Goal: Task Accomplishment & Management: Use online tool/utility

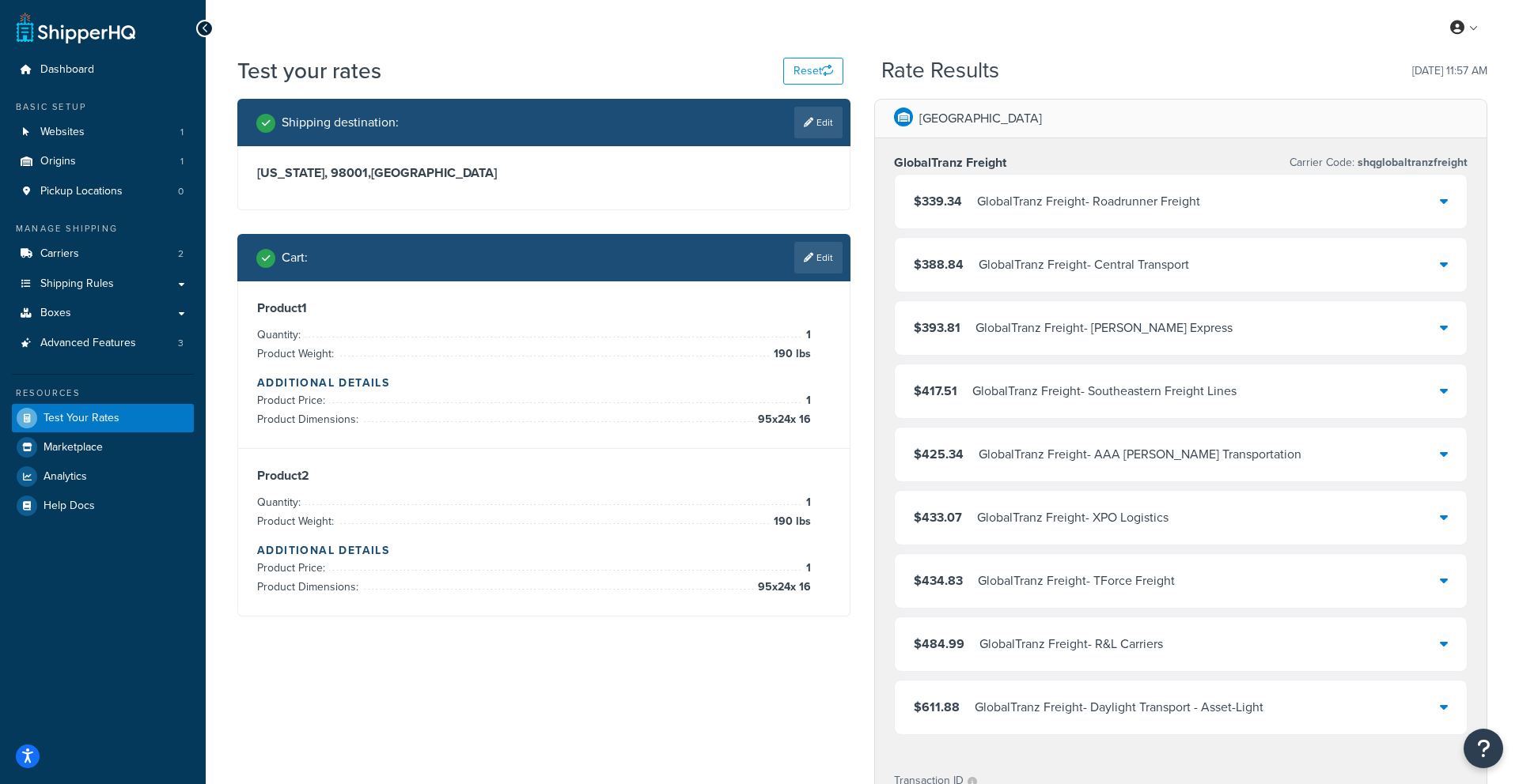
click at [1030, 208] on div "GlobalTranz Freight - Roadrunner Freight" at bounding box center [1087, 201] width 223 height 22
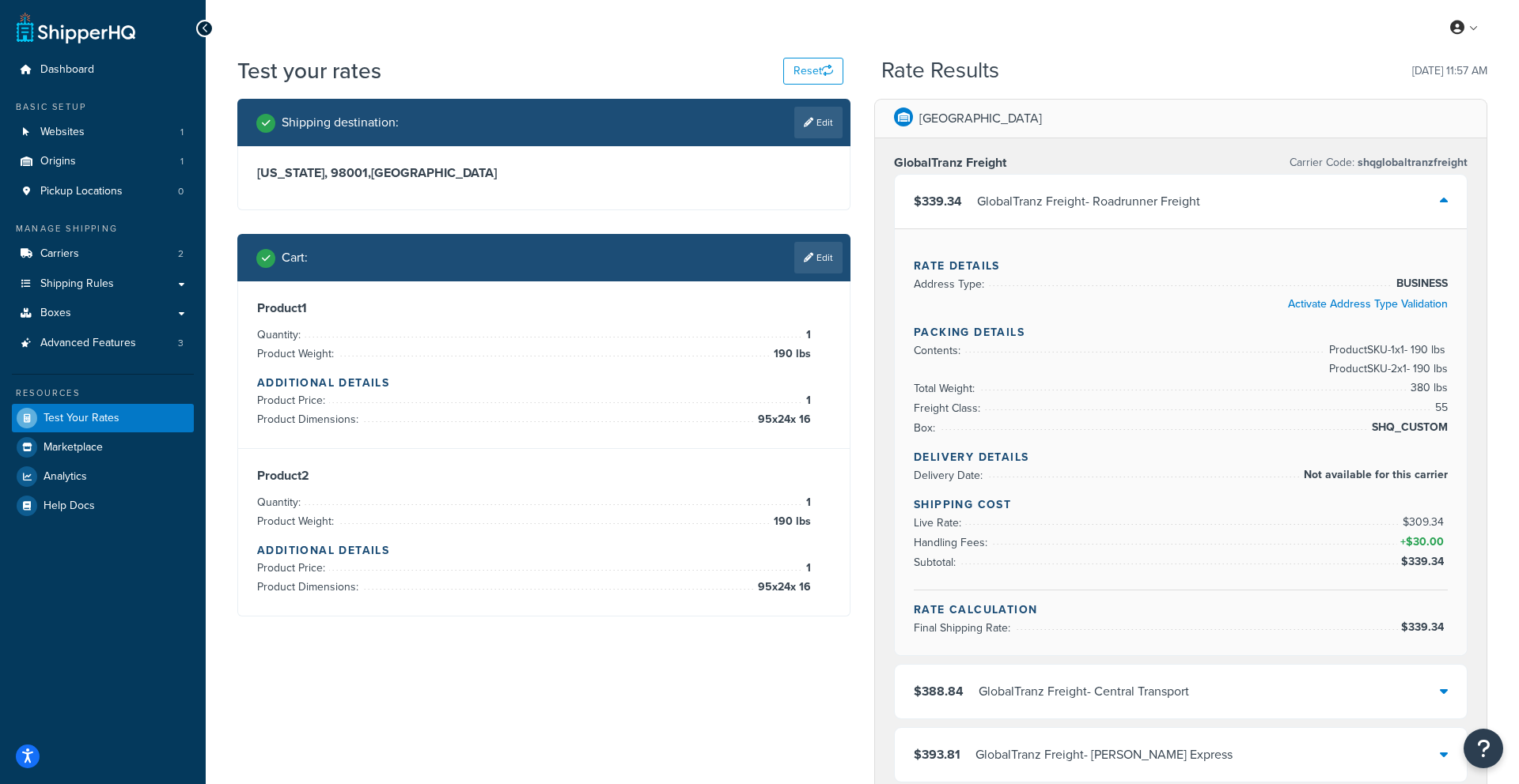
click at [1218, 209] on div "$339.34 GlobalTranz Freight - Roadrunner Freight" at bounding box center [1180, 201] width 572 height 54
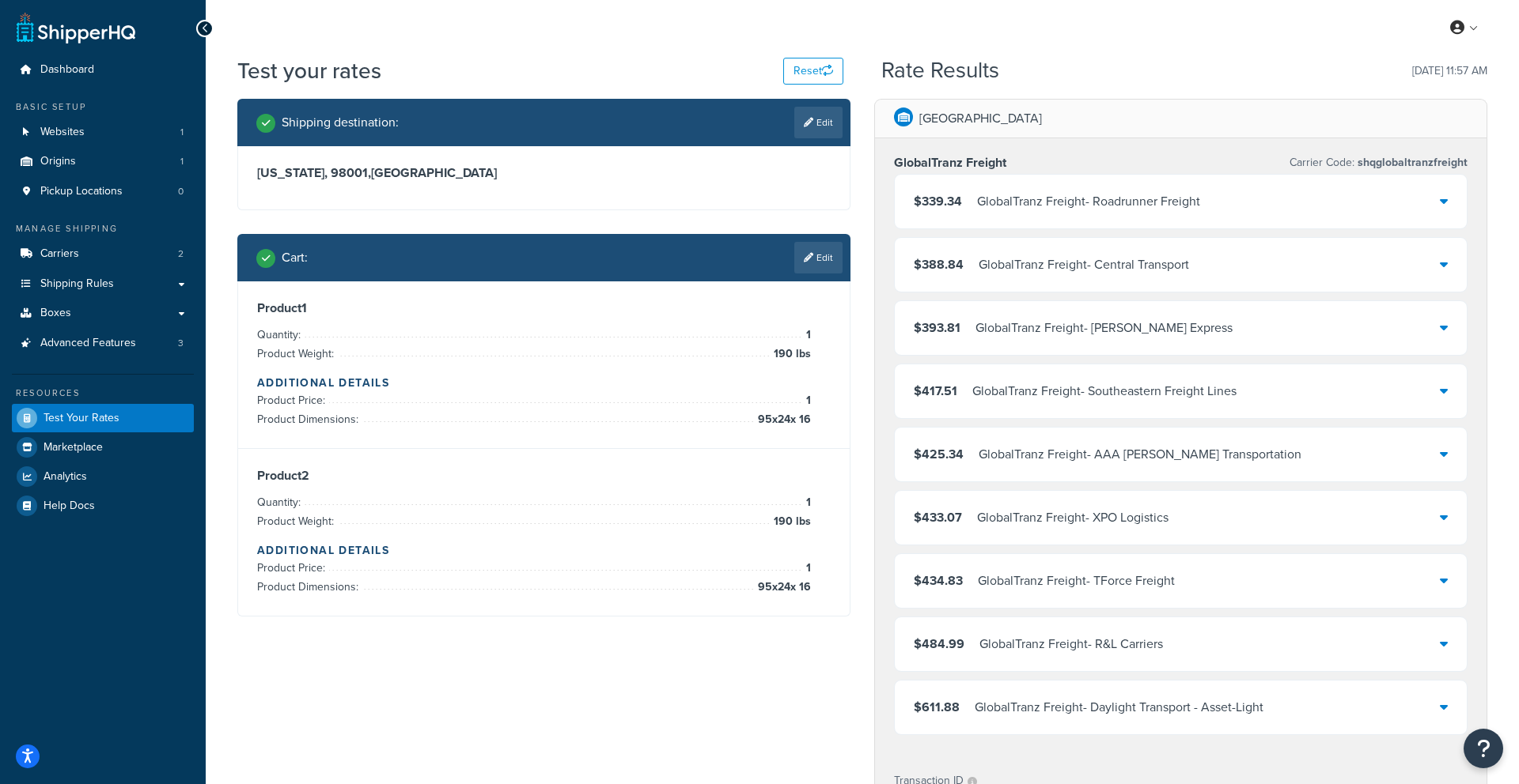
click at [1214, 209] on div "$339.34 GlobalTranz Freight - Roadrunner Freight" at bounding box center [1180, 201] width 572 height 54
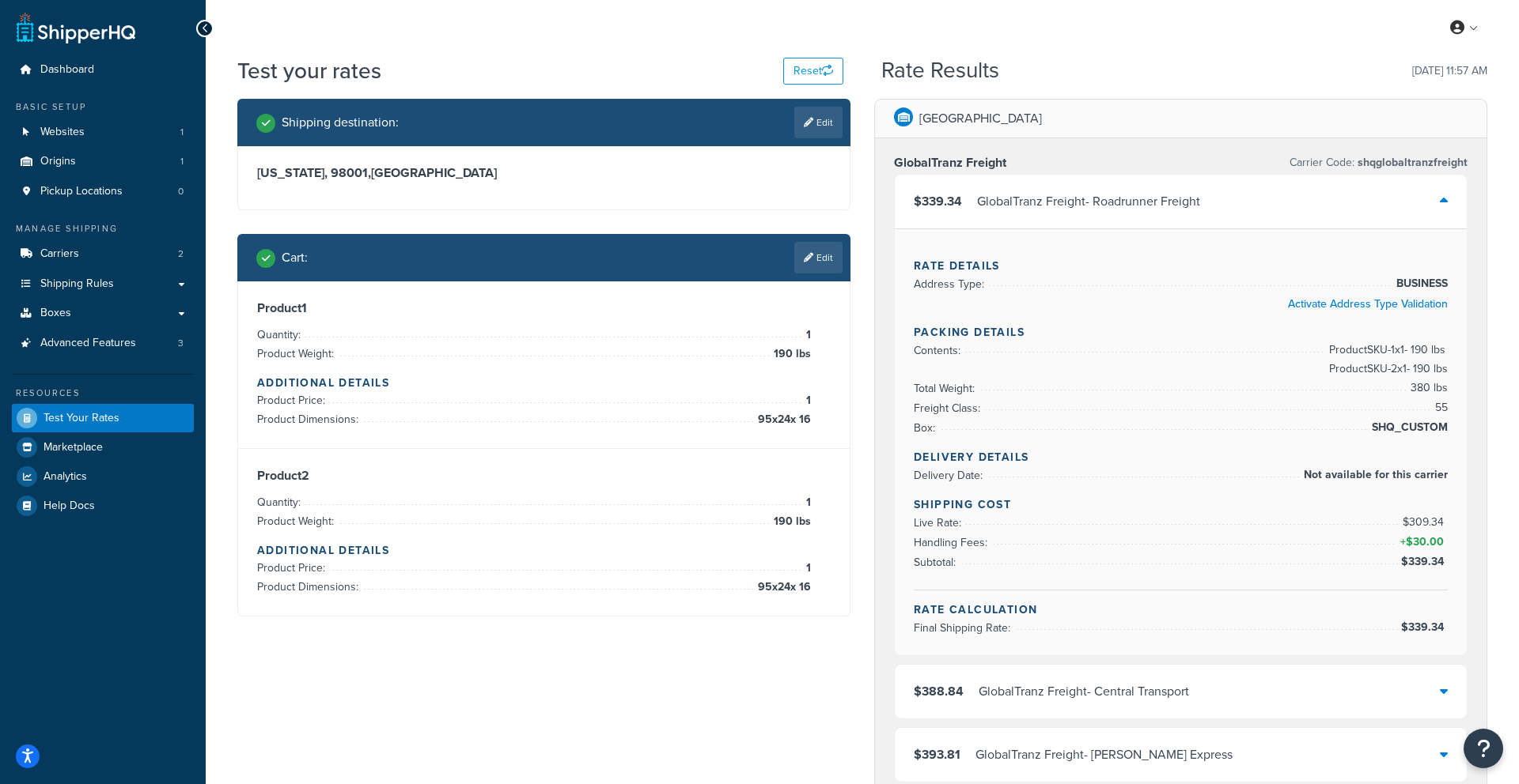
click at [1214, 209] on div "$339.34 GlobalTranz Freight - Roadrunner Freight" at bounding box center [1180, 201] width 572 height 54
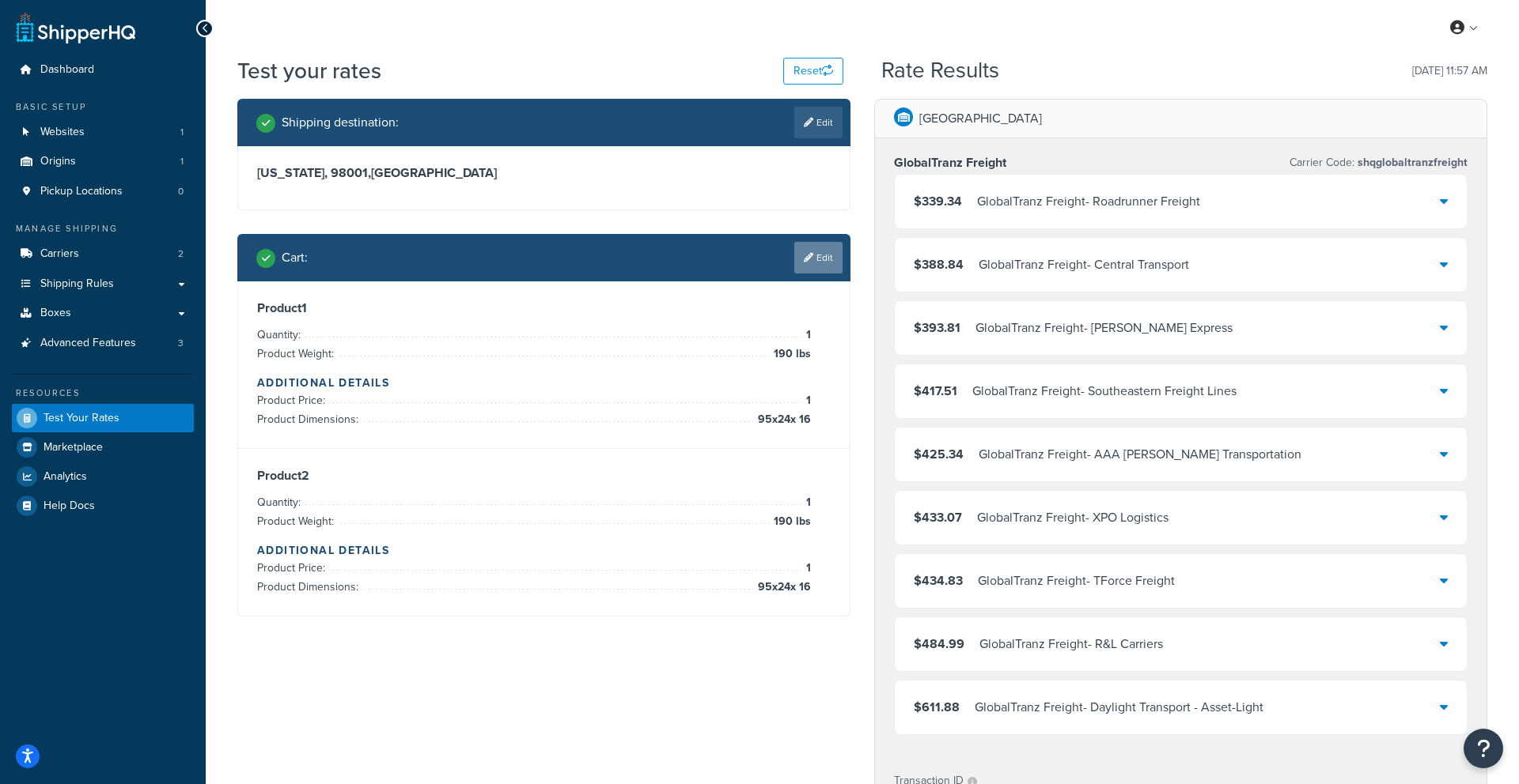
click at [819, 267] on link "Edit" at bounding box center [818, 257] width 49 height 32
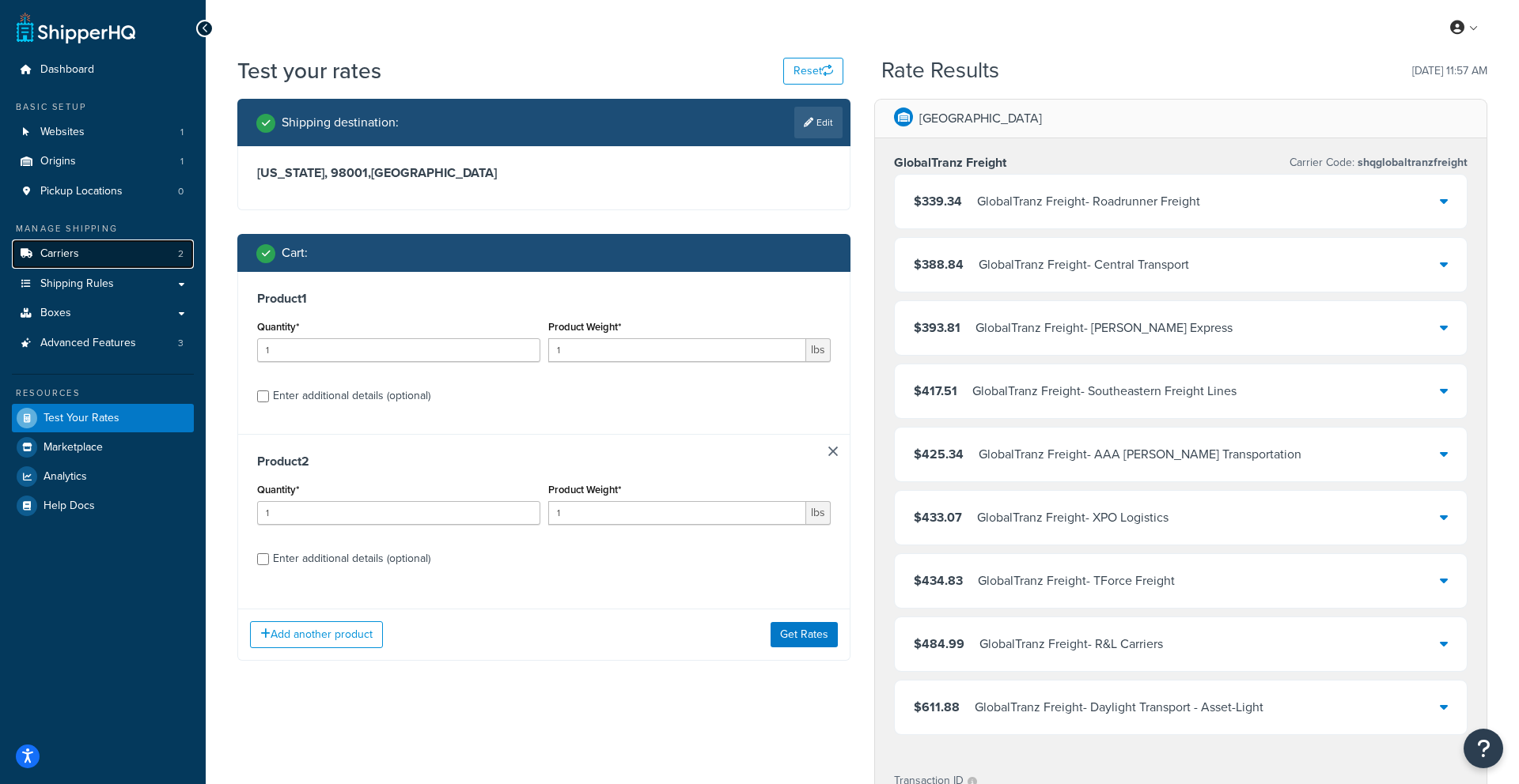
click at [90, 254] on link "Carriers 2" at bounding box center [103, 255] width 182 height 29
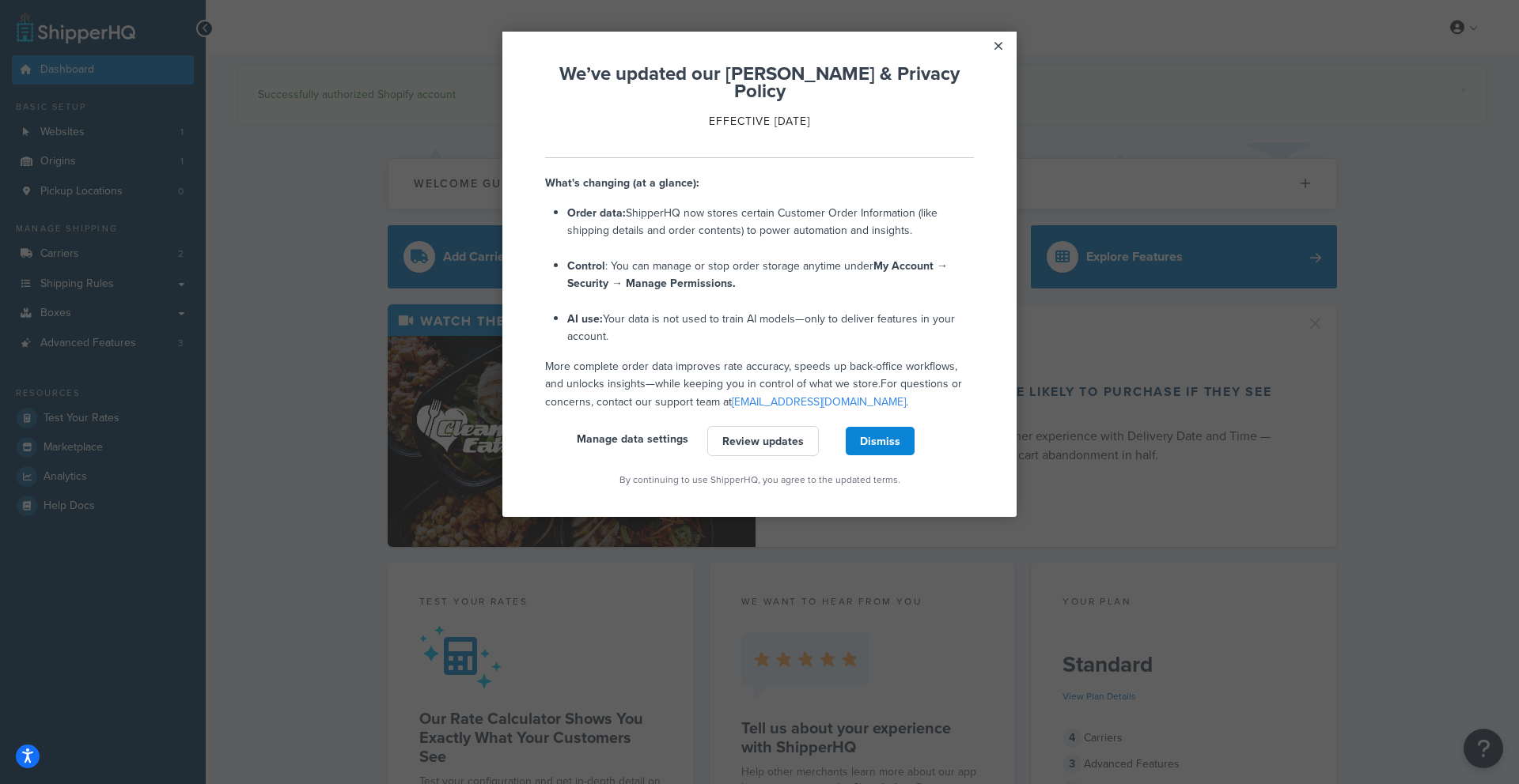
drag, startPoint x: 989, startPoint y: 45, endPoint x: 965, endPoint y: 45, distance: 24.0
click at [989, 45] on link "×" at bounding box center [998, 46] width 27 height 28
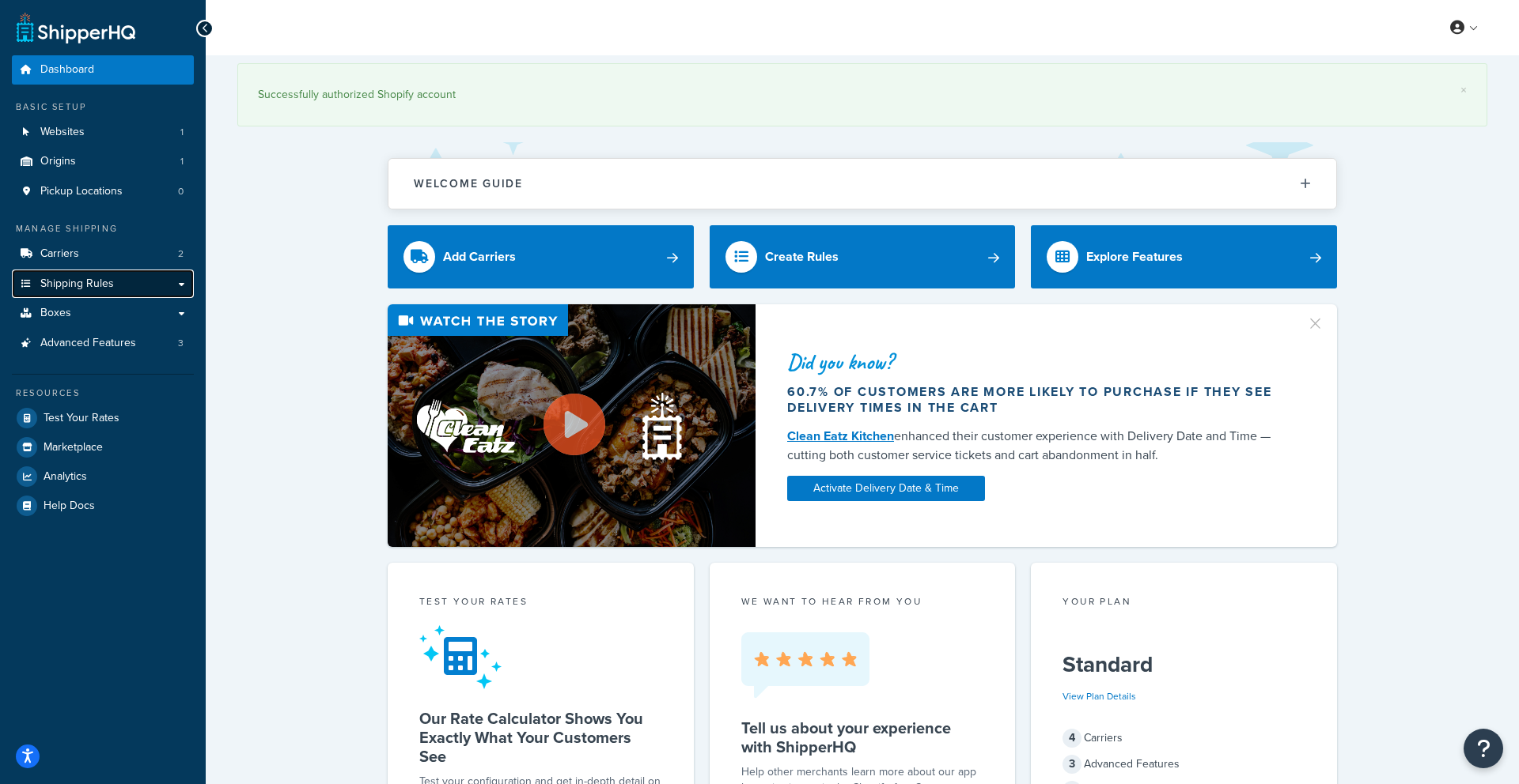
click at [121, 280] on link "Shipping Rules" at bounding box center [103, 284] width 182 height 29
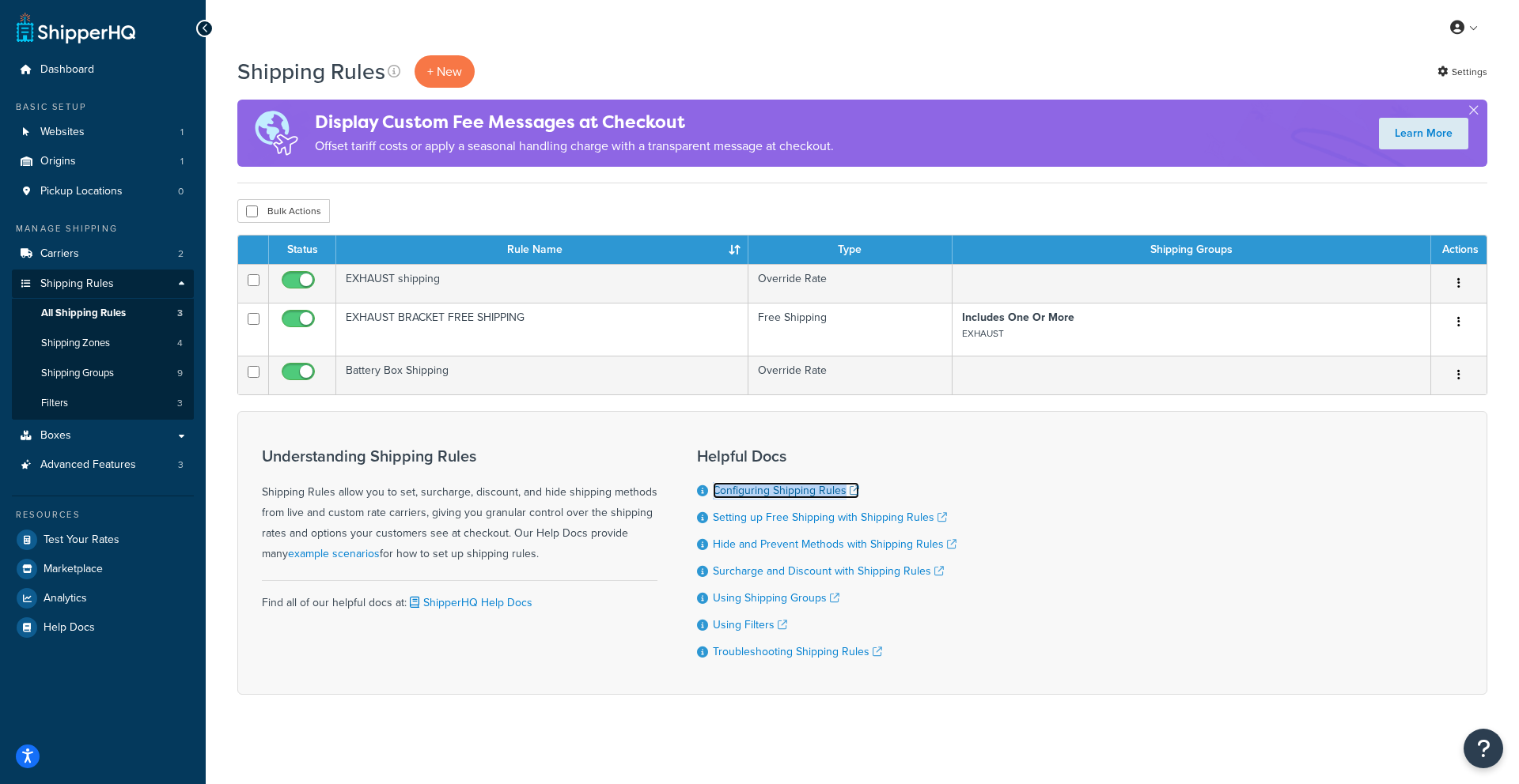
click at [749, 492] on link "Configuring Shipping Rules" at bounding box center [786, 491] width 147 height 16
click at [136, 473] on link "Advanced Features 3" at bounding box center [103, 465] width 182 height 29
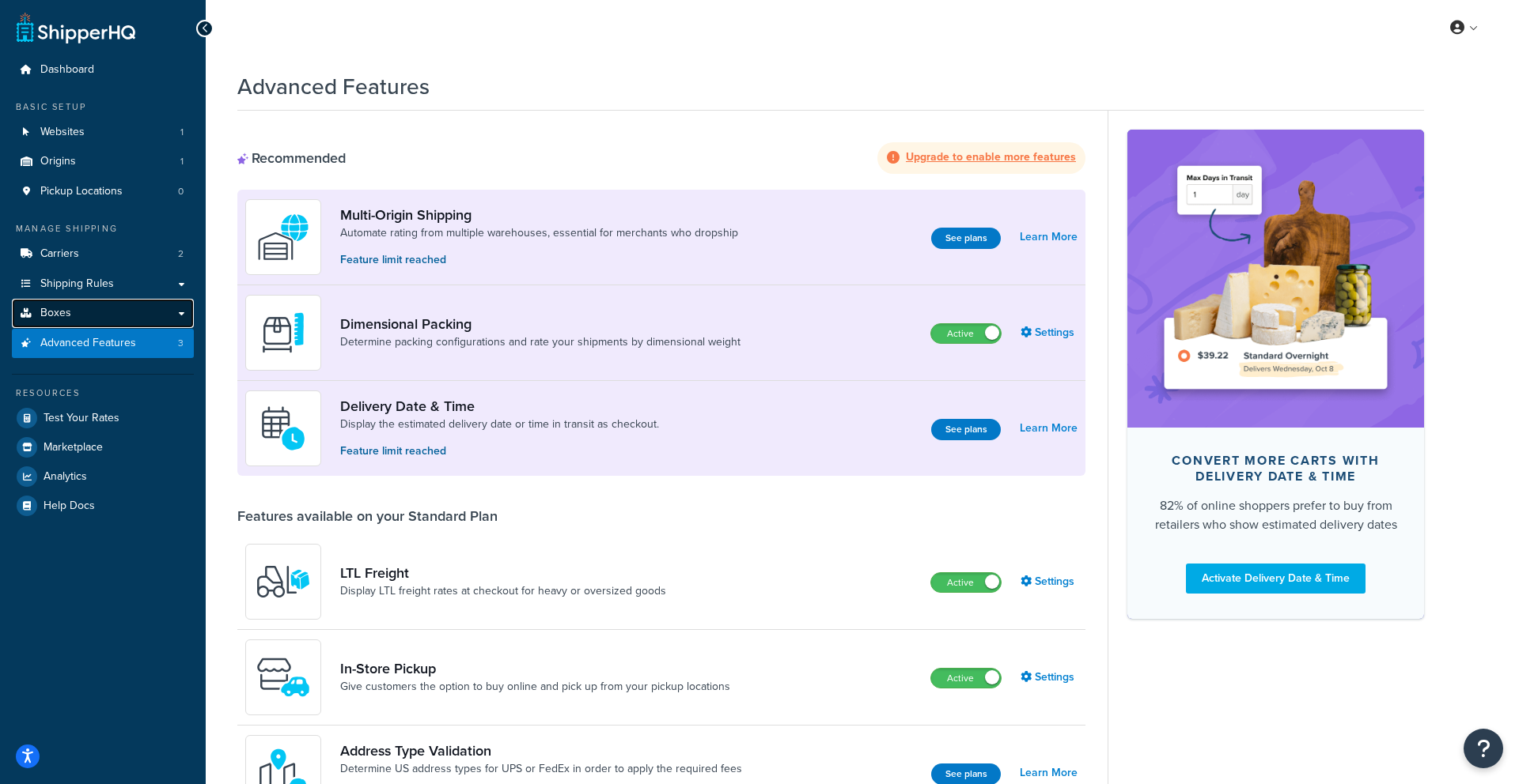
click at [122, 302] on link "Boxes" at bounding box center [103, 313] width 182 height 29
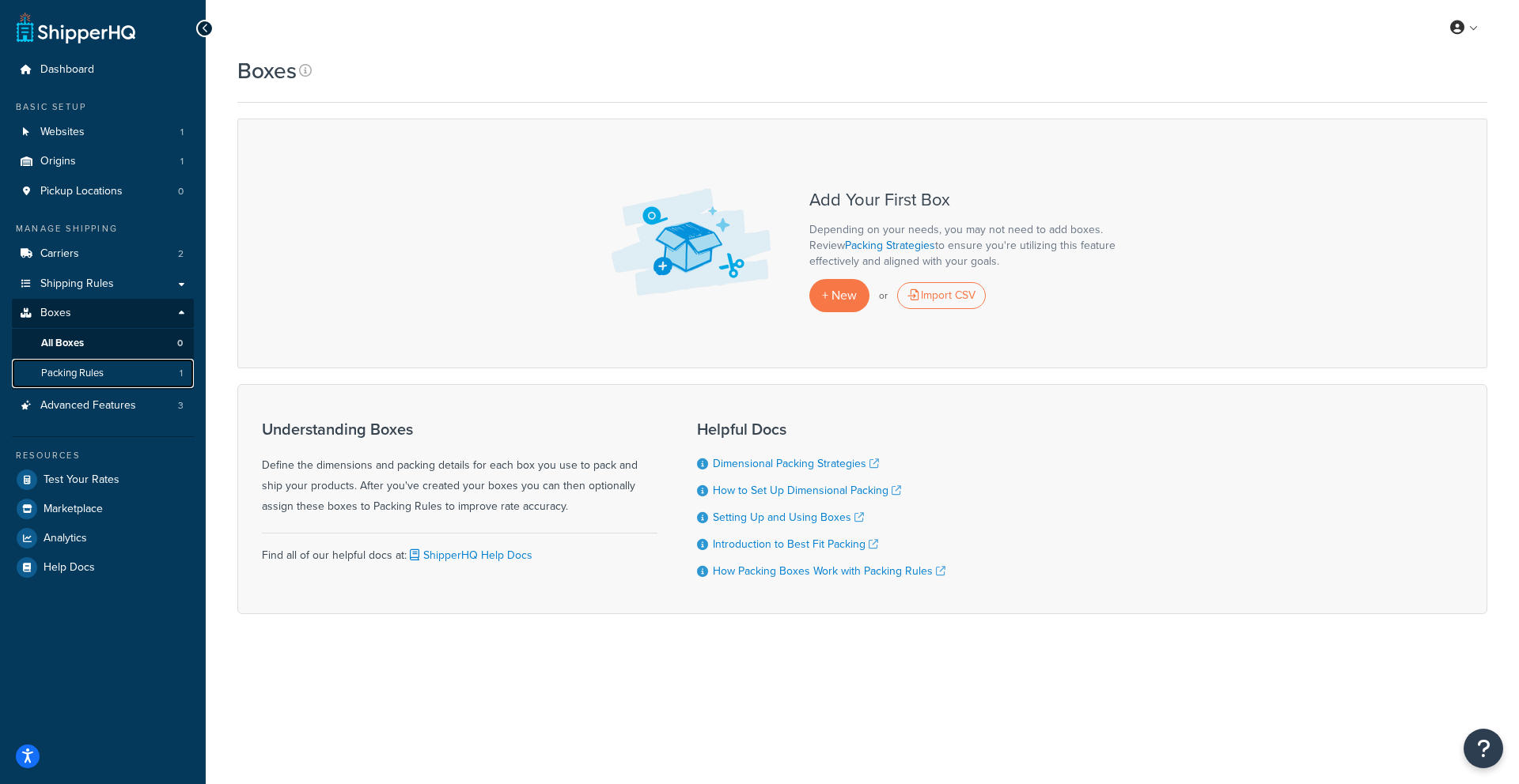
click at [41, 370] on span "Packing Rules" at bounding box center [72, 374] width 62 height 14
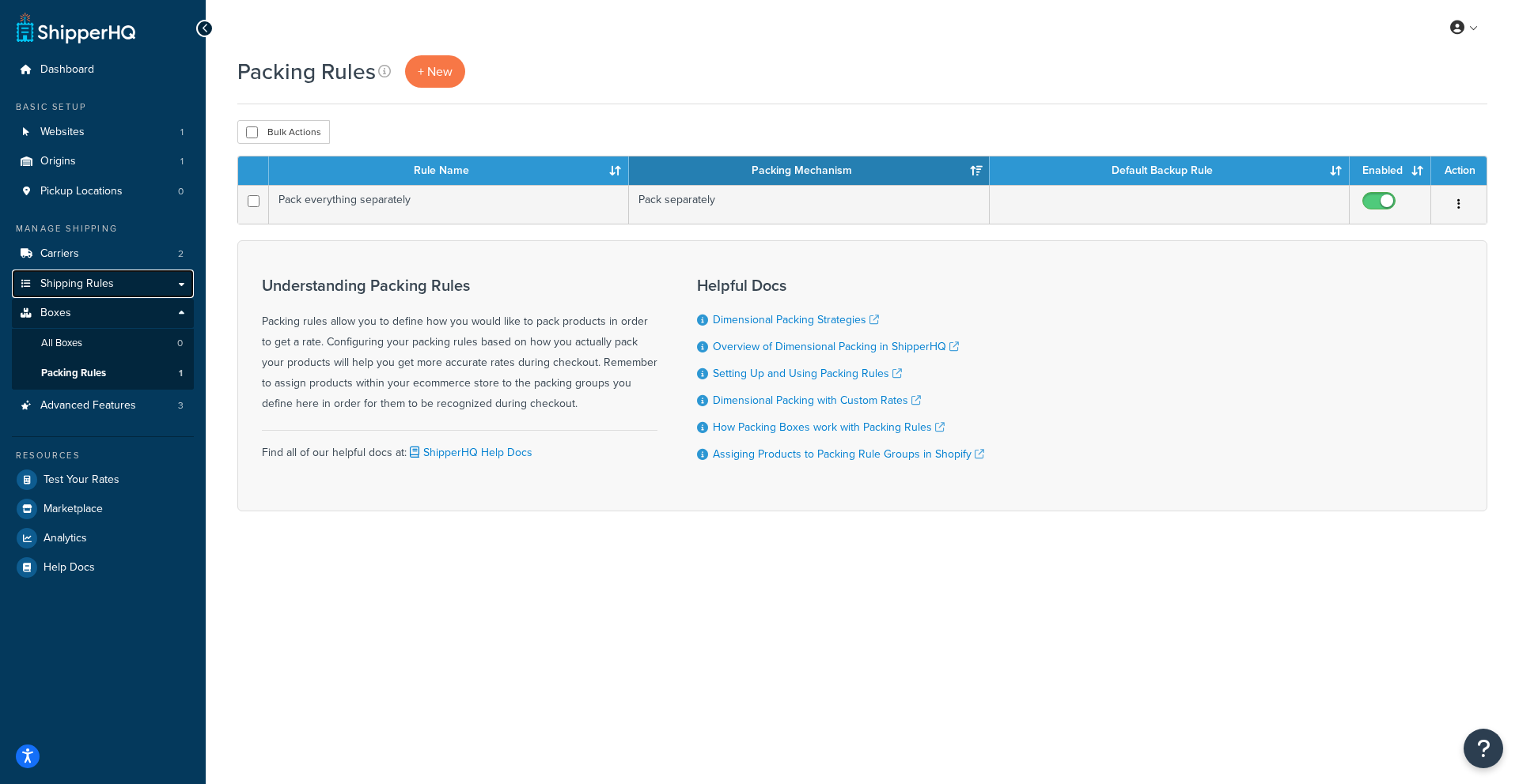
click at [103, 287] on span "Shipping Rules" at bounding box center [77, 284] width 73 height 14
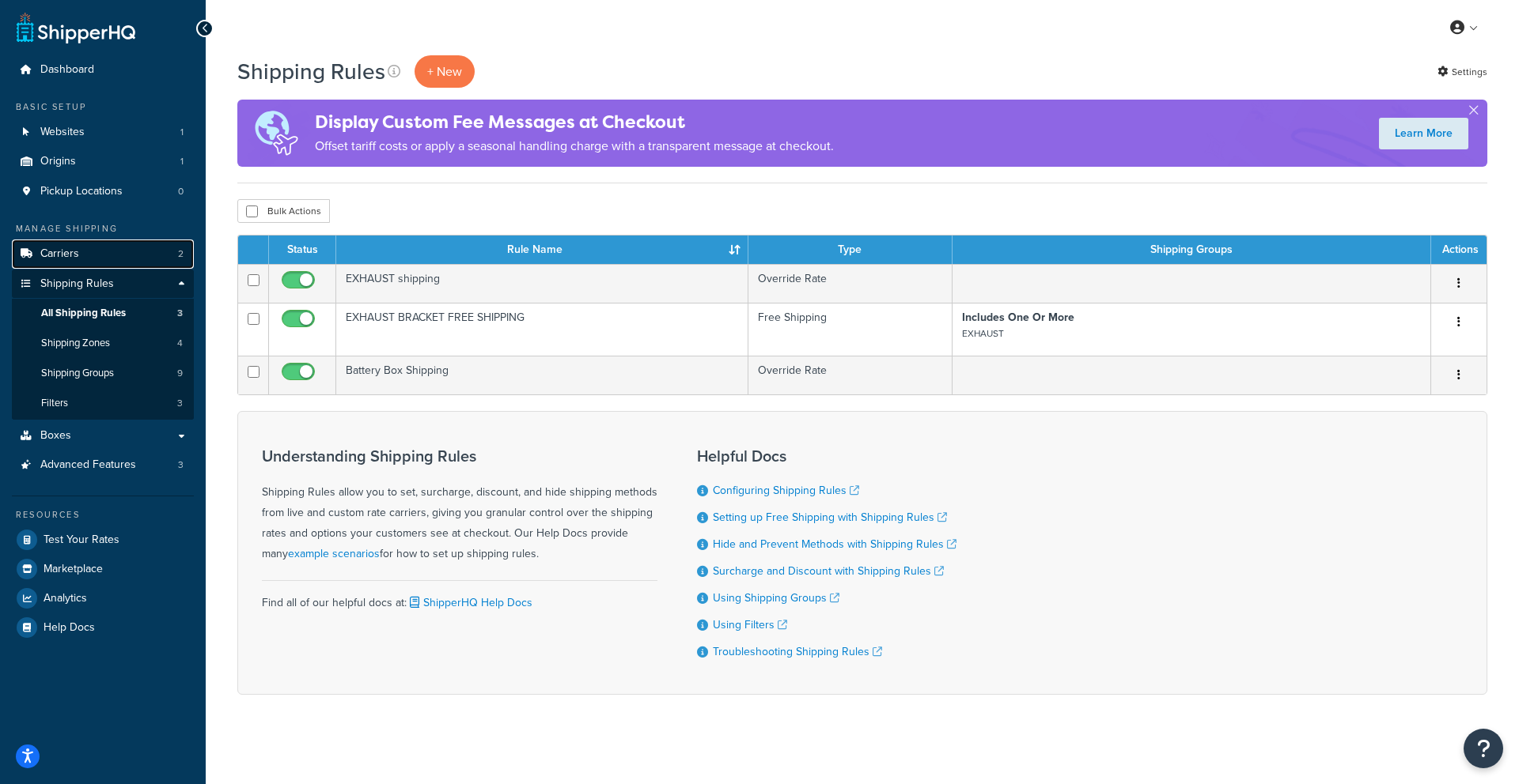
click at [76, 263] on link "Carriers 2" at bounding box center [103, 255] width 182 height 29
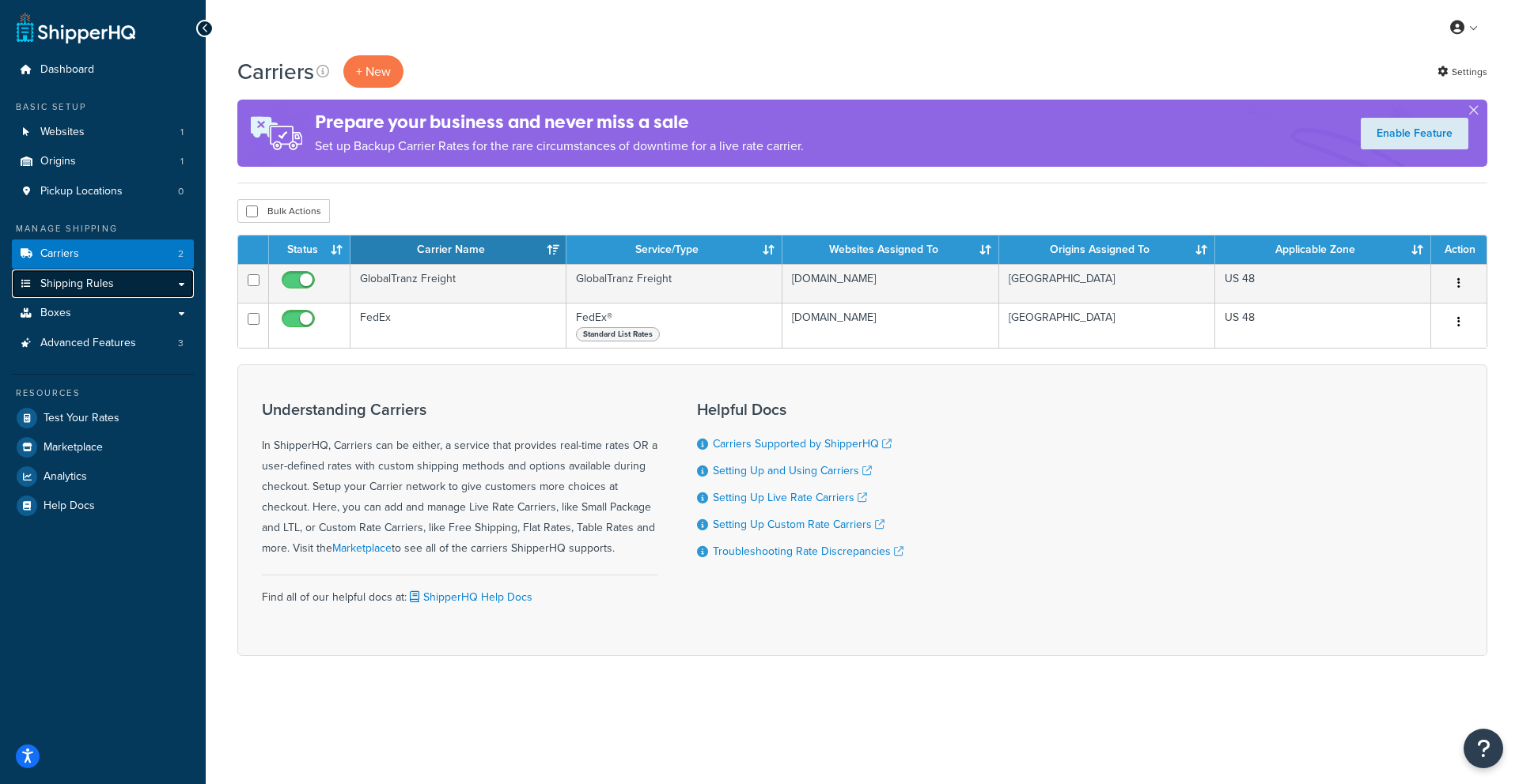
click at [89, 287] on span "Shipping Rules" at bounding box center [77, 284] width 73 height 14
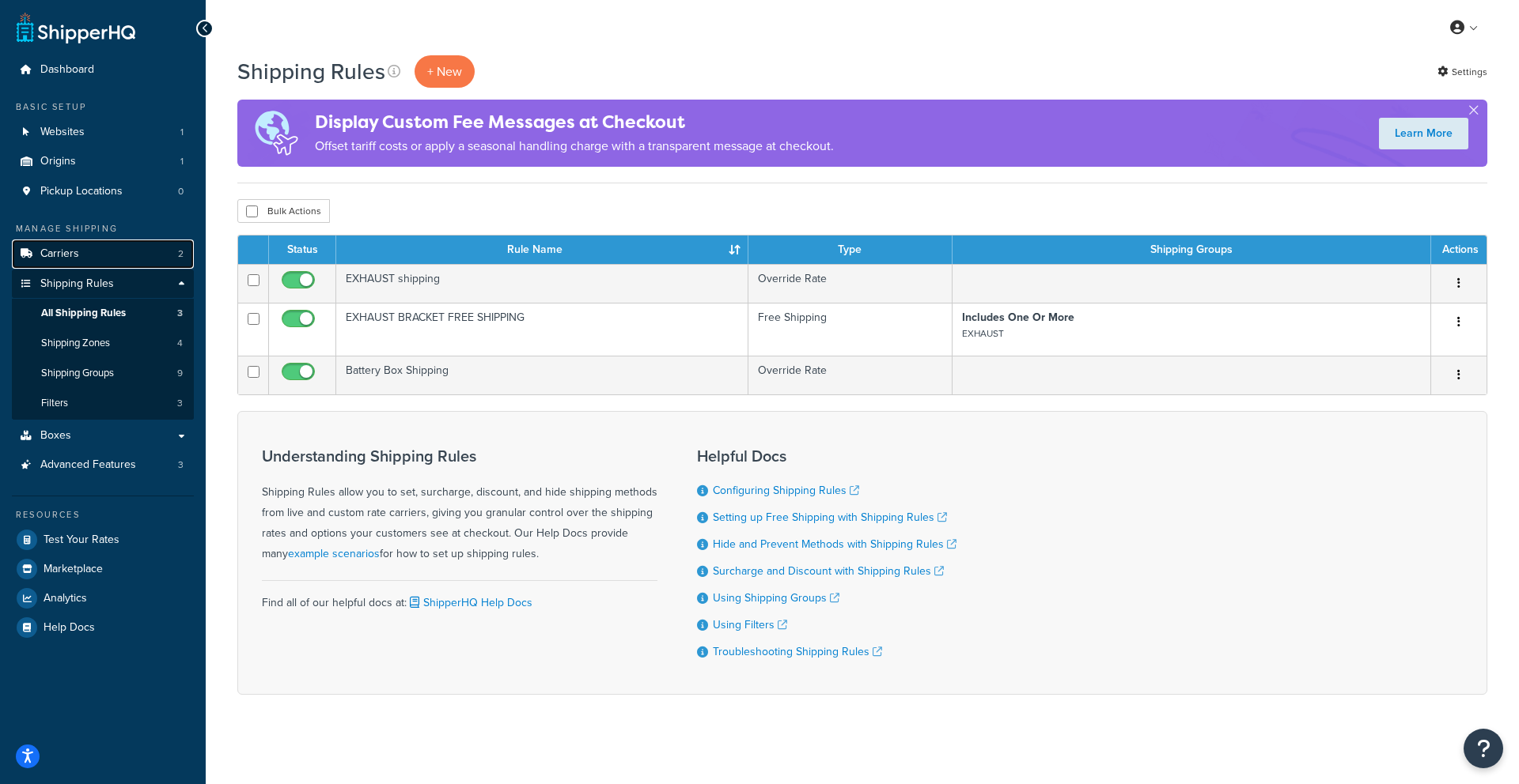
click at [40, 249] on span "Carriers" at bounding box center [60, 254] width 38 height 14
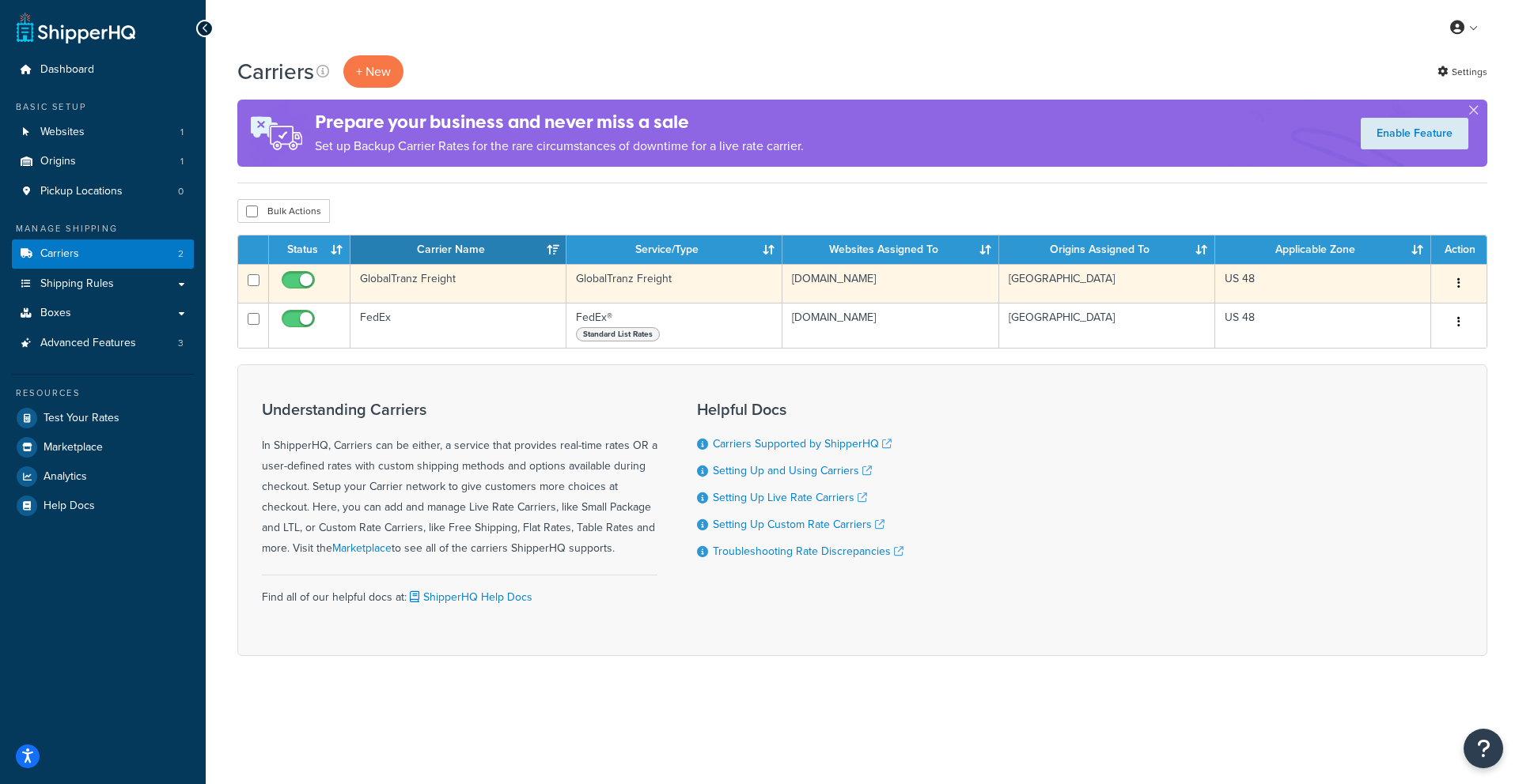
click at [407, 278] on td "GlobalTranz Freight" at bounding box center [458, 283] width 216 height 38
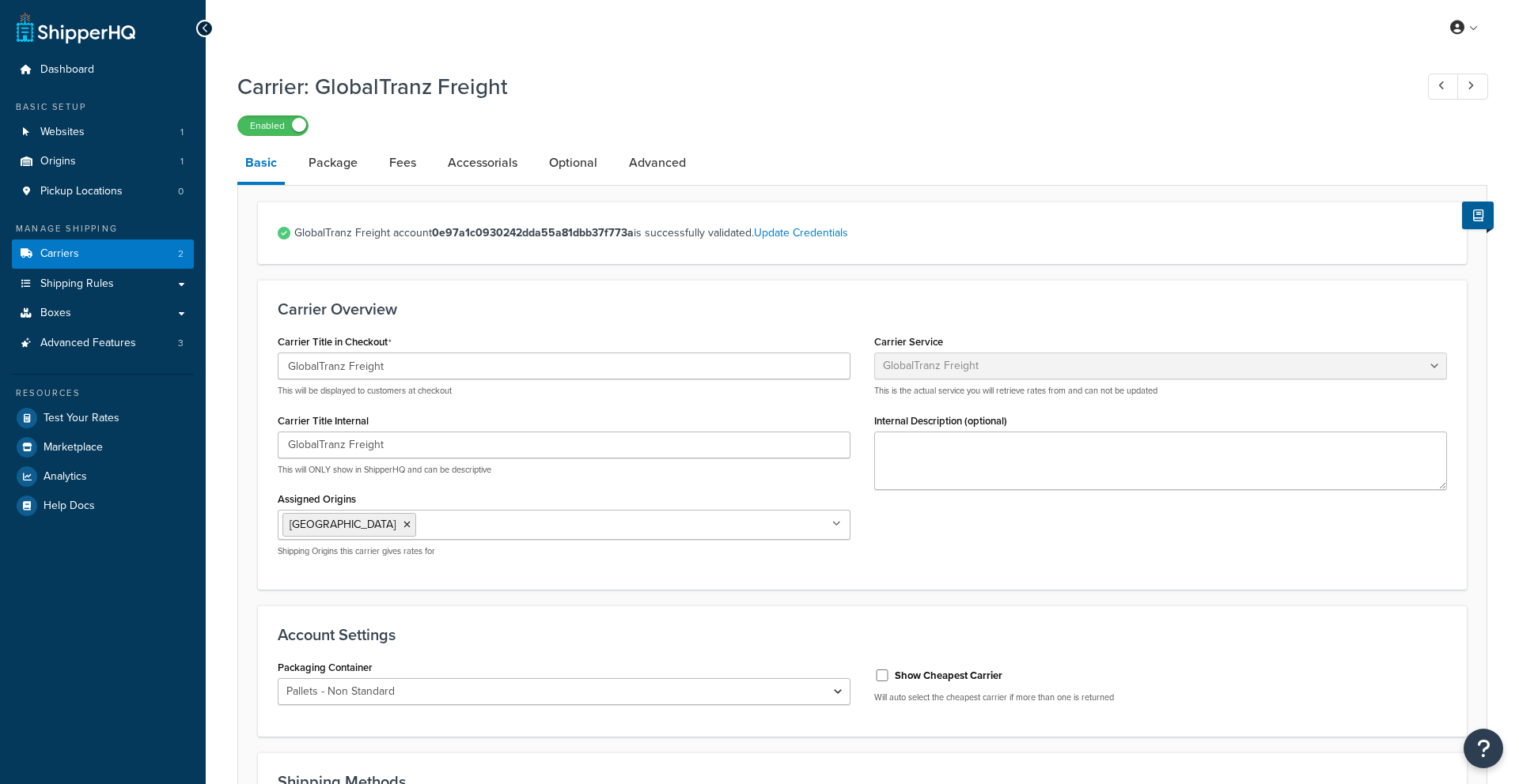
select select "globaltranzFreight"
select select "1"
click at [632, 165] on link "Advanced" at bounding box center [657, 162] width 72 height 38
select select "false"
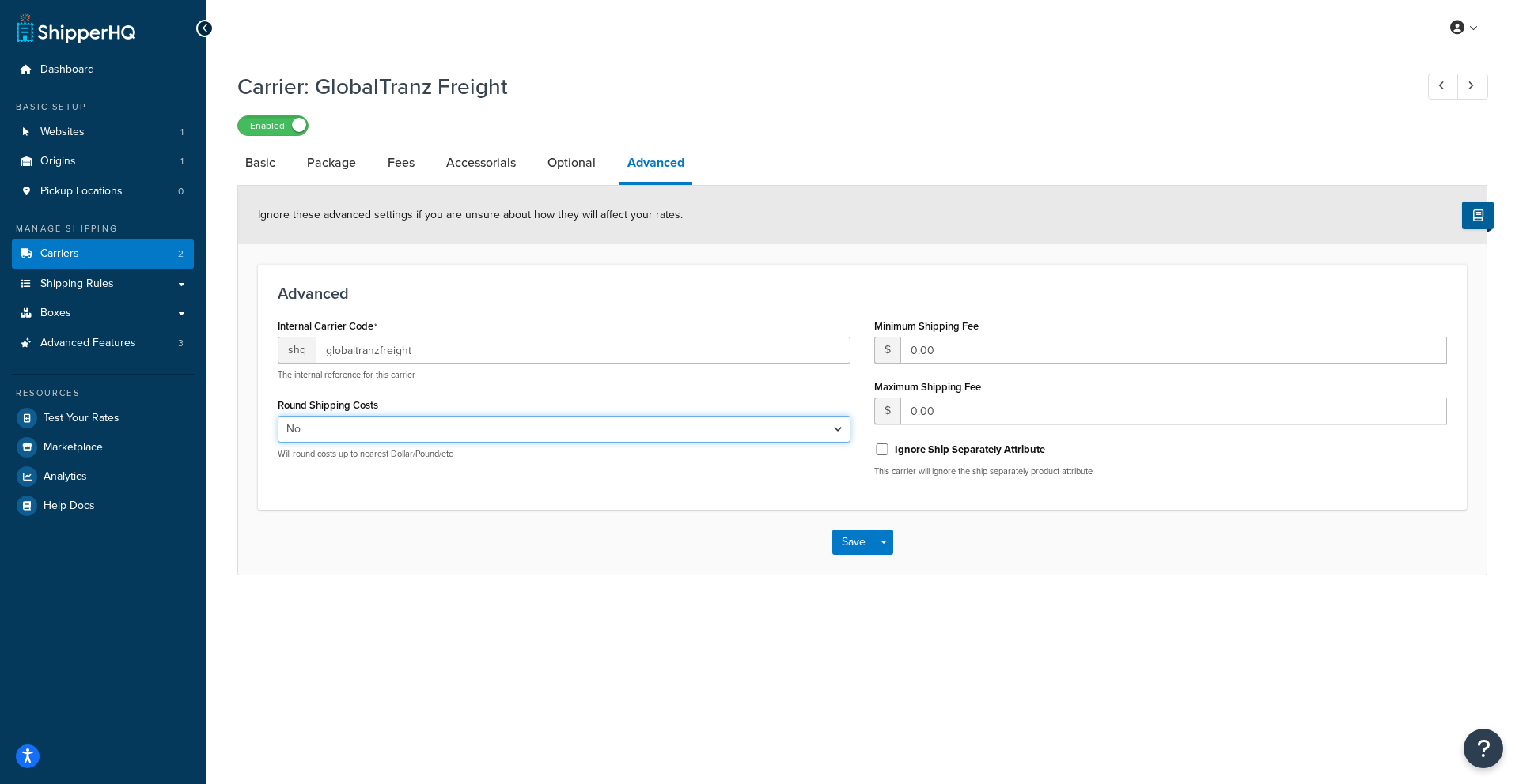
click at [362, 433] on select "Yes No" at bounding box center [563, 429] width 573 height 27
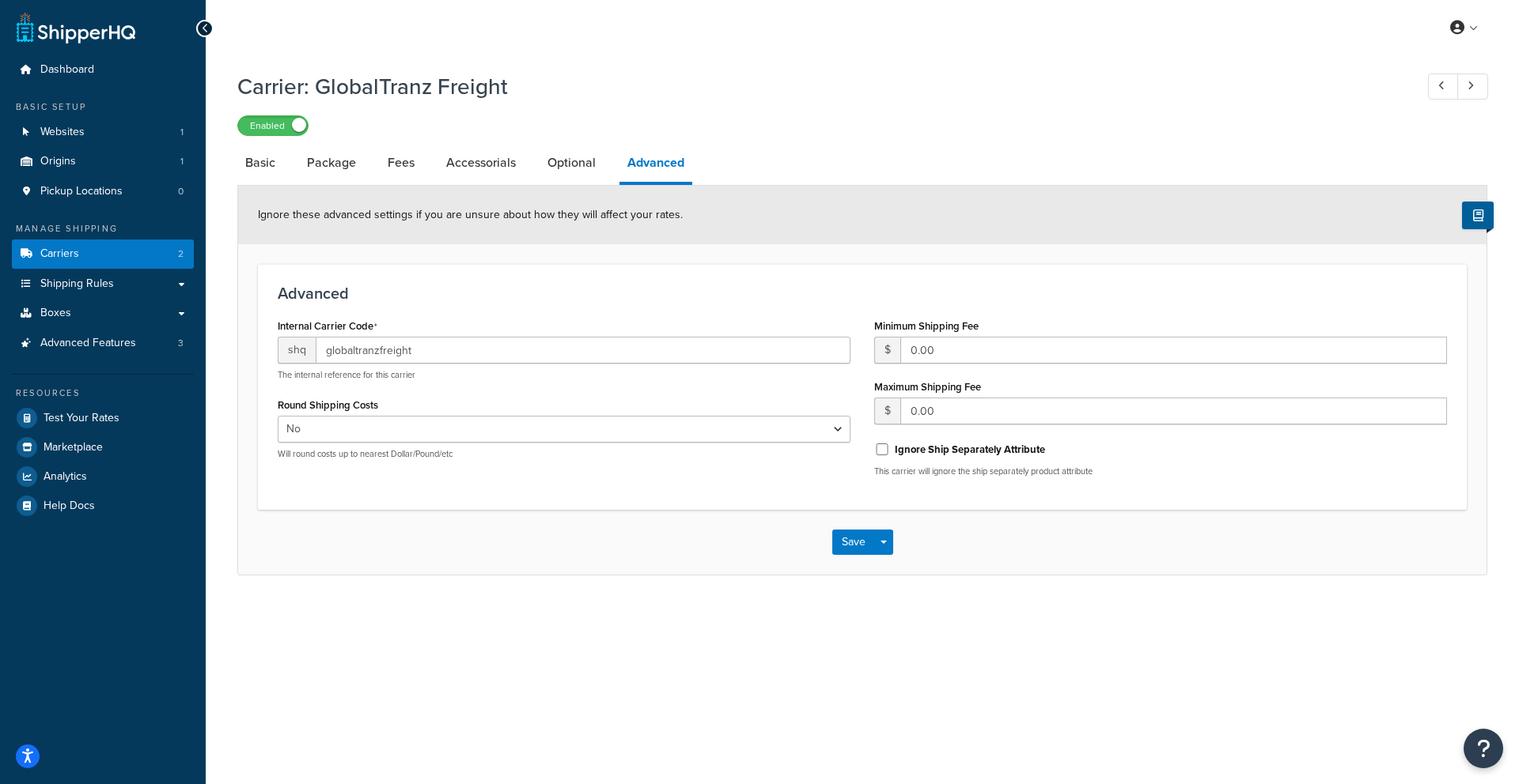
click at [303, 350] on span "shq" at bounding box center [296, 350] width 38 height 27
click at [425, 344] on input "globaltranzfreight" at bounding box center [583, 350] width 535 height 27
click at [425, 291] on h3 "Advanced" at bounding box center [862, 293] width 1169 height 17
click at [535, 165] on li "Accessorials" at bounding box center [488, 162] width 102 height 38
click at [554, 162] on link "Optional" at bounding box center [572, 162] width 64 height 38
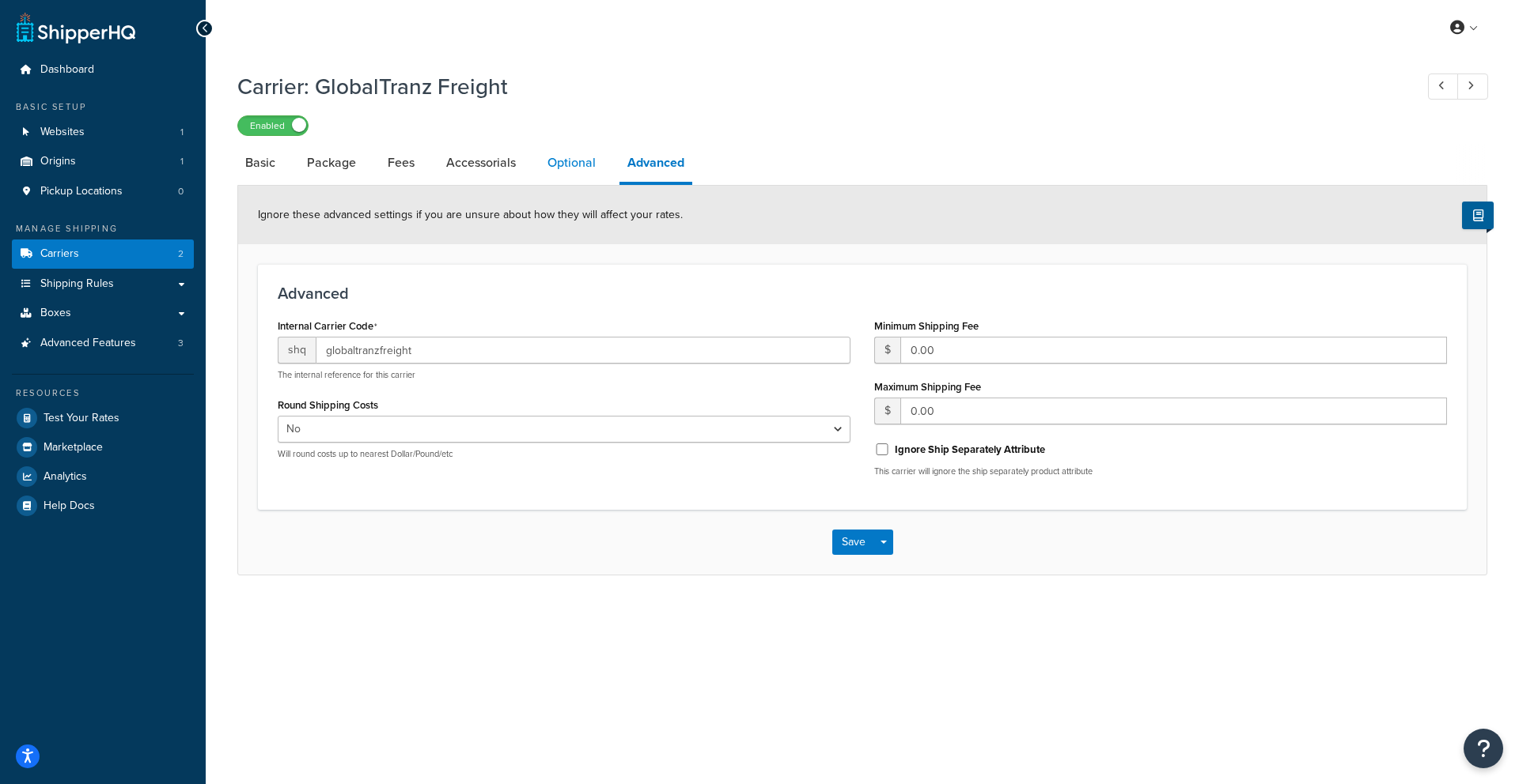
select select "55"
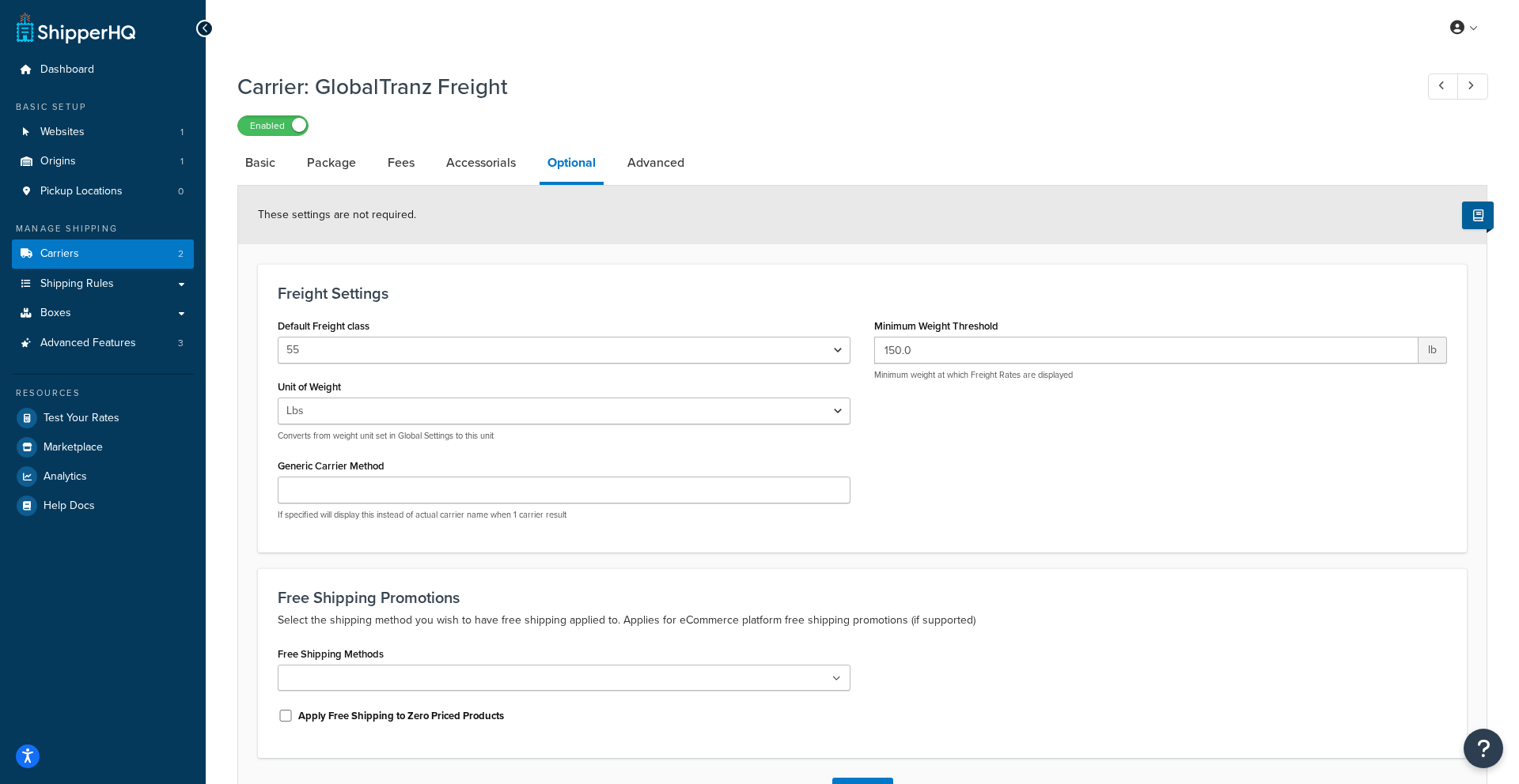
click at [398, 472] on div "Generic Carrier Method If specified will display this instead of actual carrier…" at bounding box center [563, 487] width 573 height 67
click at [397, 479] on input "Generic Carrier Method" at bounding box center [563, 490] width 573 height 27
click at [483, 168] on link "Accessorials" at bounding box center [480, 162] width 85 height 38
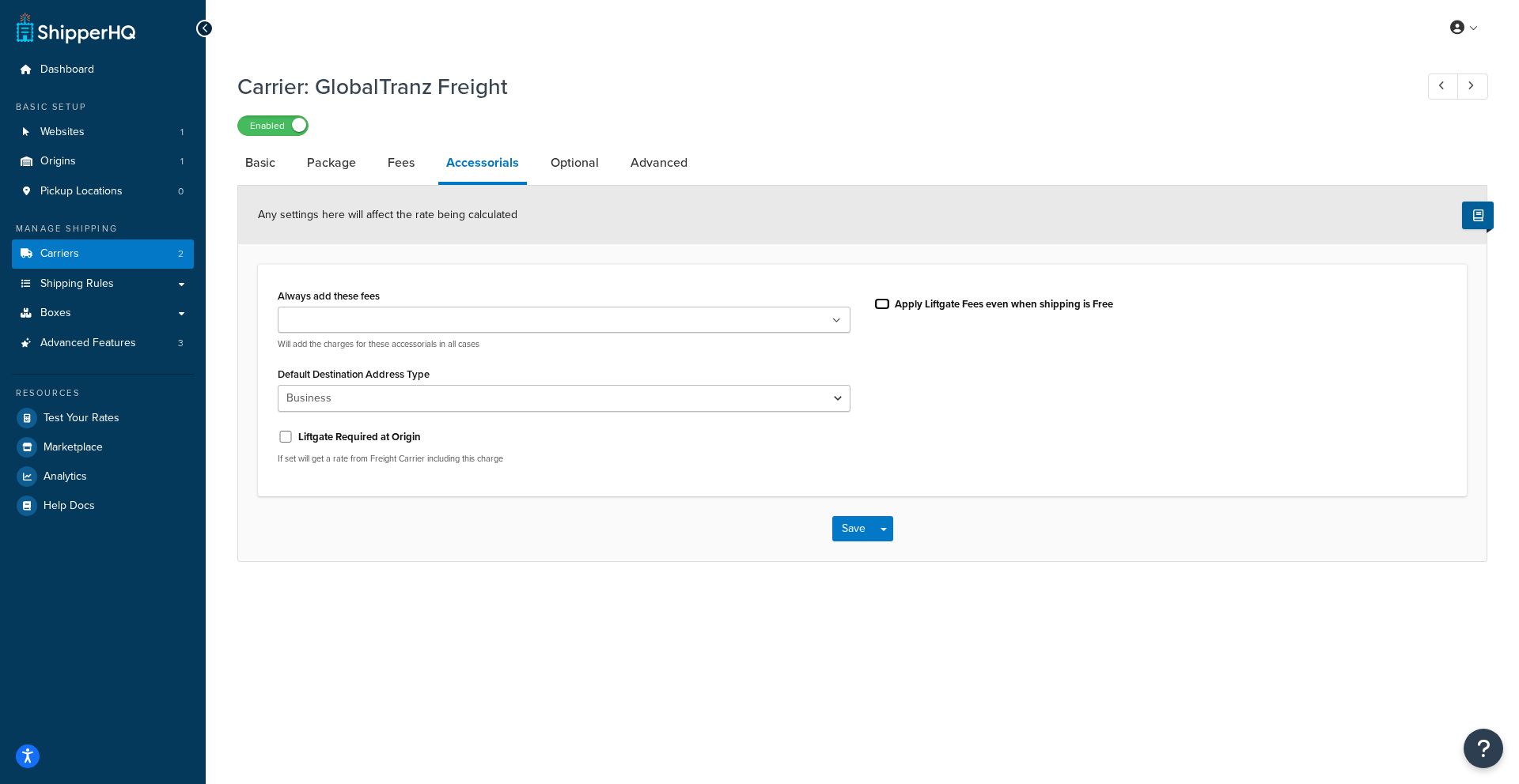
click at [881, 300] on input "Apply Liftgate Fees even when shipping is Free" at bounding box center [881, 303] width 16 height 12
checkbox input "true"
click at [285, 434] on input "Liftgate Required at Origin" at bounding box center [285, 436] width 16 height 12
checkbox input "true"
click at [884, 307] on input "Apply Liftgate Fees even when shipping is Free" at bounding box center [881, 303] width 16 height 12
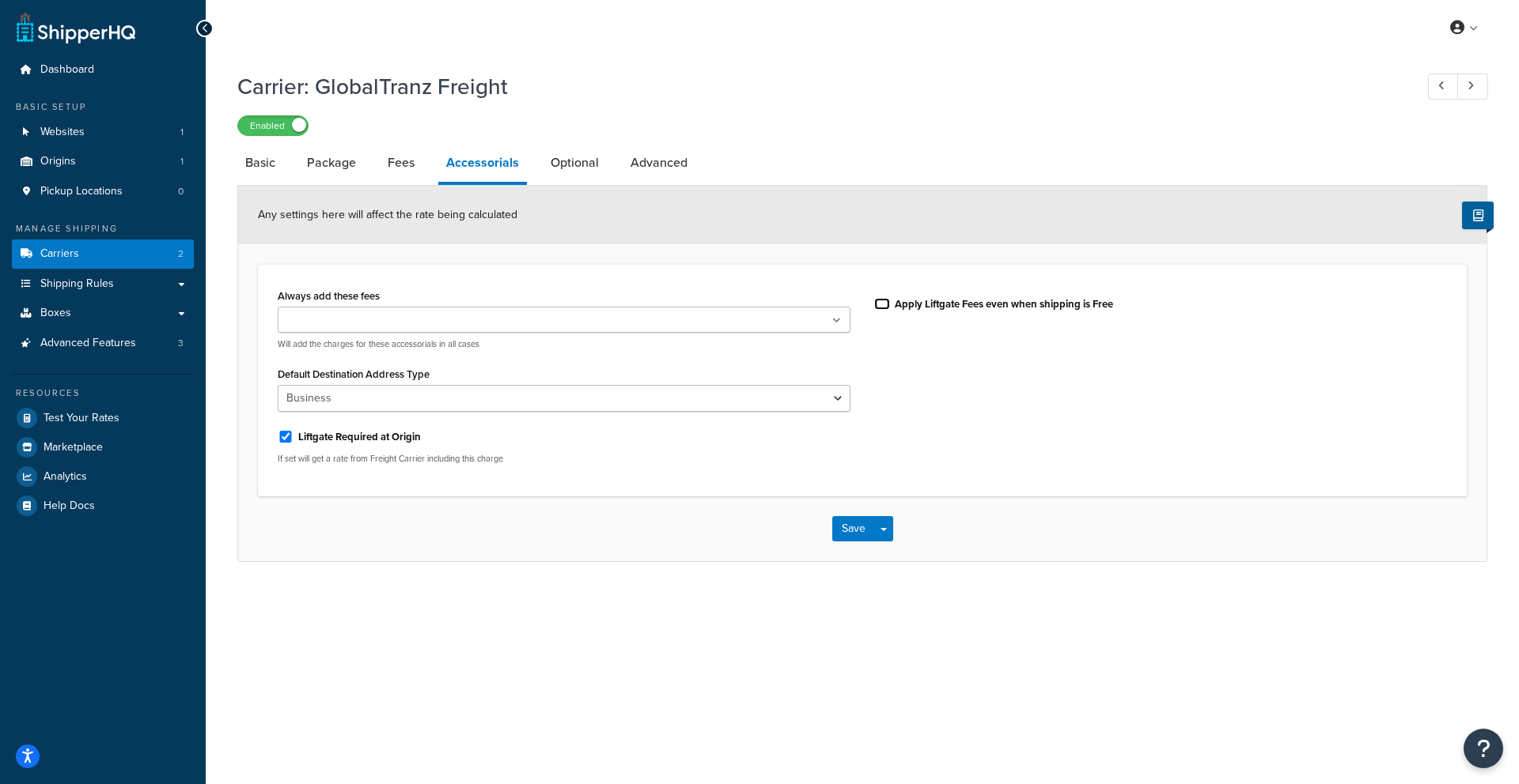
checkbox input "false"
click at [394, 159] on link "Fees" at bounding box center [400, 162] width 43 height 38
select select "package"
select select "AFTER"
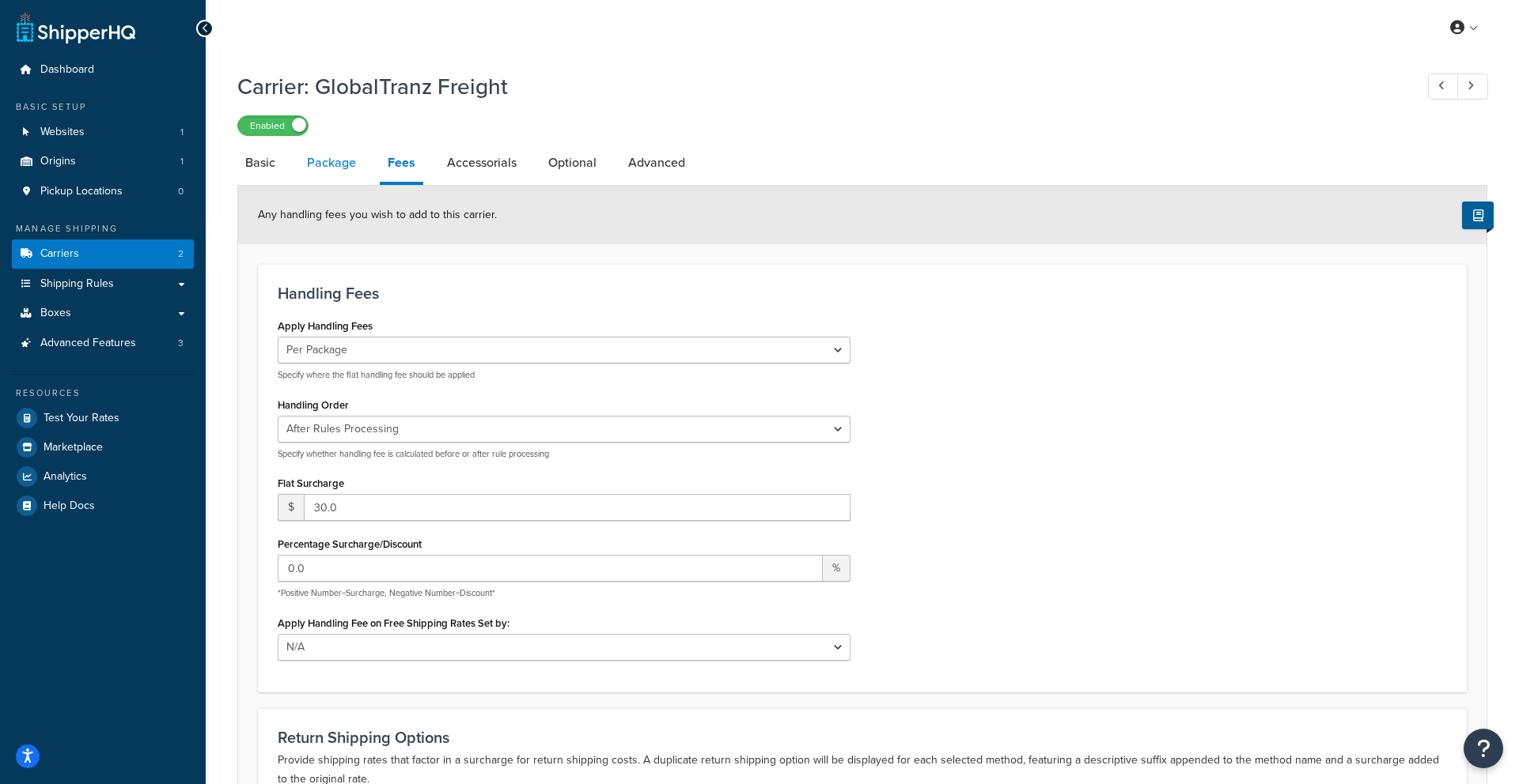
click at [340, 177] on link "Package" at bounding box center [331, 162] width 65 height 38
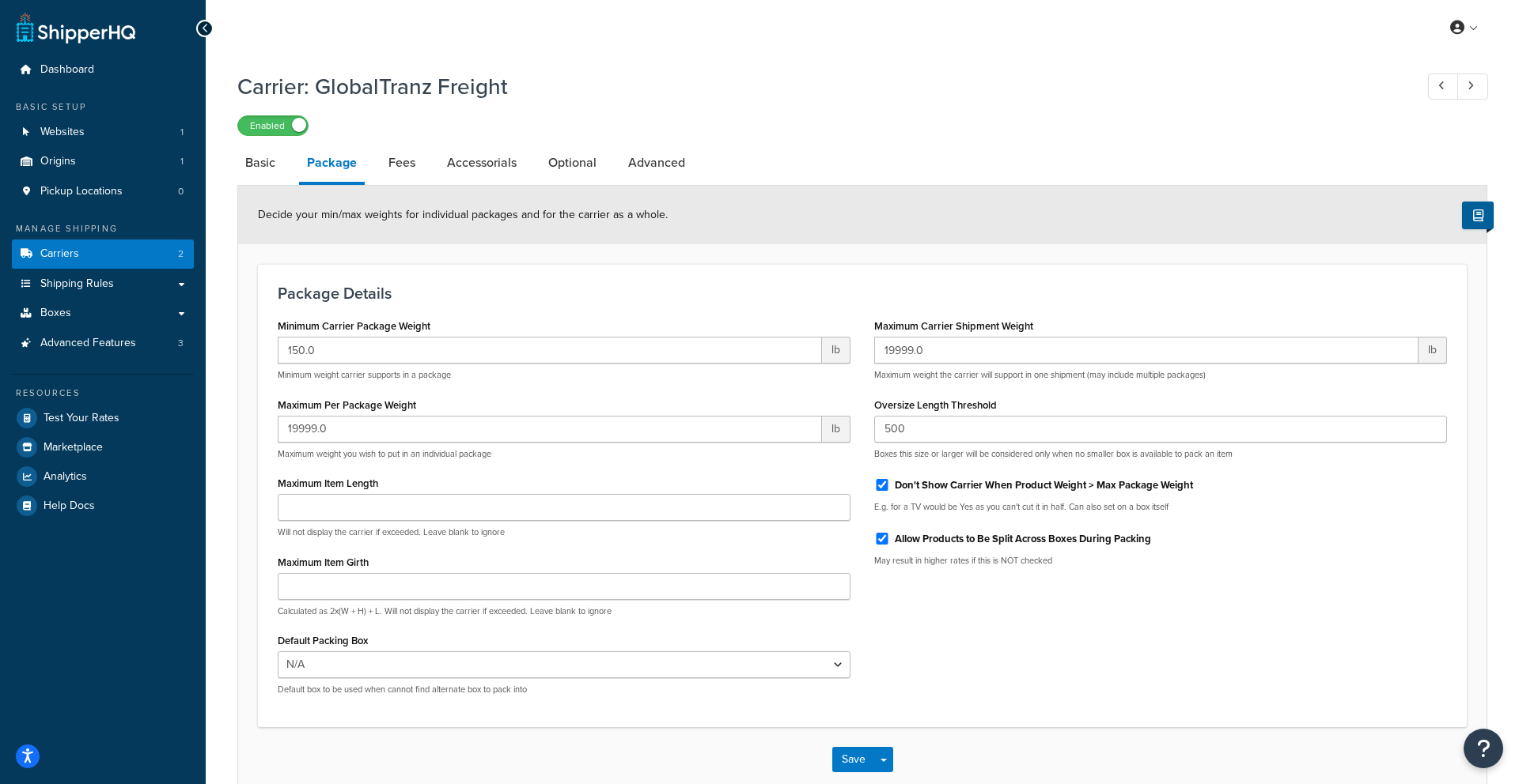
scroll to position [88, 0]
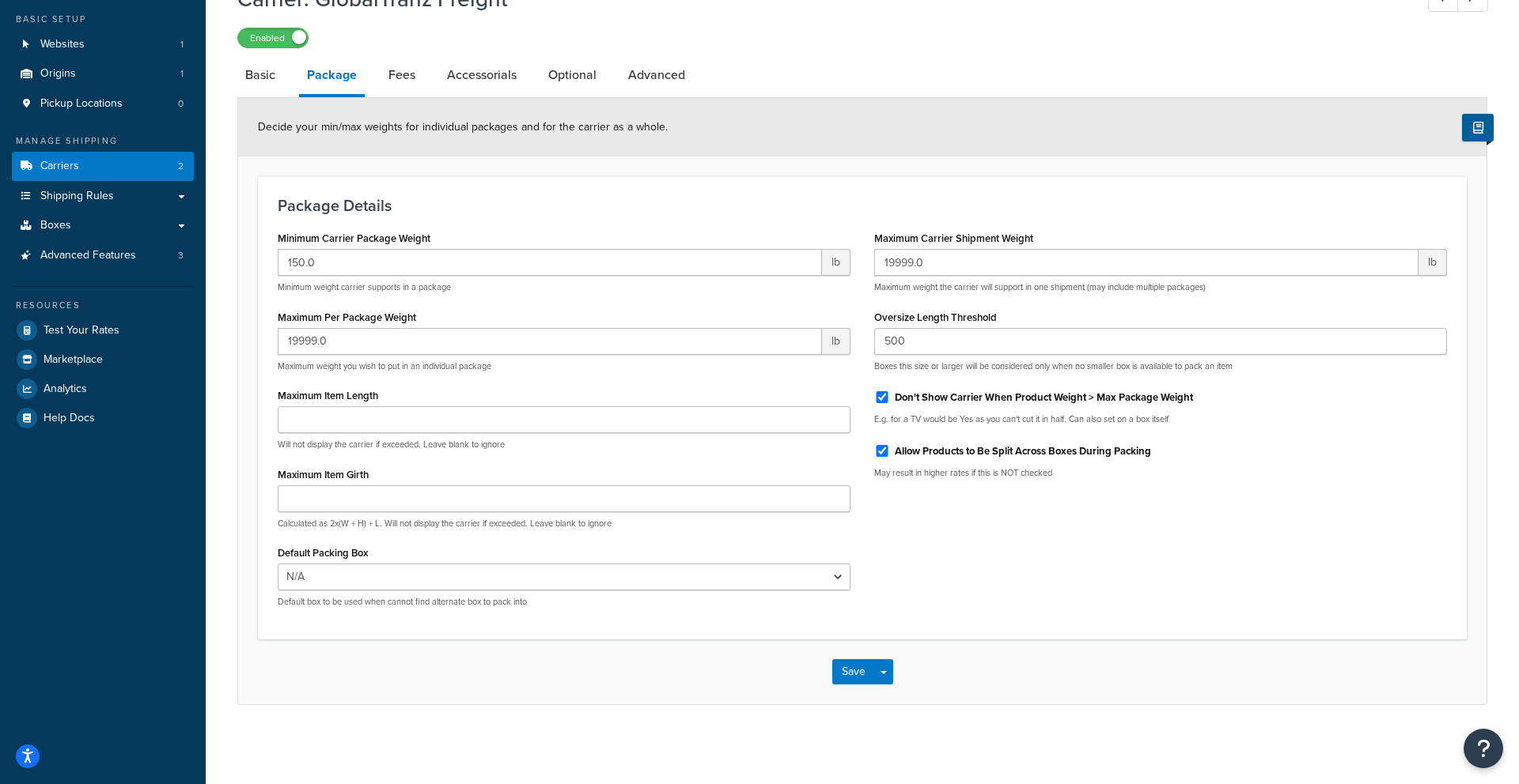
click at [287, 71] on li "Basic" at bounding box center [268, 74] width 61 height 38
click at [279, 74] on link "Basic" at bounding box center [260, 74] width 46 height 38
select select "globaltranzFreight"
select select "1"
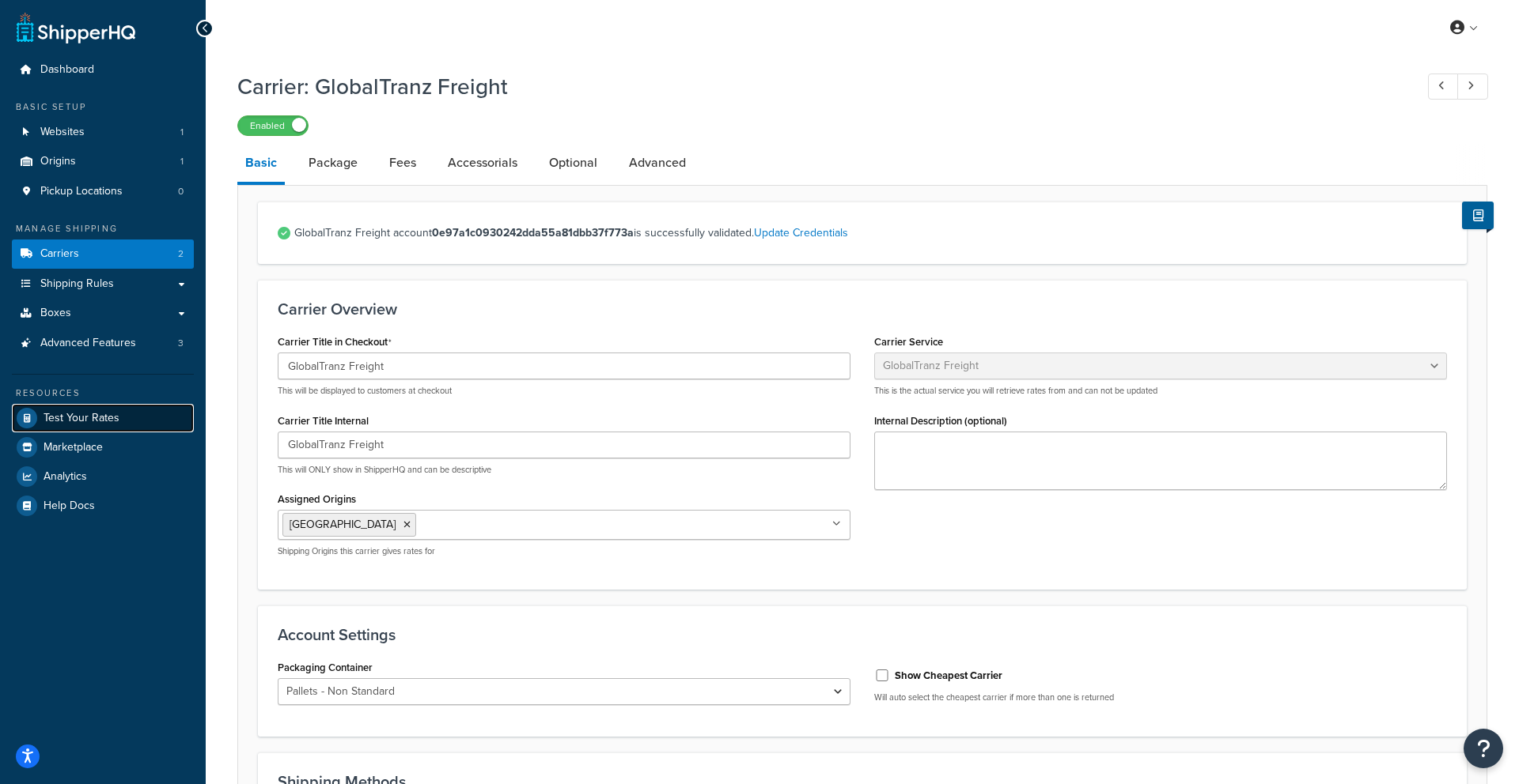
click at [82, 419] on span "Test Your Rates" at bounding box center [81, 419] width 76 height 14
click at [350, 175] on link "Package" at bounding box center [333, 162] width 65 height 38
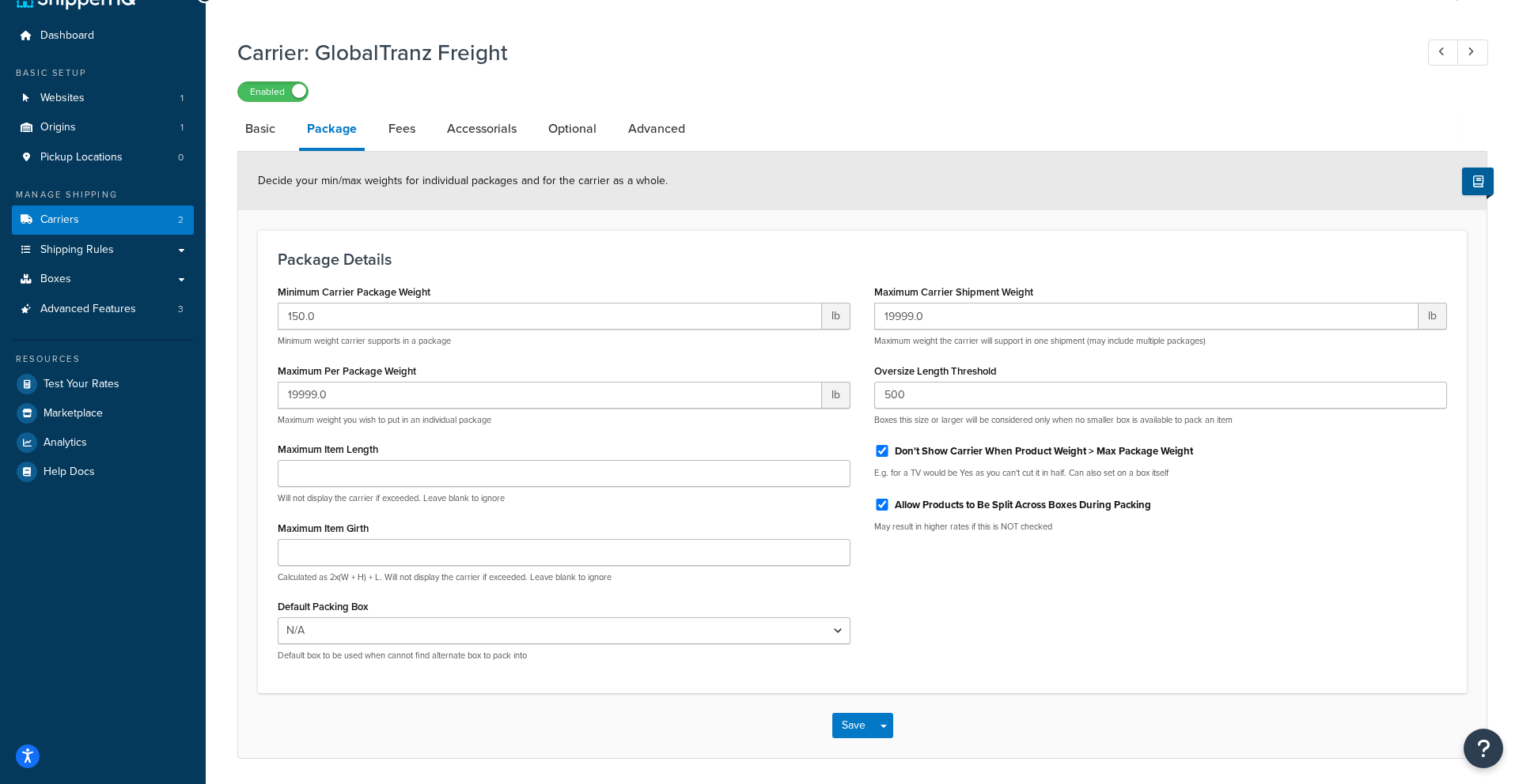
scroll to position [88, 0]
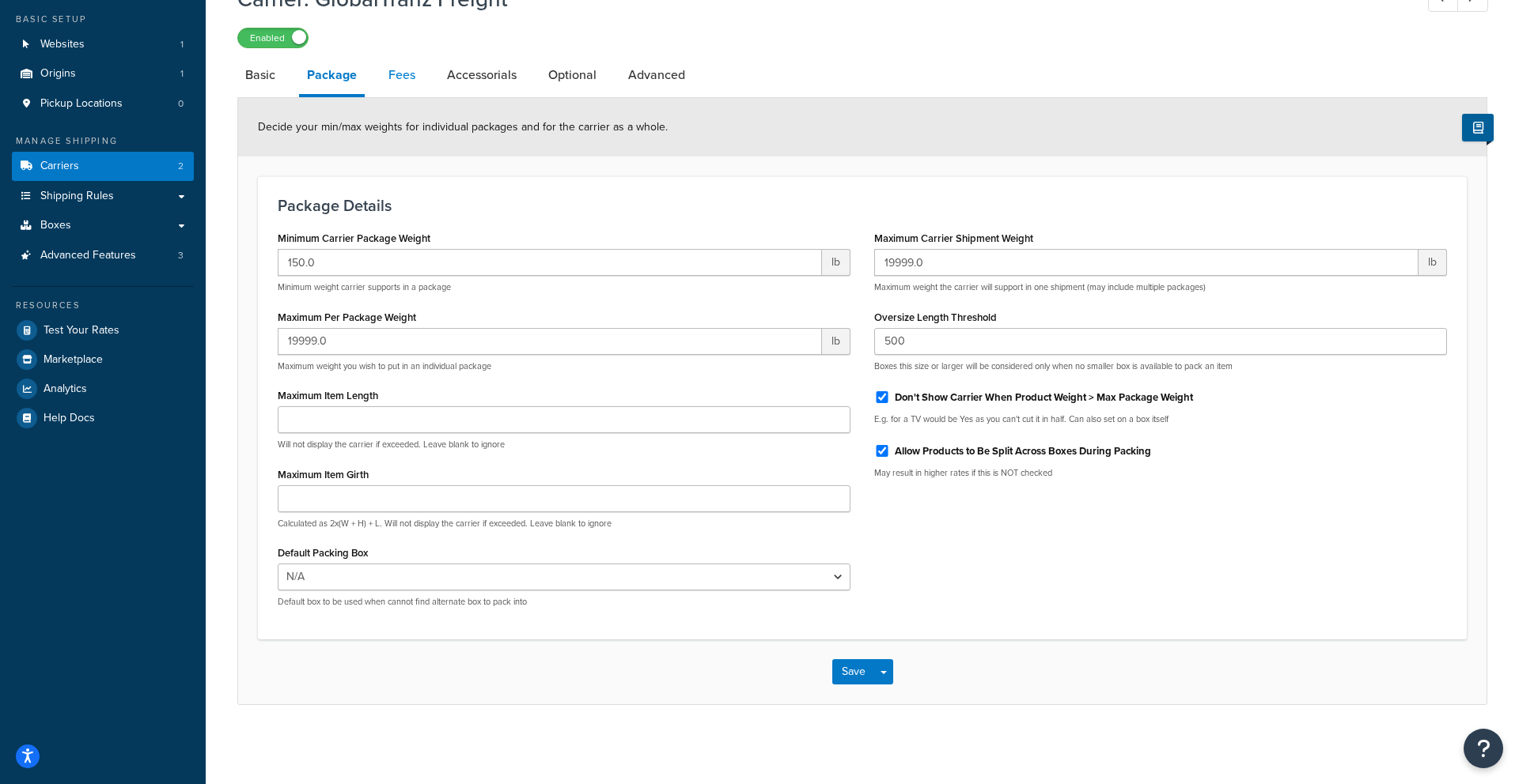
click at [399, 82] on link "Fees" at bounding box center [401, 74] width 43 height 38
select select "package"
select select "AFTER"
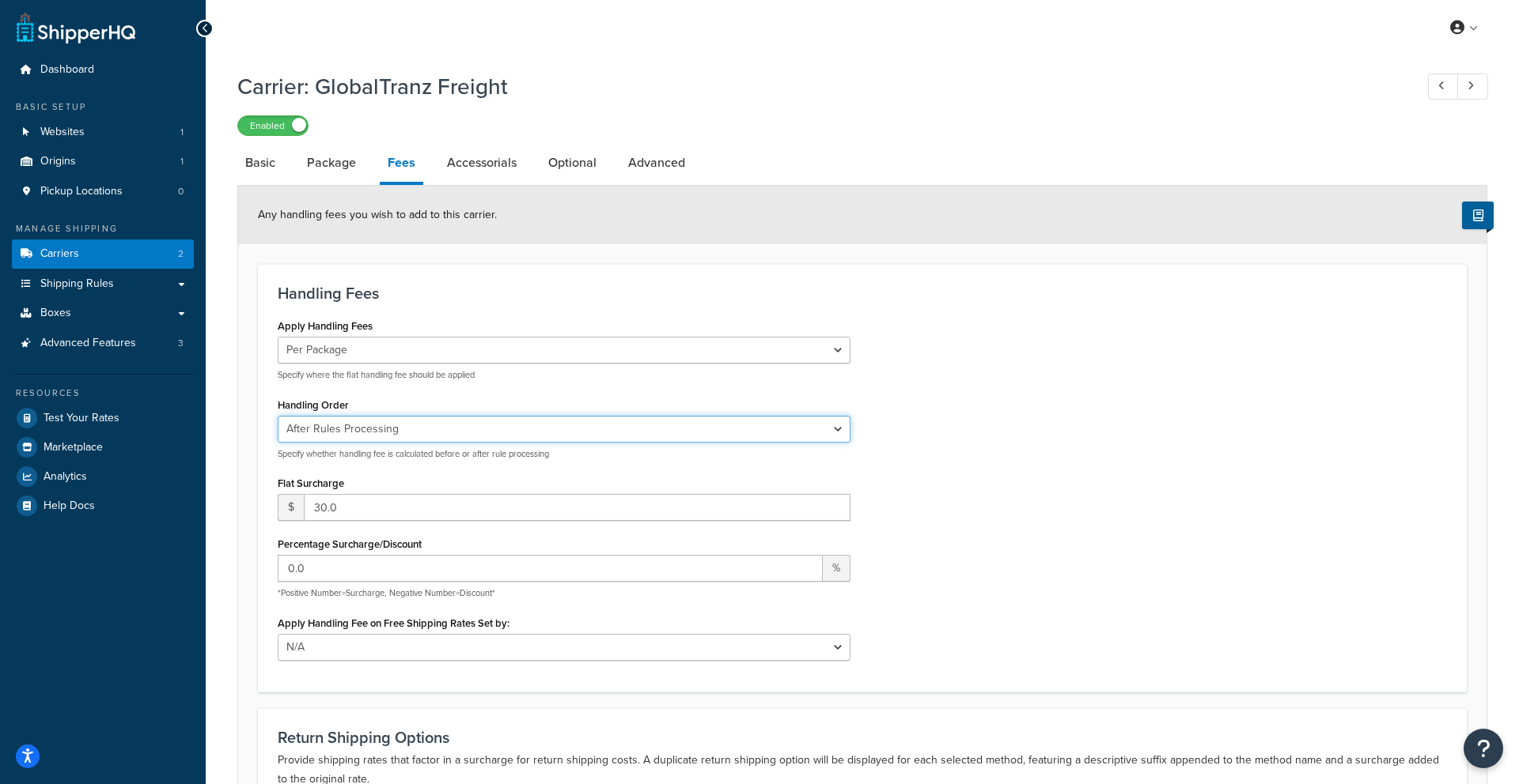
click at [421, 422] on select "Before Rules Processing After Rules Processing" at bounding box center [563, 429] width 573 height 27
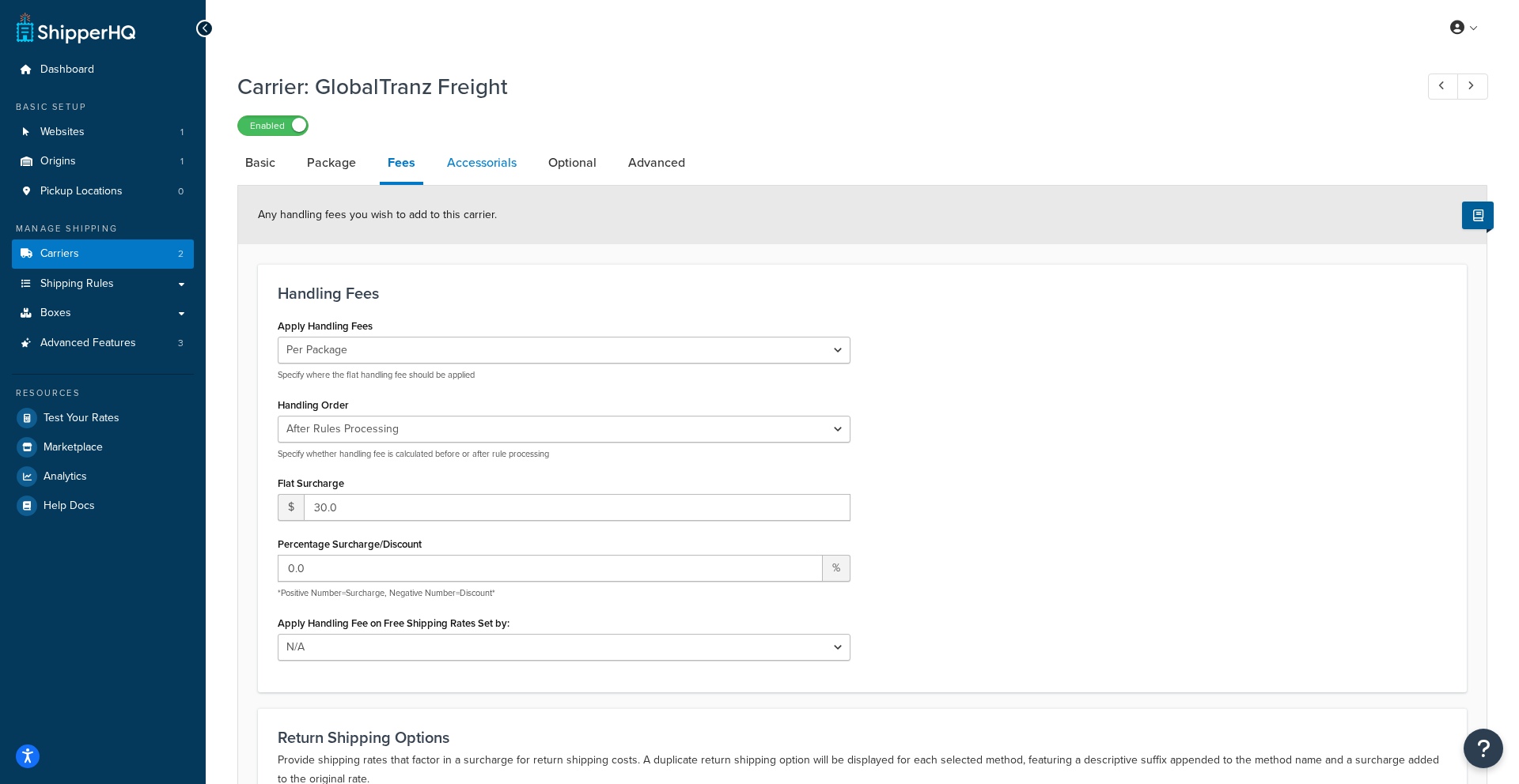
click at [463, 177] on link "Accessorials" at bounding box center [481, 162] width 85 height 38
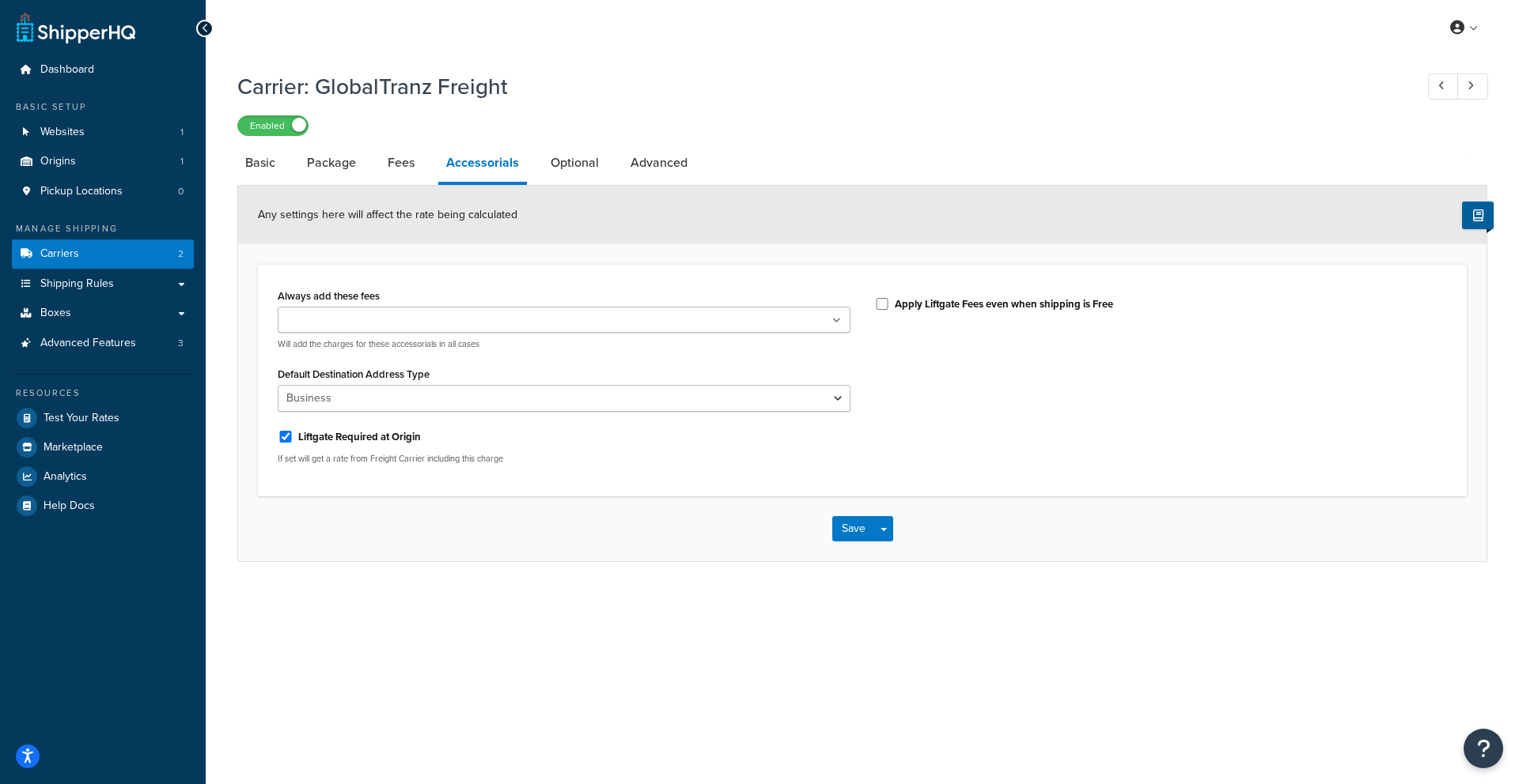
click at [421, 289] on div "Always add these fees Liftgate Address Type Scheduled Appointment Inside Delive…" at bounding box center [563, 318] width 573 height 66
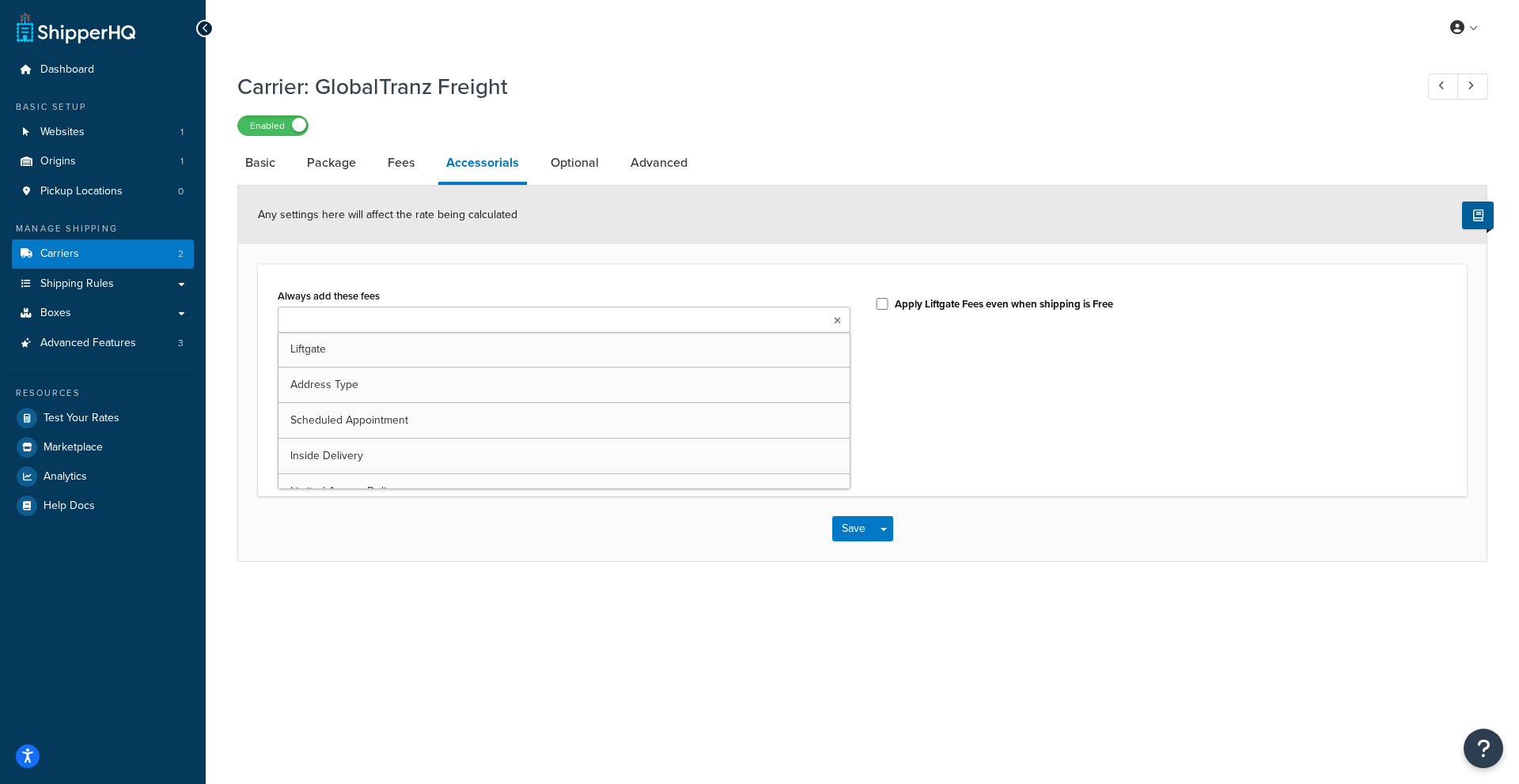
click at [417, 310] on ul at bounding box center [563, 320] width 573 height 26
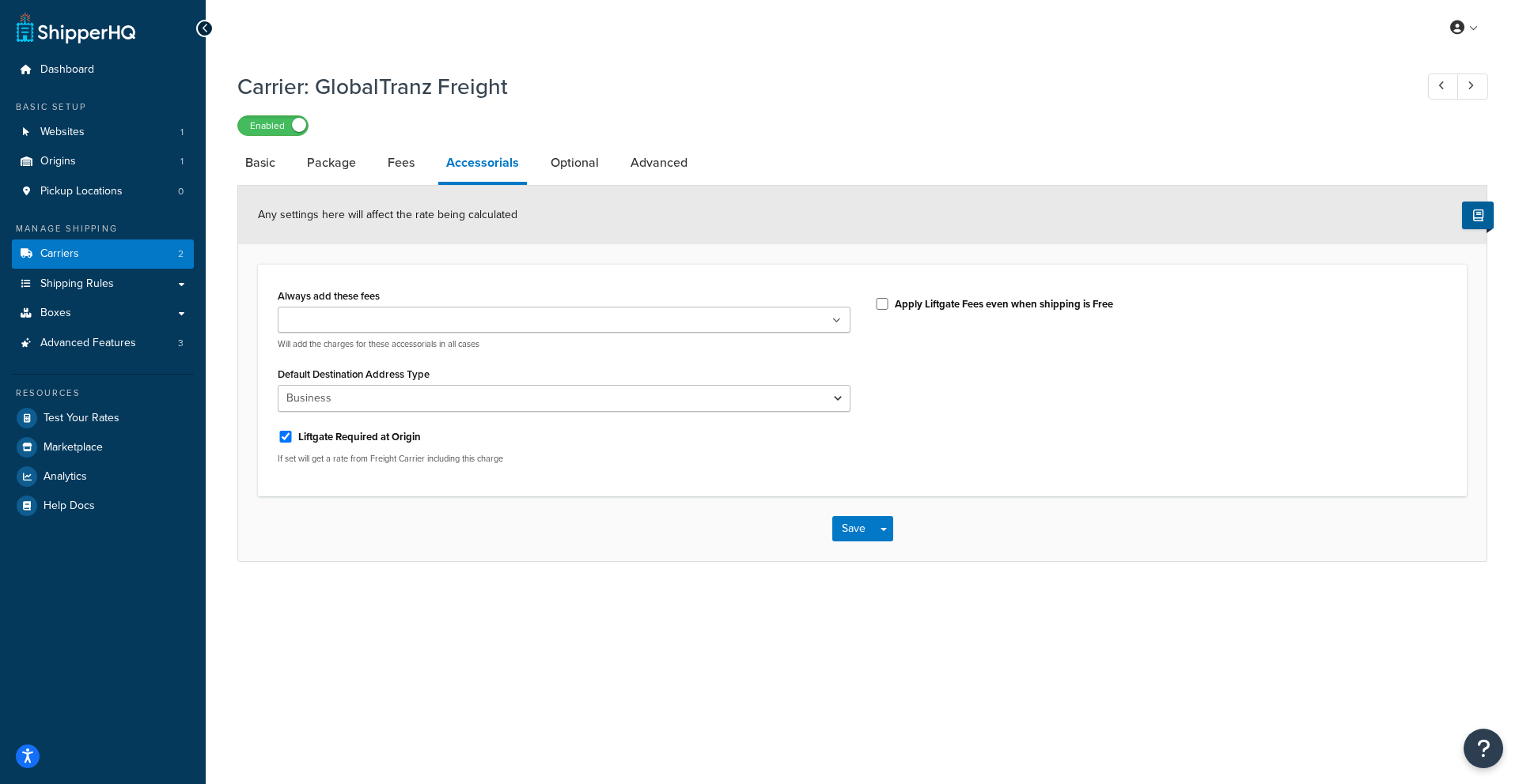
click at [475, 272] on div "Always add these fees Liftgate Address Type Scheduled Appointment Inside Delive…" at bounding box center [861, 380] width 1208 height 233
click at [542, 179] on link "Optional" at bounding box center [574, 162] width 64 height 38
select select "55"
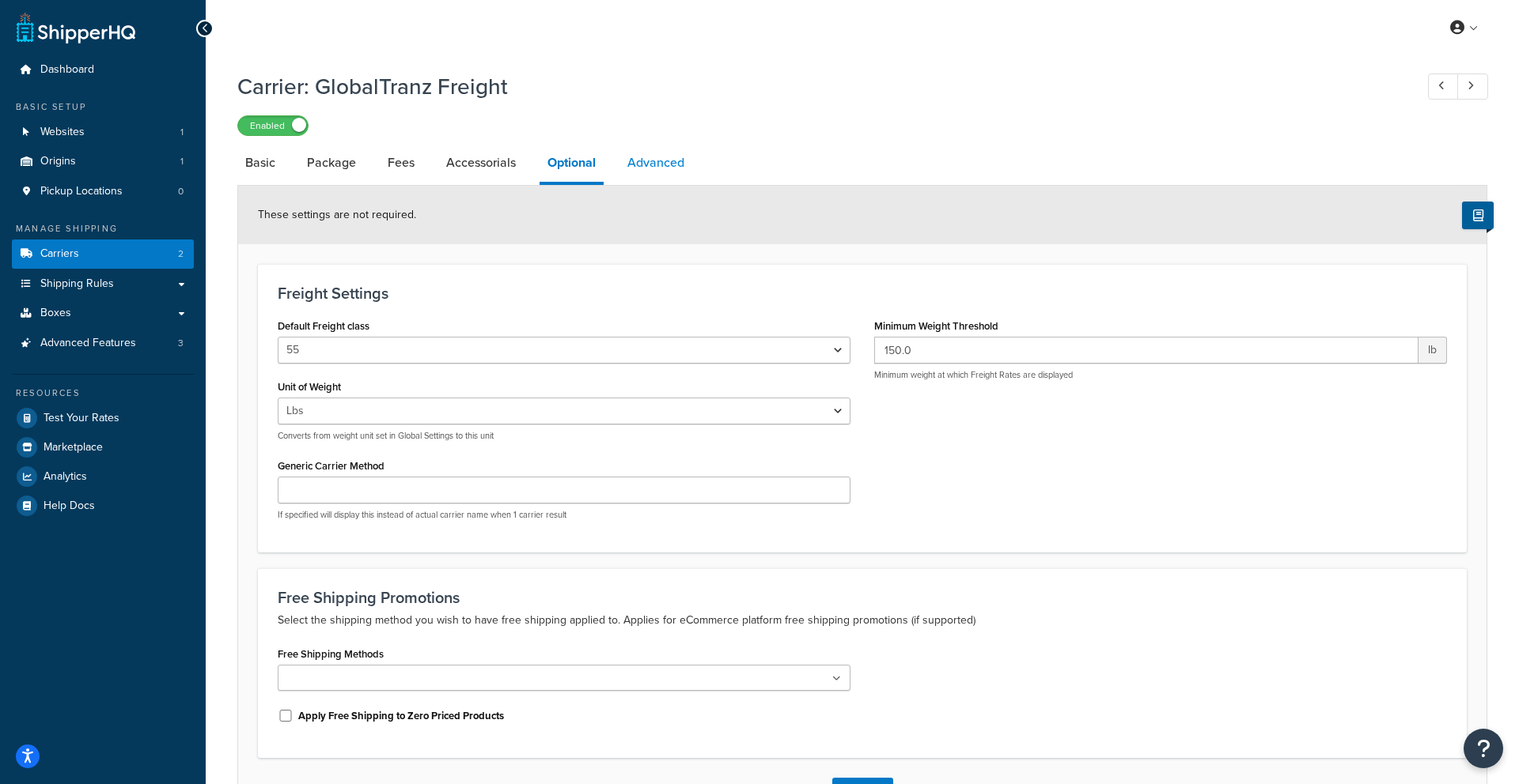
click at [664, 163] on link "Advanced" at bounding box center [655, 162] width 72 height 38
select select "false"
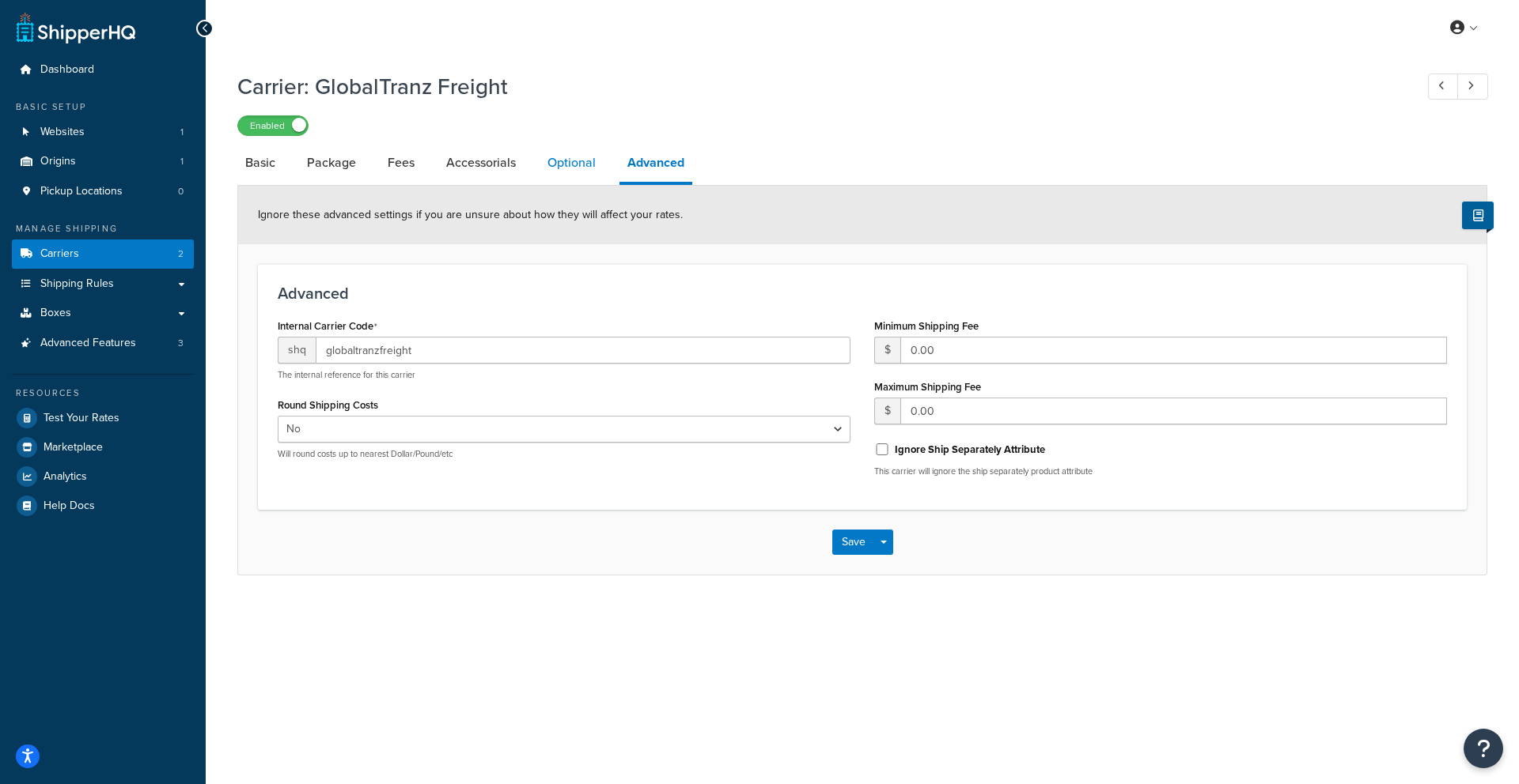
drag, startPoint x: 573, startPoint y: 173, endPoint x: 563, endPoint y: 173, distance: 10.0
click at [573, 173] on link "Optional" at bounding box center [572, 162] width 64 height 38
select select "55"
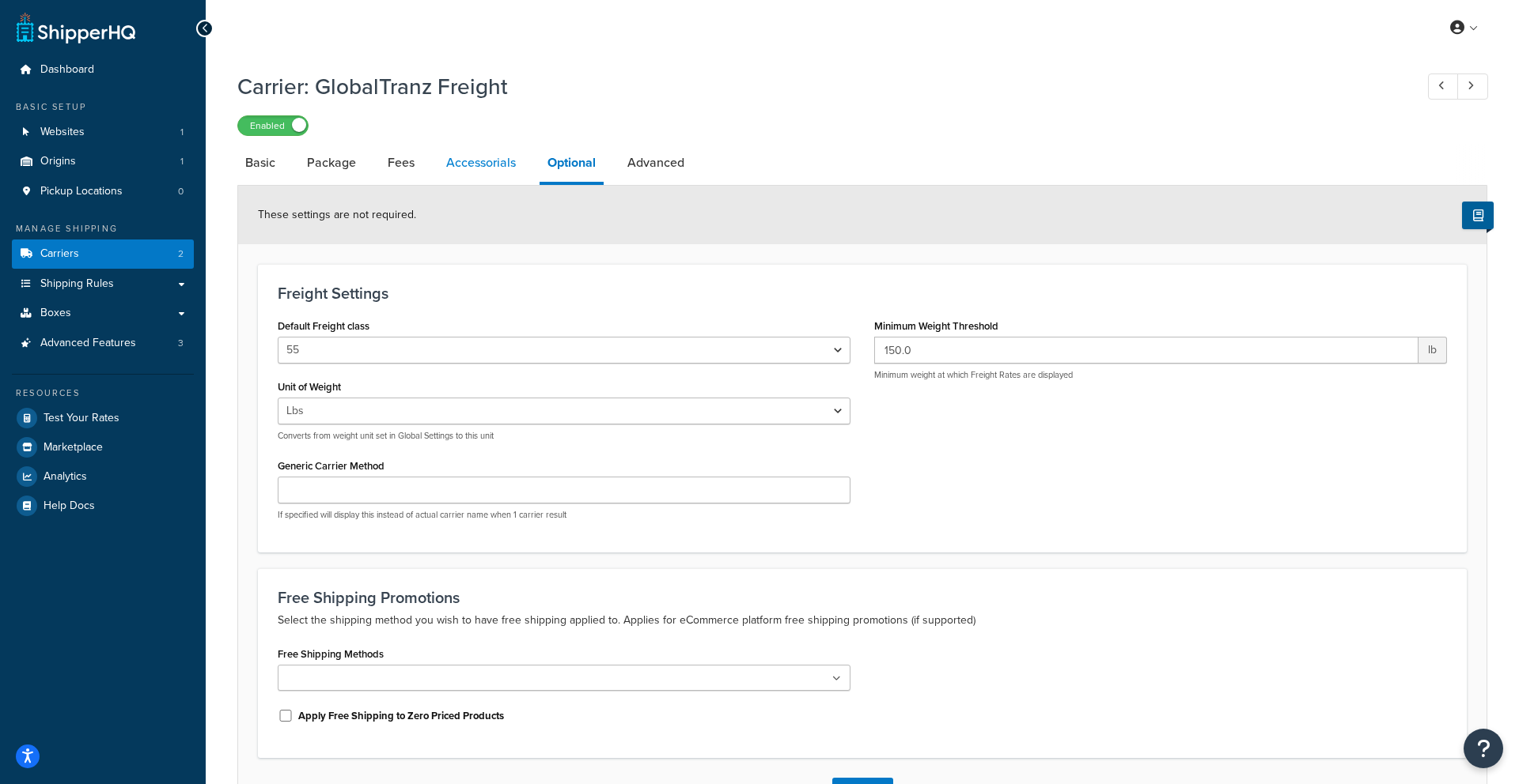
click at [498, 172] on link "Accessorials" at bounding box center [480, 162] width 85 height 38
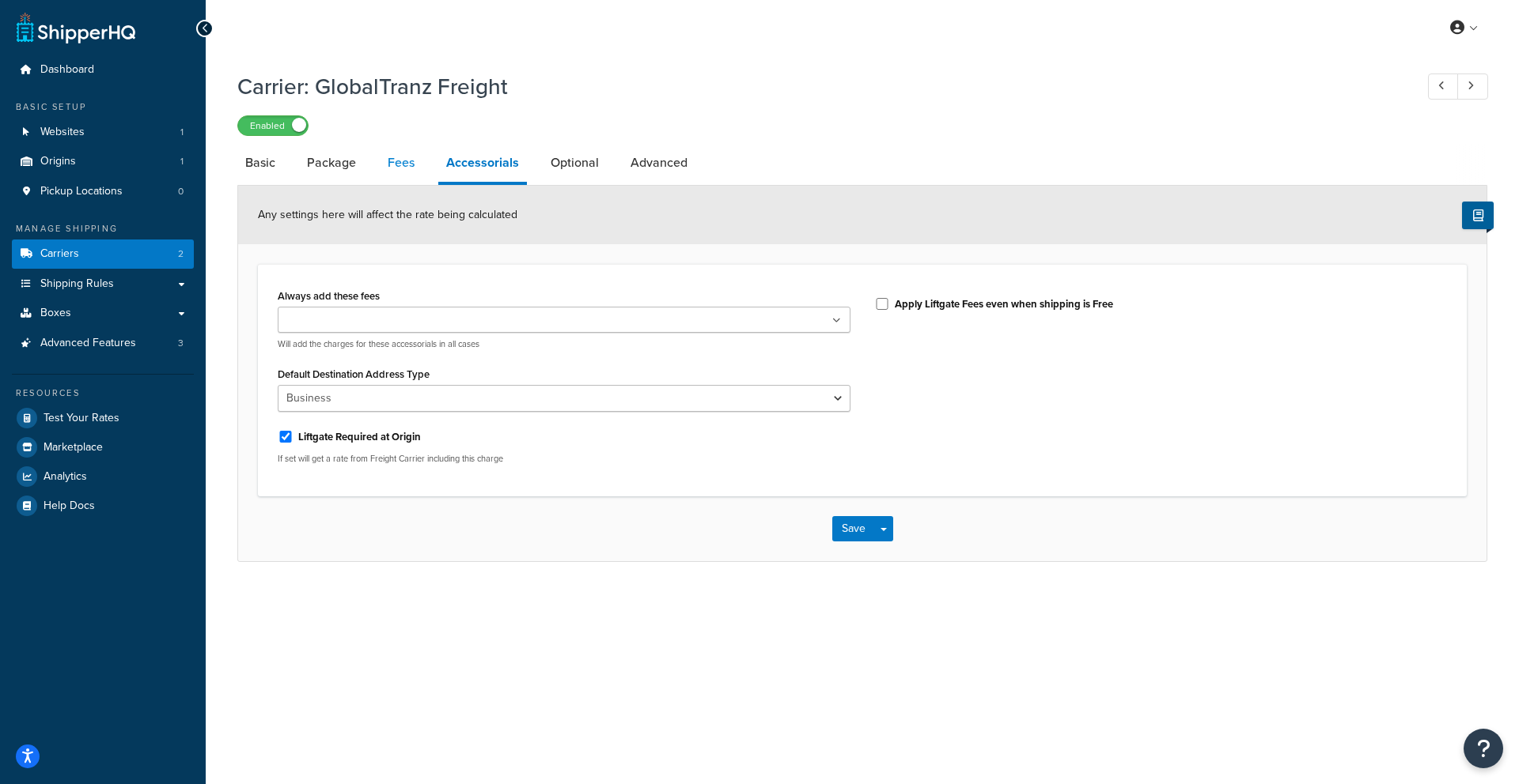
click at [393, 172] on link "Fees" at bounding box center [400, 162] width 43 height 38
select select "package"
select select "AFTER"
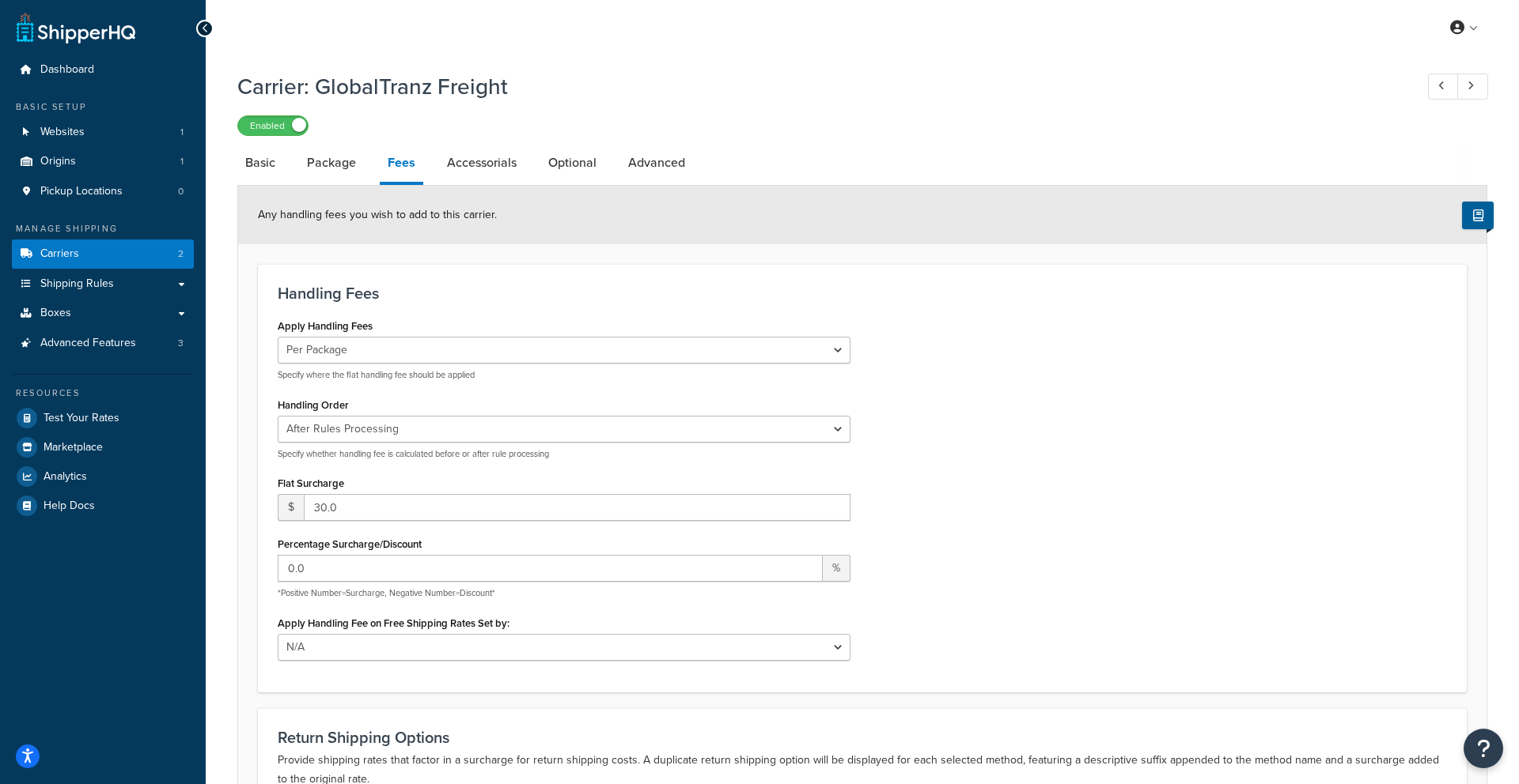
click at [412, 177] on link "Fees" at bounding box center [400, 164] width 43 height 41
drag, startPoint x: 412, startPoint y: 177, endPoint x: 358, endPoint y: 170, distance: 54.5
click at [358, 170] on link "Package" at bounding box center [331, 162] width 65 height 38
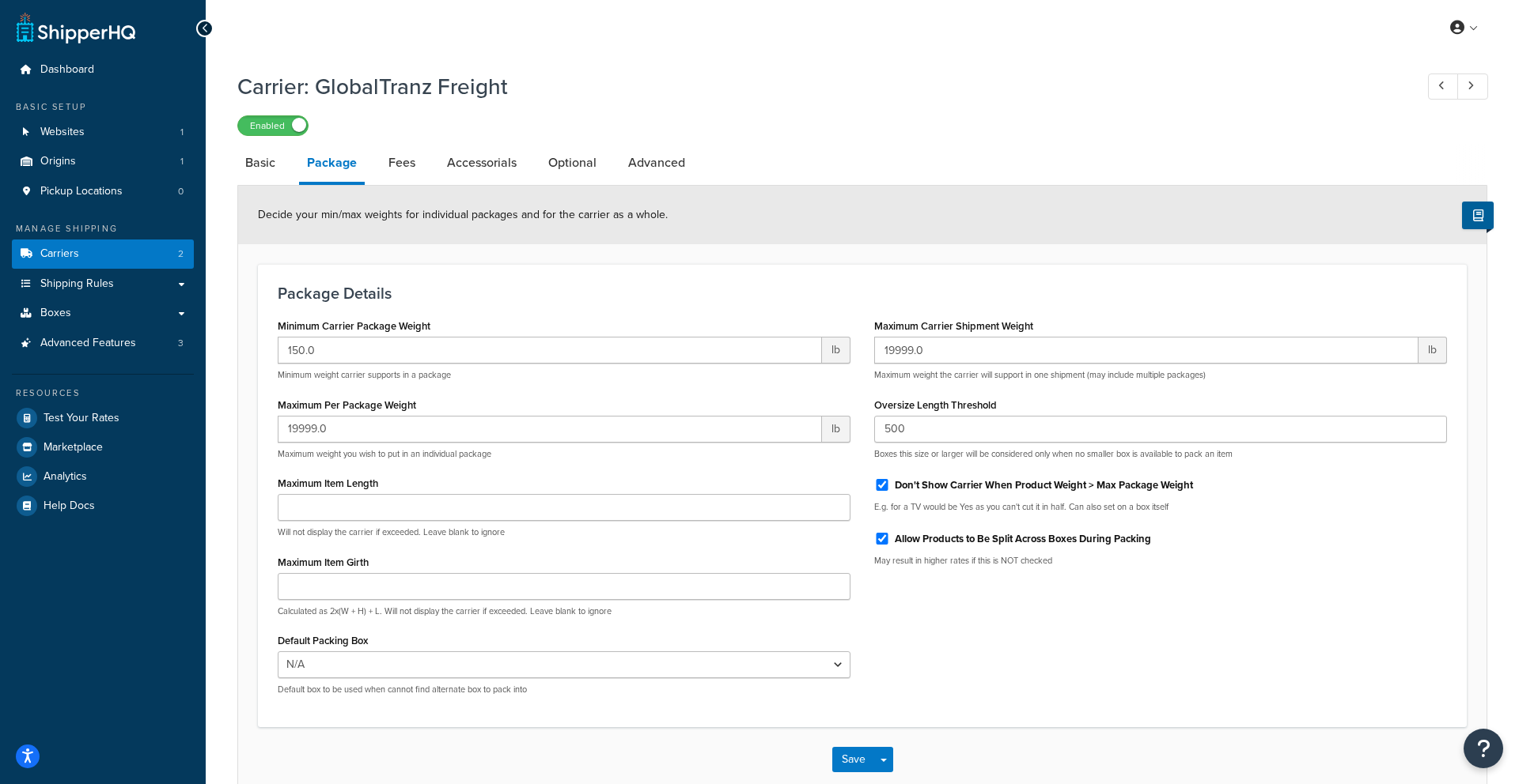
scroll to position [88, 0]
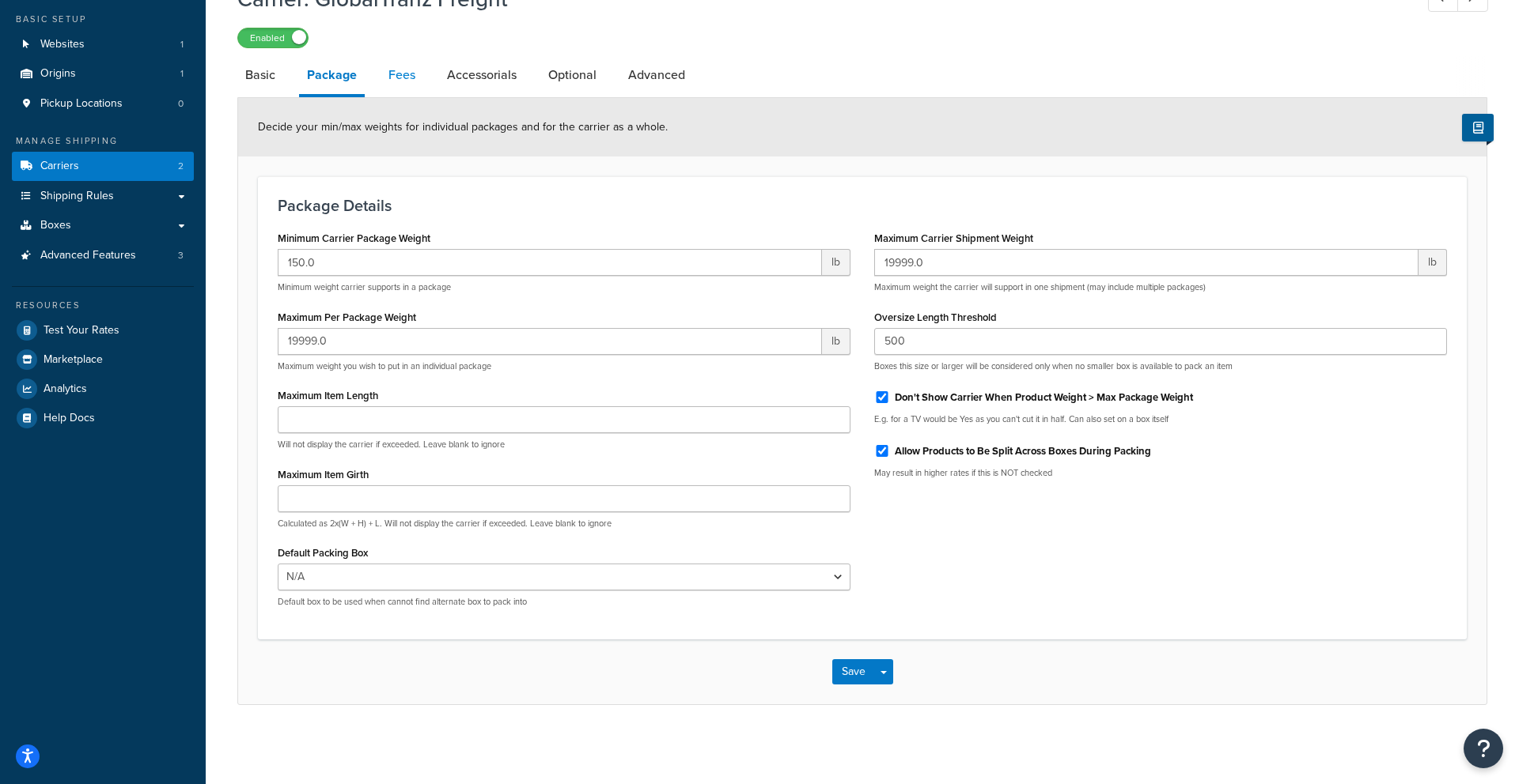
click at [390, 76] on link "Fees" at bounding box center [401, 74] width 43 height 38
select select "package"
select select "AFTER"
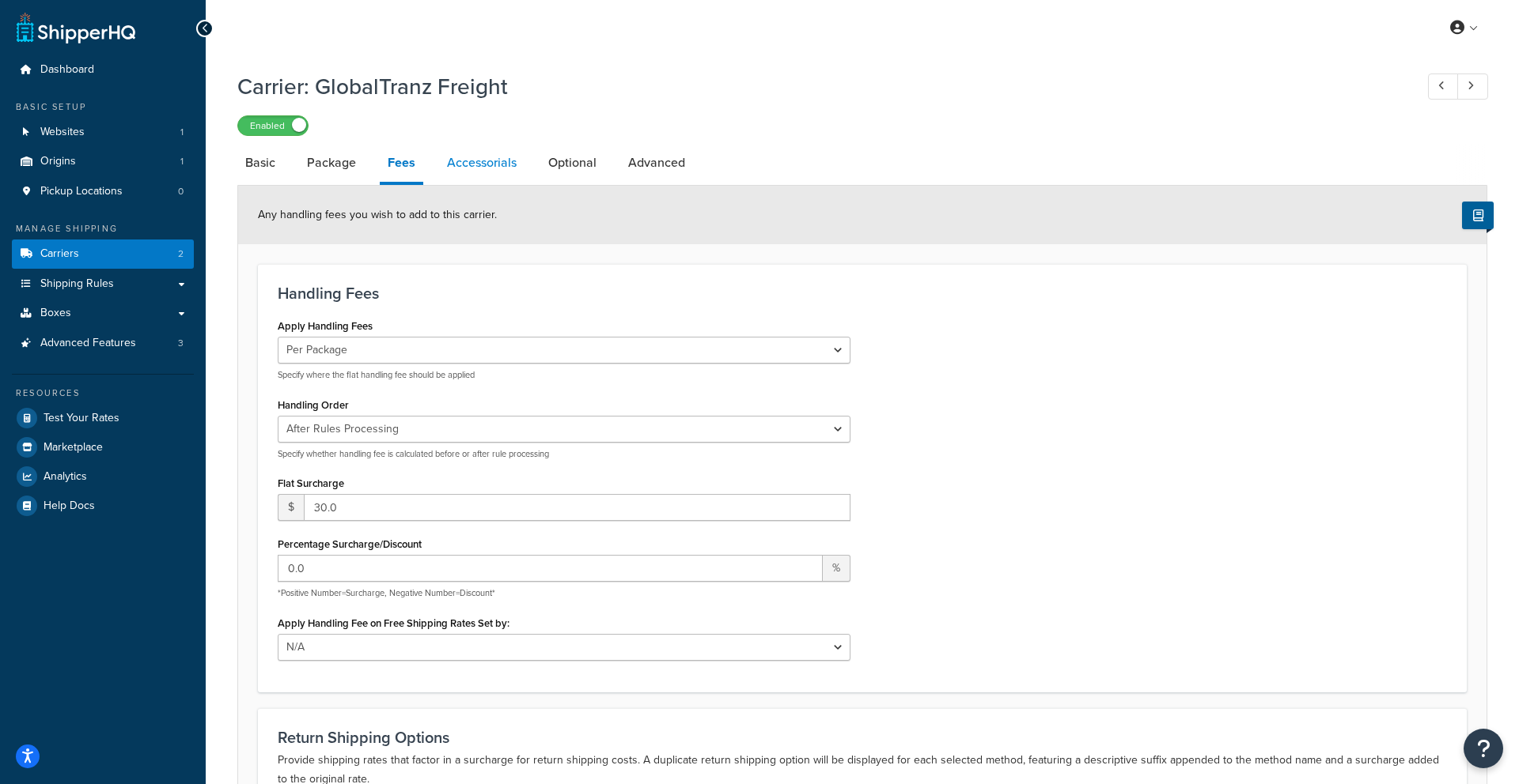
click at [443, 175] on link "Accessorials" at bounding box center [481, 162] width 85 height 38
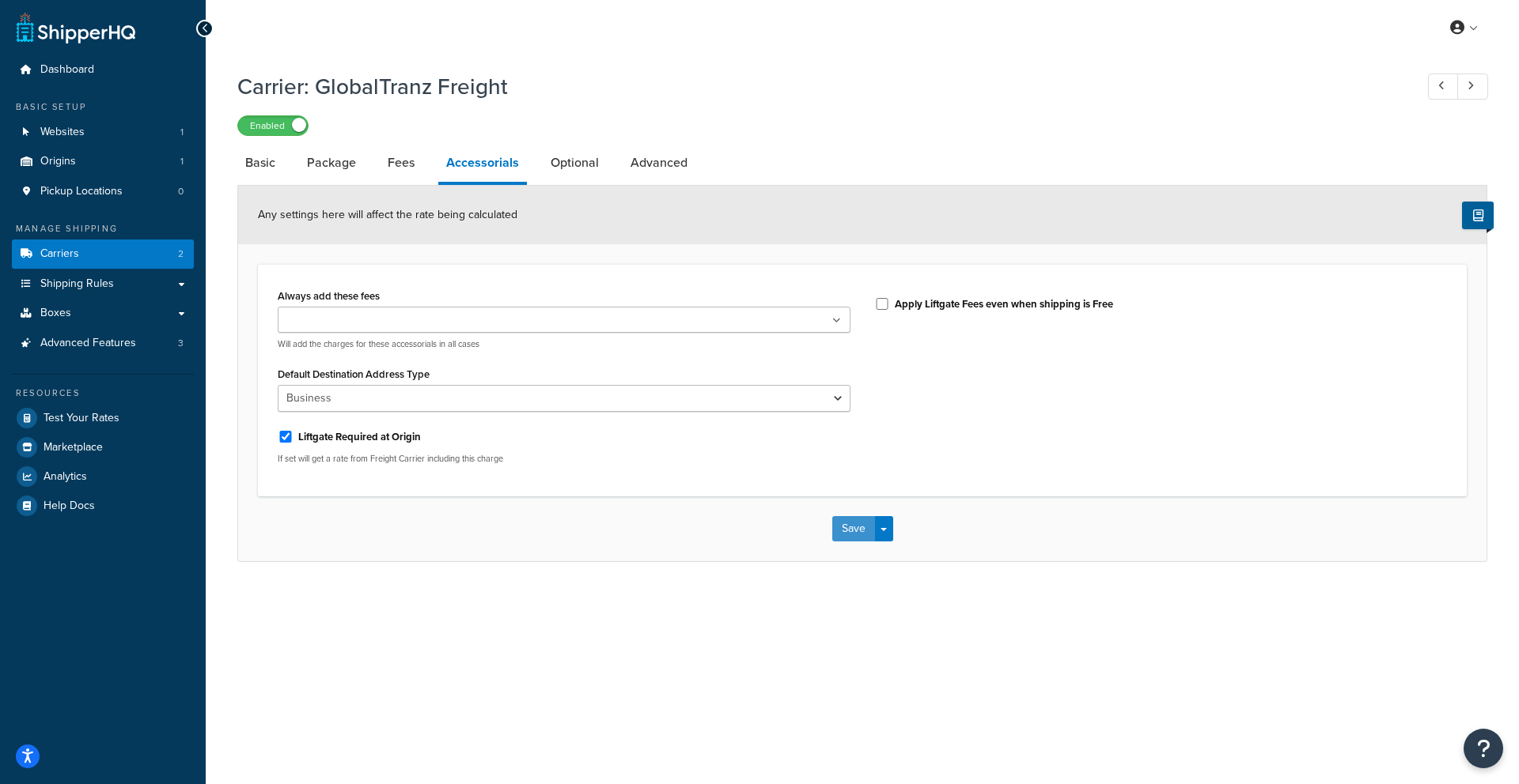
click at [832, 523] on button "Save" at bounding box center [853, 529] width 43 height 26
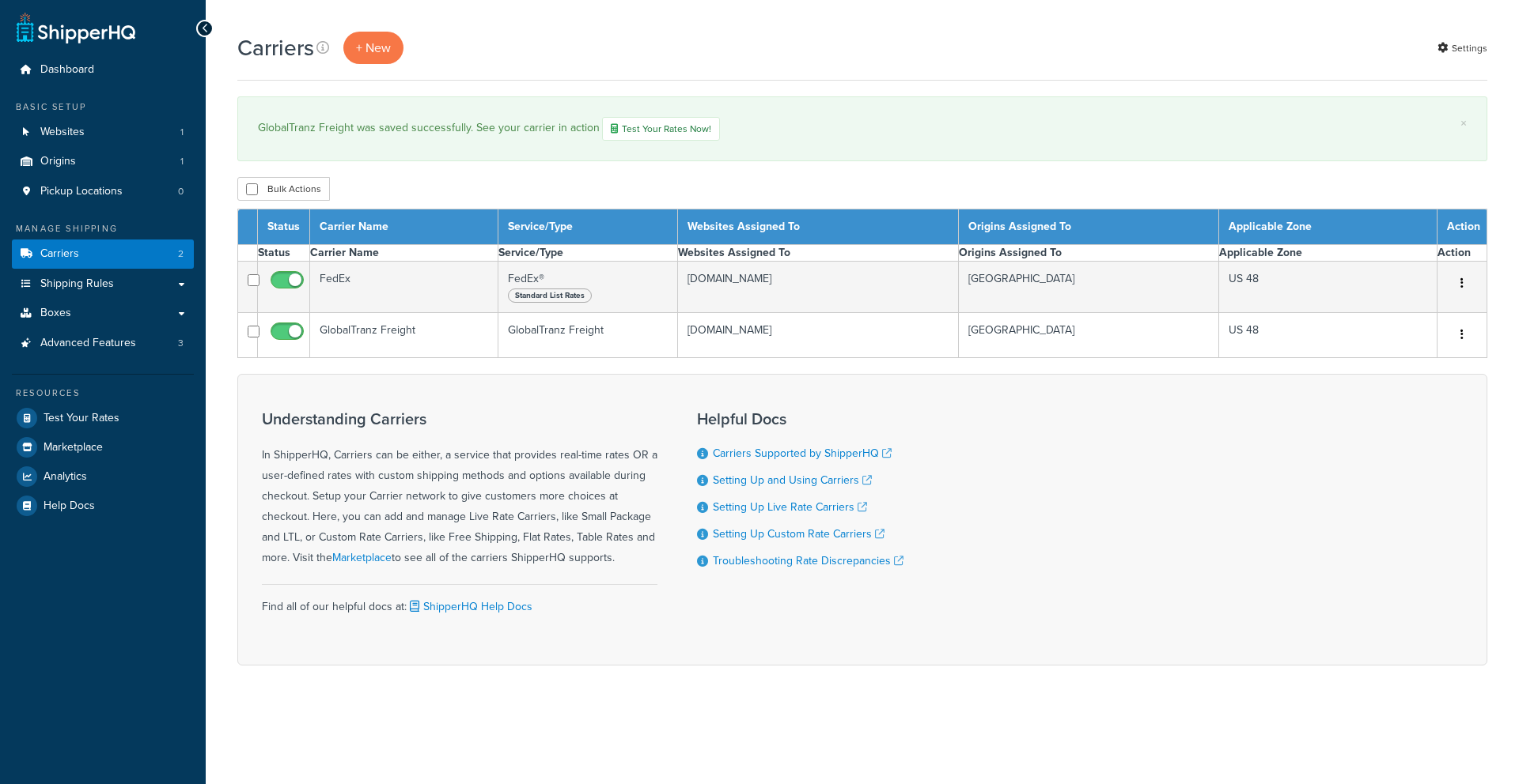
click at [831, 521] on ul "Carriers Supported by ShipperHQ Setting Up and Using Carriers Setting Up Live R…" at bounding box center [800, 507] width 206 height 125
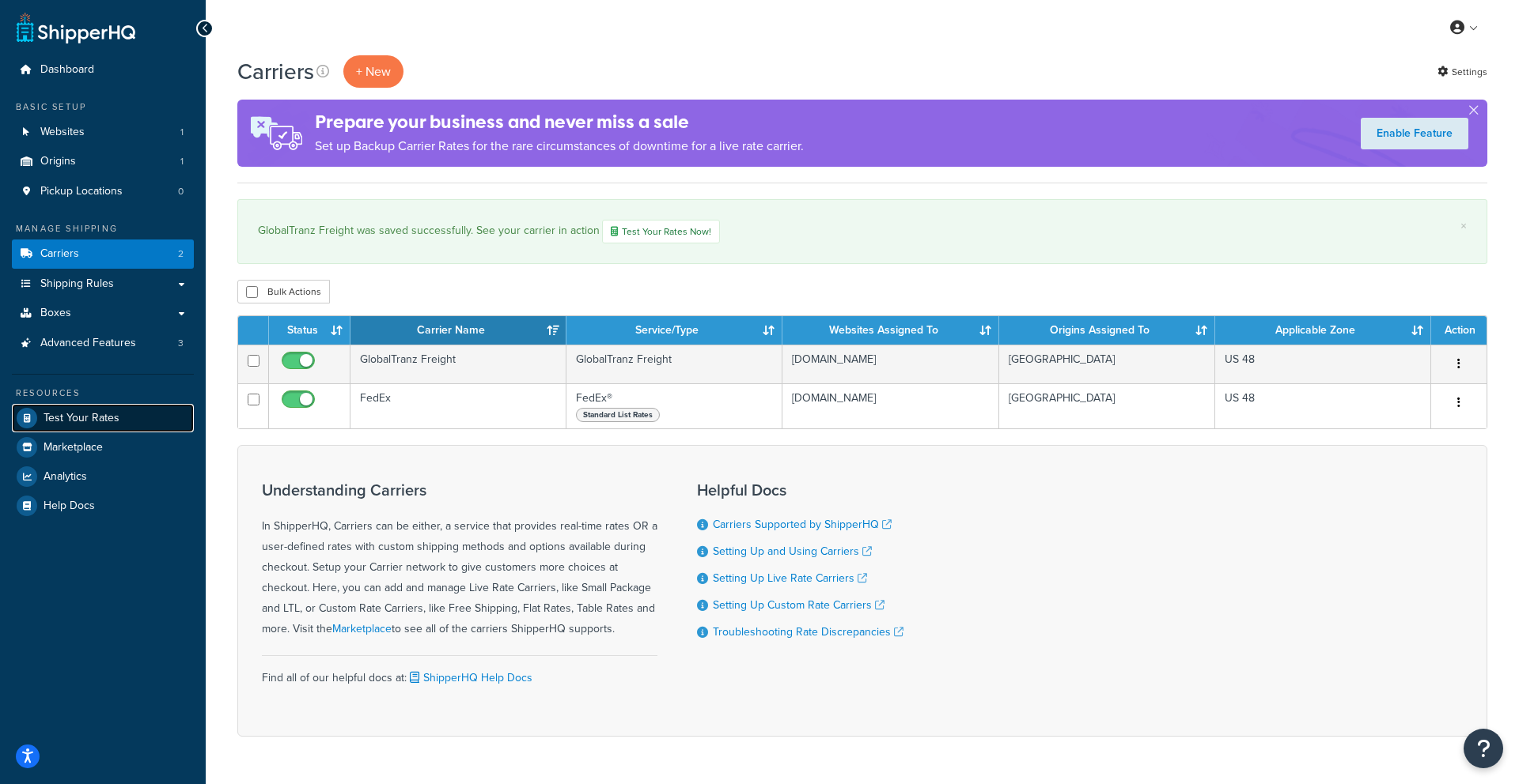
click at [58, 415] on span "Test Your Rates" at bounding box center [81, 419] width 76 height 14
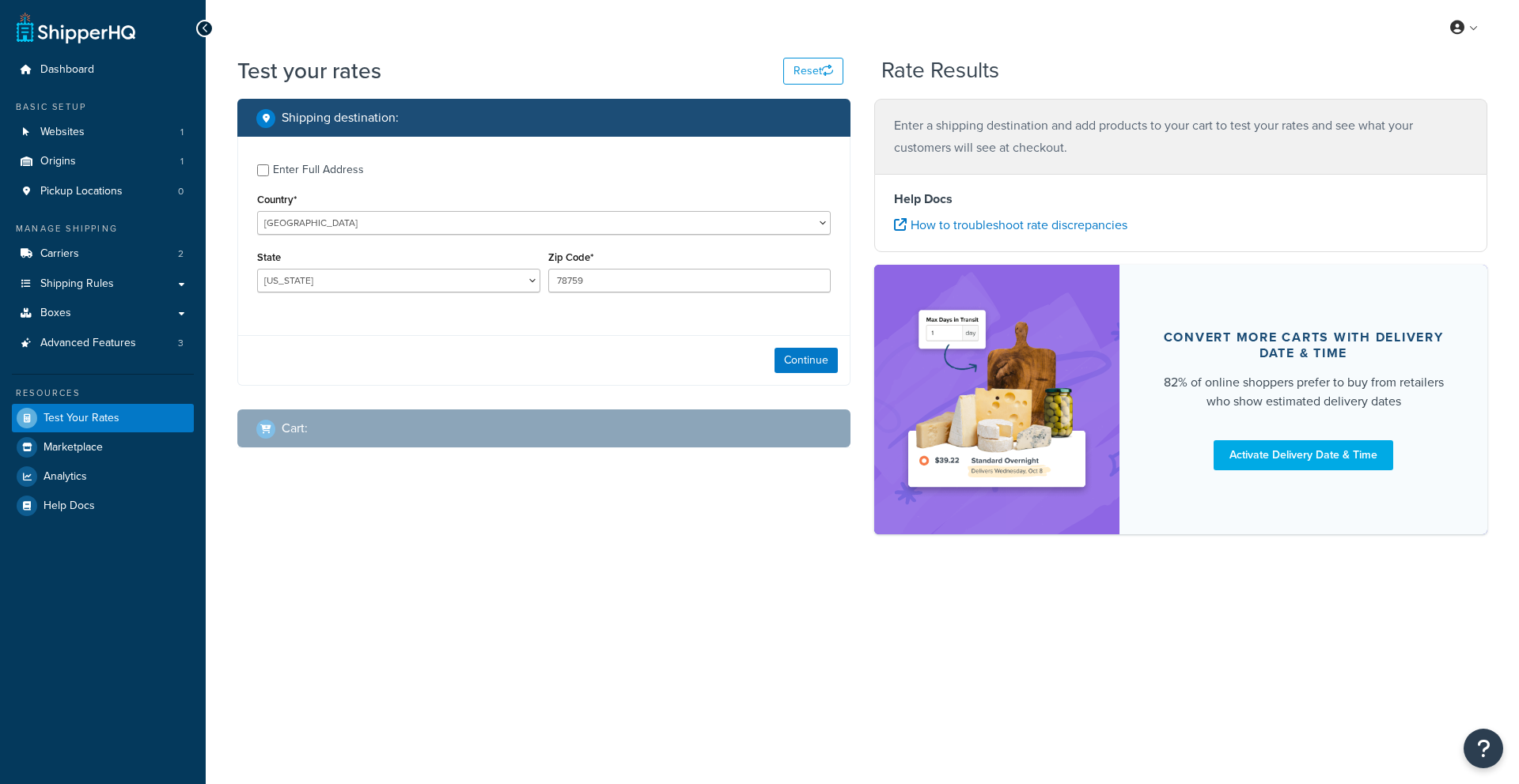
select select "TX"
click at [258, 172] on input "Enter Full Address" at bounding box center [263, 170] width 12 height 12
checkbox input "true"
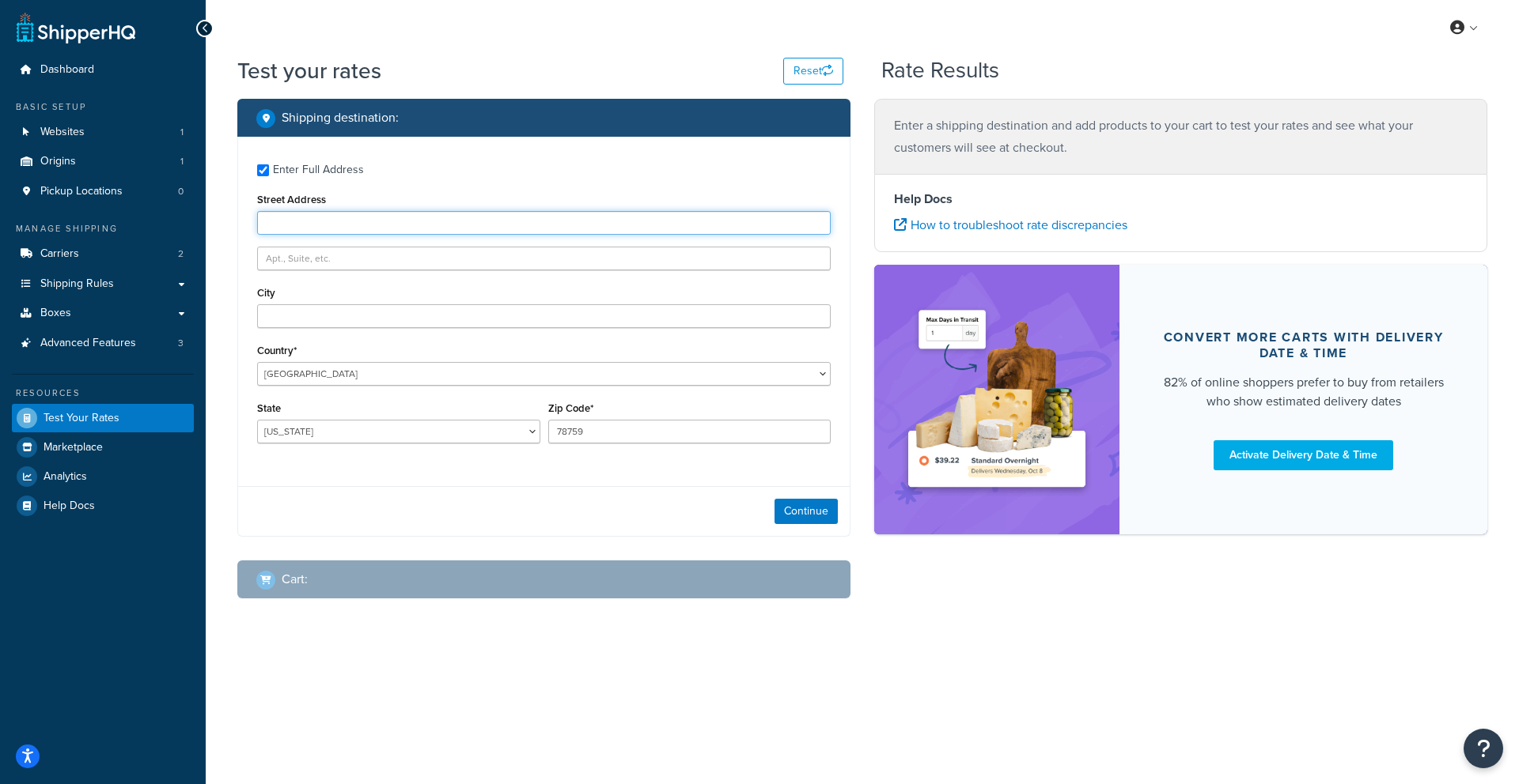
click at [301, 216] on input "Street Address" at bounding box center [544, 223] width 574 height 24
type input "[STREET_ADDRESS]"
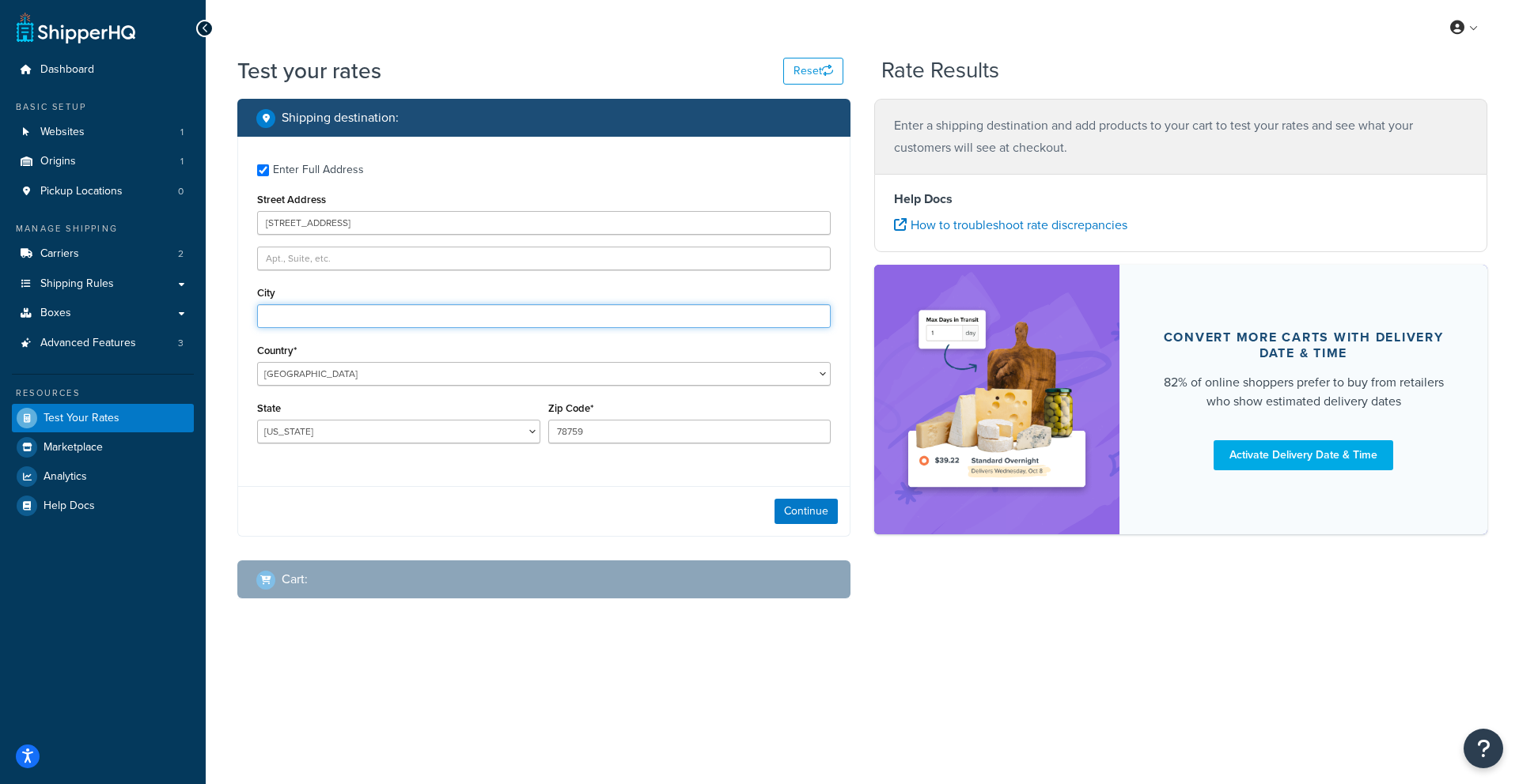
type input "PASADENA"
select select "MD"
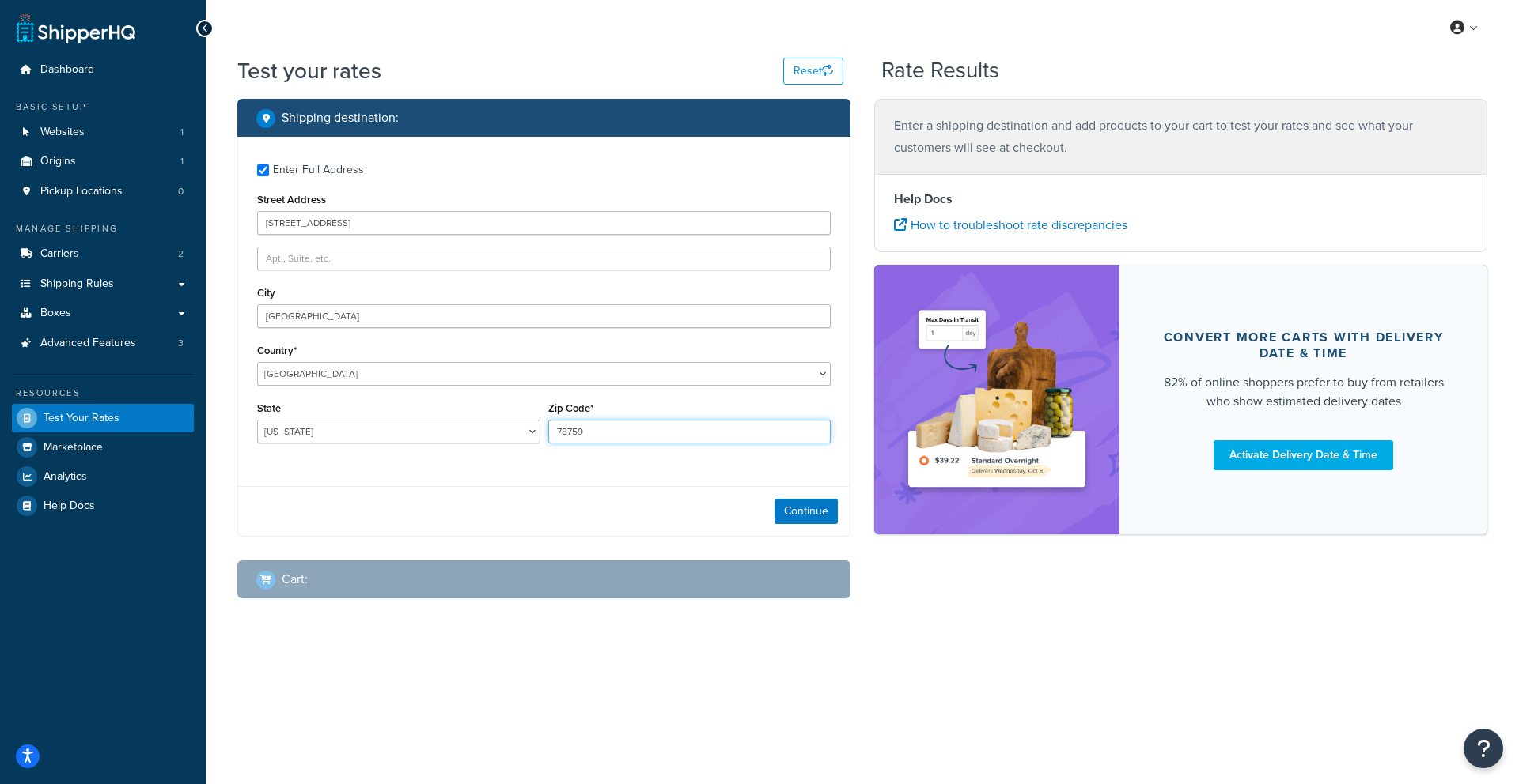
drag, startPoint x: 647, startPoint y: 442, endPoint x: 519, endPoint y: 436, distance: 128.1
click at [519, 436] on div "State Alabama Alaska American Samoa Arizona Arkansas Armed Forces Americas Arme…" at bounding box center [543, 426] width 582 height 58
type input "21122"
click at [777, 506] on button "Continue" at bounding box center [805, 512] width 63 height 26
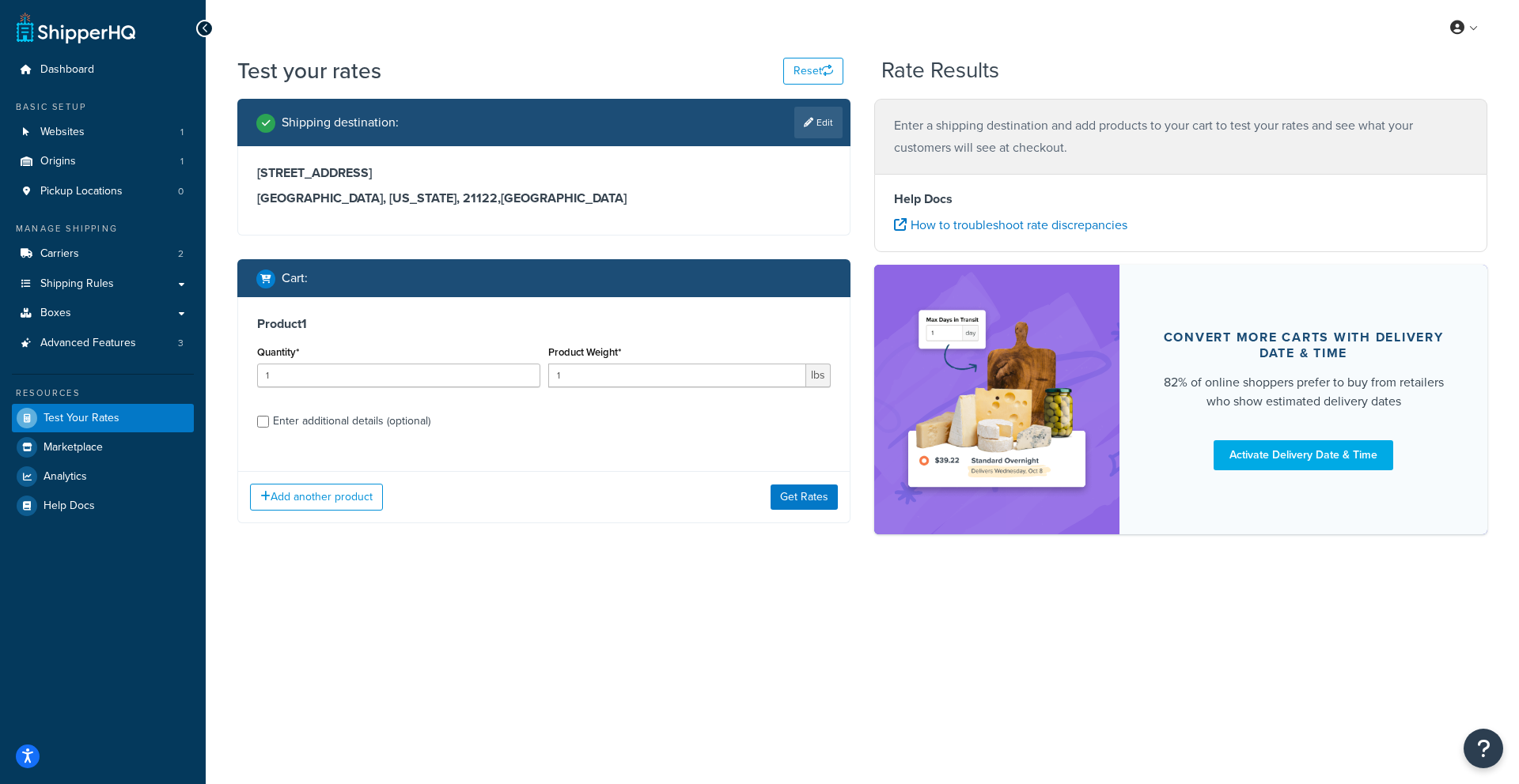
click at [596, 389] on div "Product Weight* 1 lbs" at bounding box center [690, 370] width 291 height 58
click at [597, 381] on input "1" at bounding box center [677, 376] width 258 height 24
type input "190"
click at [344, 415] on div "Enter additional details (optional)" at bounding box center [352, 421] width 158 height 22
click at [269, 416] on input "Enter additional details (optional)" at bounding box center [263, 421] width 12 height 12
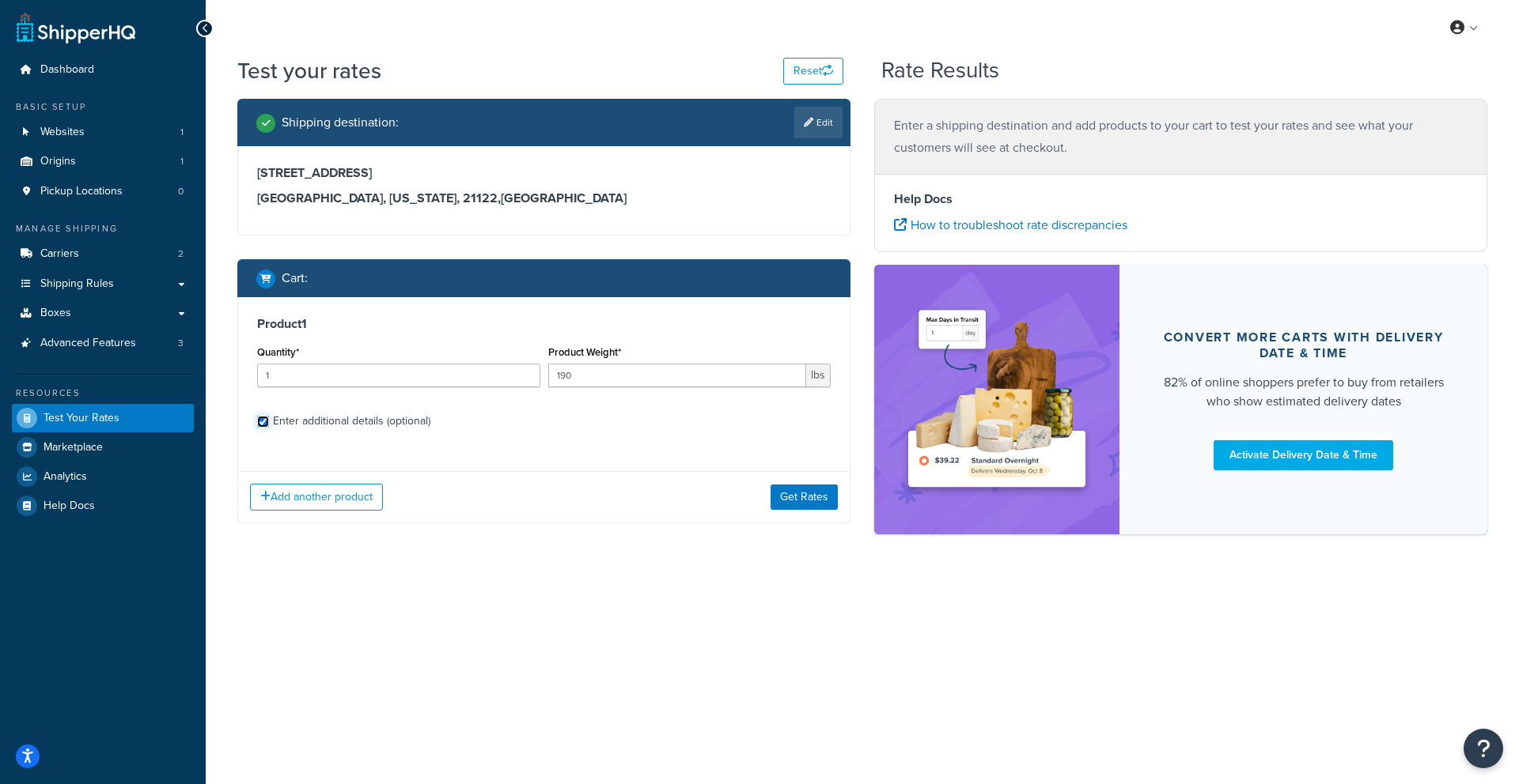
checkbox input "true"
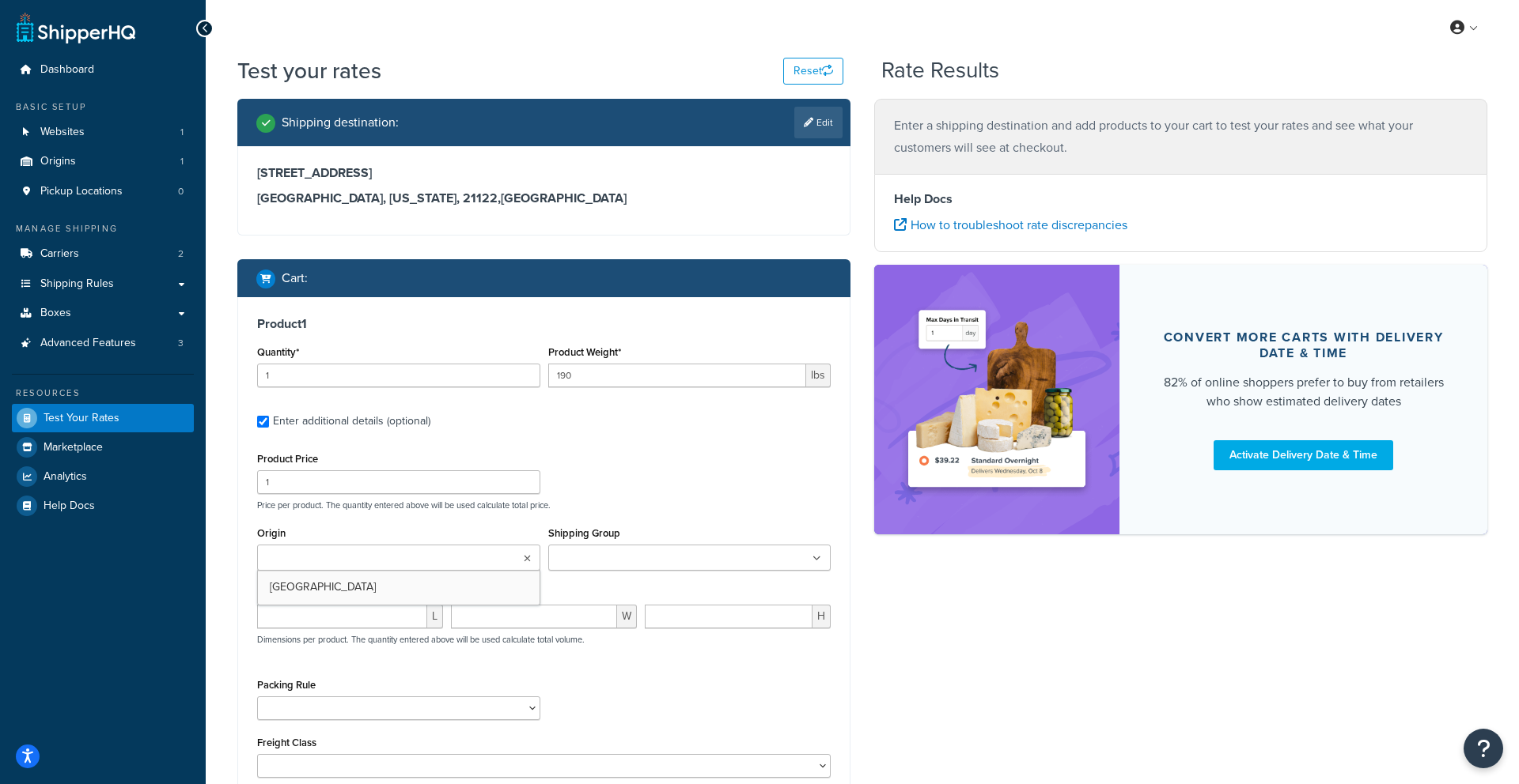
click at [342, 563] on input "Origin" at bounding box center [332, 559] width 140 height 17
click at [562, 528] on label "Shipping Group" at bounding box center [584, 533] width 72 height 12
click at [562, 550] on input "Shipping Group" at bounding box center [622, 559] width 140 height 17
click at [283, 615] on input "number" at bounding box center [343, 616] width 170 height 24
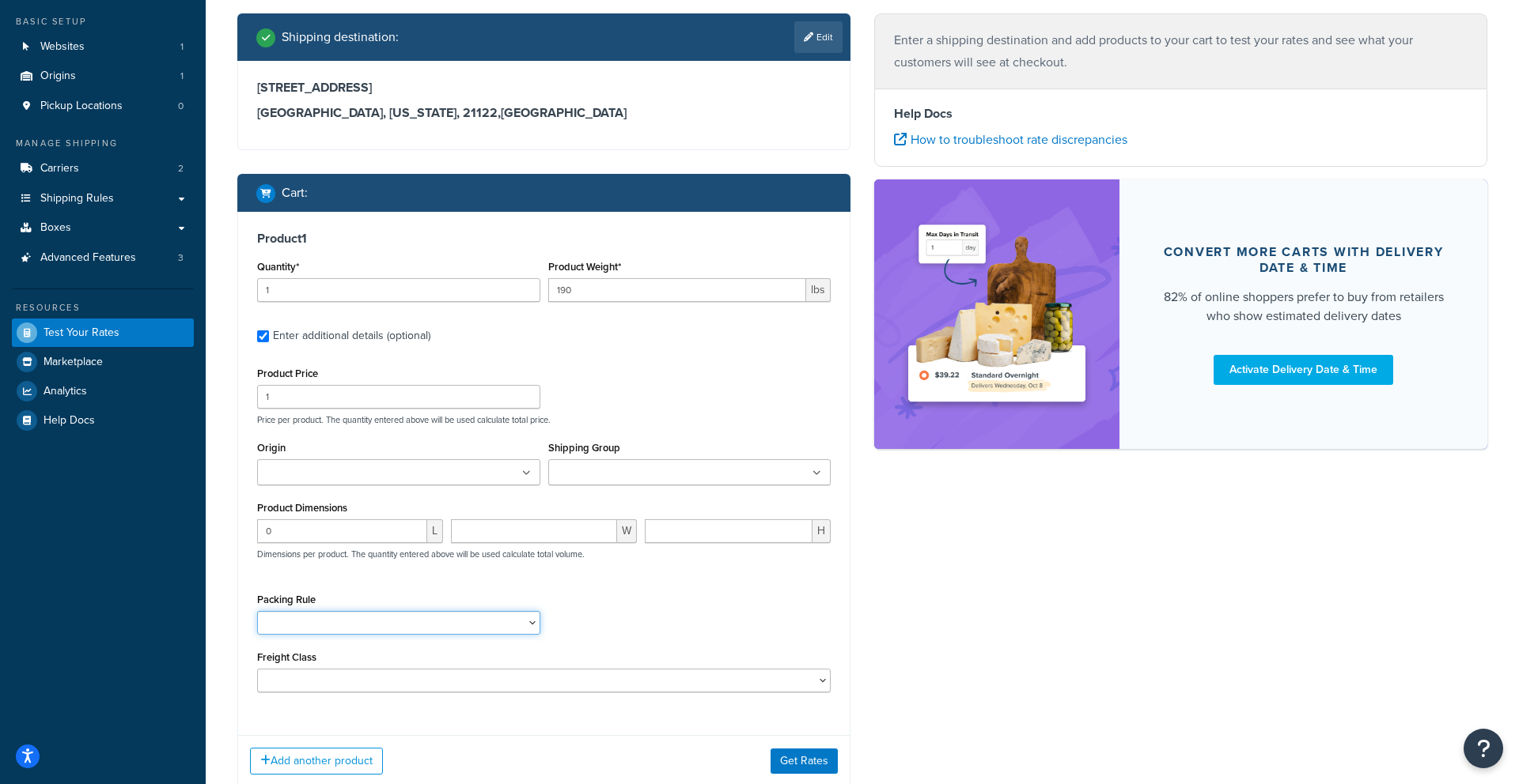
click at [318, 618] on select "Pack everything separately" at bounding box center [399, 623] width 283 height 24
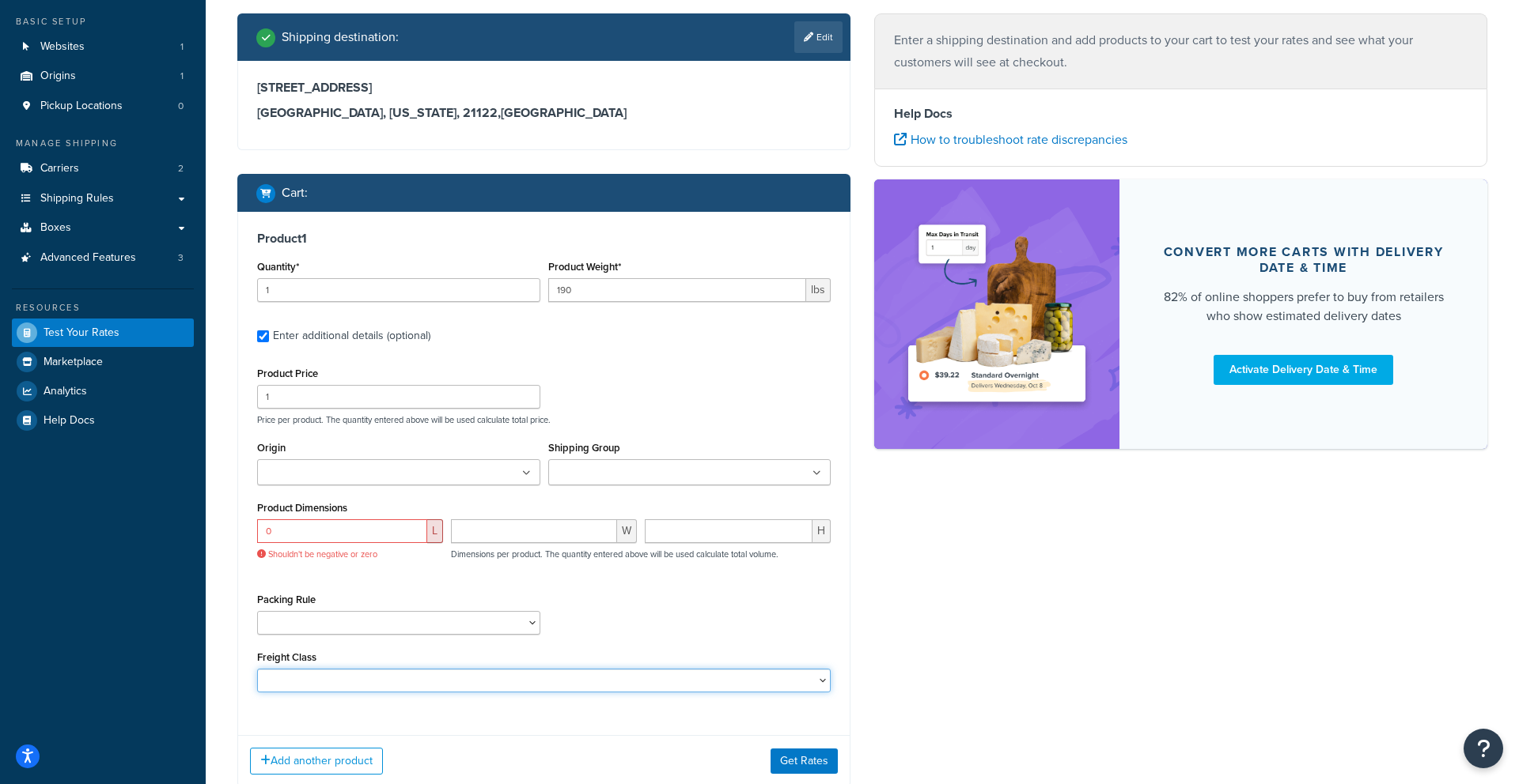
click at [320, 670] on select "50 55 60 65 70 77.5 85 92.5 100 110 125 150 175 200 250 300 400 500" at bounding box center [544, 681] width 574 height 24
click at [373, 527] on input "0" at bounding box center [343, 531] width 170 height 24
drag, startPoint x: 362, startPoint y: 528, endPoint x: 223, endPoint y: 523, distance: 139.1
click at [224, 524] on div "Test your rates Reset Rate Results Shipping destination : Edit 7739 Edgewood Av…" at bounding box center [861, 410] width 1313 height 881
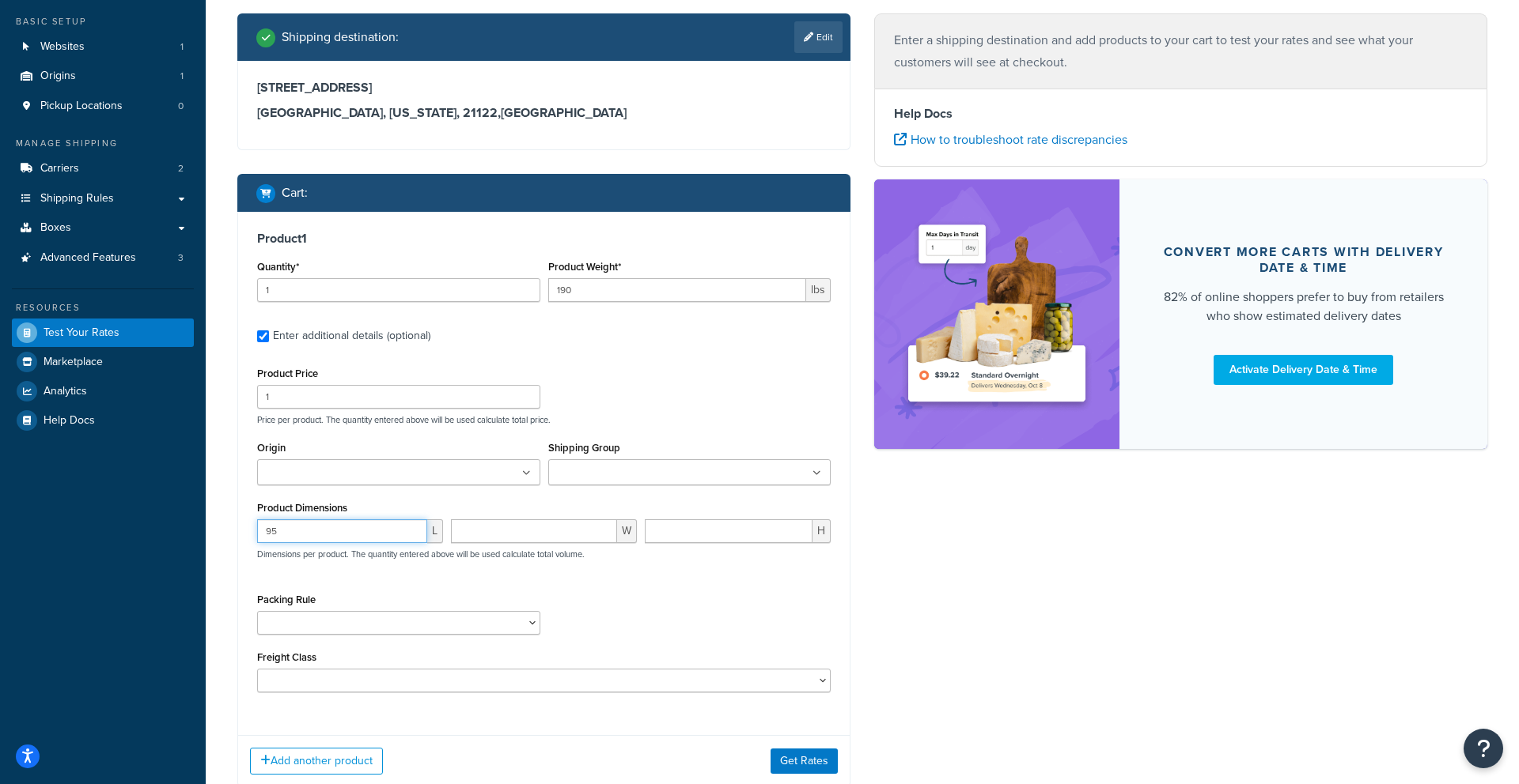
type input "95"
click at [477, 541] on input "number" at bounding box center [533, 531] width 166 height 24
type input "24"
click at [678, 539] on input "number" at bounding box center [728, 531] width 168 height 24
type input "16"
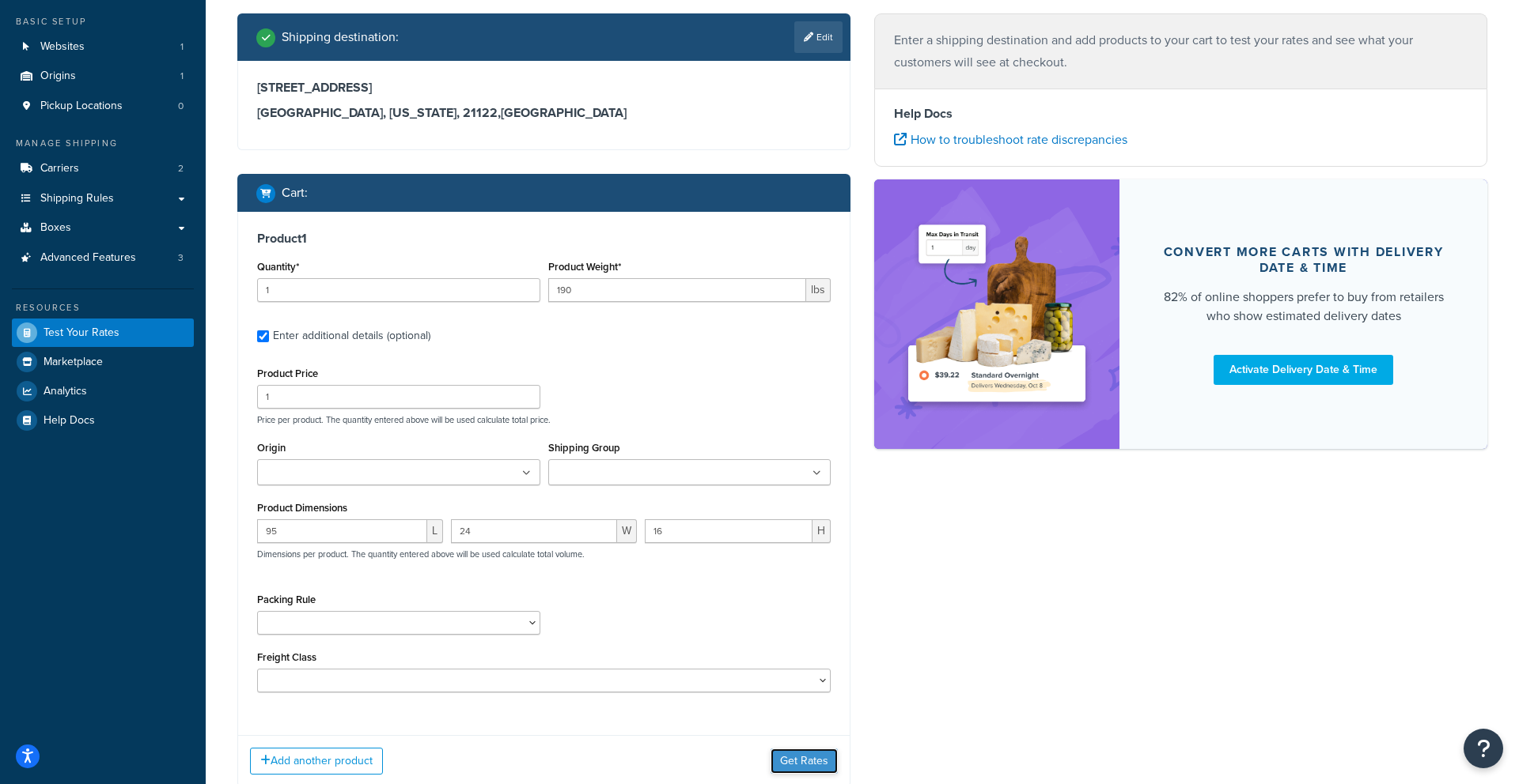
click at [791, 760] on button "Get Rates" at bounding box center [803, 762] width 67 height 26
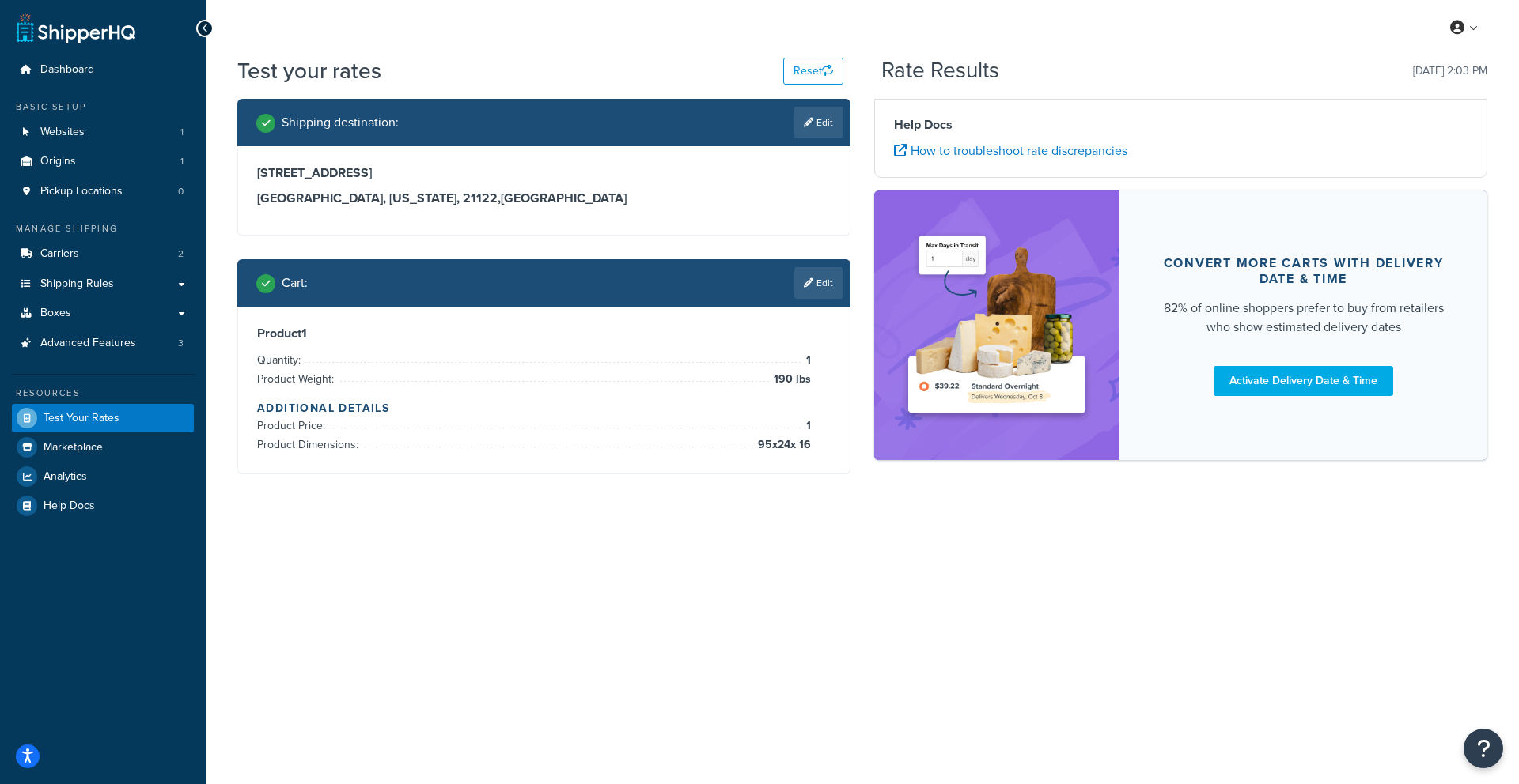
scroll to position [0, 0]
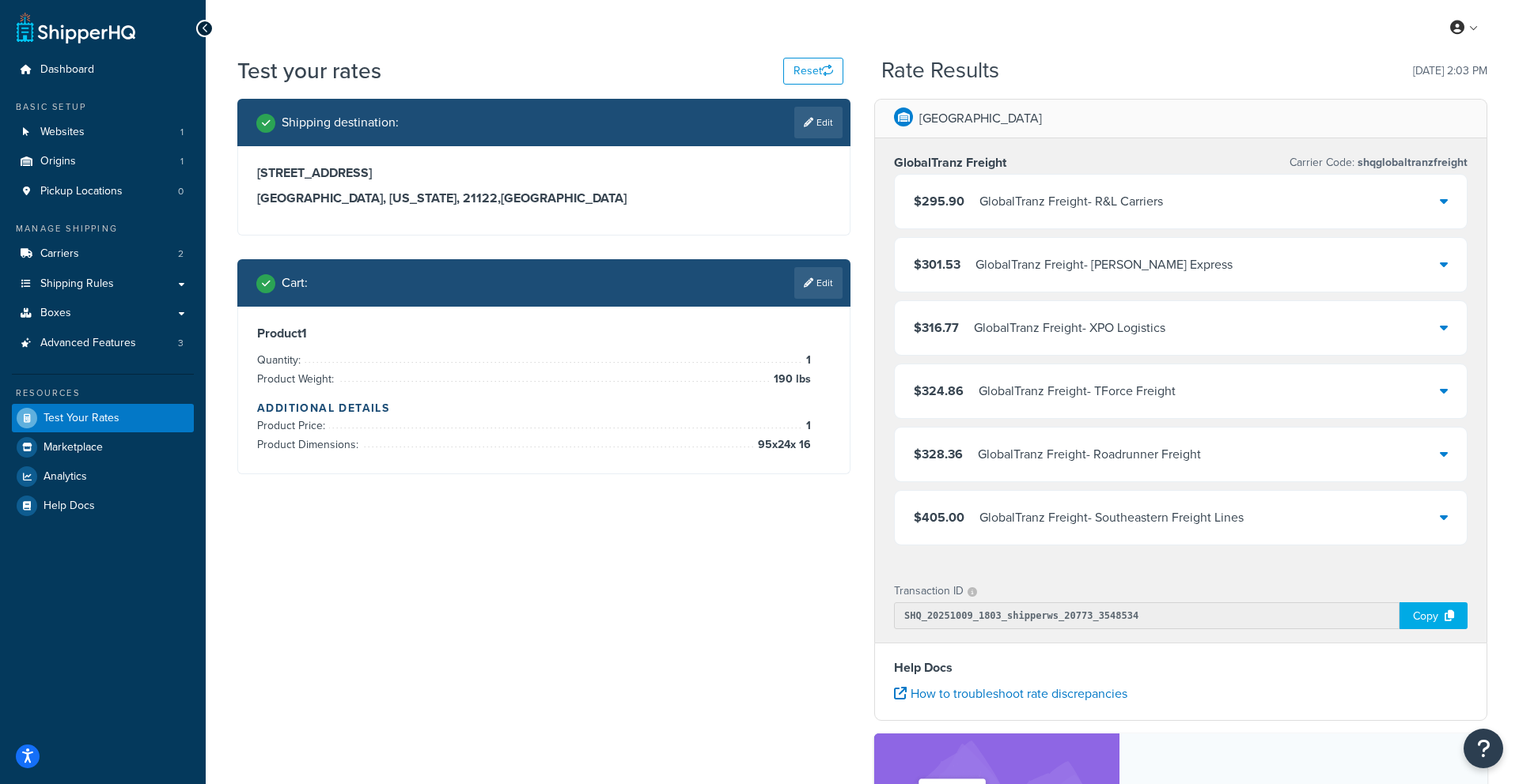
click at [1131, 201] on div "GlobalTranz Freight - R&L Carriers" at bounding box center [1071, 201] width 183 height 22
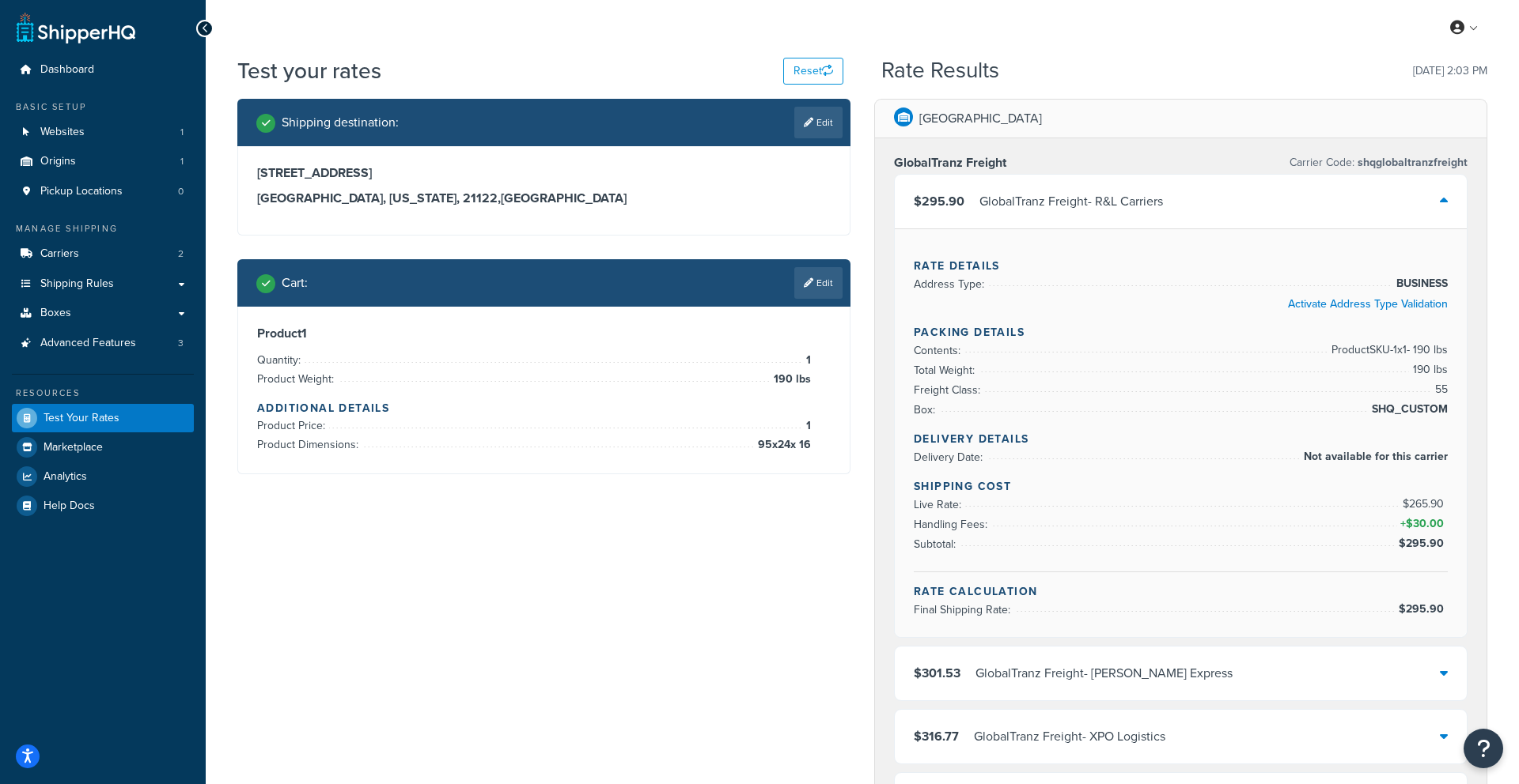
click at [1231, 205] on div "$295.90 GlobalTranz Freight - R&L Carriers" at bounding box center [1180, 201] width 572 height 54
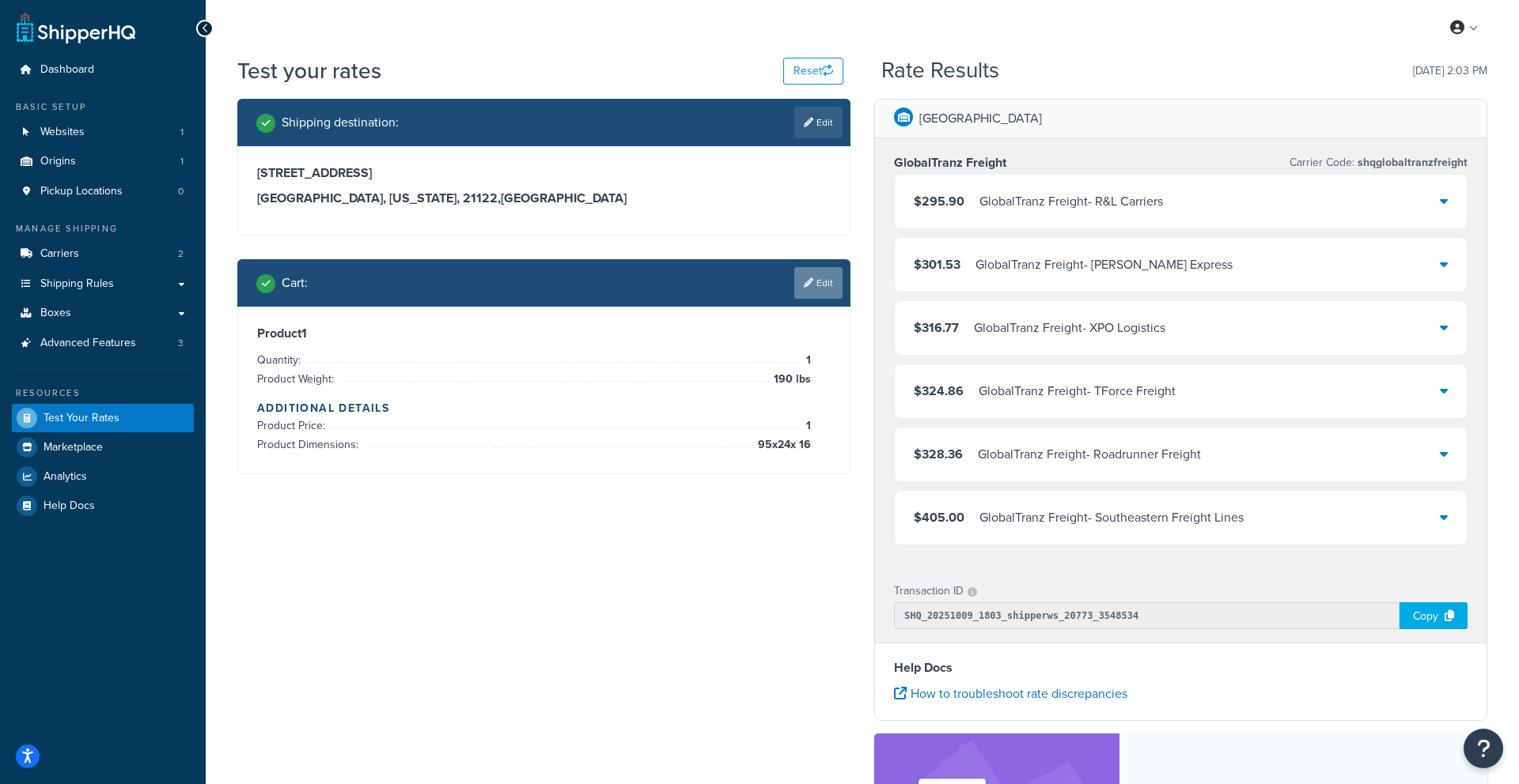
click at [810, 289] on link "Edit" at bounding box center [818, 283] width 49 height 32
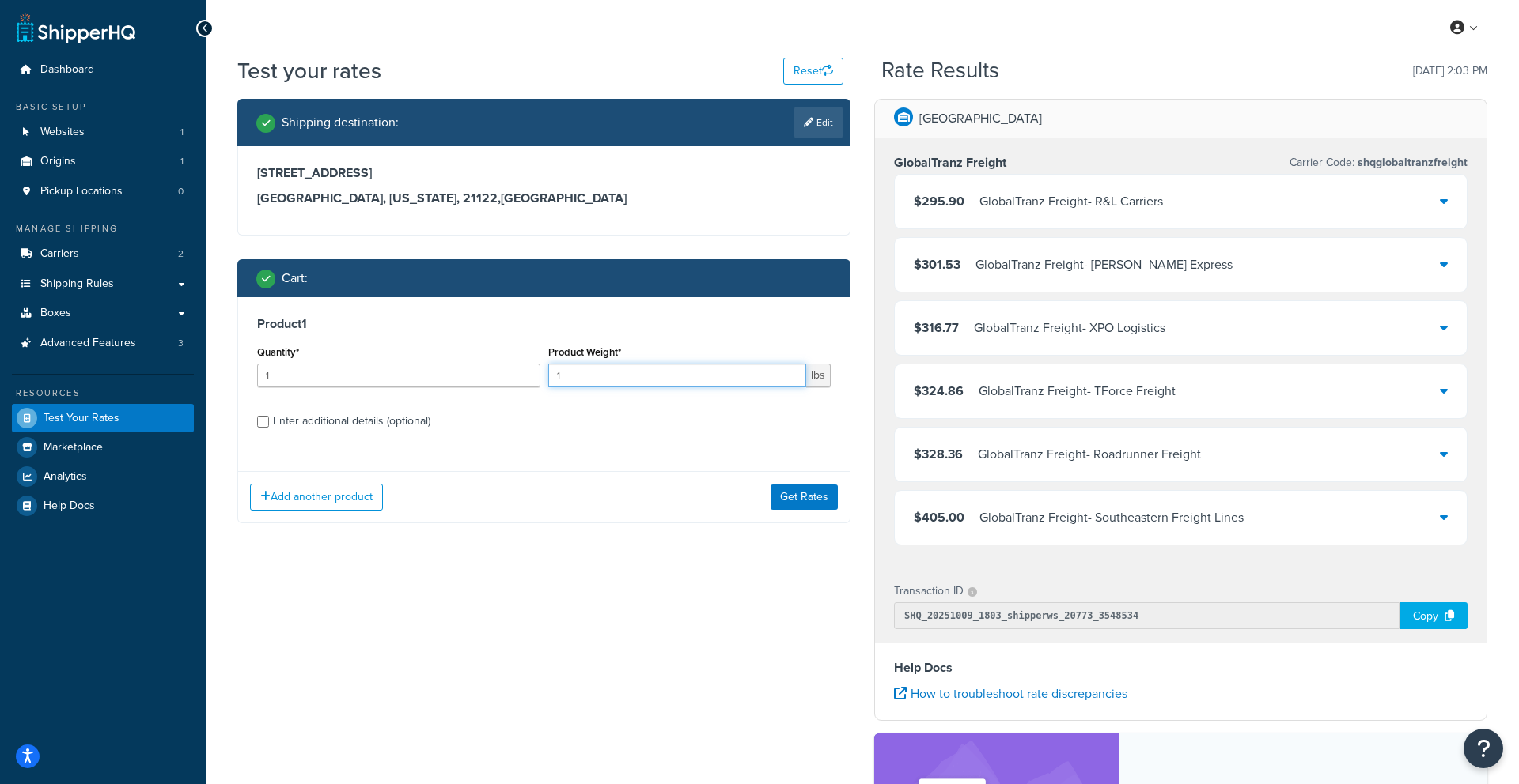
drag, startPoint x: 695, startPoint y: 376, endPoint x: 664, endPoint y: 379, distance: 31.1
click at [695, 376] on input "1" at bounding box center [677, 376] width 258 height 24
type input "220"
click at [387, 434] on div "Product 1 Quantity* 1 Product Weight* 220 lbs Enter additional details (optiona…" at bounding box center [543, 378] width 611 height 162
click at [379, 430] on div "Enter additional details (optional)" at bounding box center [352, 421] width 158 height 22
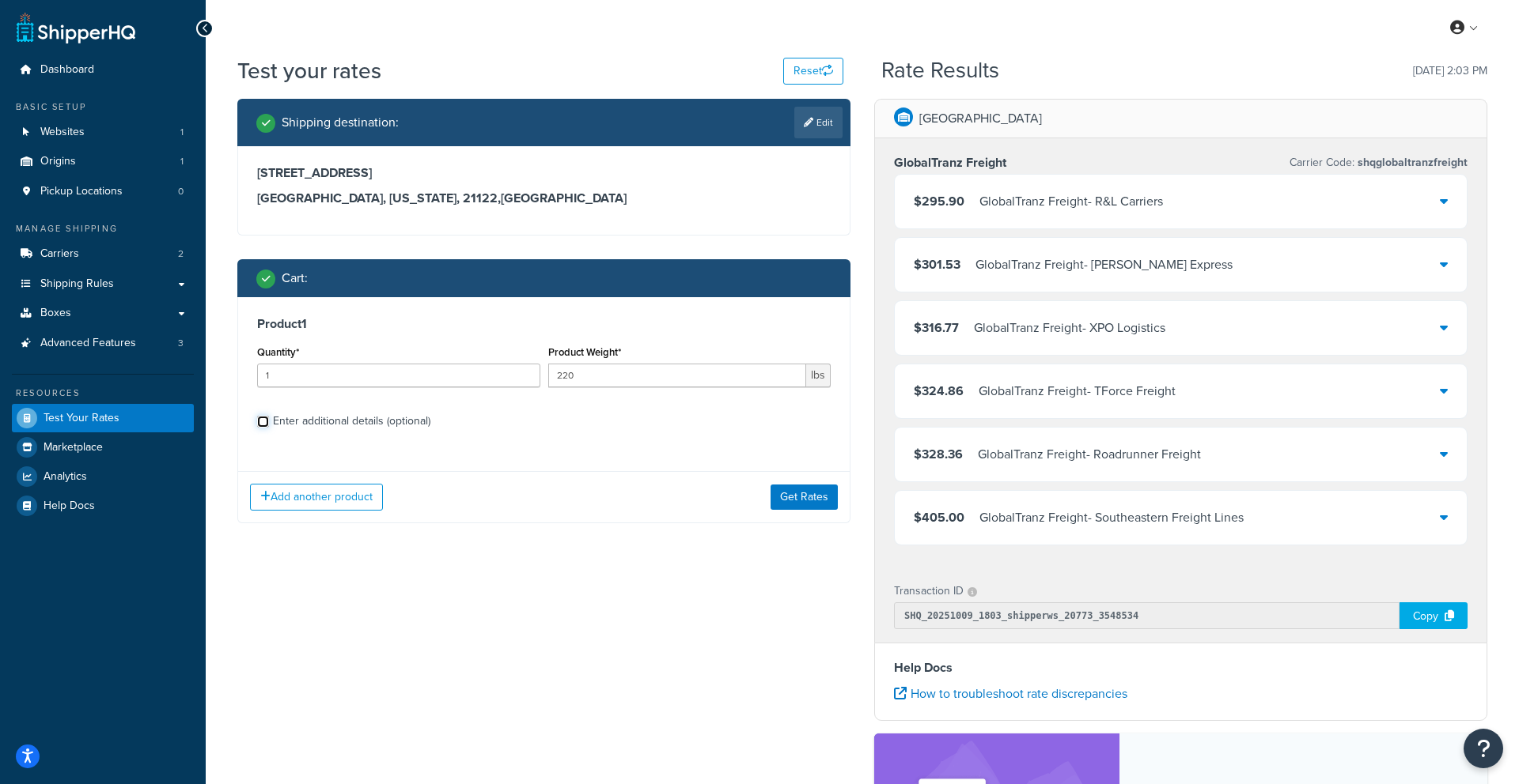
click at [269, 428] on input "Enter additional details (optional)" at bounding box center [263, 421] width 12 height 12
checkbox input "true"
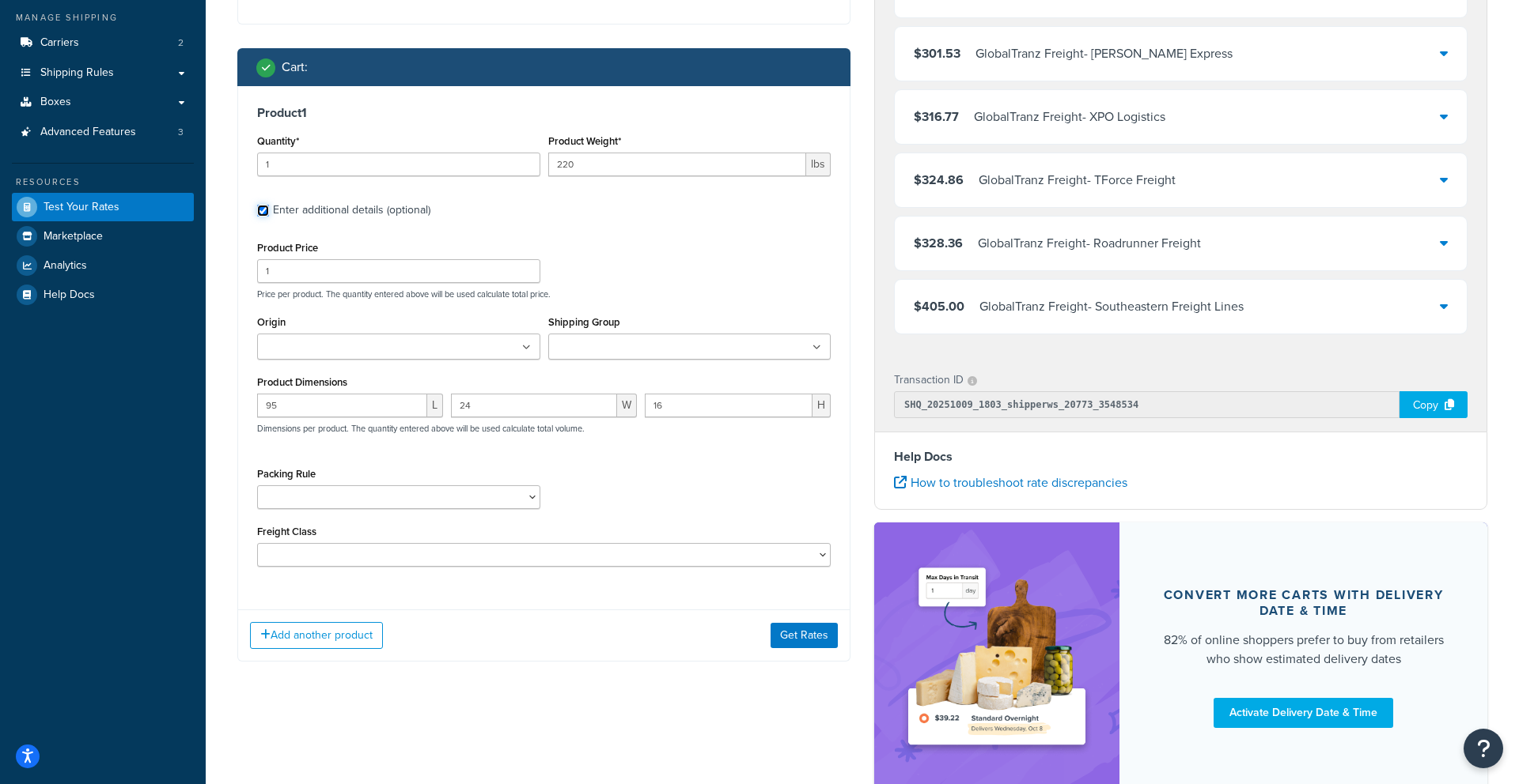
scroll to position [282, 0]
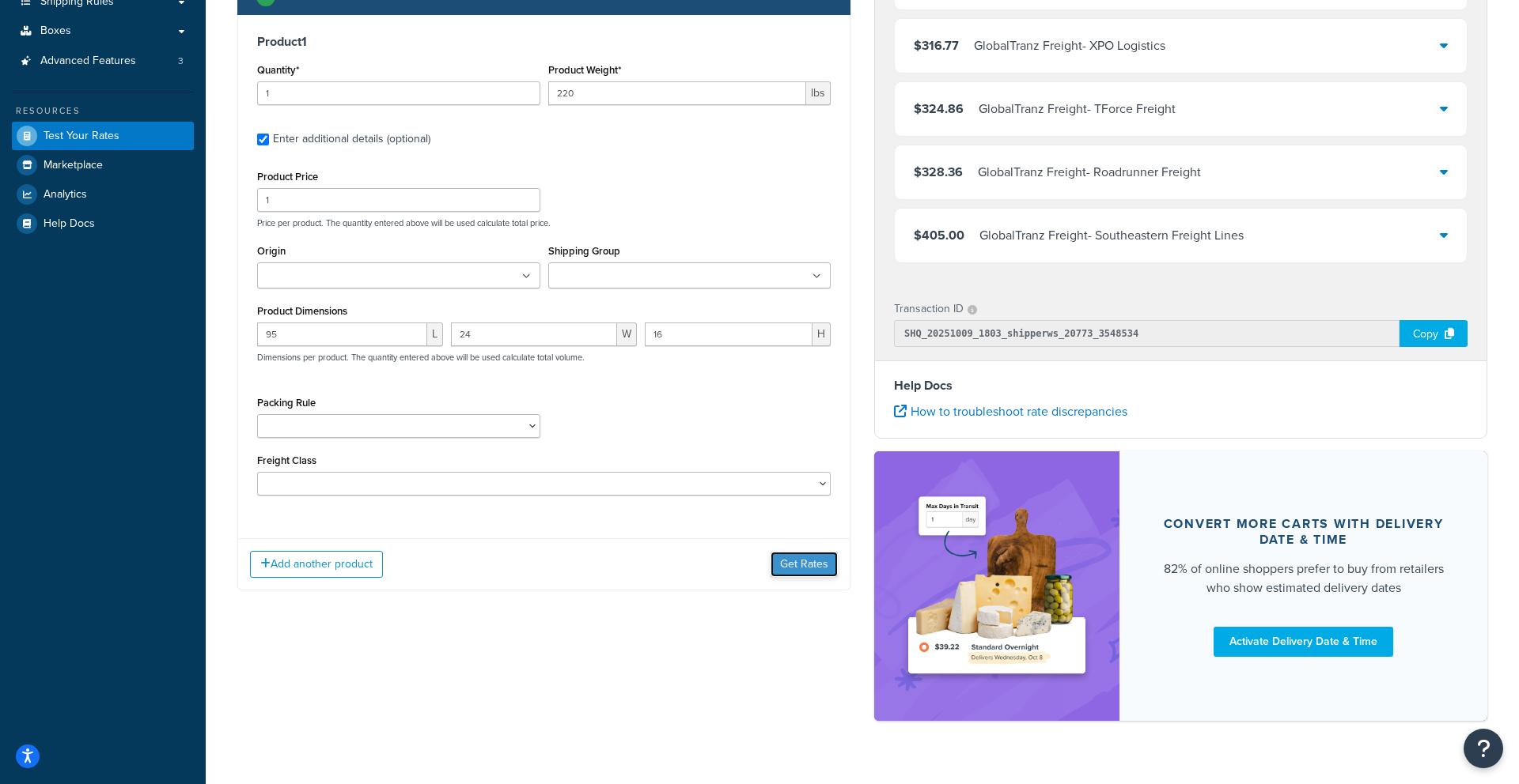
click at [803, 558] on button "Get Rates" at bounding box center [803, 565] width 67 height 26
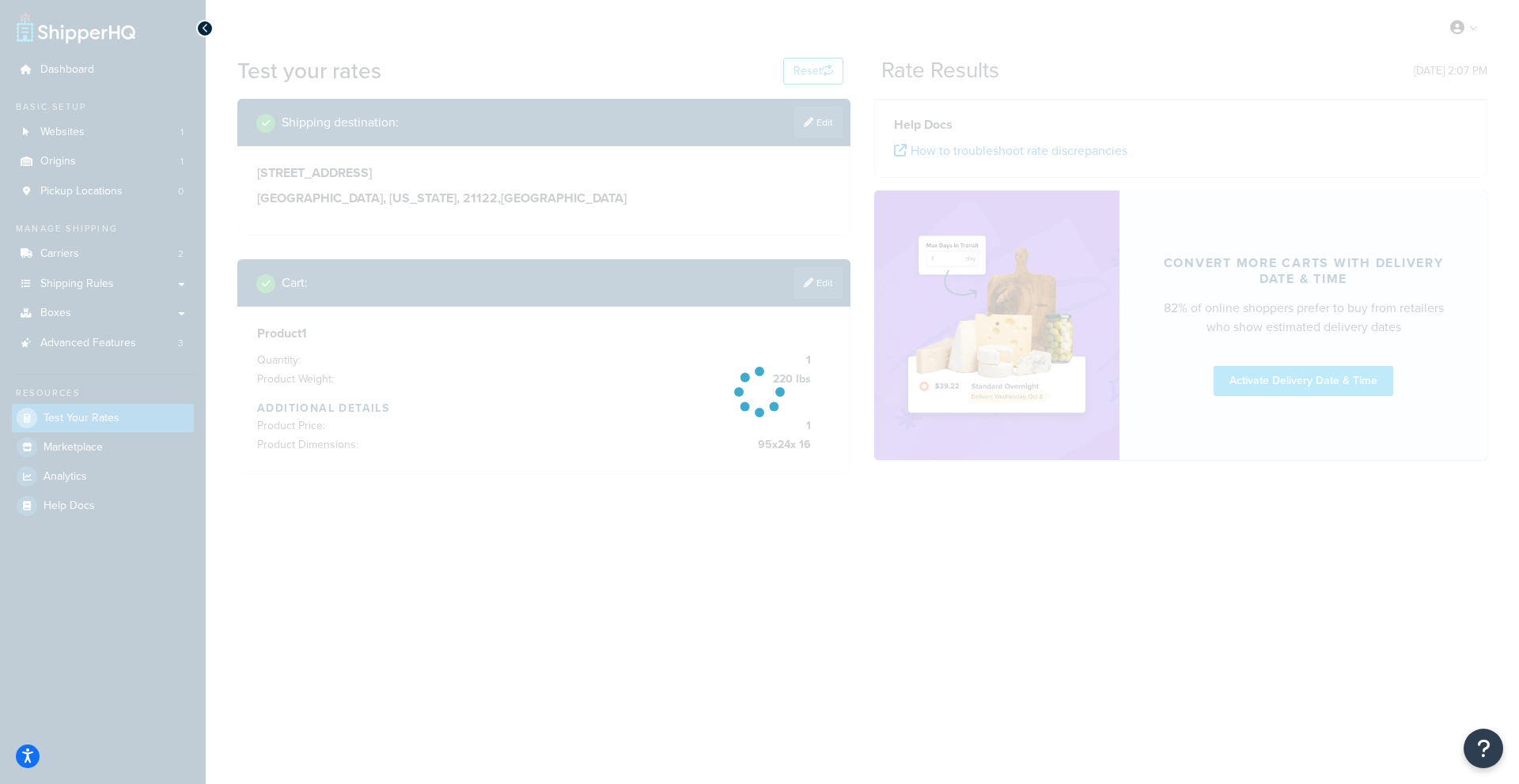
scroll to position [0, 0]
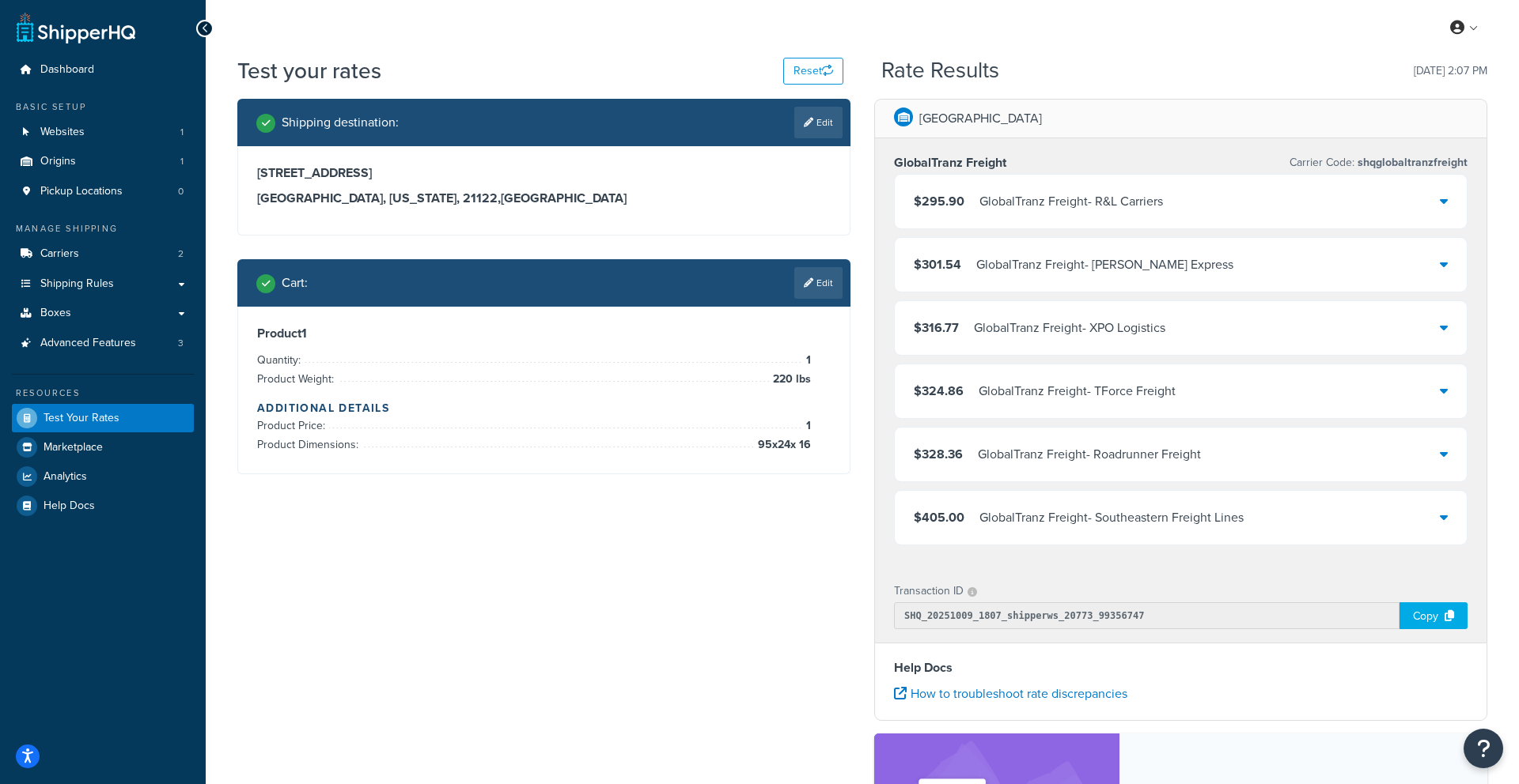
click at [836, 120] on link "Edit" at bounding box center [818, 123] width 49 height 32
select select "MD"
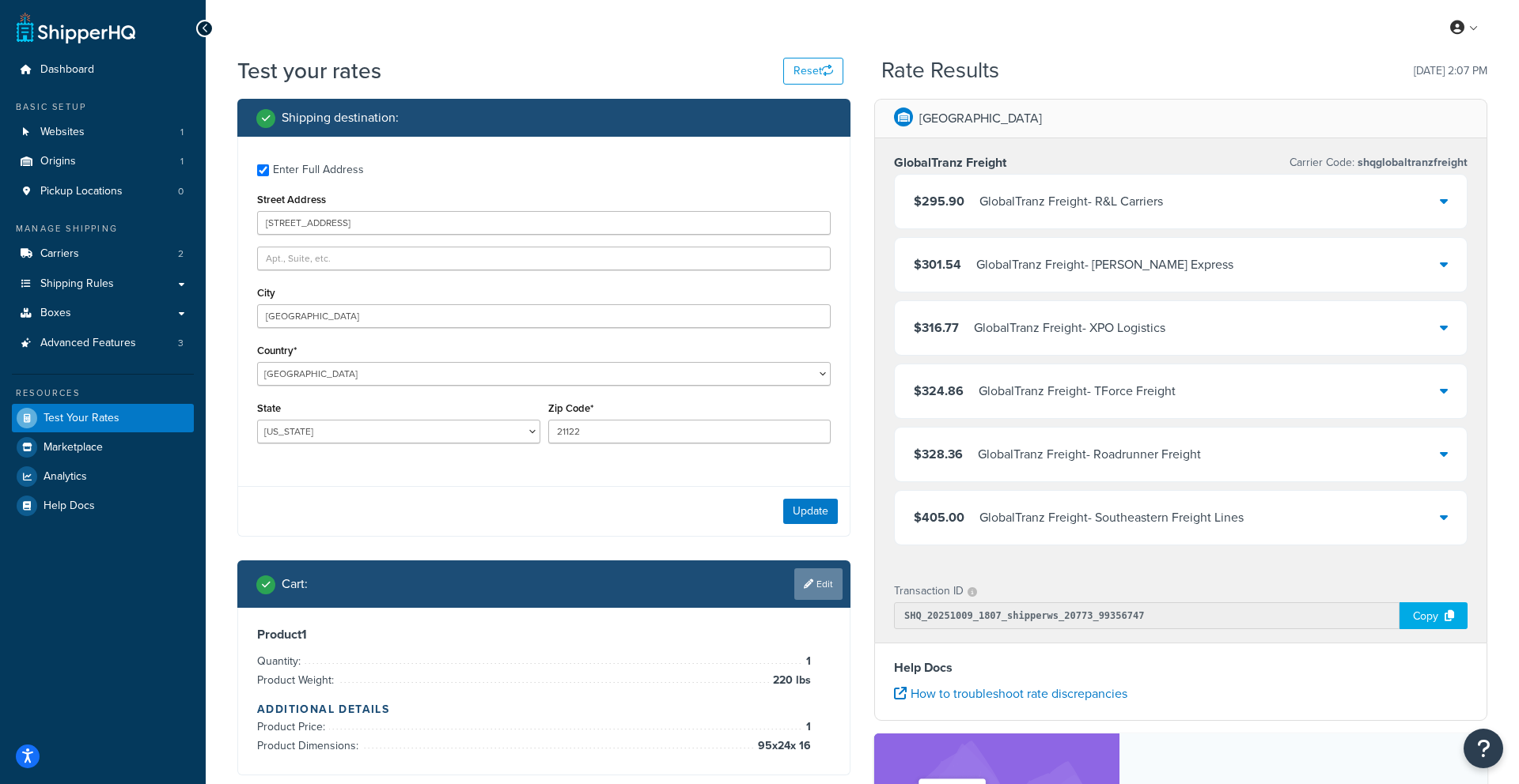
click at [797, 582] on link "Edit" at bounding box center [818, 584] width 49 height 32
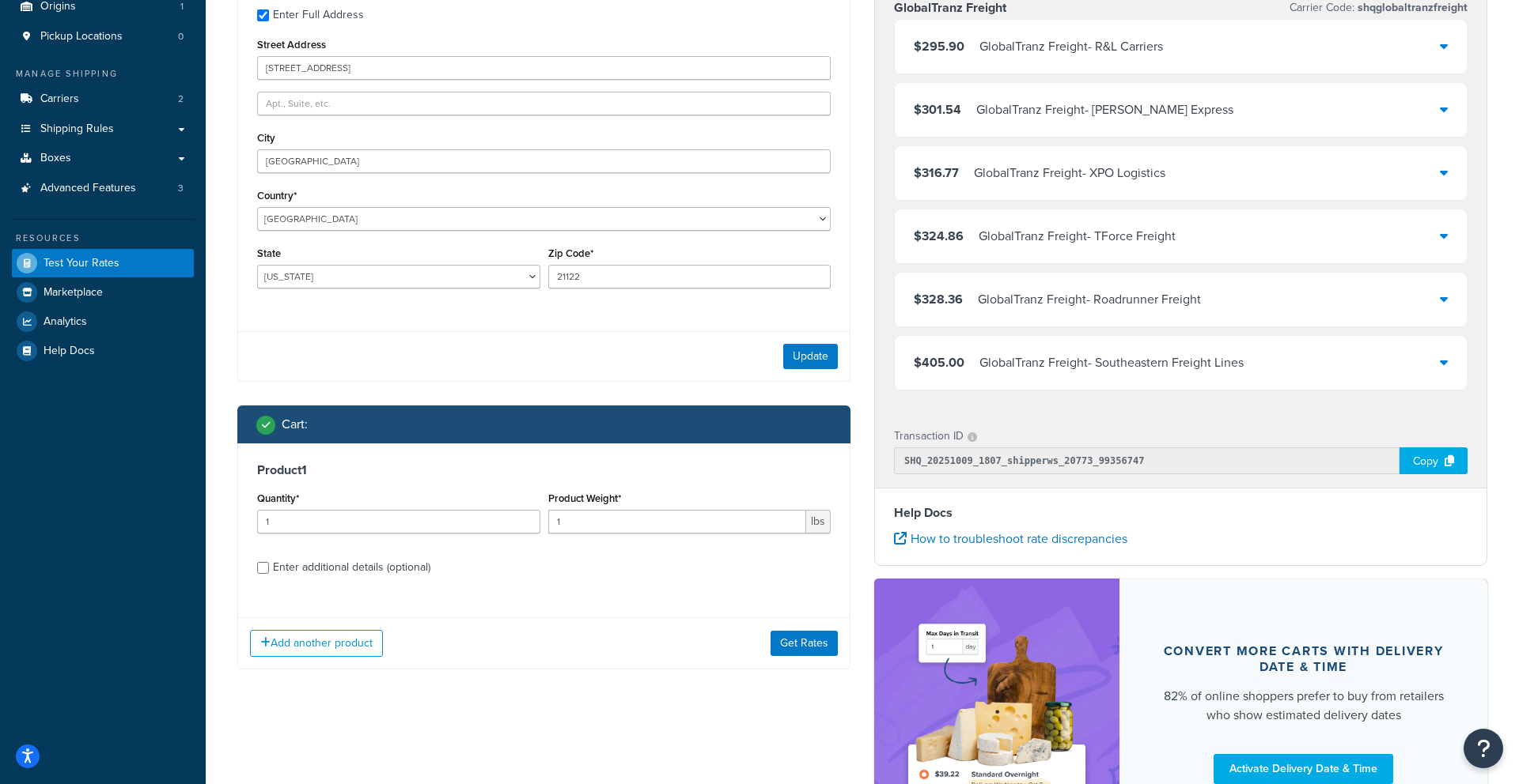
scroll to position [156, 0]
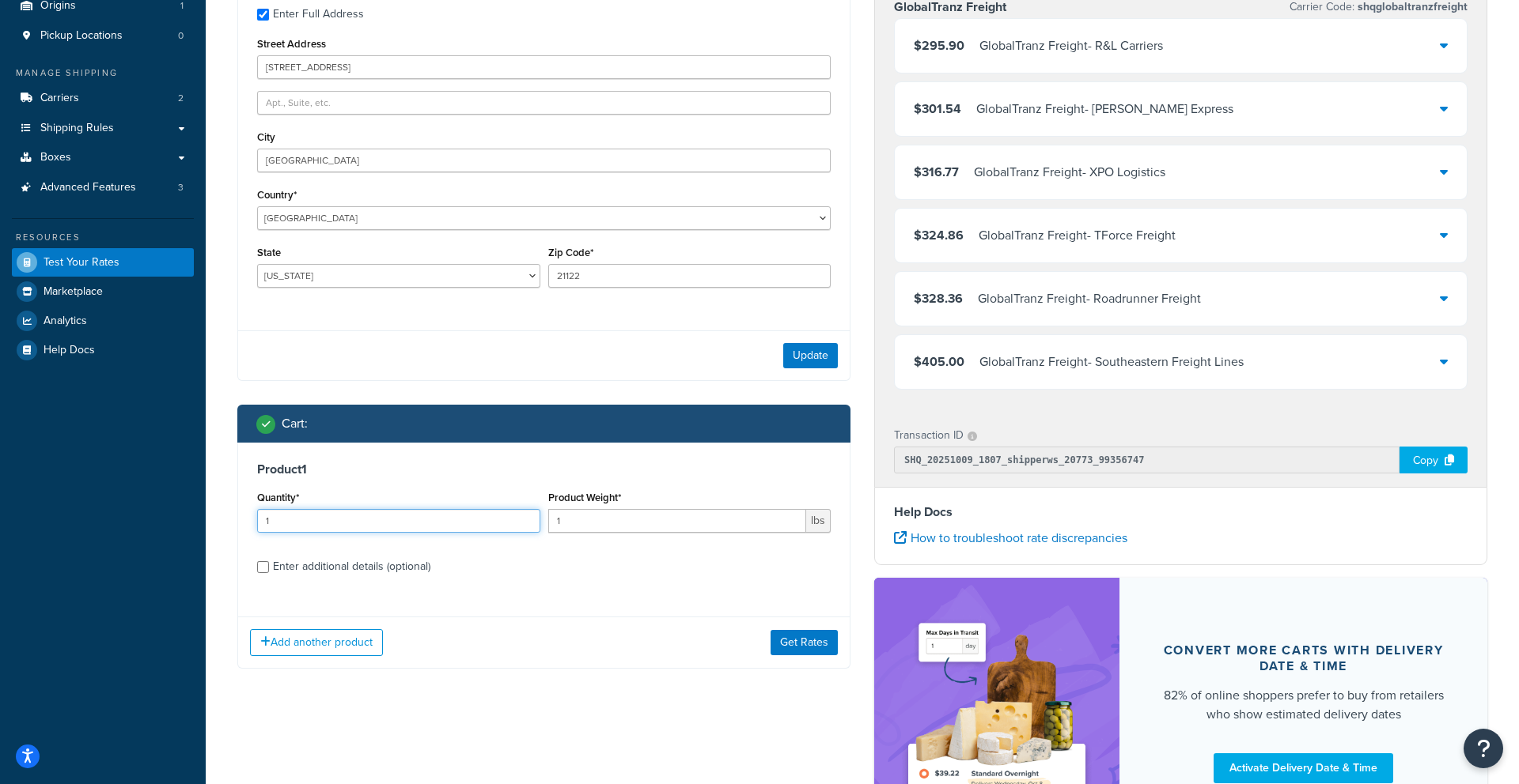
click at [443, 524] on input "1" at bounding box center [399, 521] width 283 height 24
type input "2"
type input "1"
click at [268, 651] on button "Add another product" at bounding box center [316, 642] width 133 height 27
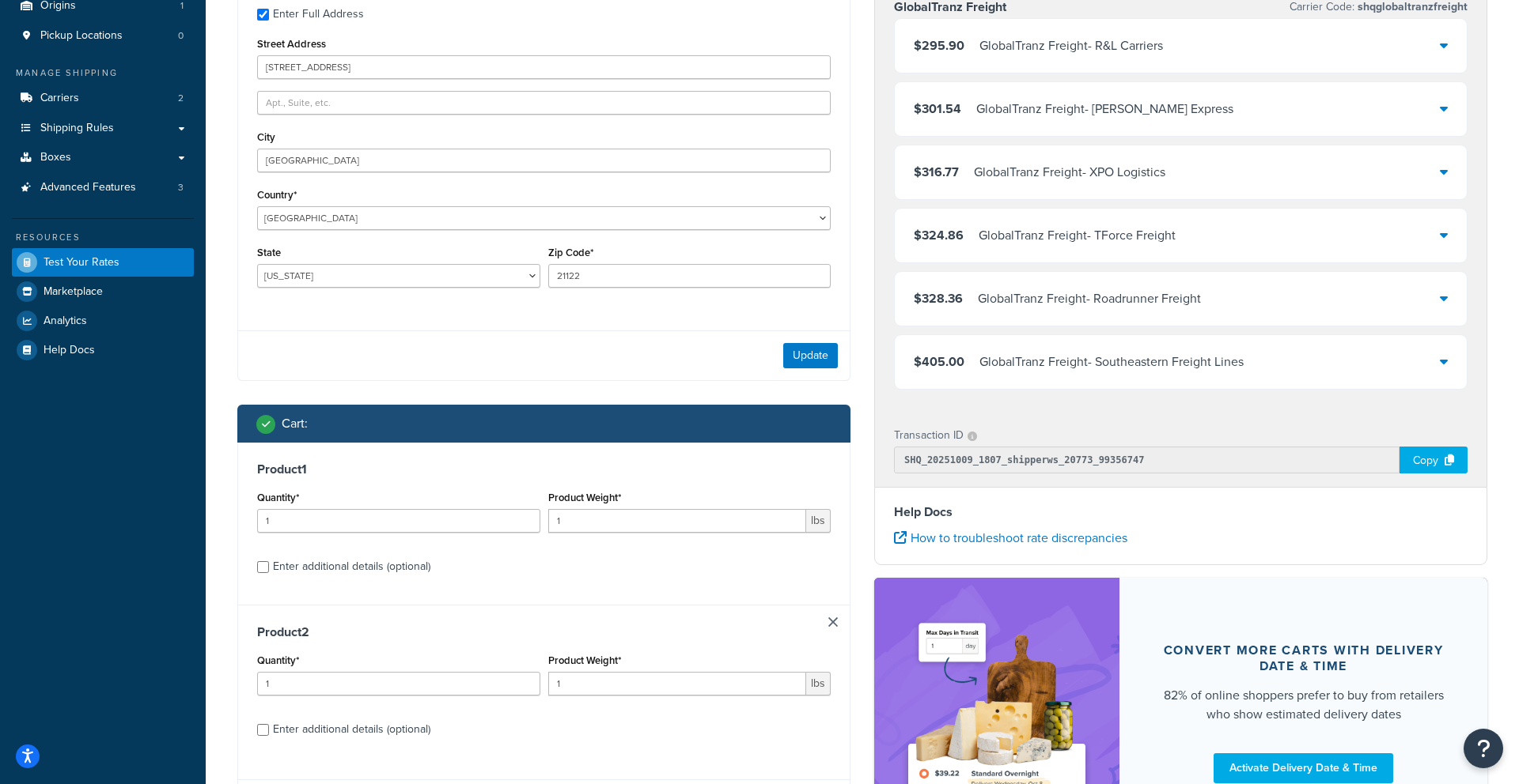
scroll to position [212, 0]
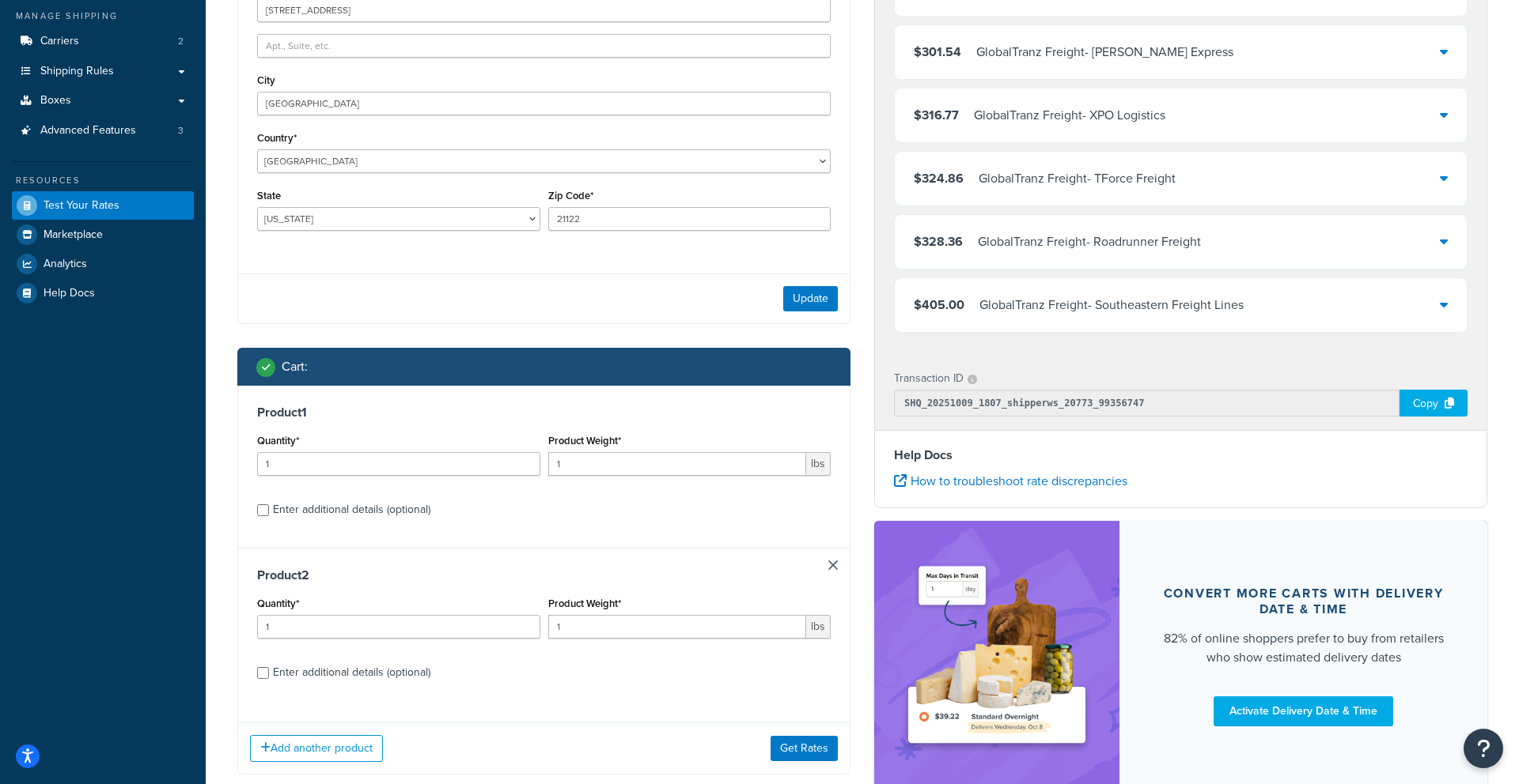
click at [275, 507] on div "Enter additional details (optional)" at bounding box center [352, 510] width 158 height 22
click at [269, 507] on input "Enter additional details (optional)" at bounding box center [263, 510] width 12 height 12
checkbox input "true"
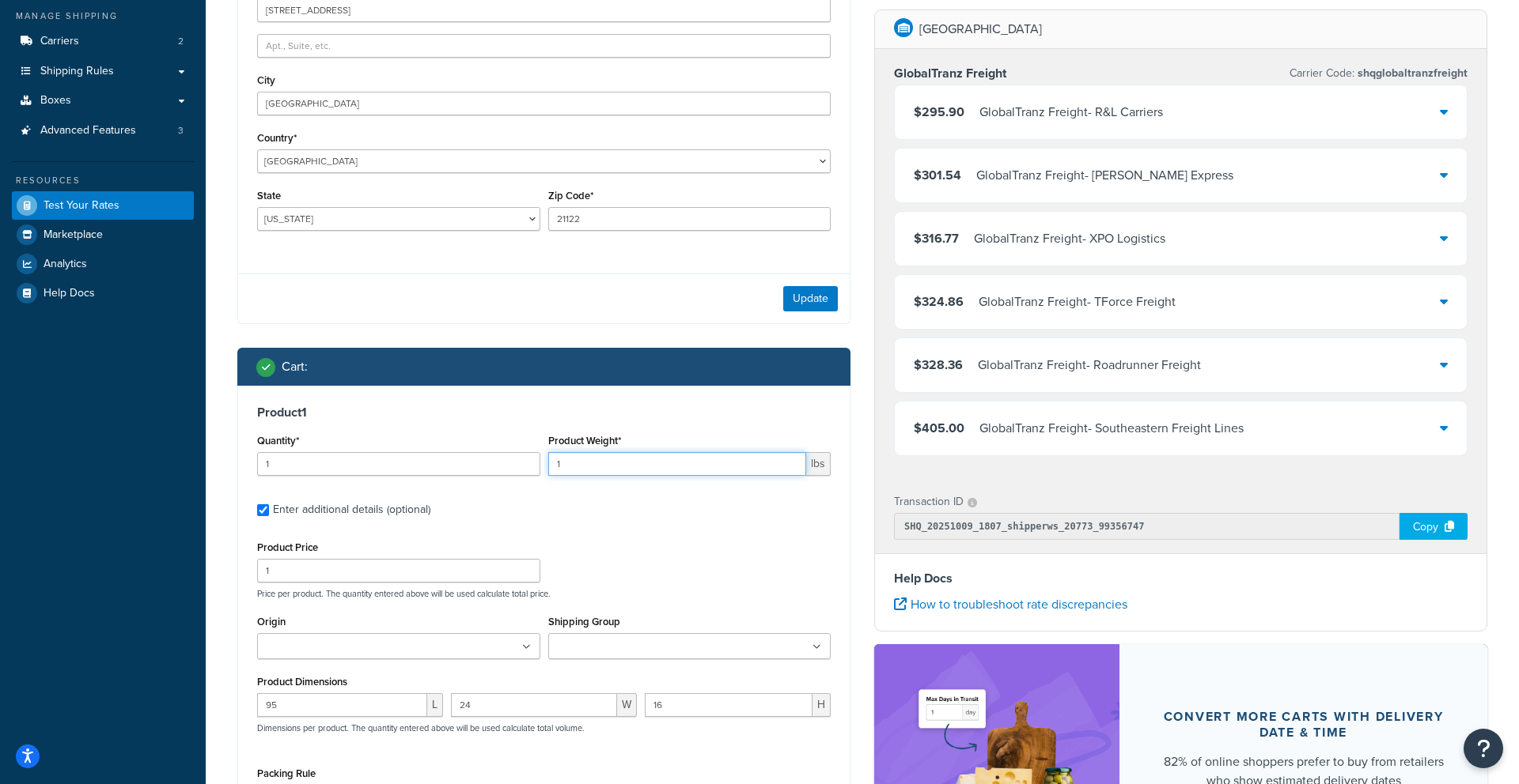
click at [588, 456] on input "1" at bounding box center [677, 464] width 258 height 24
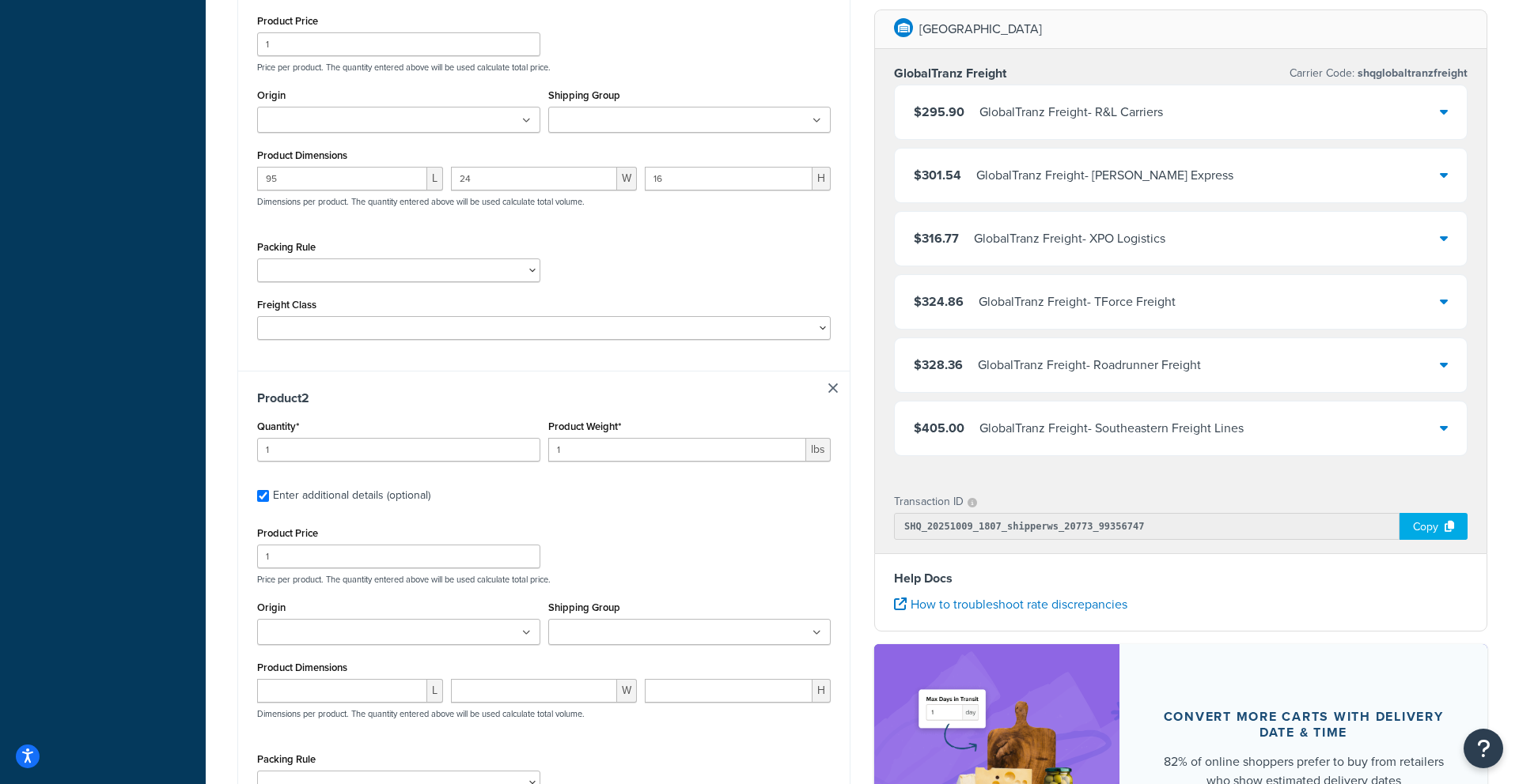
scroll to position [743, 0]
type input "220"
click at [611, 443] on input "1" at bounding box center [677, 447] width 258 height 24
type input "220"
click at [280, 687] on input "number" at bounding box center [343, 688] width 170 height 24
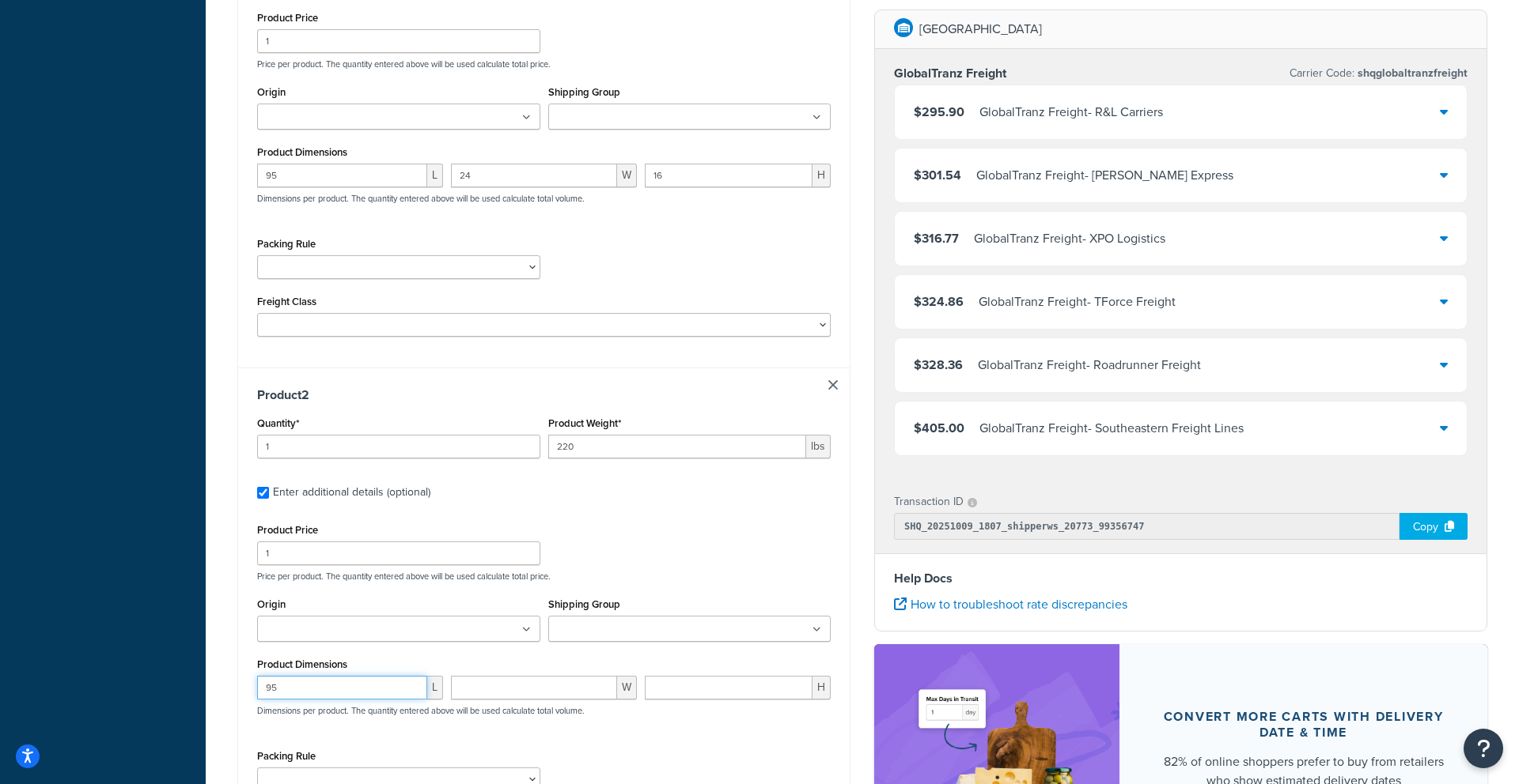
type input "95"
click at [507, 692] on input "number" at bounding box center [533, 688] width 166 height 24
type input "24"
click at [694, 697] on input "number" at bounding box center [728, 688] width 168 height 24
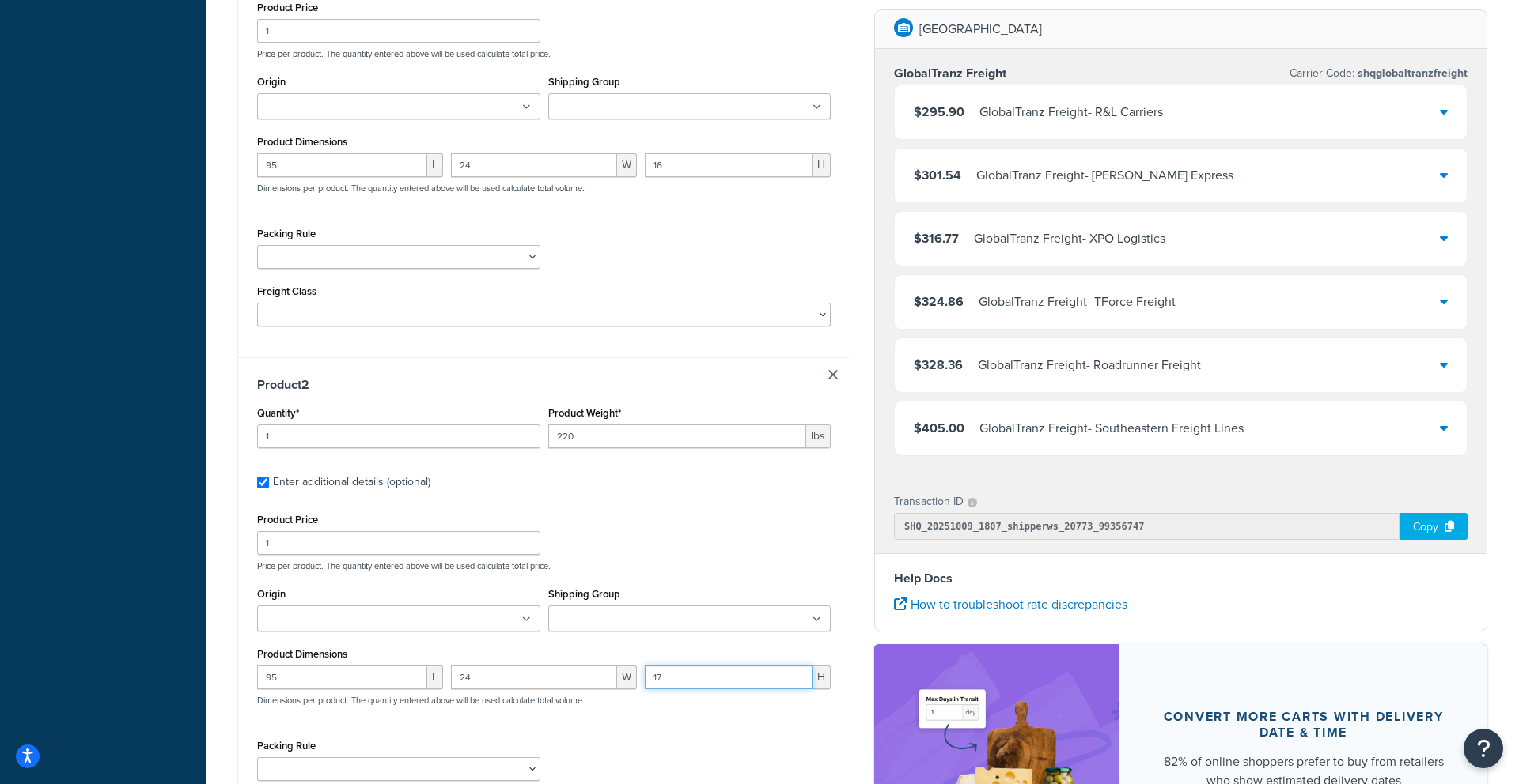
scroll to position [1005, 0]
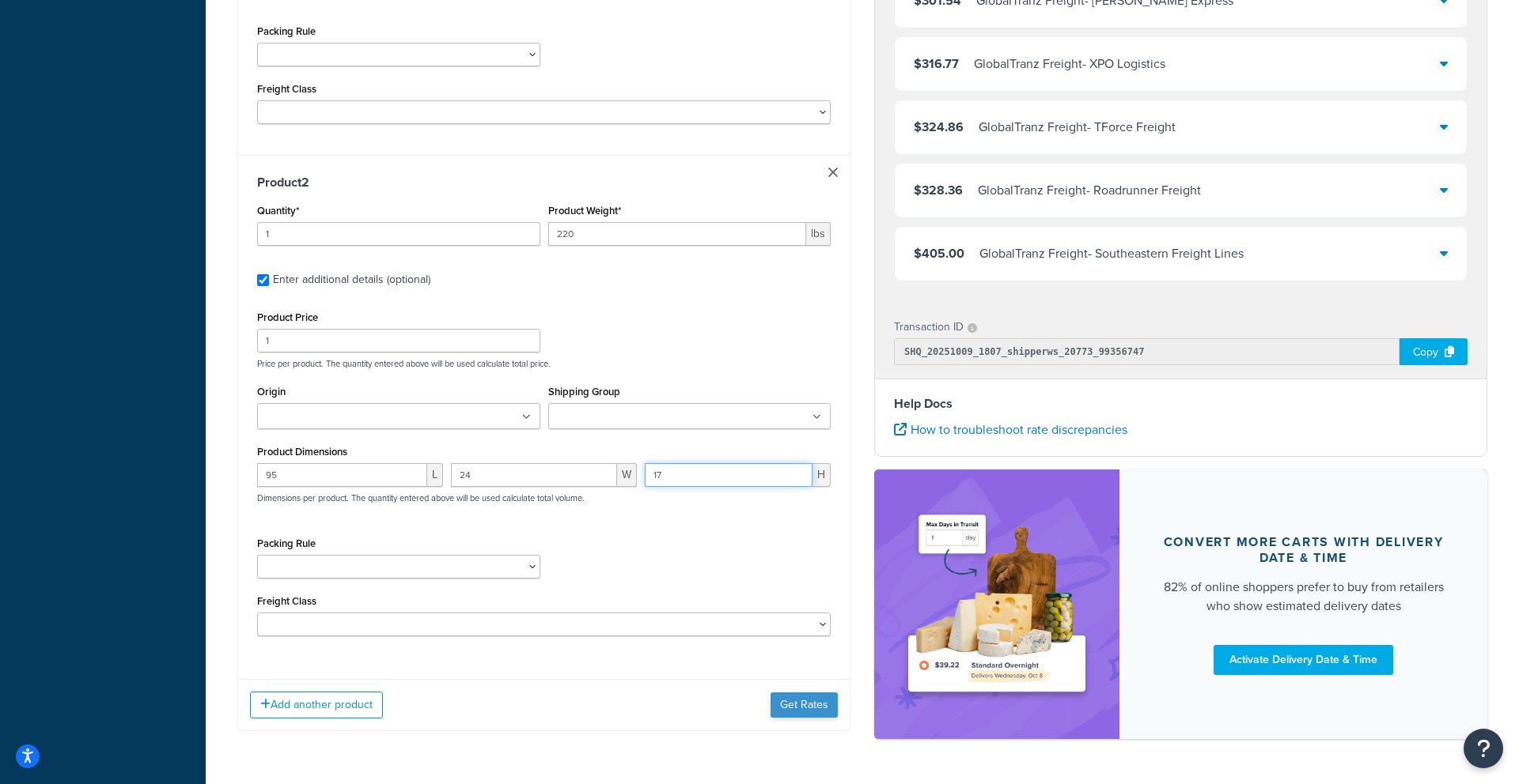
type input "17"
click at [772, 706] on button "Get Rates" at bounding box center [803, 705] width 67 height 26
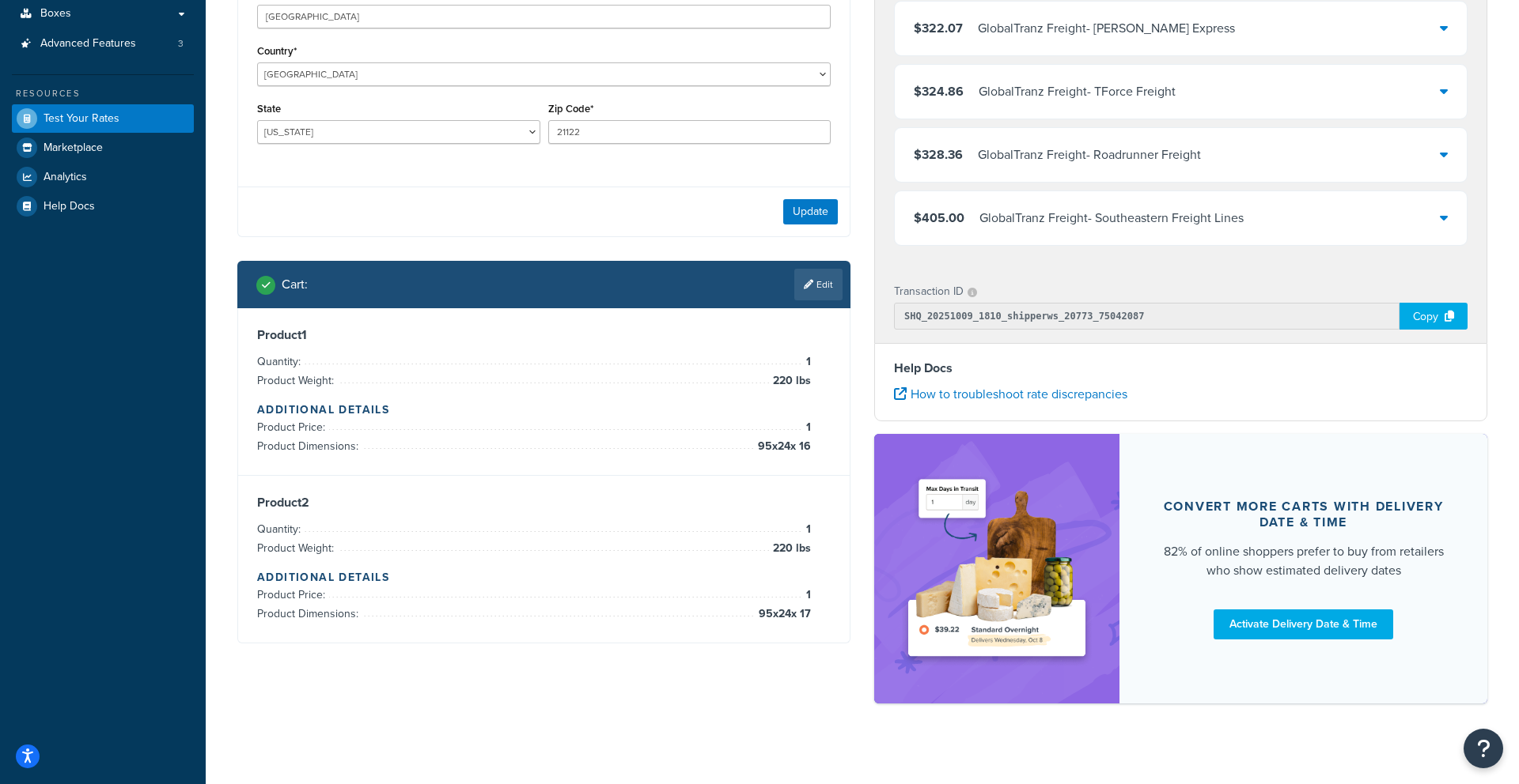
scroll to position [314, 0]
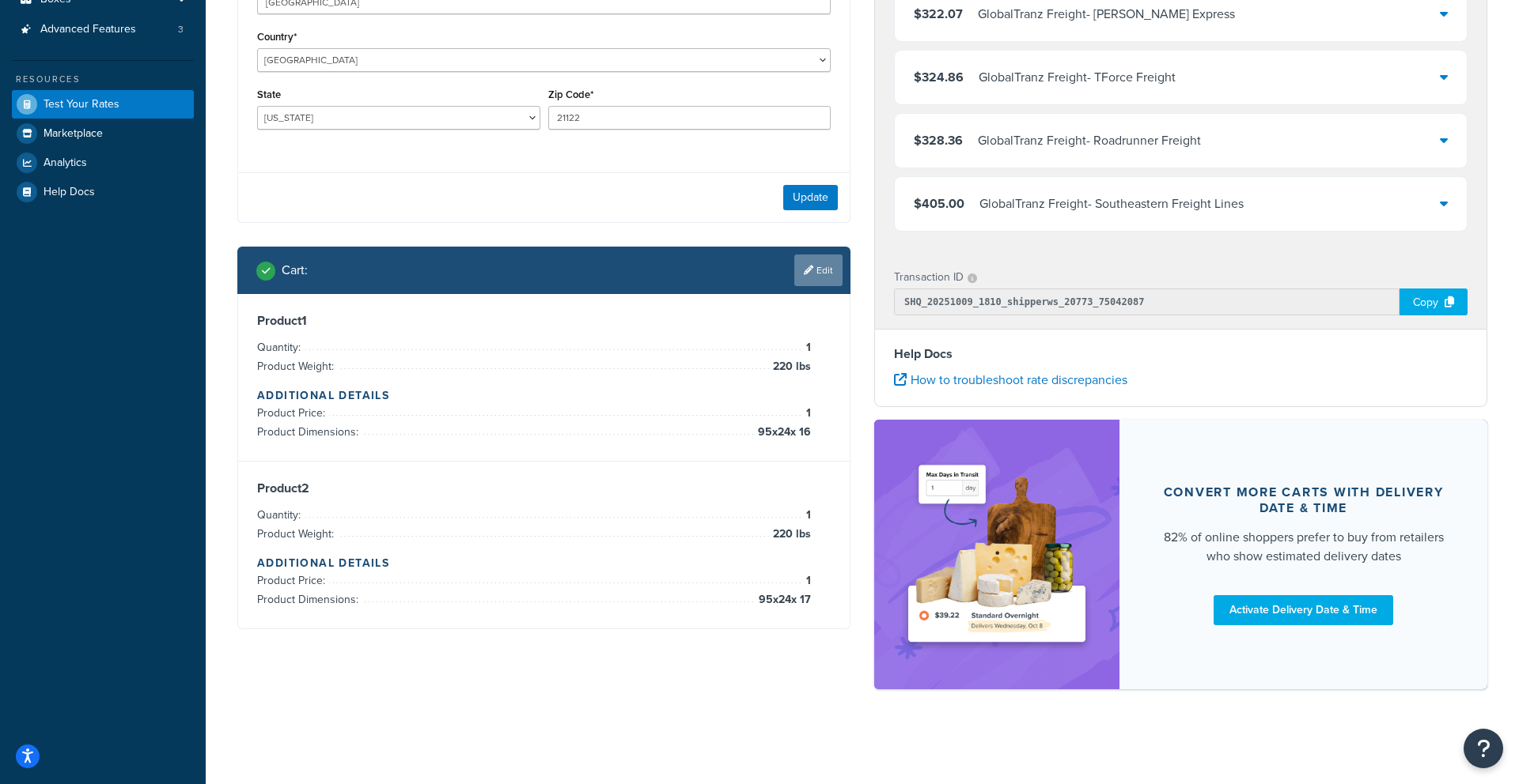
click at [817, 278] on link "Edit" at bounding box center [818, 270] width 49 height 32
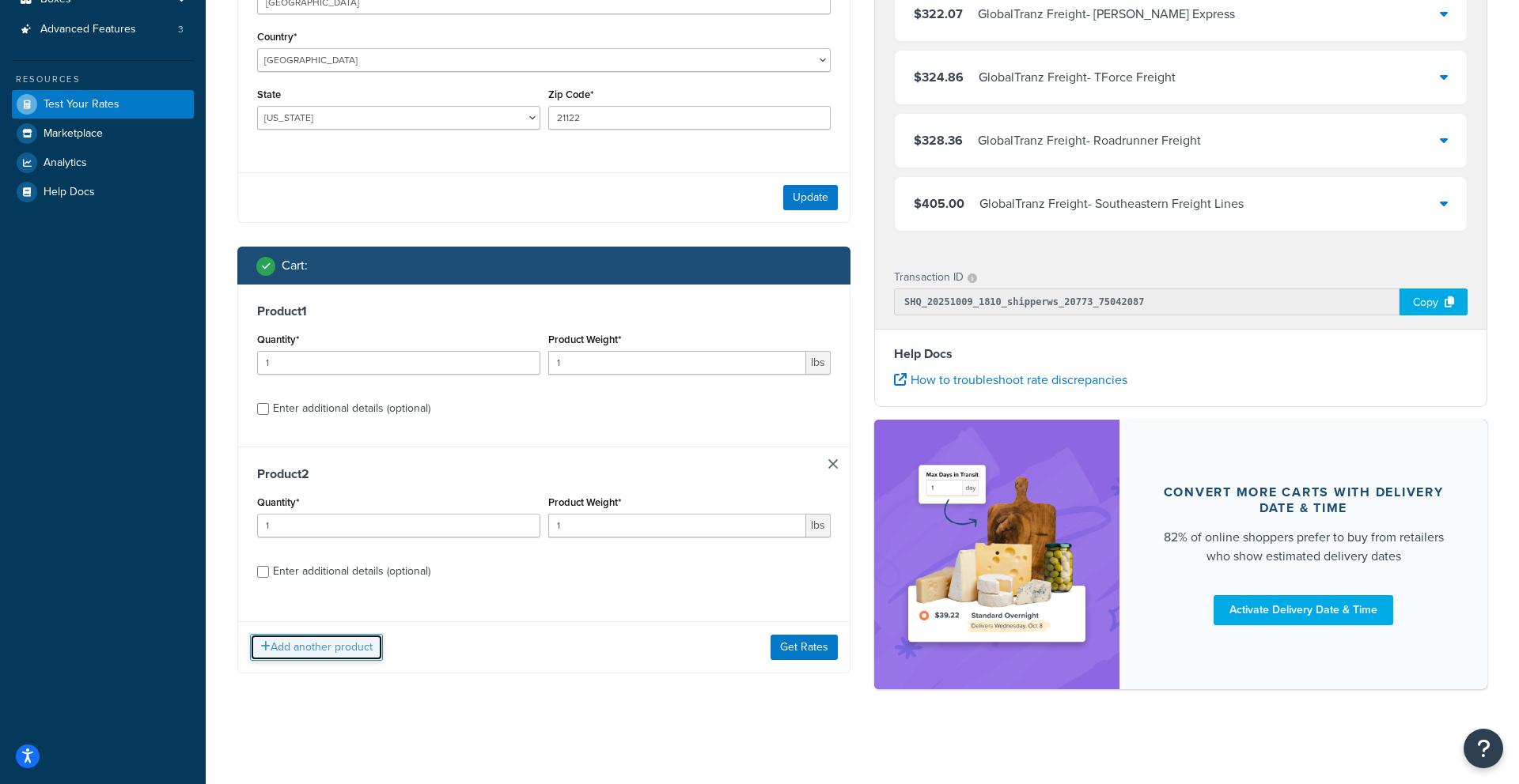
click at [326, 640] on button "Add another product" at bounding box center [316, 647] width 133 height 27
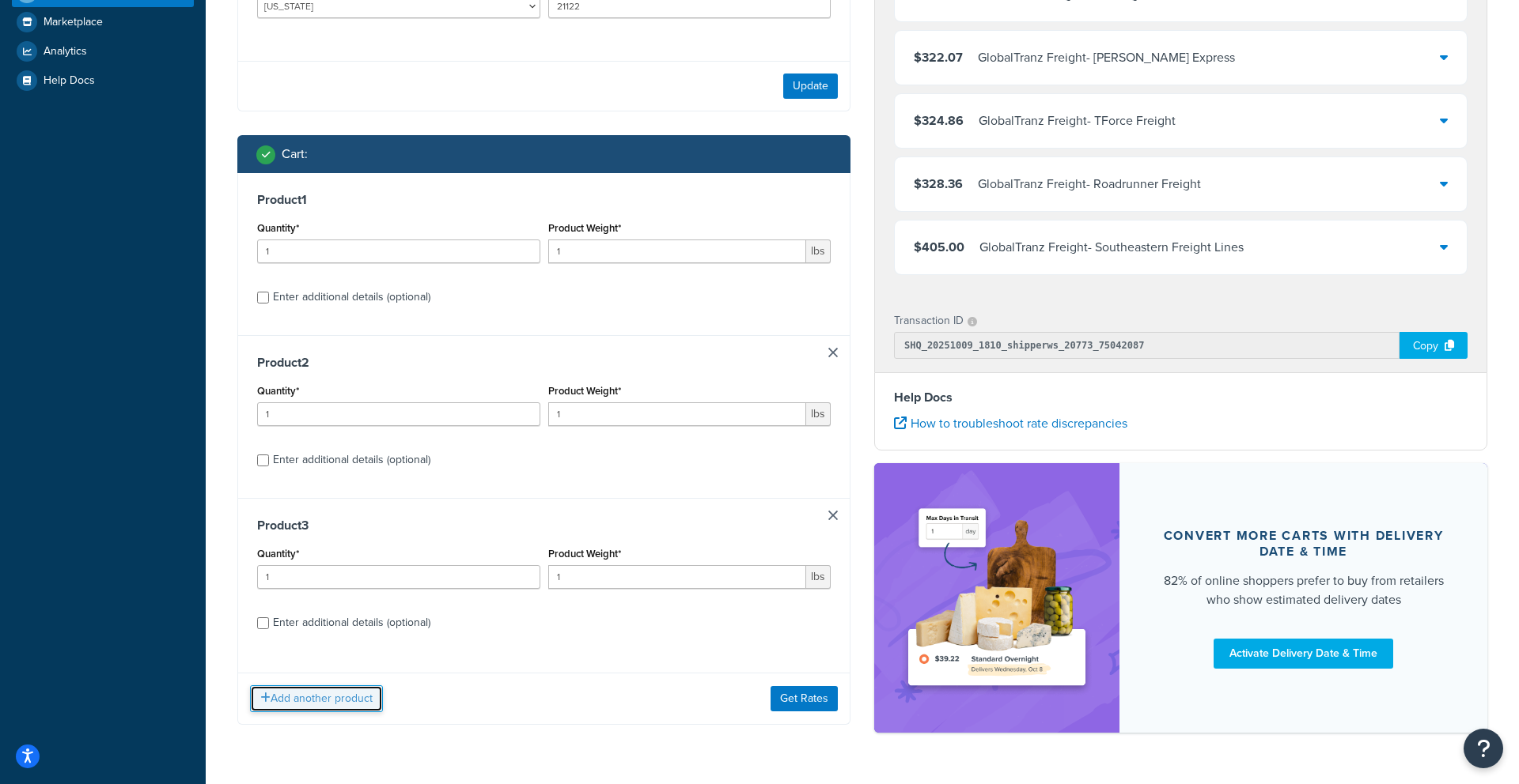
scroll to position [431, 0]
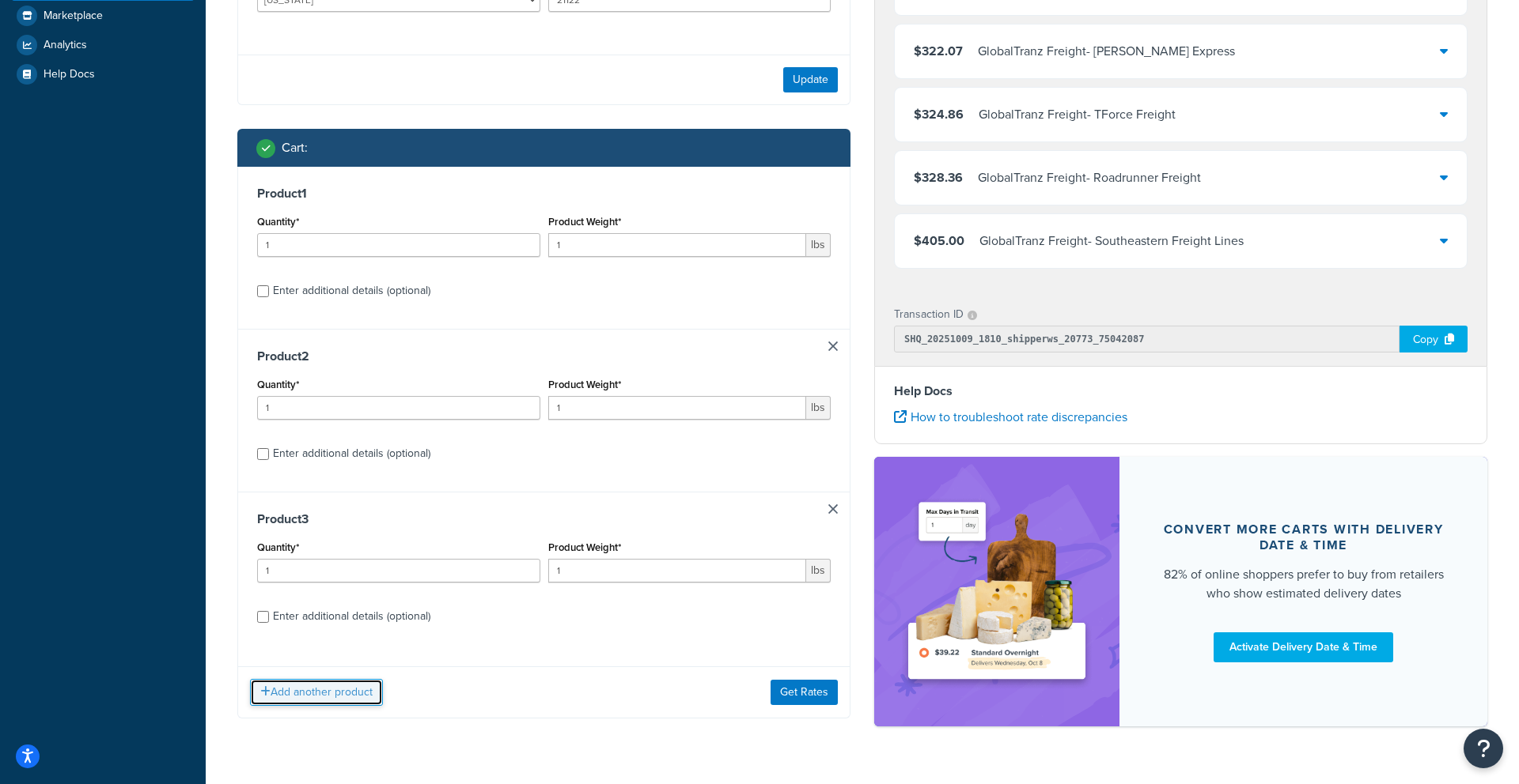
click at [344, 703] on button "Add another product" at bounding box center [316, 692] width 133 height 27
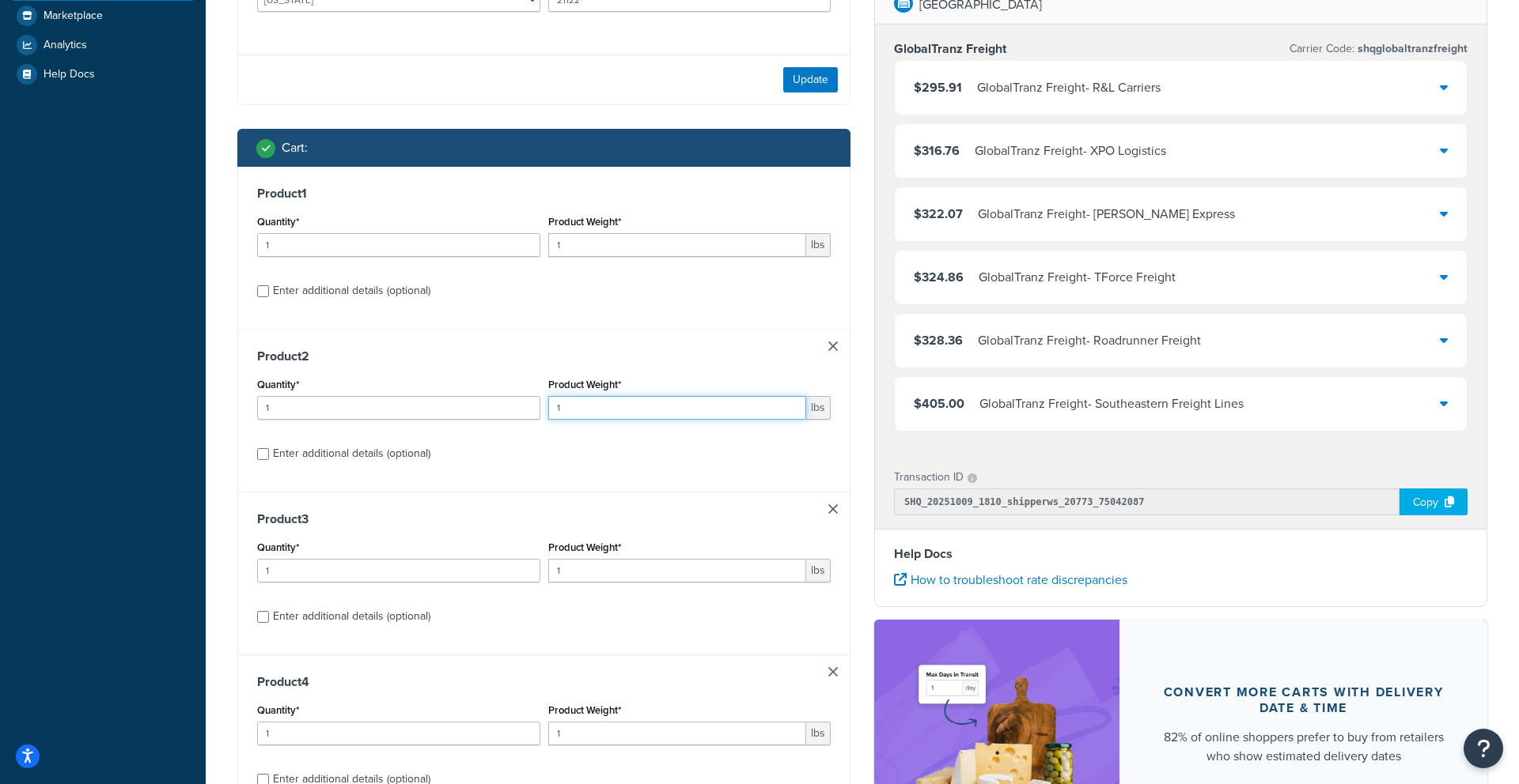
click at [581, 410] on input "1" at bounding box center [677, 408] width 258 height 24
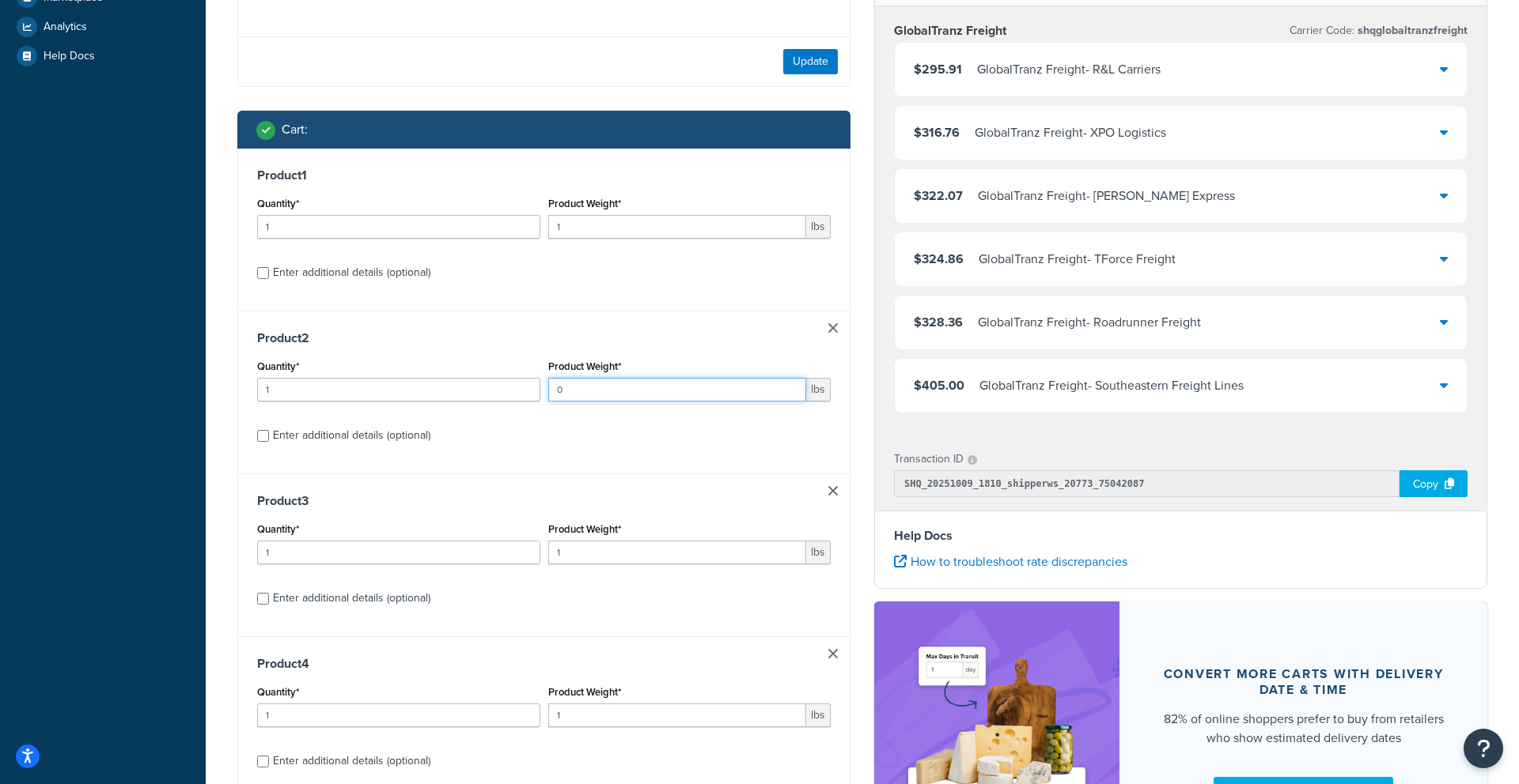
type input "0"
drag, startPoint x: 348, startPoint y: 270, endPoint x: 336, endPoint y: 292, distance: 25.1
click at [348, 270] on div "Enter additional details (optional)" at bounding box center [352, 273] width 158 height 22
click at [269, 270] on input "Enter additional details (optional)" at bounding box center [263, 273] width 12 height 12
checkbox input "true"
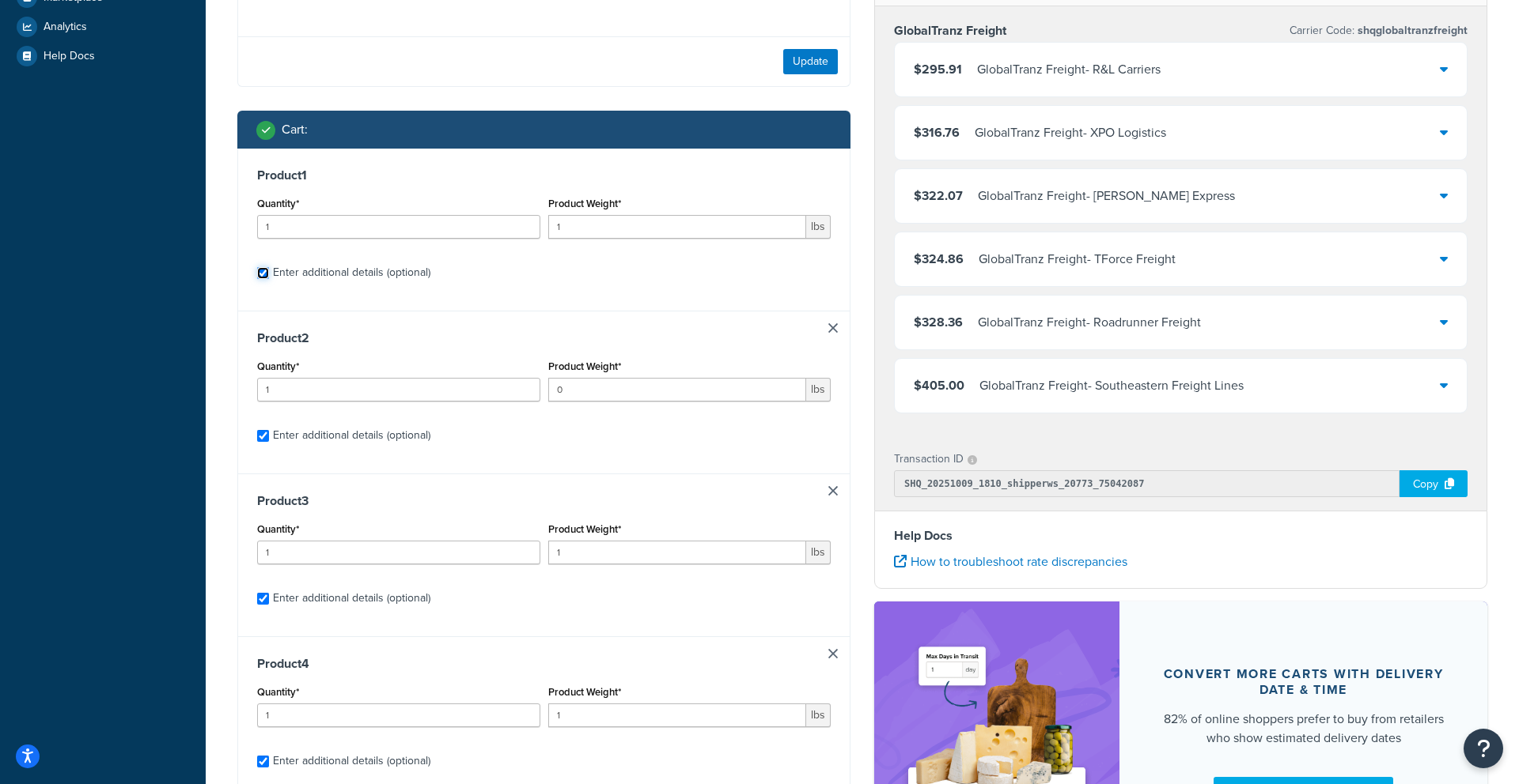
checkbox input "true"
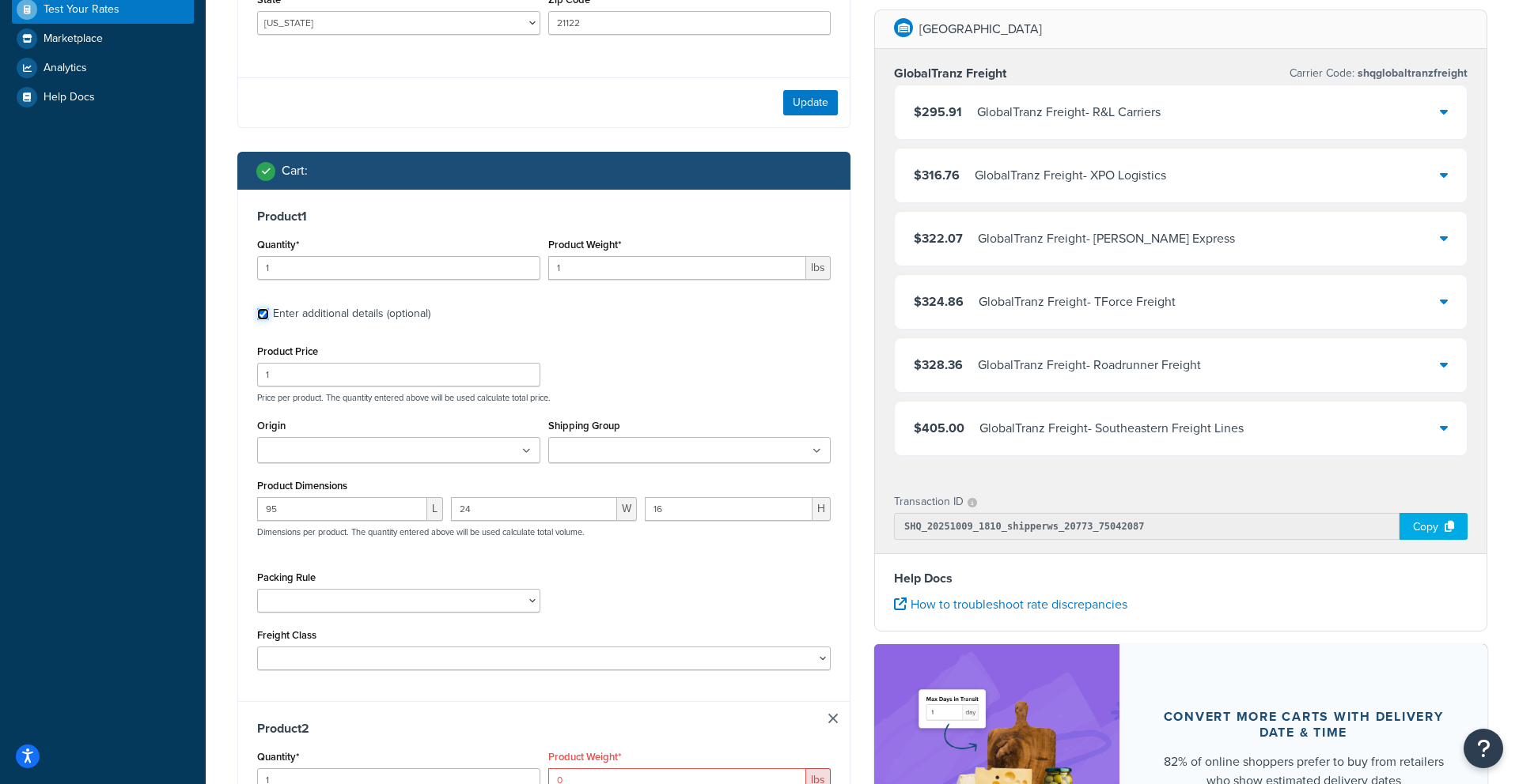
scroll to position [124, 0]
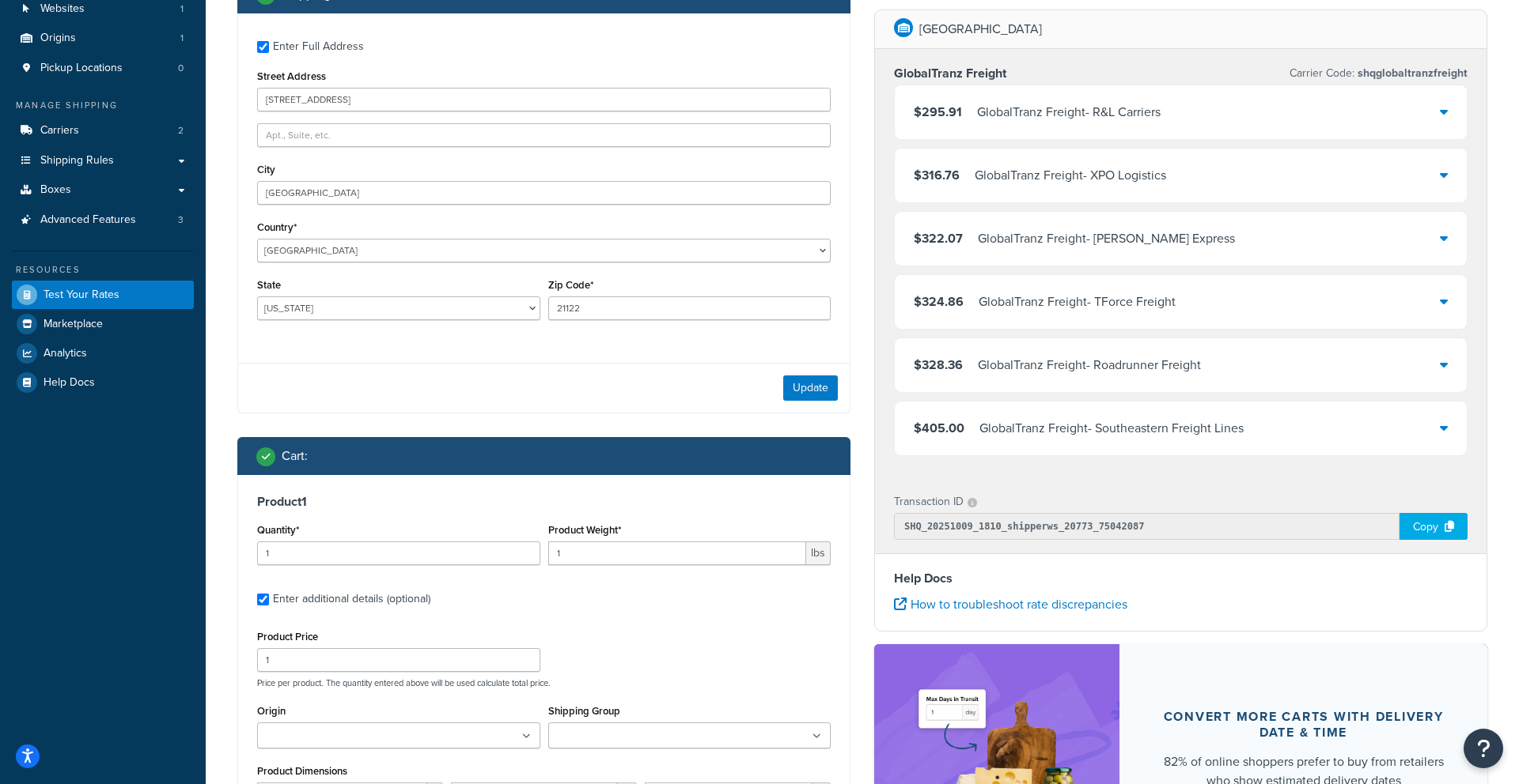
drag, startPoint x: 578, startPoint y: 572, endPoint x: 582, endPoint y: 550, distance: 22.4
click at [582, 557] on div "Product Weight* 1 lbs" at bounding box center [690, 548] width 291 height 58
drag, startPoint x: 582, startPoint y: 550, endPoint x: 574, endPoint y: 550, distance: 8.0
click at [581, 550] on input "1" at bounding box center [677, 553] width 258 height 24
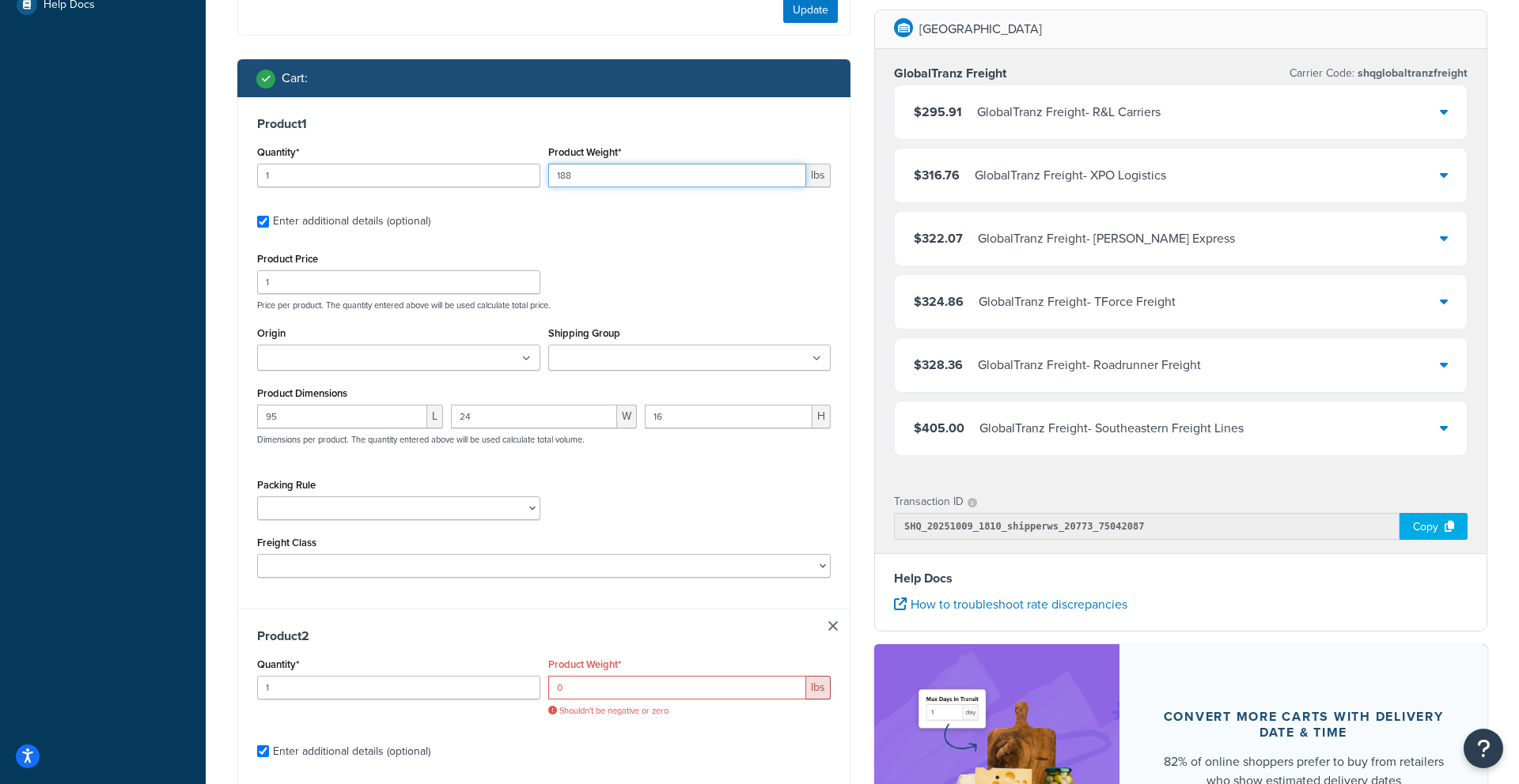
scroll to position [507, 0]
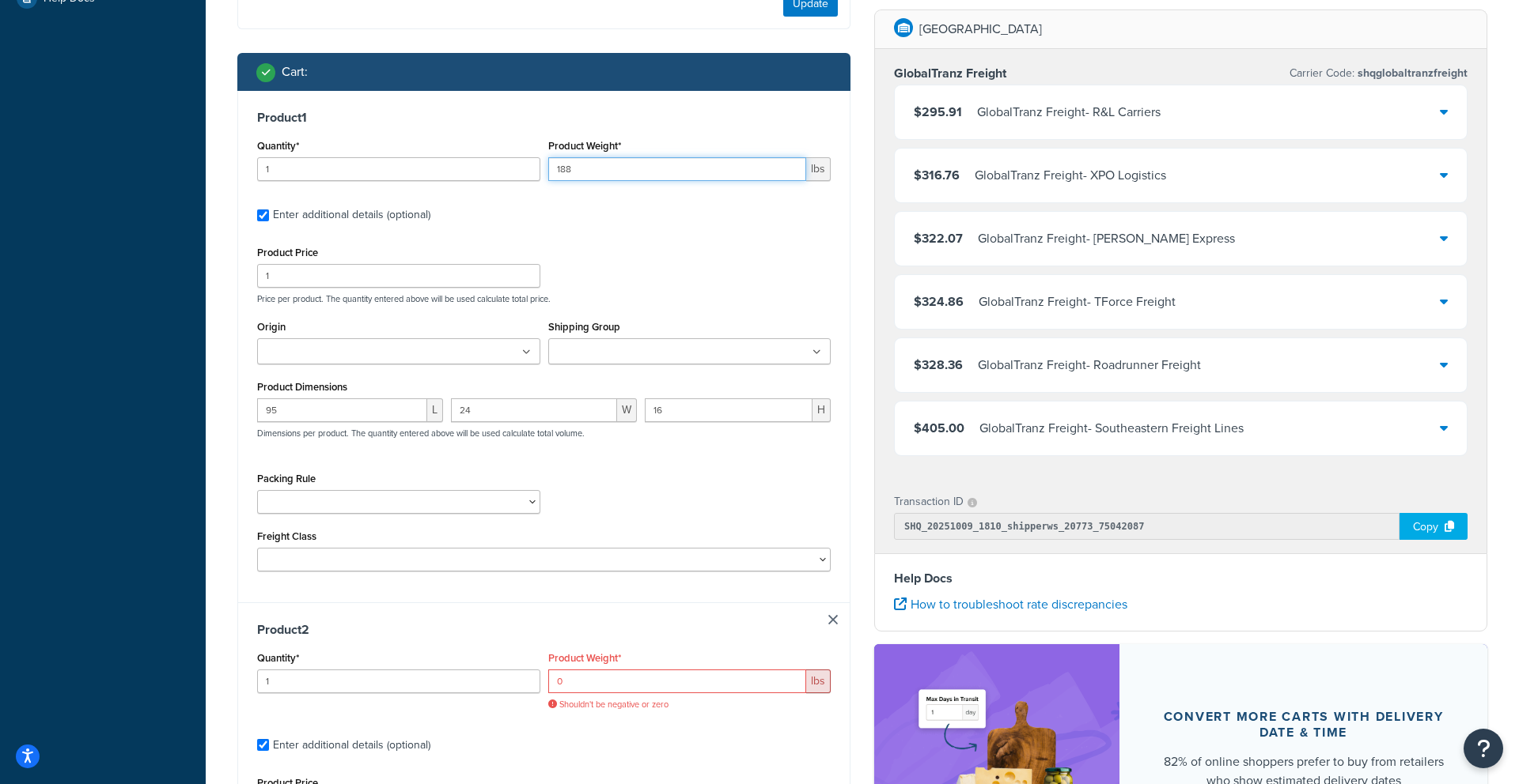
type input "188"
click at [625, 687] on input "0" at bounding box center [677, 681] width 258 height 24
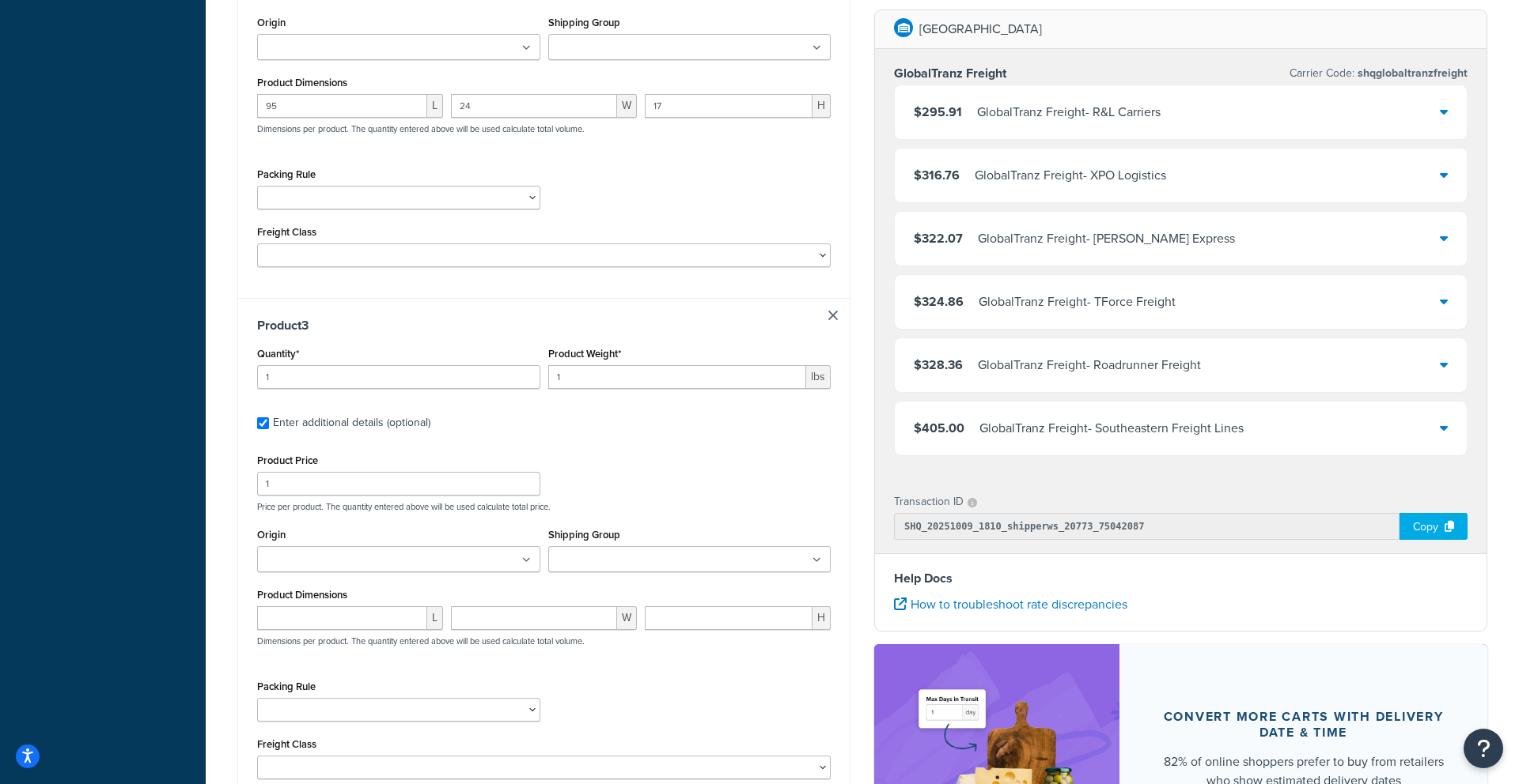
scroll to position [1328, 0]
type input "189"
click at [585, 365] on input "1" at bounding box center [677, 374] width 258 height 24
click at [585, 366] on input "1" at bounding box center [677, 374] width 258 height 24
type input "190"
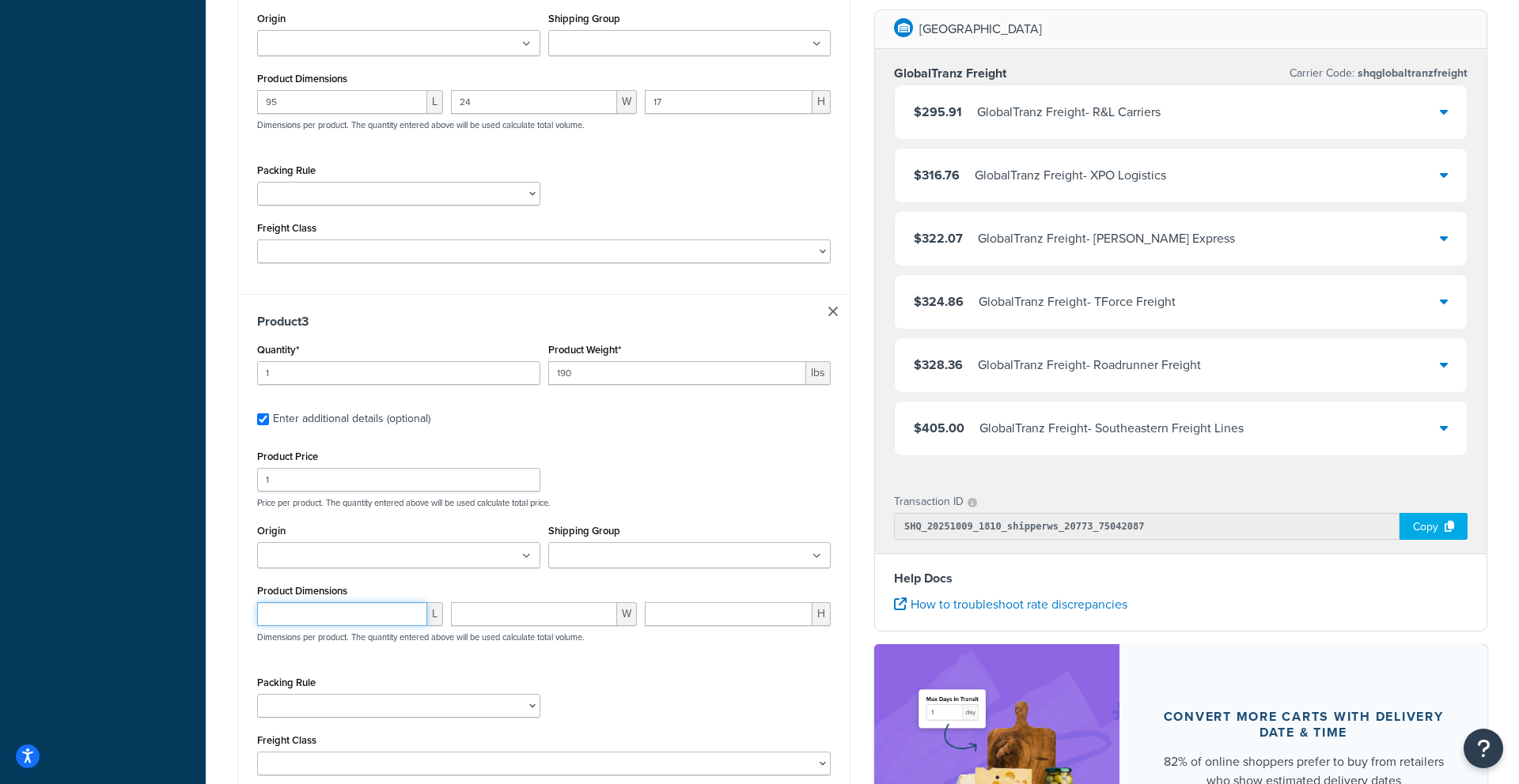
click at [309, 616] on input "number" at bounding box center [343, 615] width 170 height 24
type input "95"
click at [460, 614] on input "number" at bounding box center [533, 615] width 166 height 24
type input "24"
click at [669, 616] on input "number" at bounding box center [728, 615] width 168 height 24
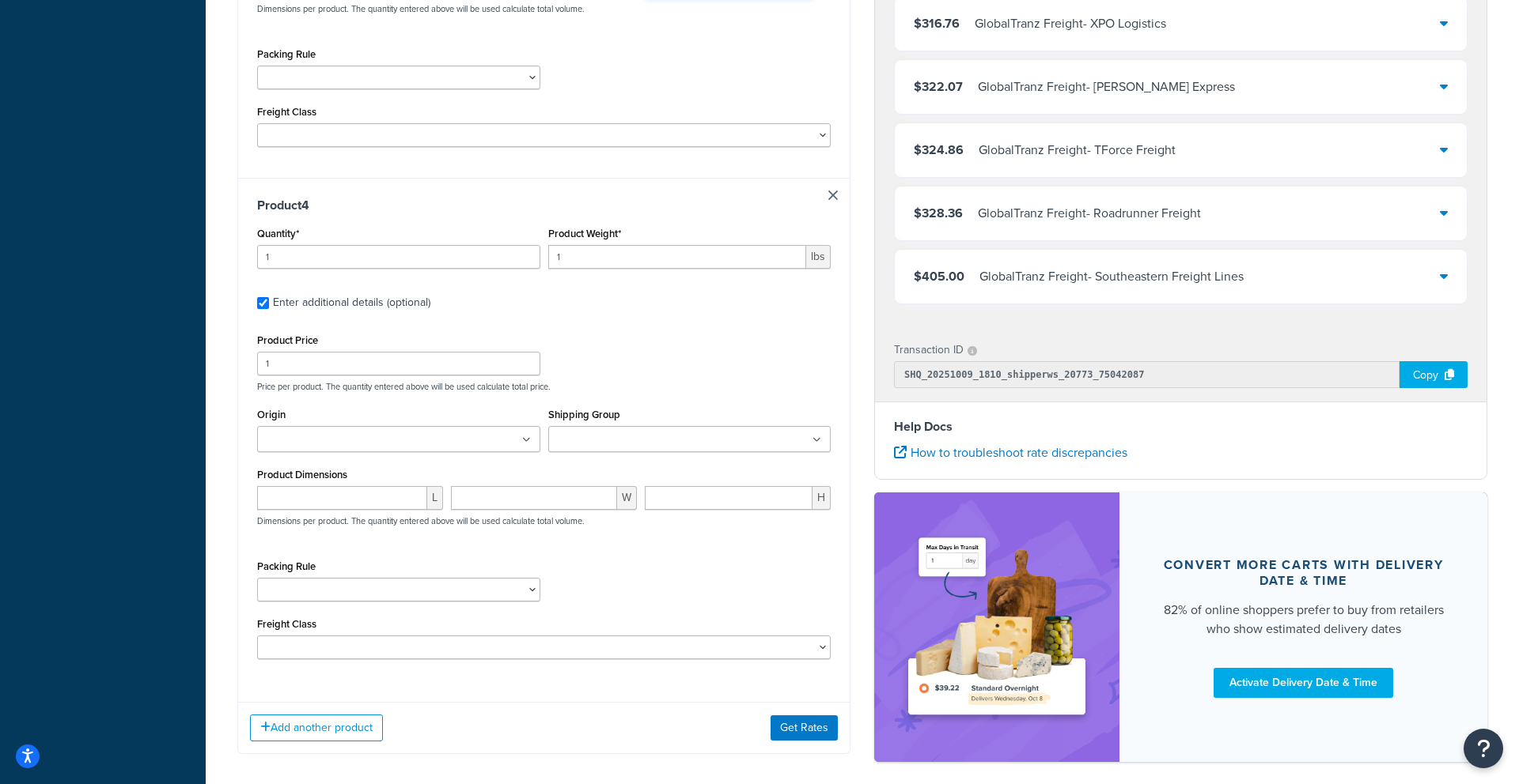
scroll to position [1988, 0]
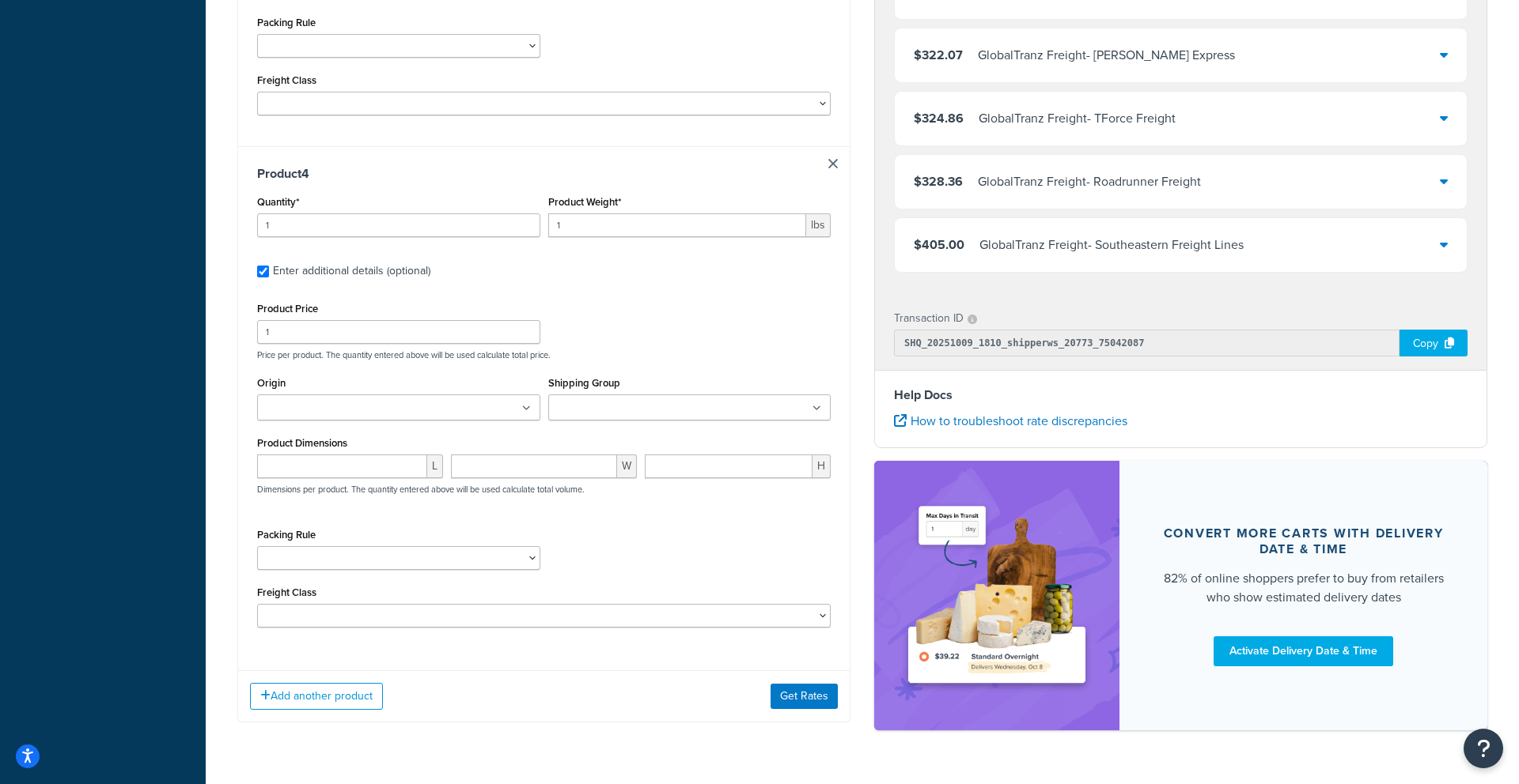
type input "16"
click at [704, 479] on div "H" at bounding box center [738, 472] width 194 height 36
click at [703, 471] on input "number" at bounding box center [728, 466] width 168 height 24
type input "16"
click at [578, 473] on input "number" at bounding box center [533, 466] width 166 height 24
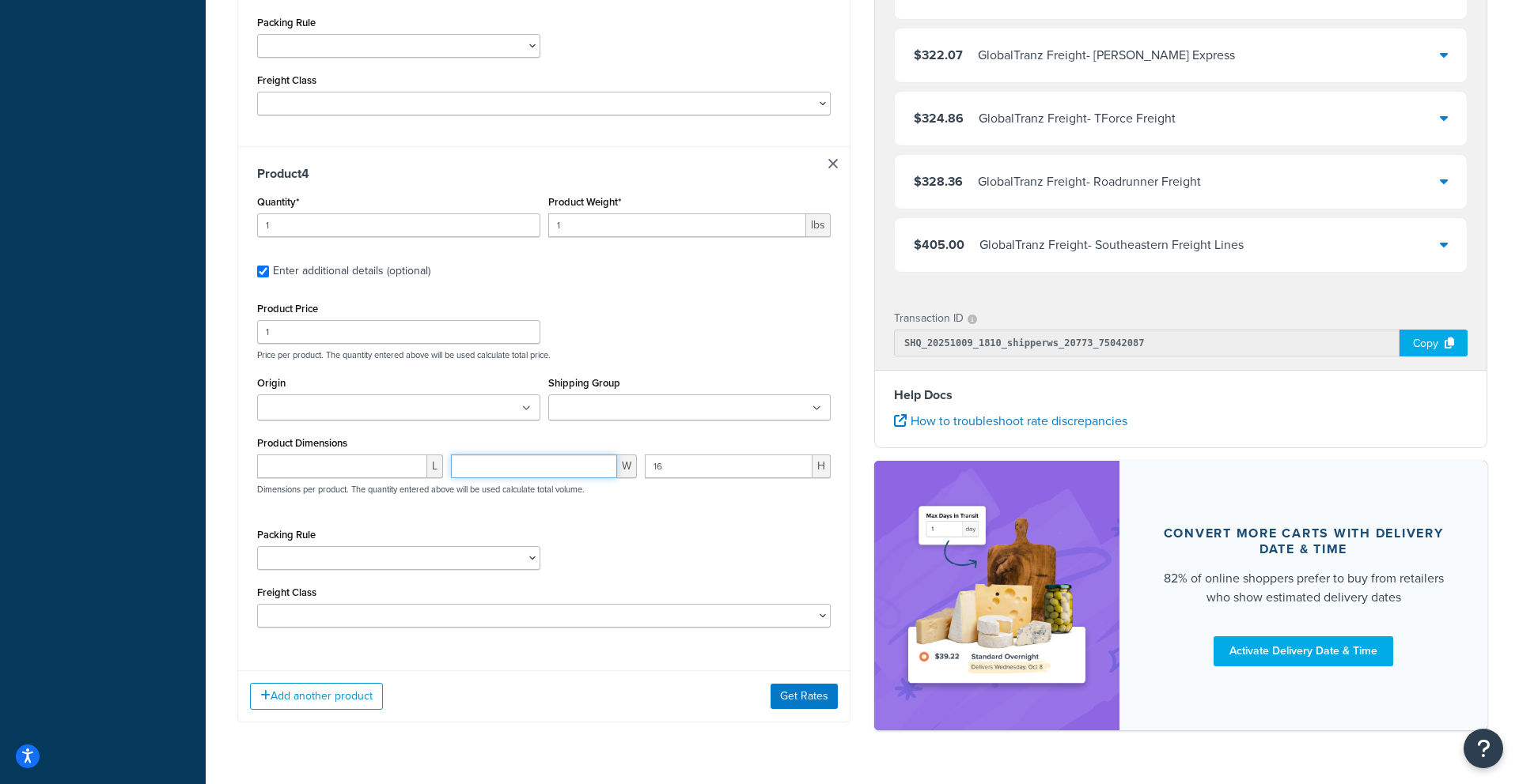
type input "3"
type input "24"
click at [406, 470] on input "0" at bounding box center [343, 466] width 170 height 24
click at [378, 470] on input "0" at bounding box center [343, 466] width 170 height 24
type input "0"
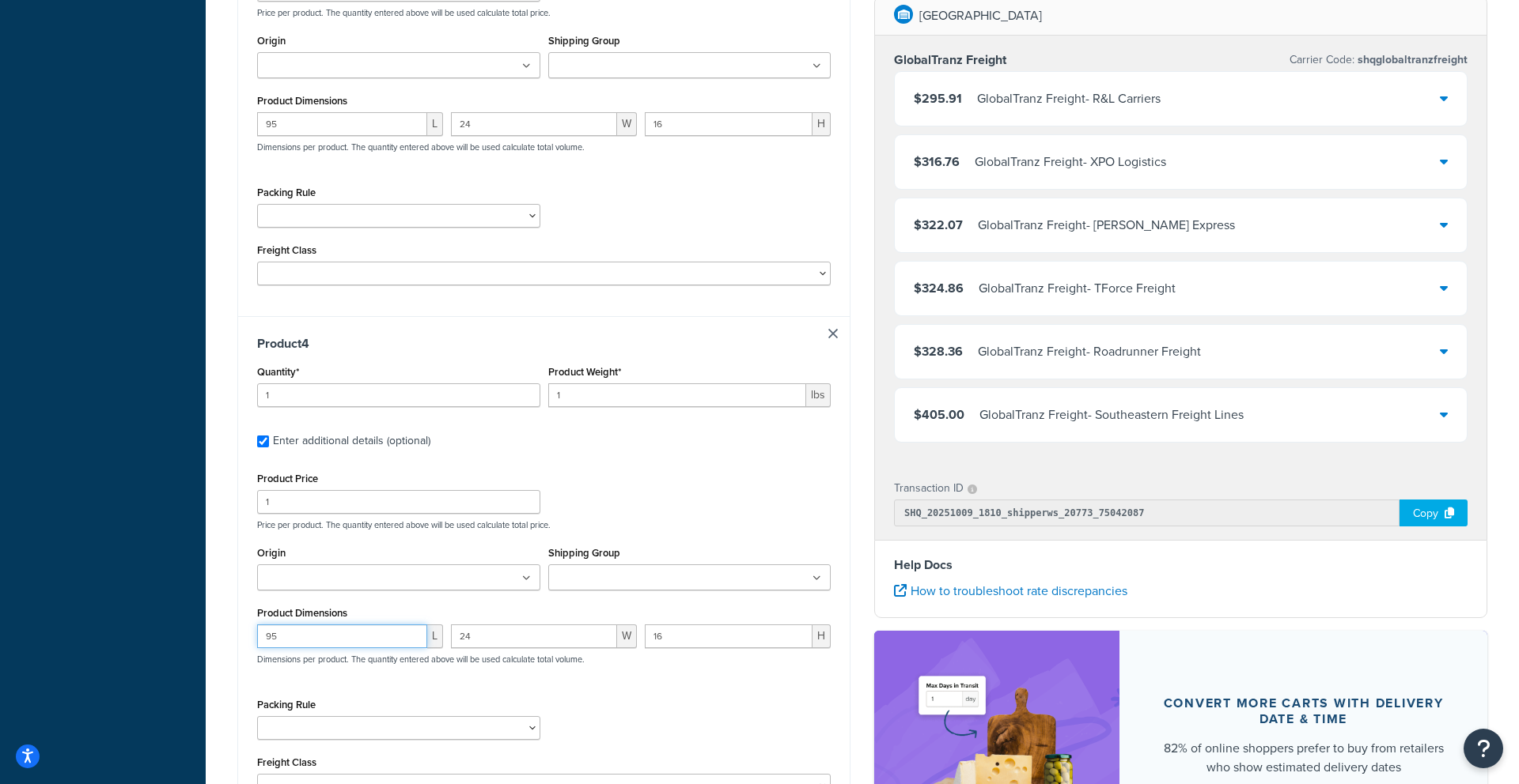
scroll to position [1857, 0]
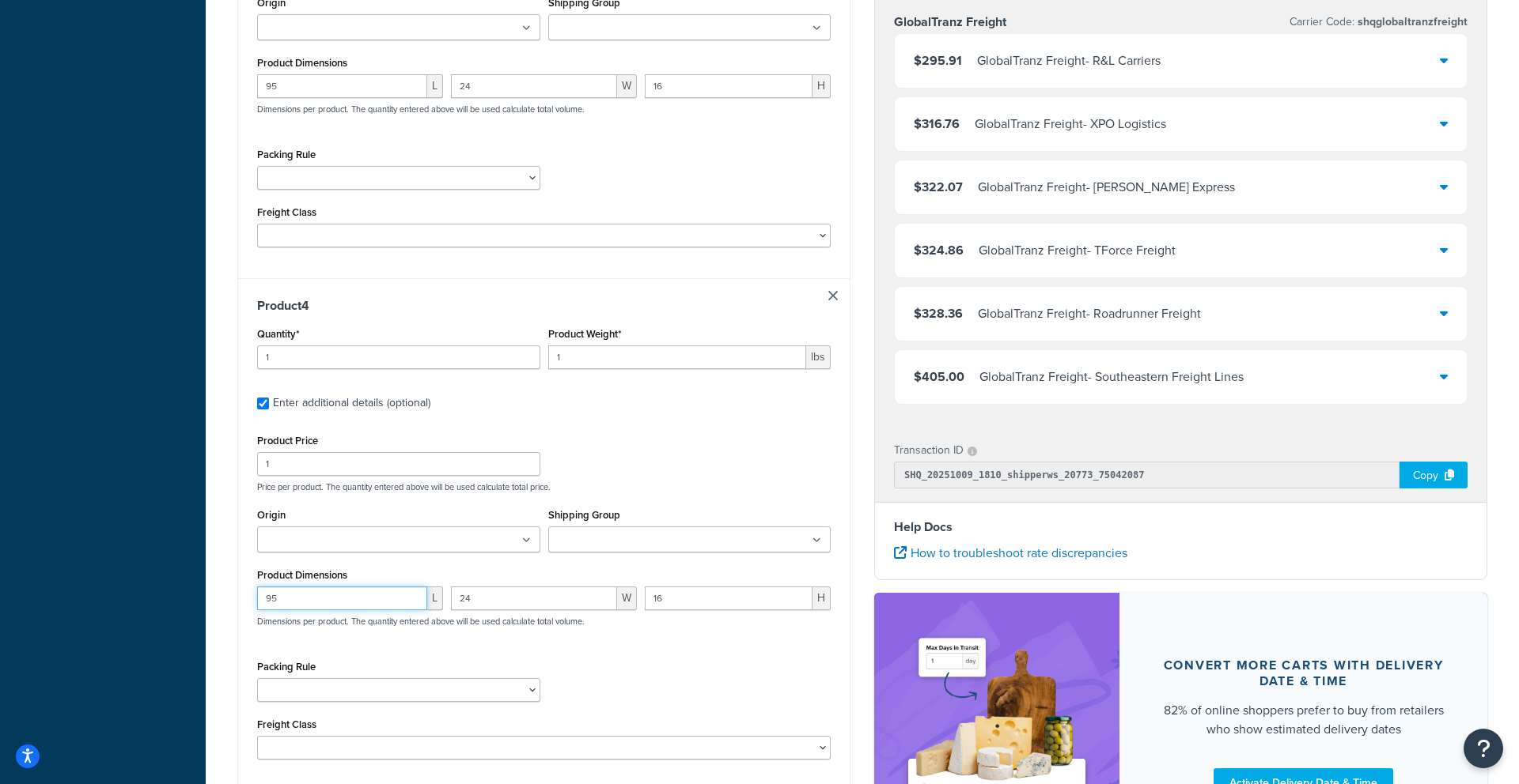
type input "95"
click at [623, 367] on input "1" at bounding box center [677, 357] width 258 height 24
type input "1"
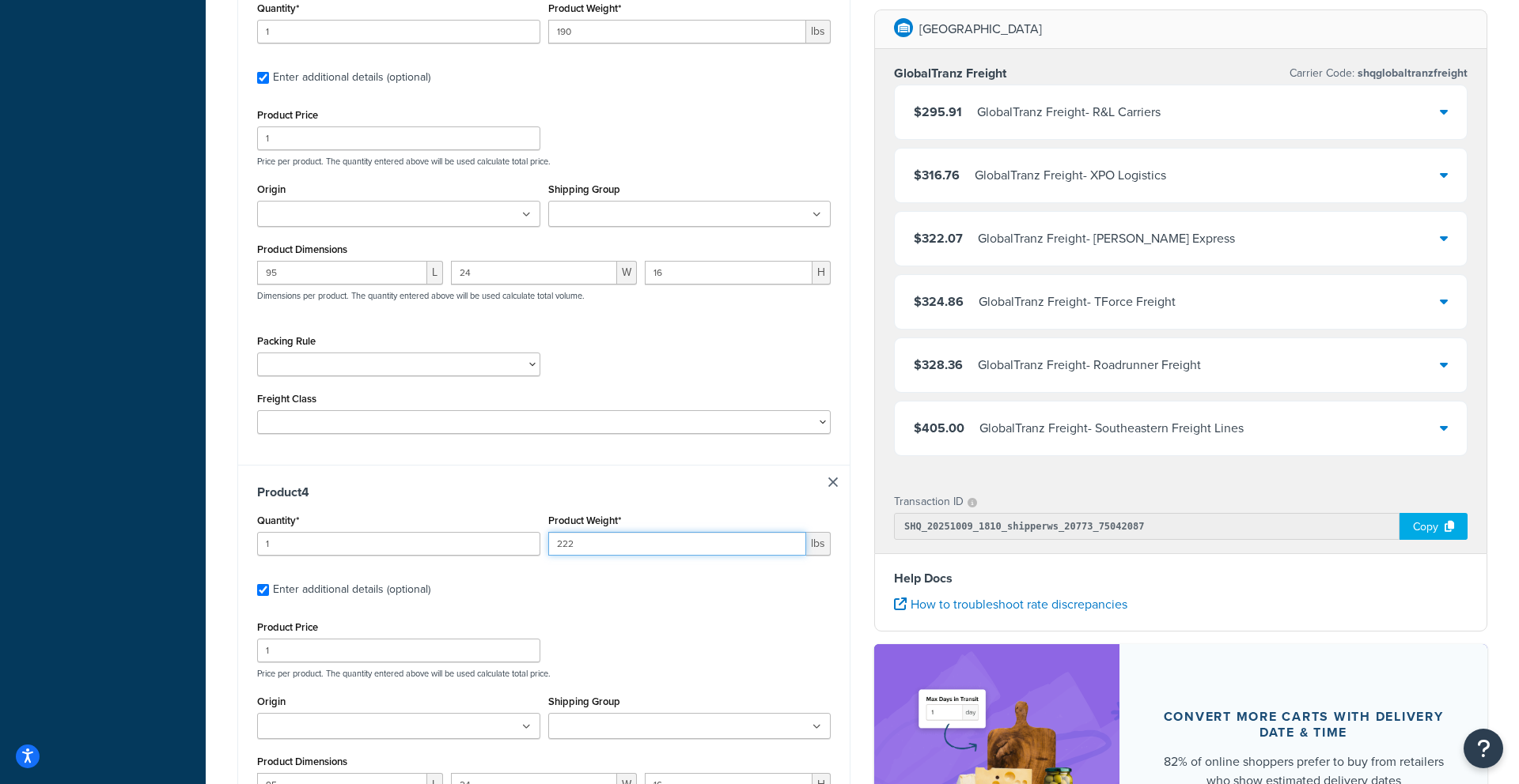
scroll to position [1550, 0]
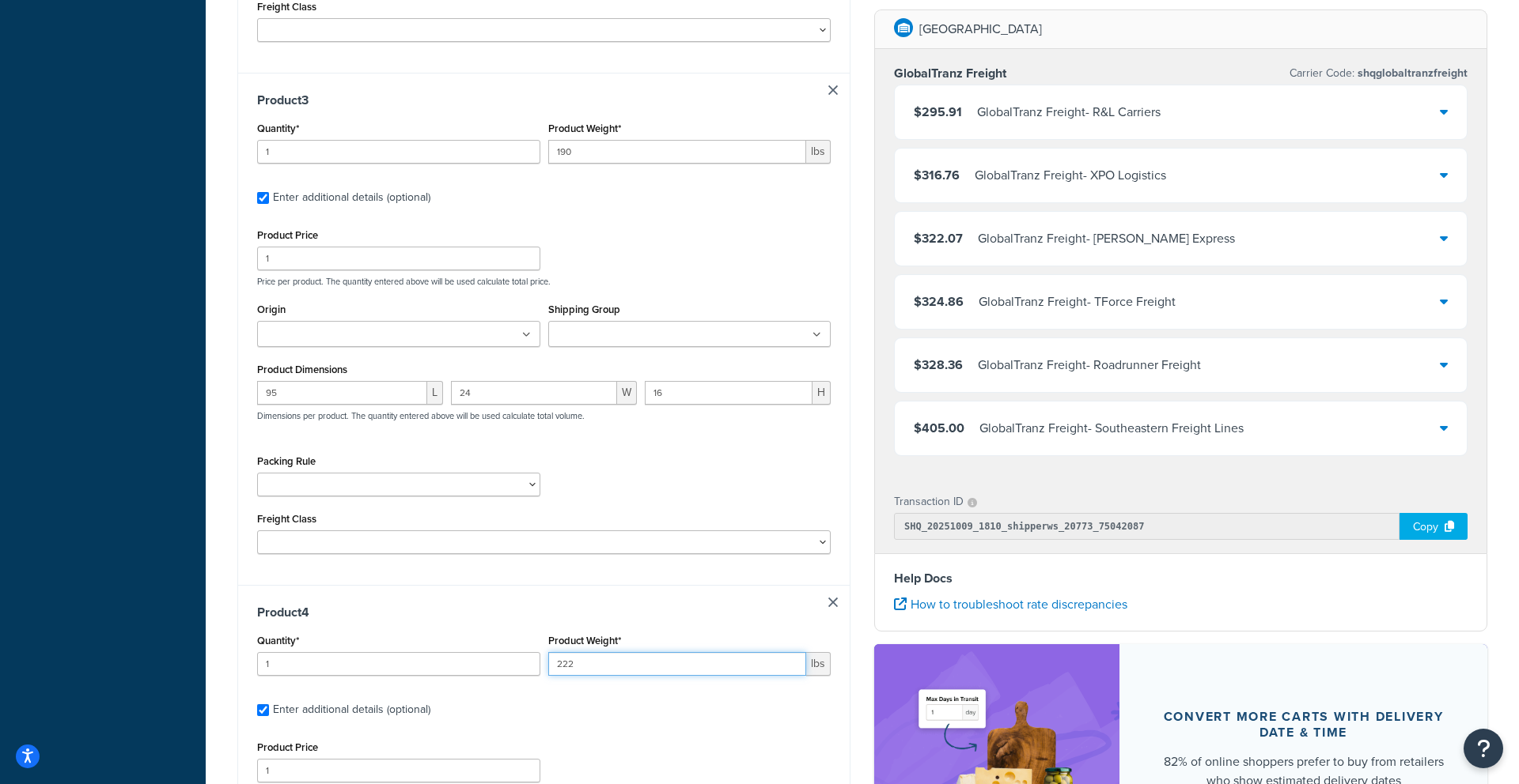
type input "222"
click at [626, 156] on input "190" at bounding box center [677, 152] width 258 height 24
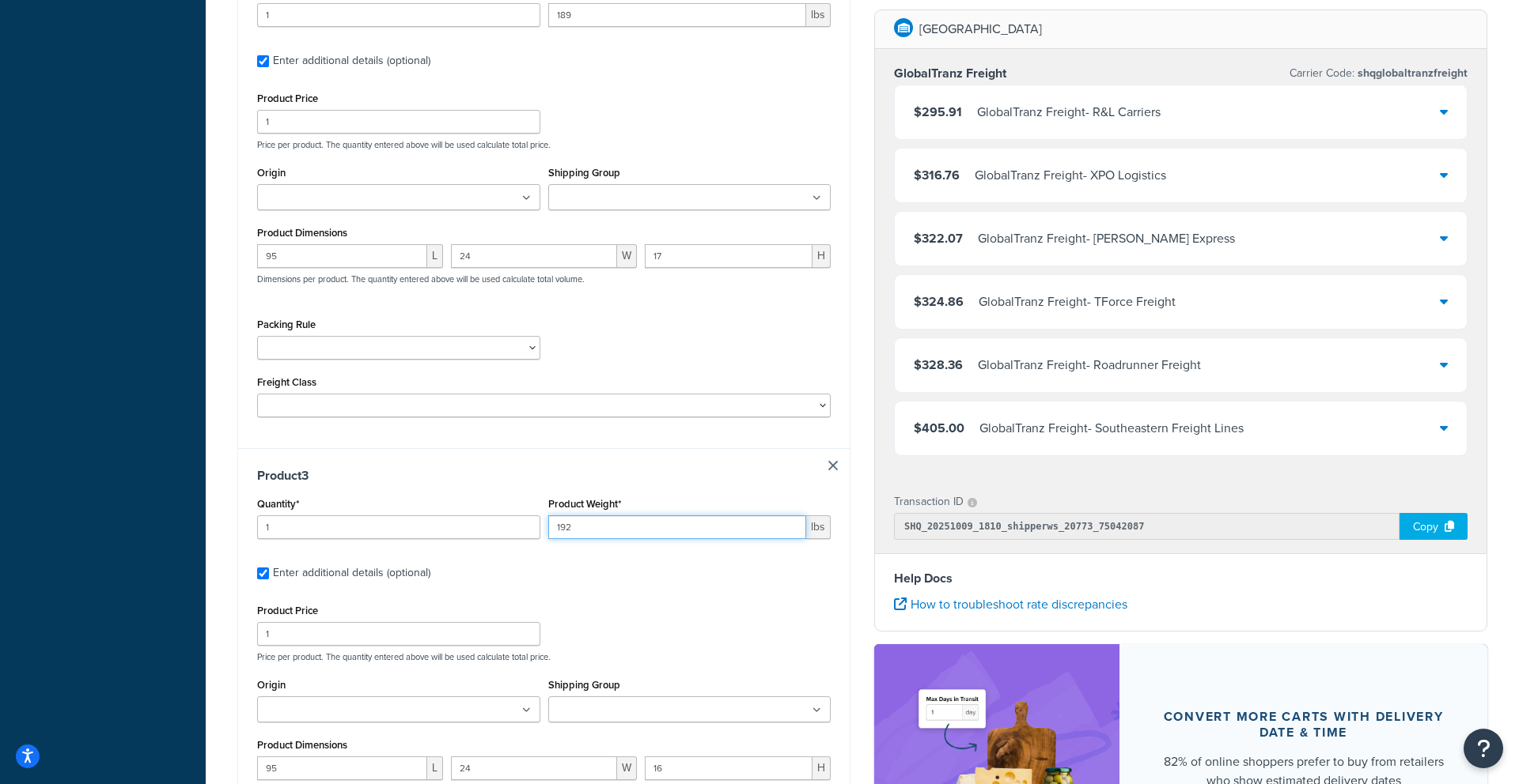
scroll to position [2030, 0]
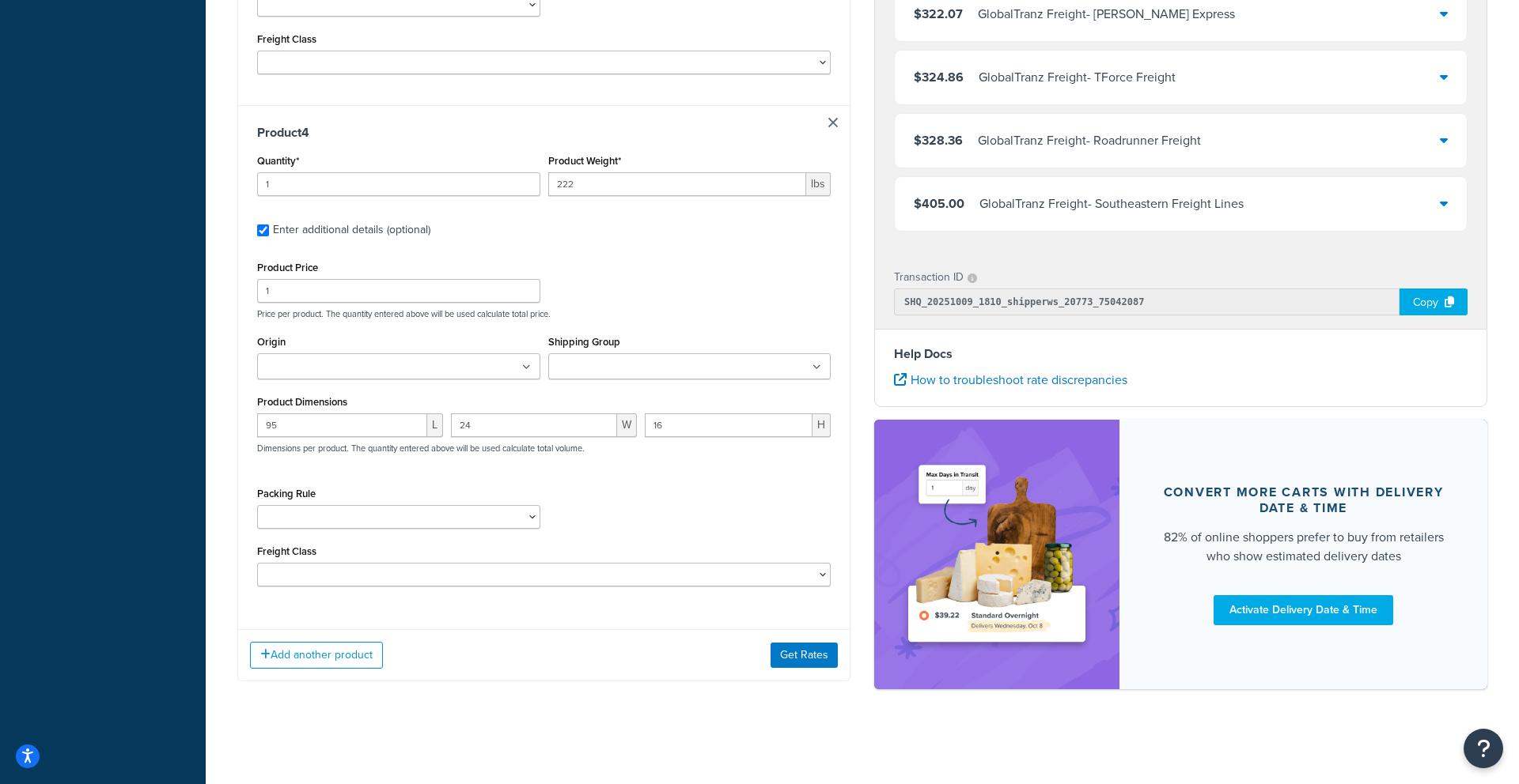
type input "192"
click at [633, 181] on input "222" at bounding box center [677, 184] width 258 height 24
type input "2"
type input "190"
click at [806, 650] on button "Get Rates" at bounding box center [803, 656] width 67 height 26
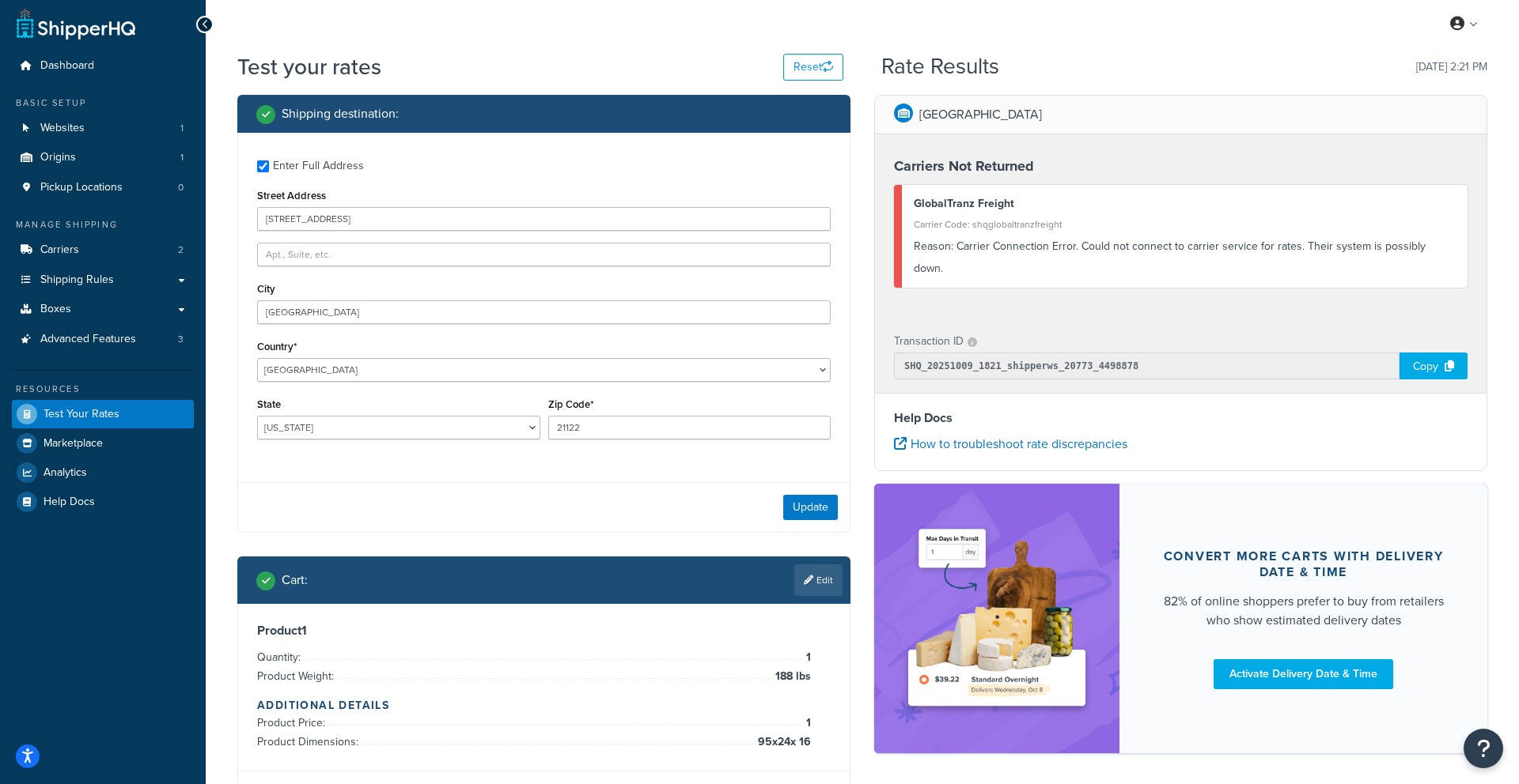
scroll to position [0, 0]
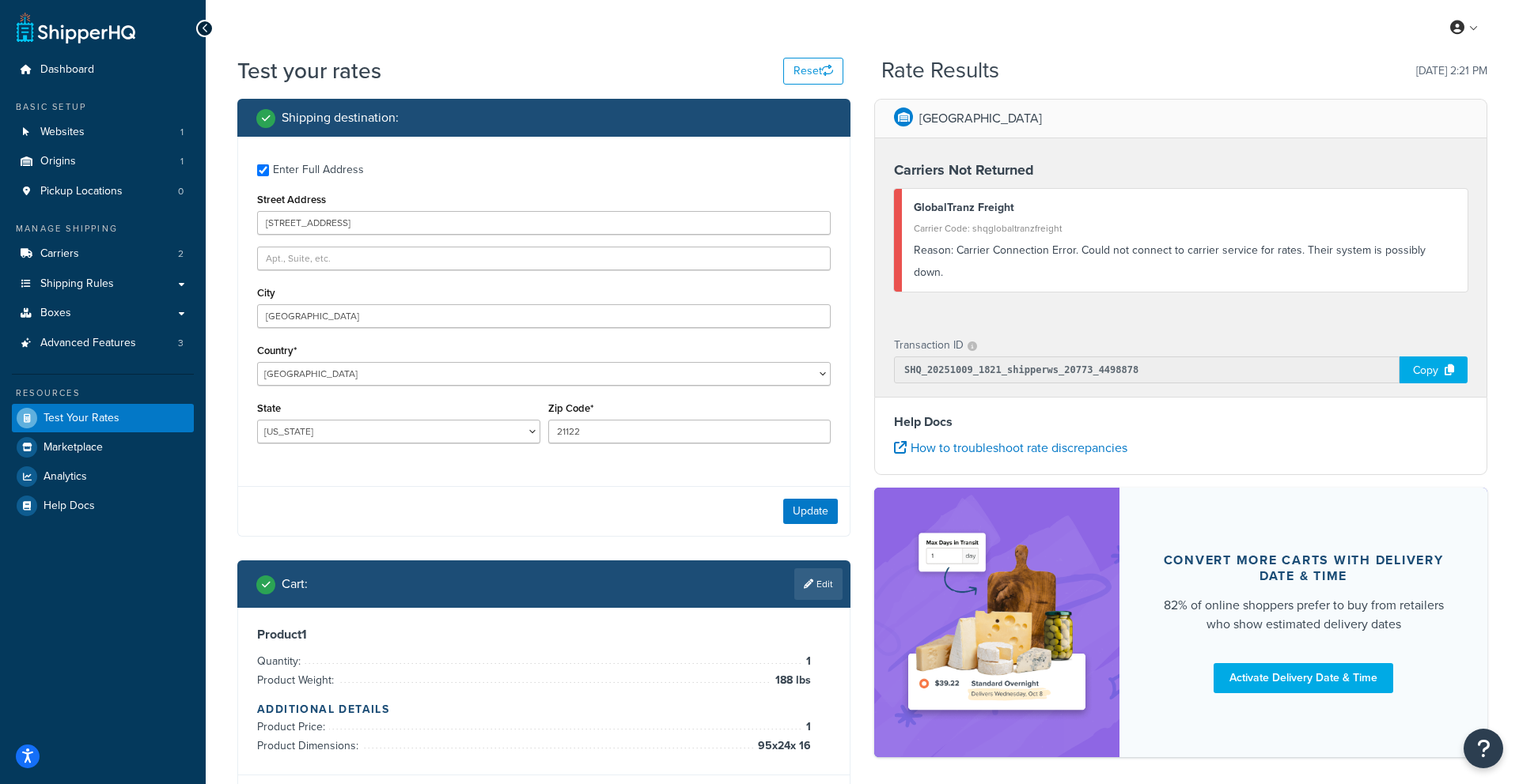
click at [819, 584] on link "Edit" at bounding box center [818, 584] width 49 height 32
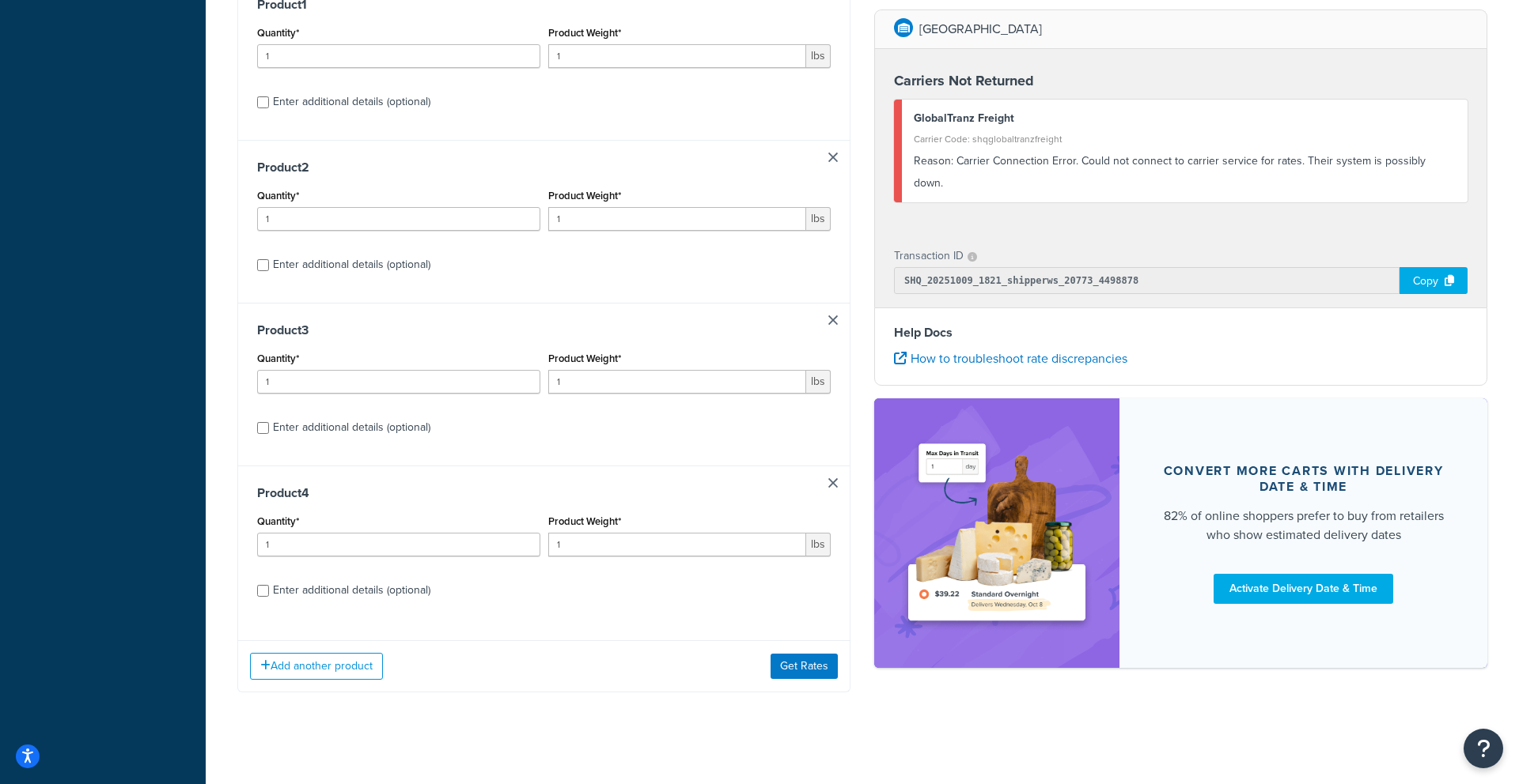
scroll to position [626, 0]
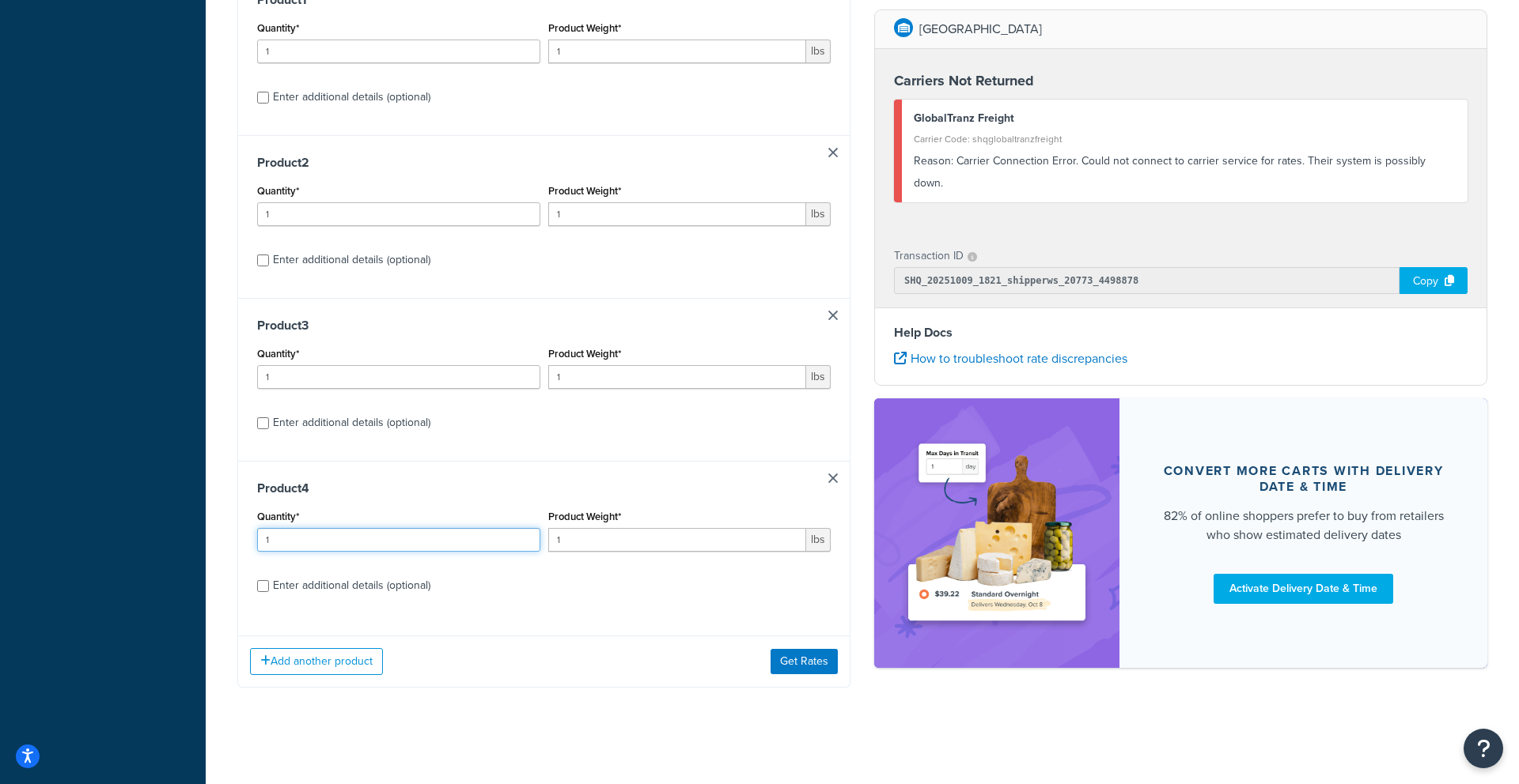
click at [441, 544] on input "1" at bounding box center [399, 540] width 283 height 24
click at [601, 535] on input "1" at bounding box center [677, 540] width 258 height 24
click at [835, 477] on link at bounding box center [833, 478] width 9 height 9
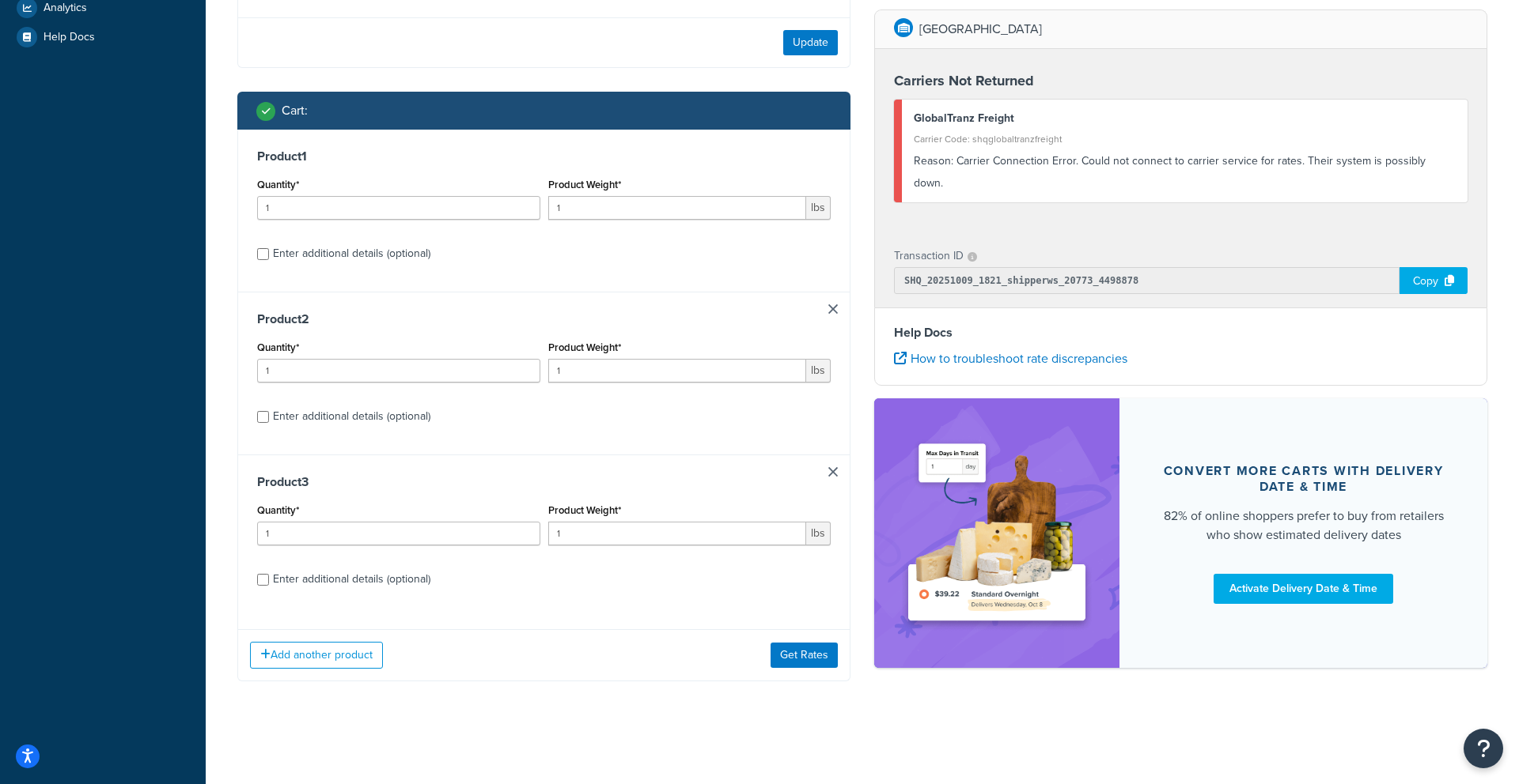
drag, startPoint x: 833, startPoint y: 474, endPoint x: 832, endPoint y: 422, distance: 52.0
click at [834, 474] on link at bounding box center [833, 472] width 9 height 9
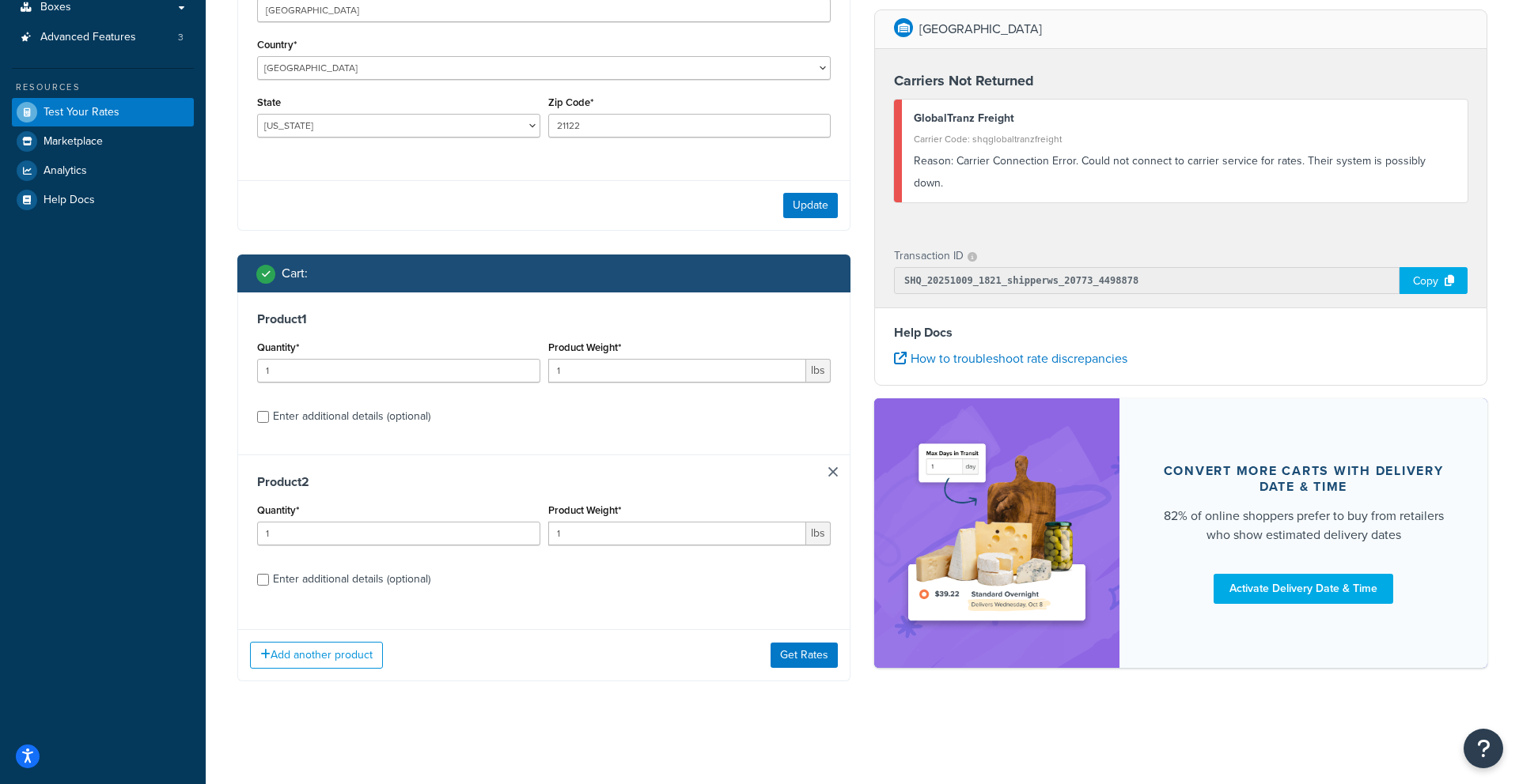
click at [835, 458] on div "Product 2 Quantity* 1 Product Weight* 1 lbs Enter additional details (optional)" at bounding box center [543, 536] width 611 height 163
click at [833, 472] on link at bounding box center [833, 472] width 9 height 9
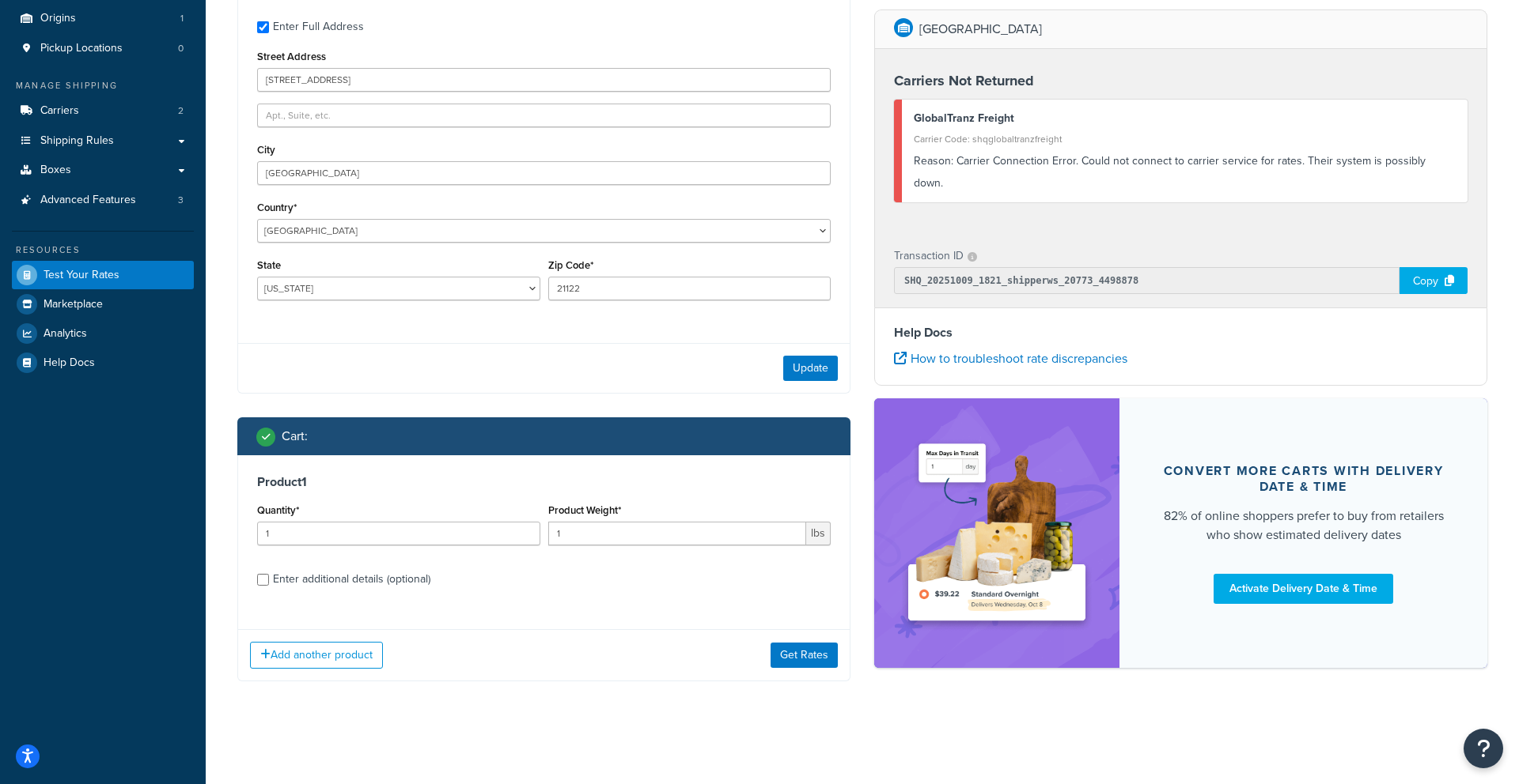
scroll to position [140, 0]
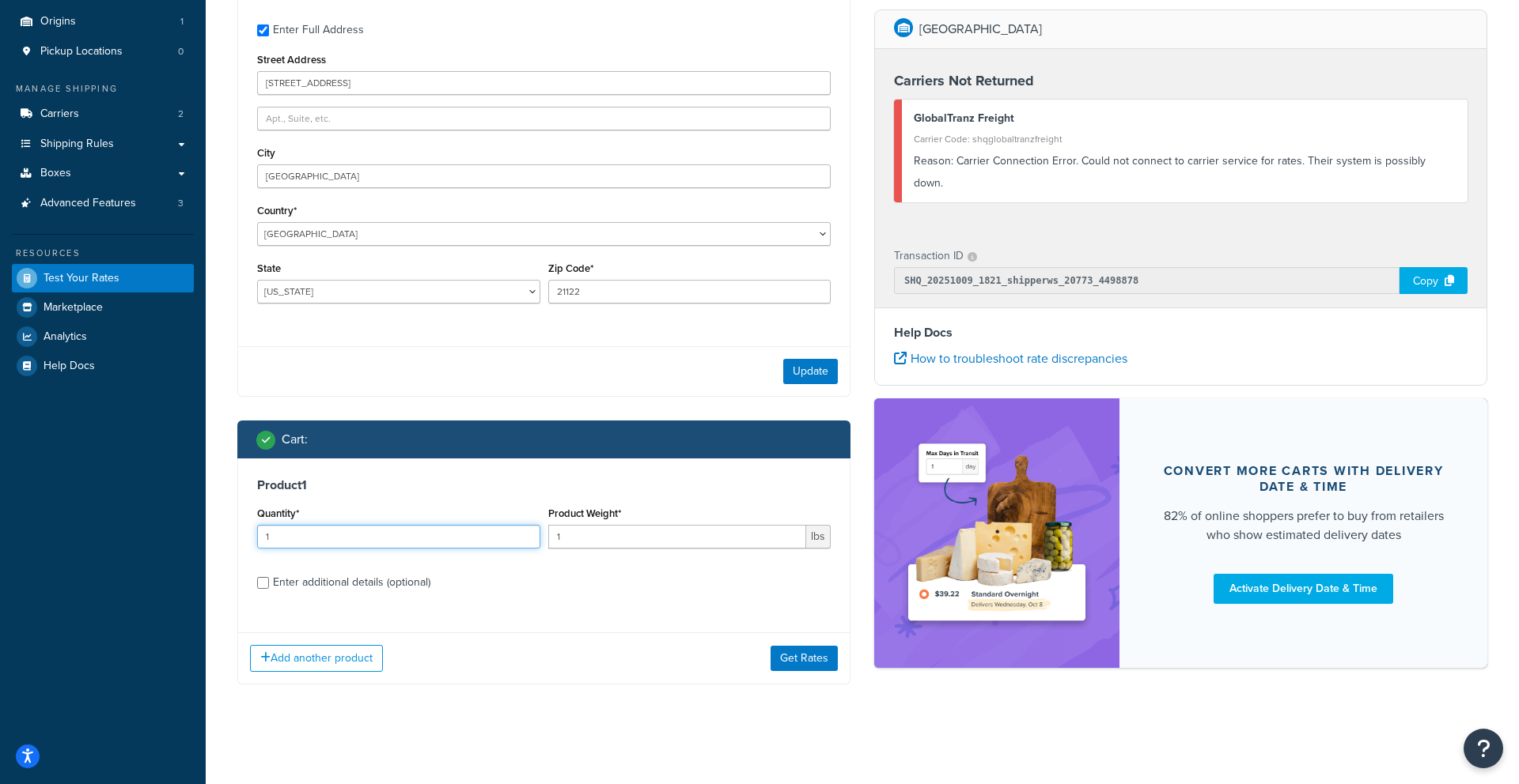
click at [486, 539] on input "1" at bounding box center [399, 537] width 283 height 24
click at [576, 539] on input "1" at bounding box center [677, 537] width 258 height 24
type input "190"
click at [319, 591] on div "Enter additional details (optional)" at bounding box center [352, 583] width 158 height 22
click at [269, 589] on input "Enter additional details (optional)" at bounding box center [263, 583] width 12 height 12
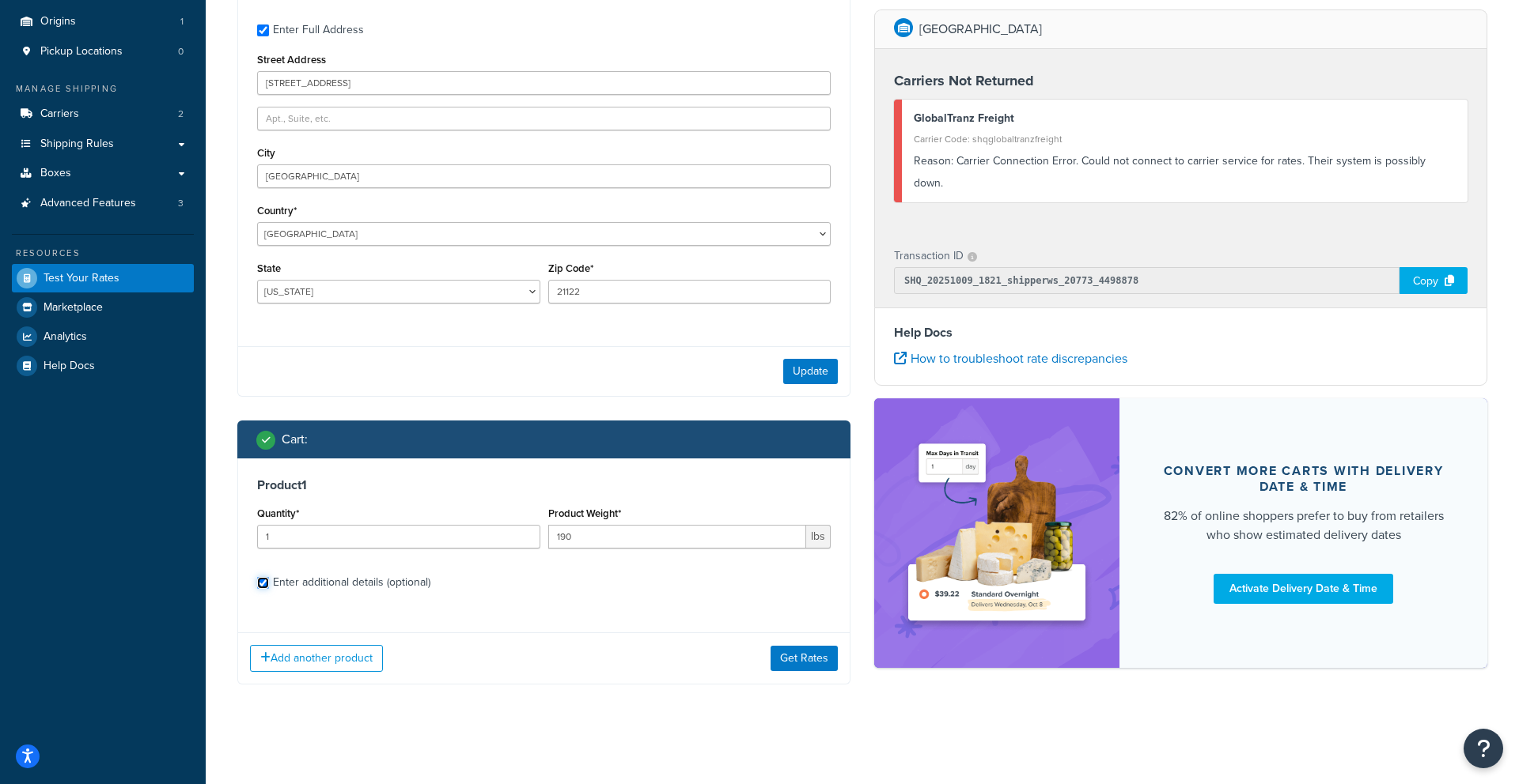
checkbox input "true"
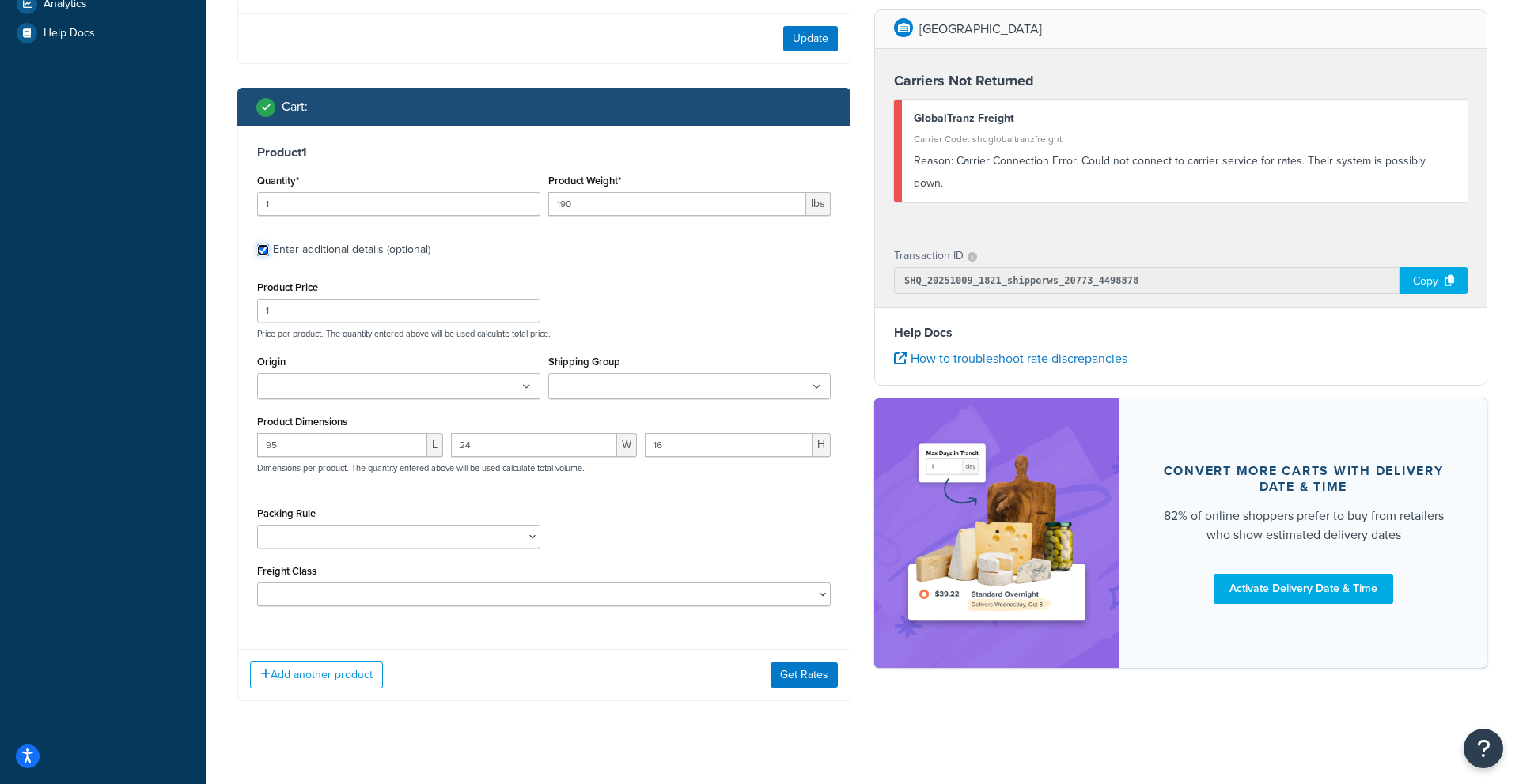
scroll to position [493, 0]
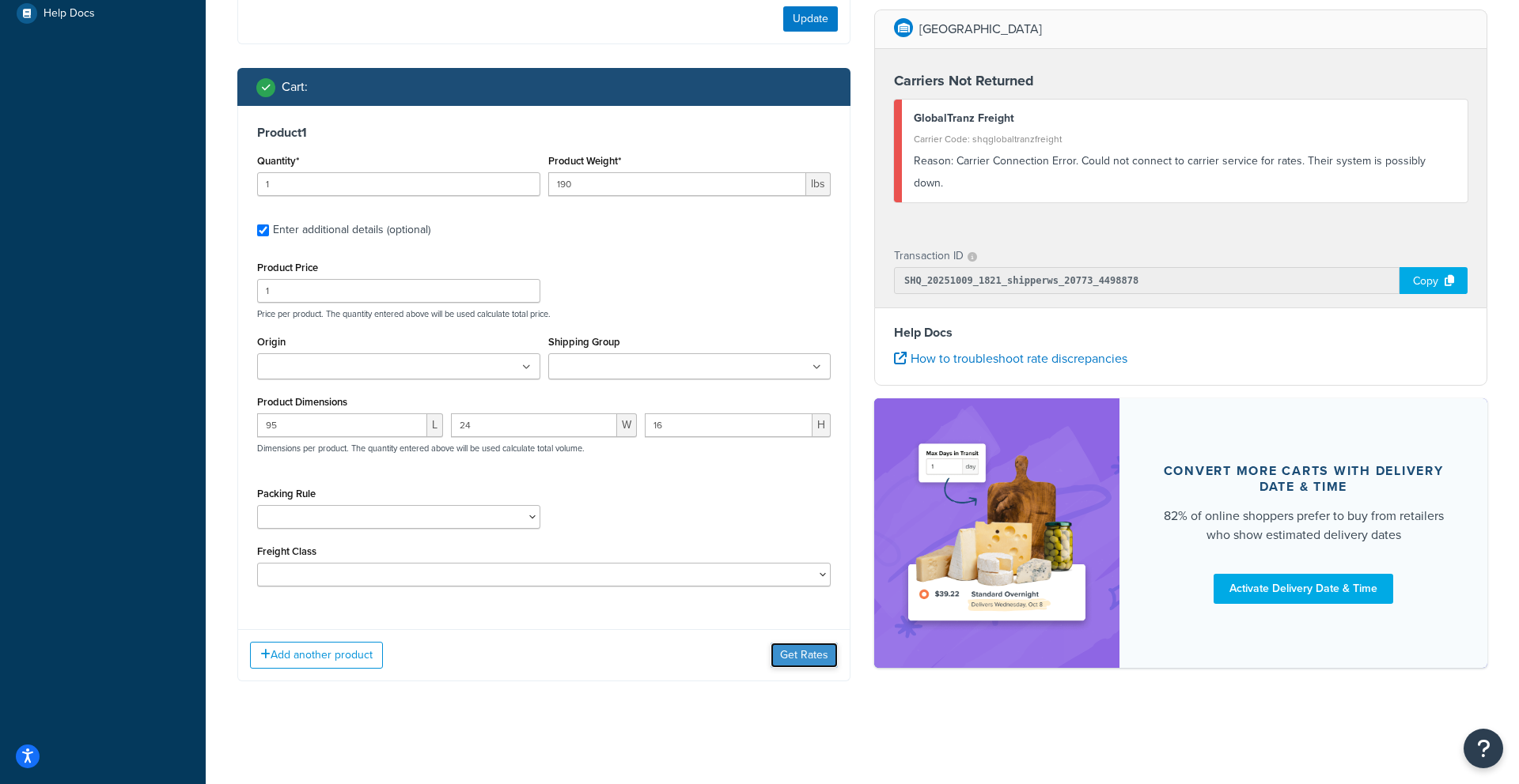
click at [795, 654] on button "Get Rates" at bounding box center [803, 656] width 67 height 26
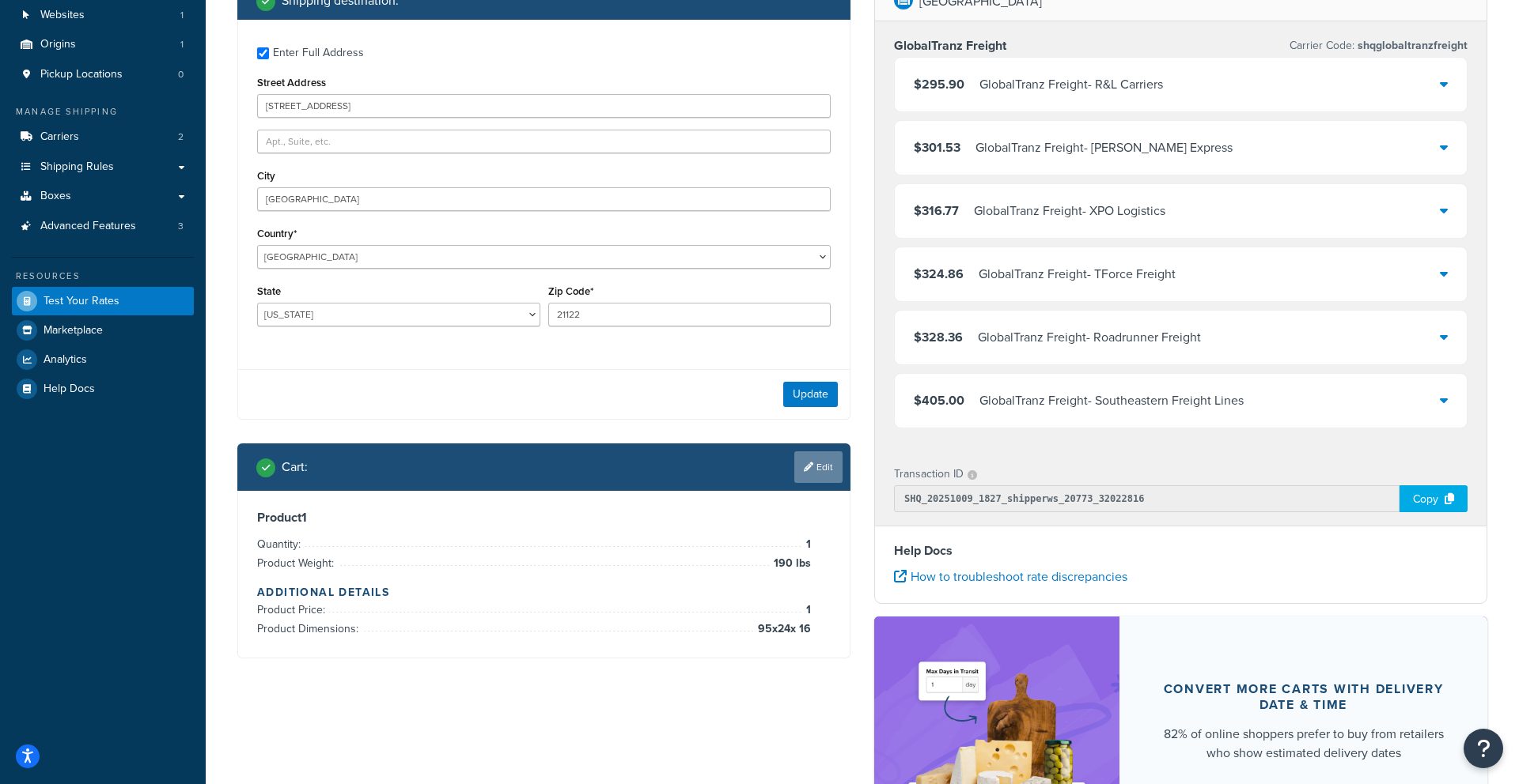
scroll to position [130, 0]
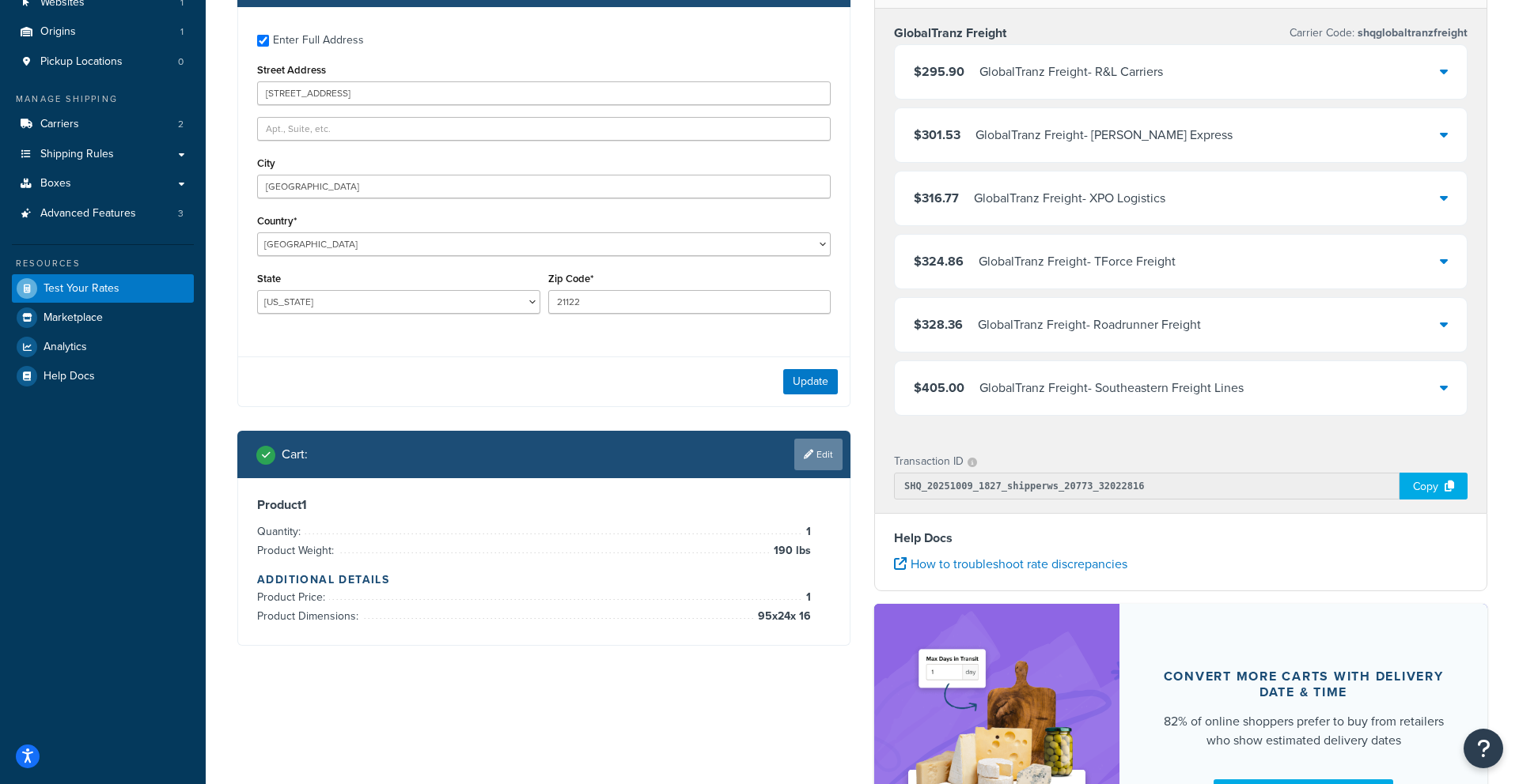
click at [807, 452] on icon at bounding box center [808, 454] width 9 height 9
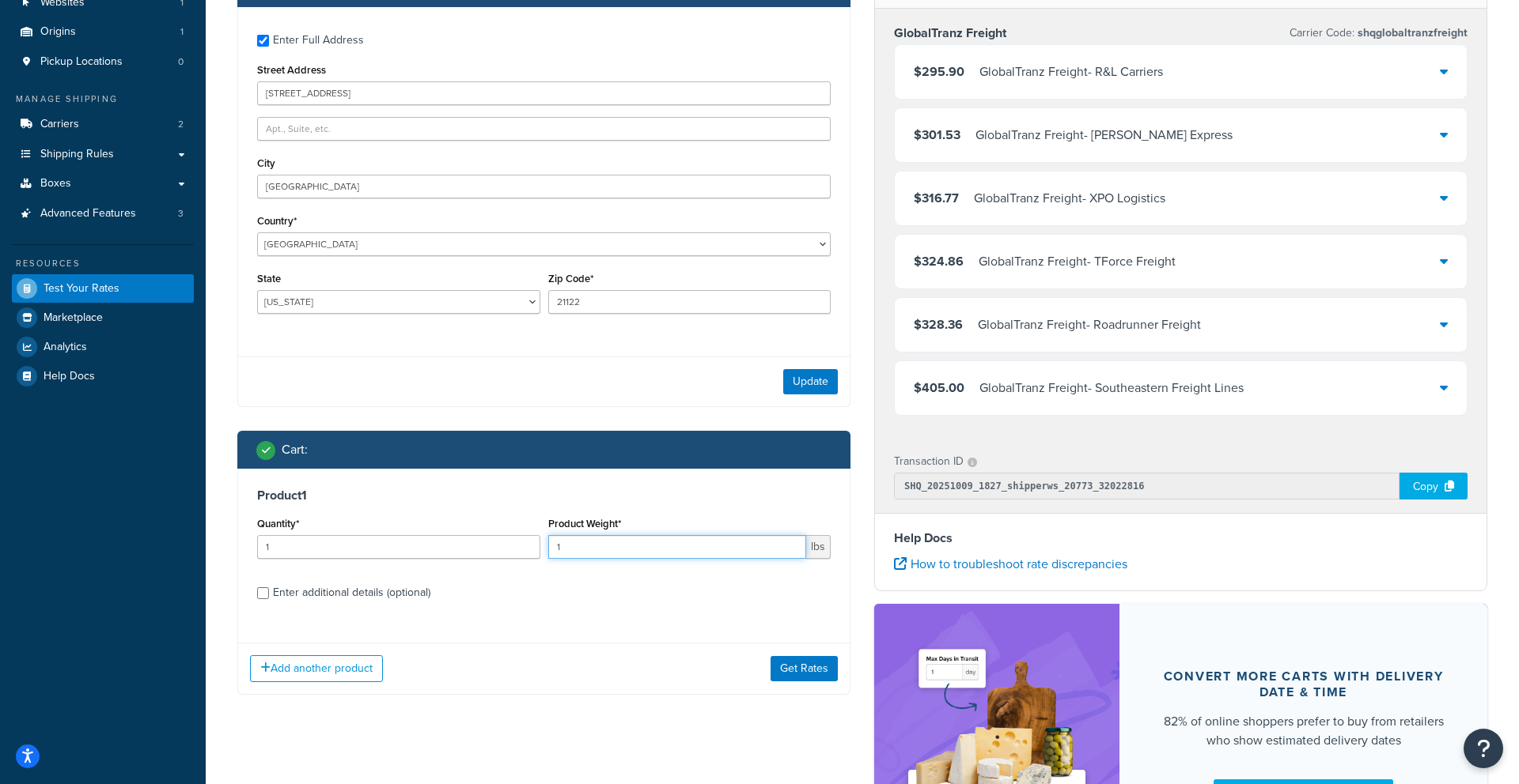
click at [606, 535] on input "1" at bounding box center [677, 547] width 258 height 24
type input "190"
click at [341, 587] on div "Enter additional details (optional)" at bounding box center [352, 593] width 158 height 22
click at [269, 587] on input "Enter additional details (optional)" at bounding box center [263, 593] width 12 height 12
checkbox input "true"
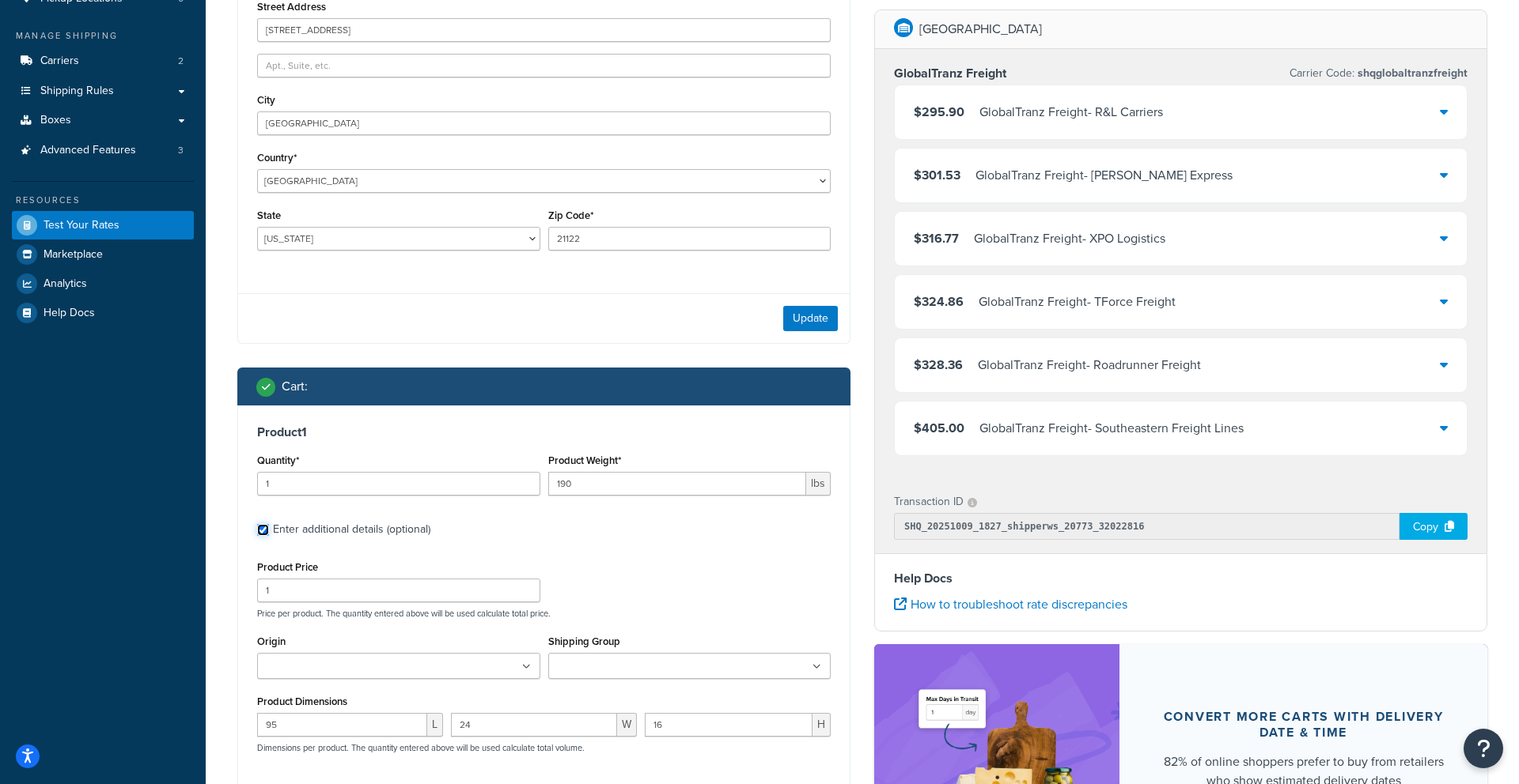
scroll to position [221, 0]
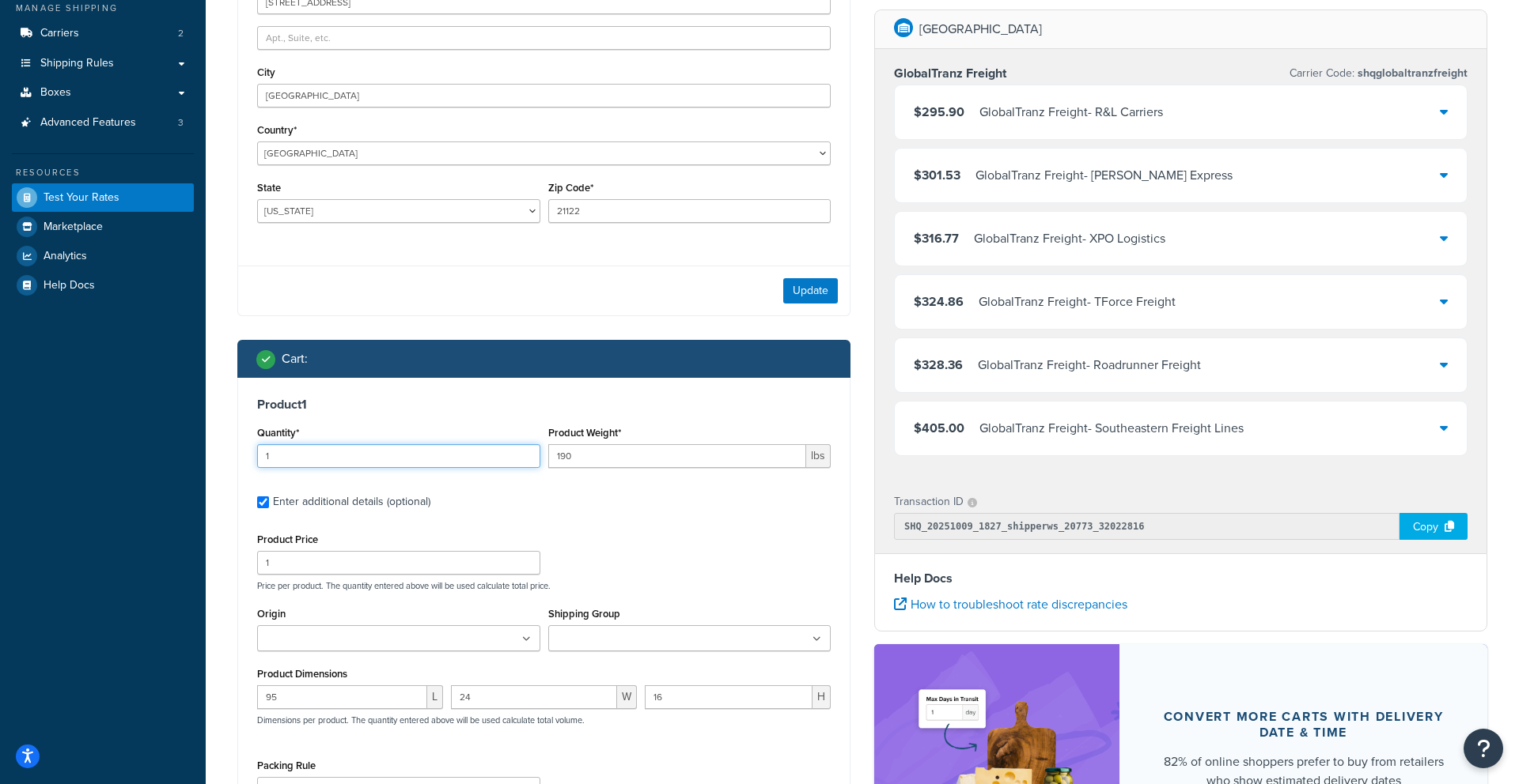
click at [344, 459] on input "1" at bounding box center [399, 456] width 283 height 24
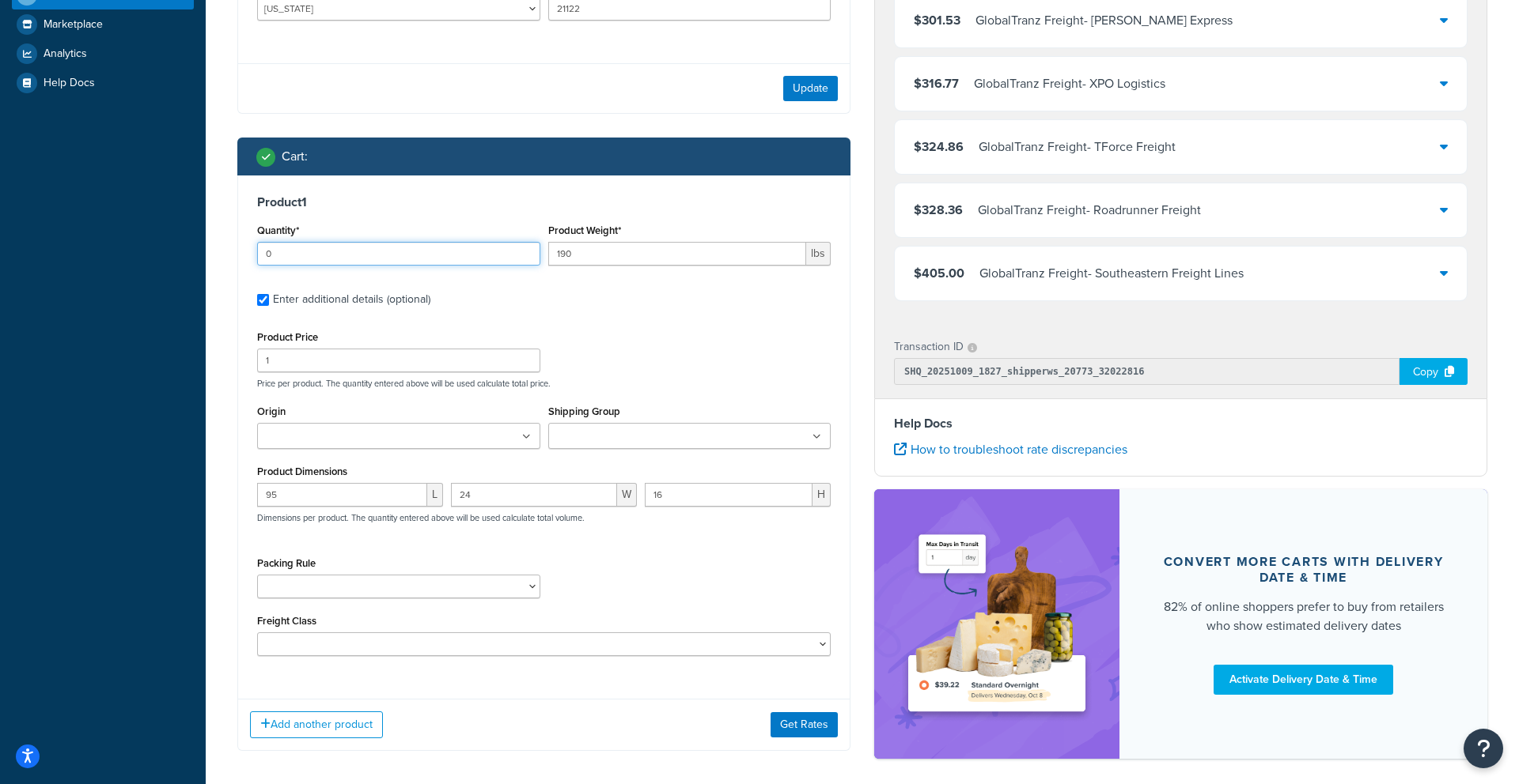
scroll to position [493, 0]
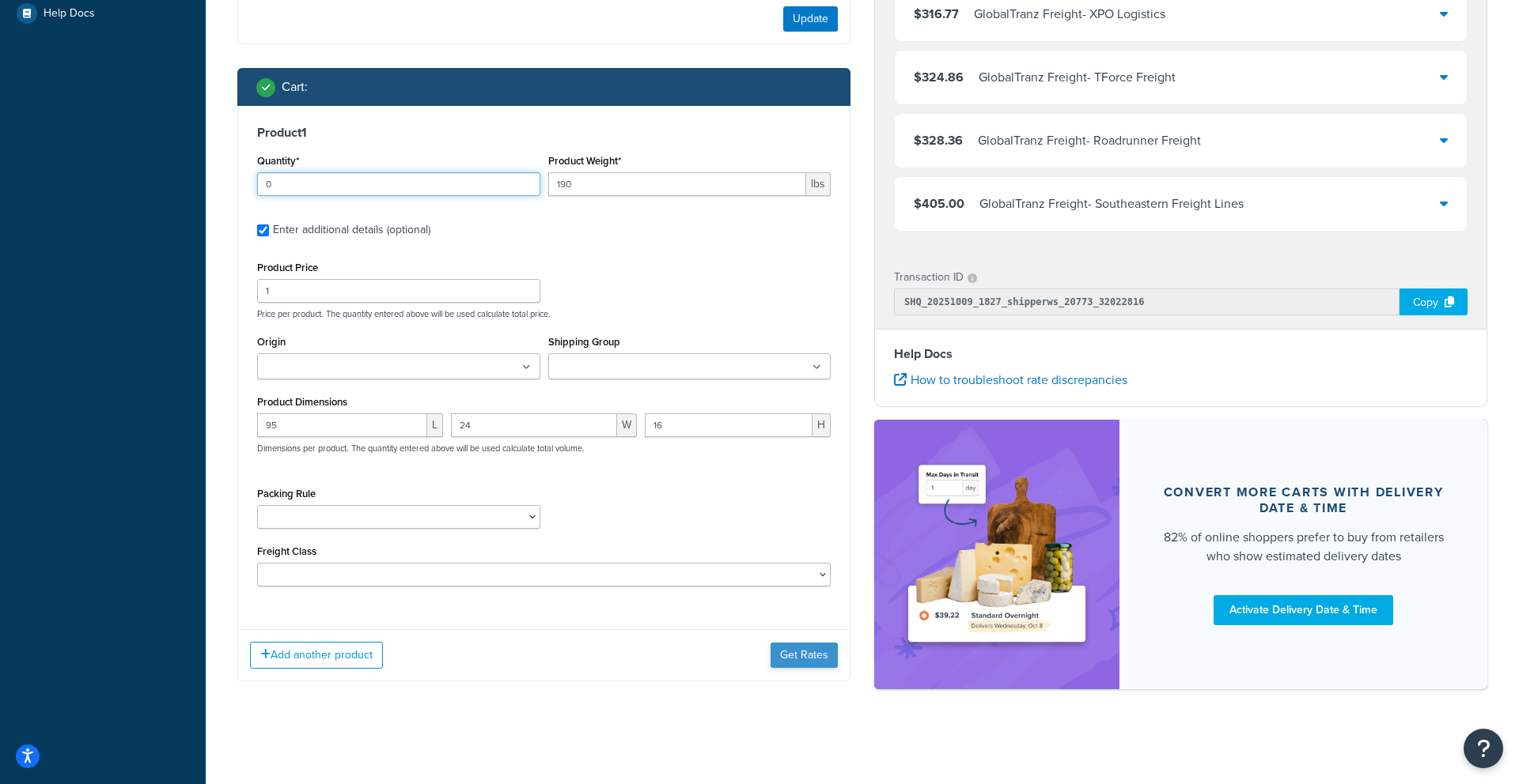
type input "0"
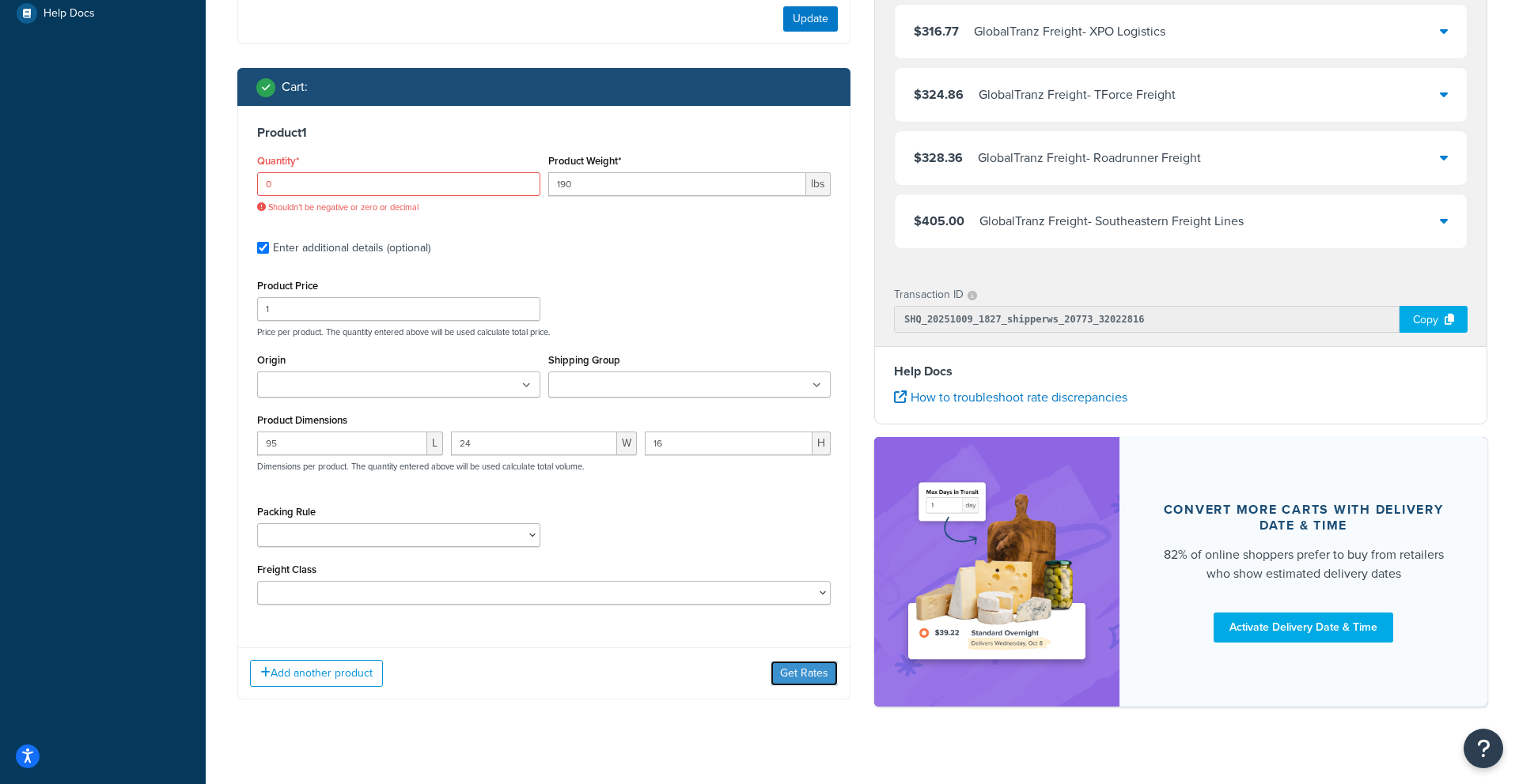
click at [792, 657] on div "Add another product Get Rates" at bounding box center [543, 673] width 611 height 51
click at [792, 674] on button "Get Rates" at bounding box center [803, 674] width 67 height 26
click at [317, 180] on input "0" at bounding box center [399, 184] width 283 height 24
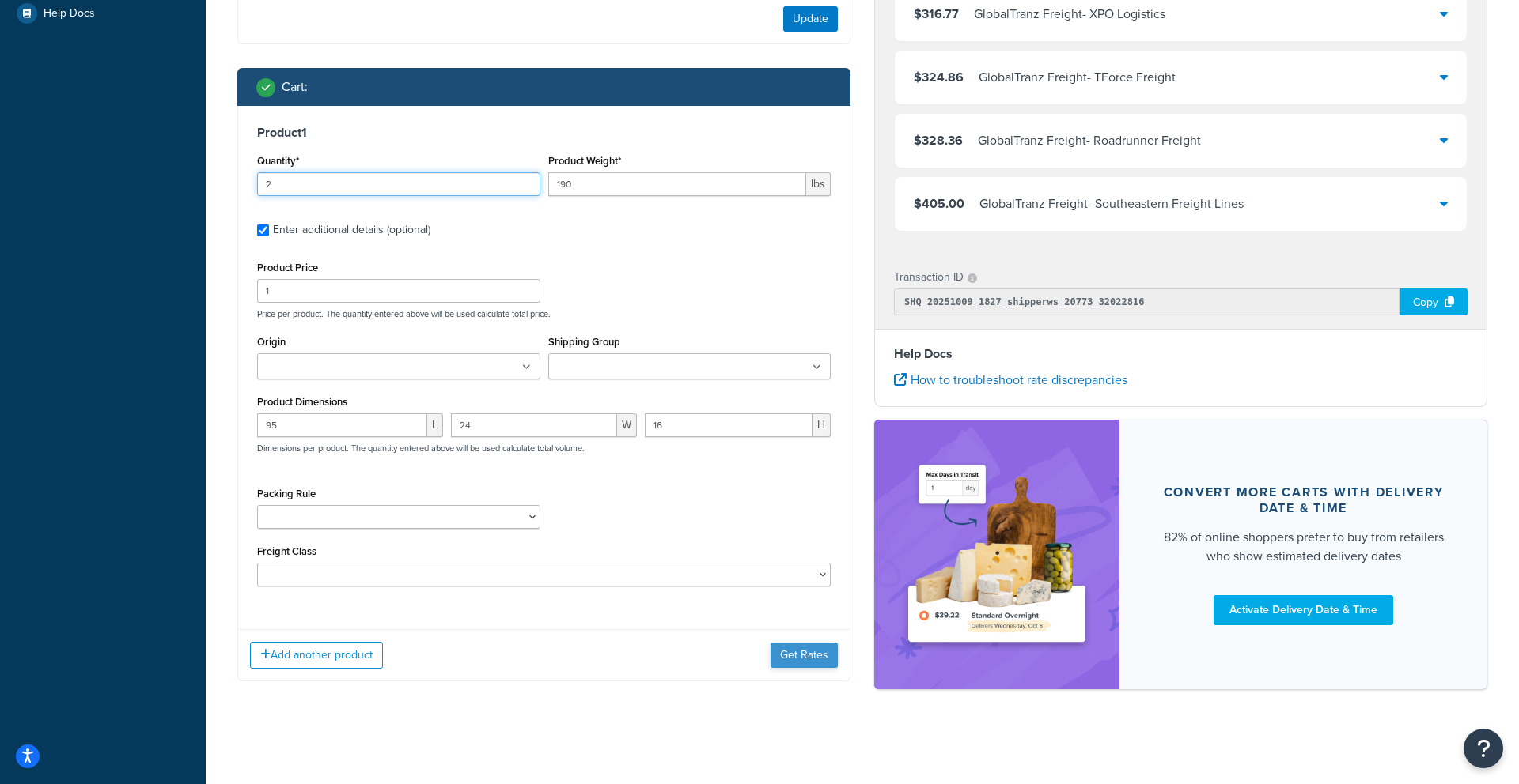
type input "2"
click at [791, 651] on button "Get Rates" at bounding box center [803, 656] width 67 height 26
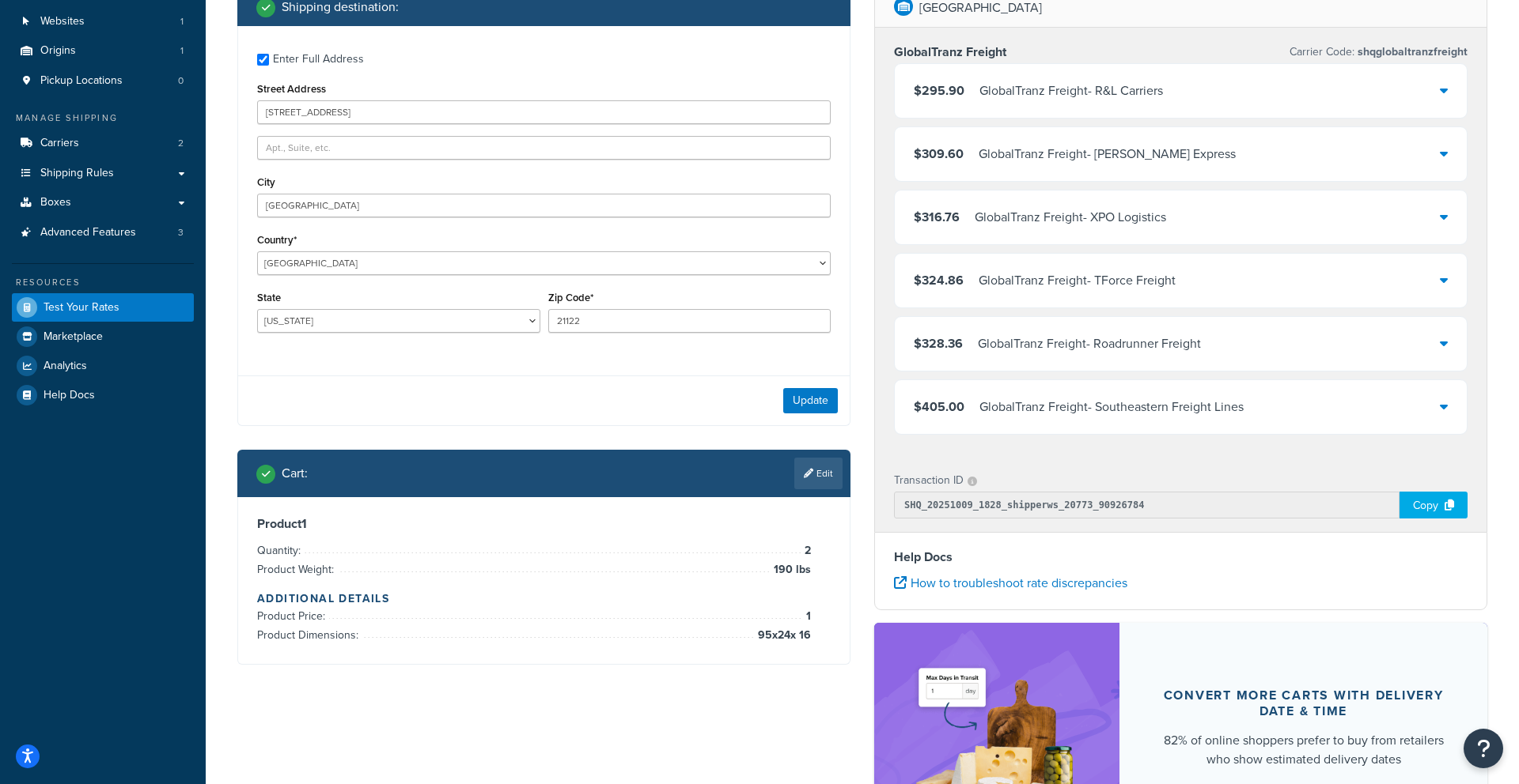
scroll to position [115, 0]
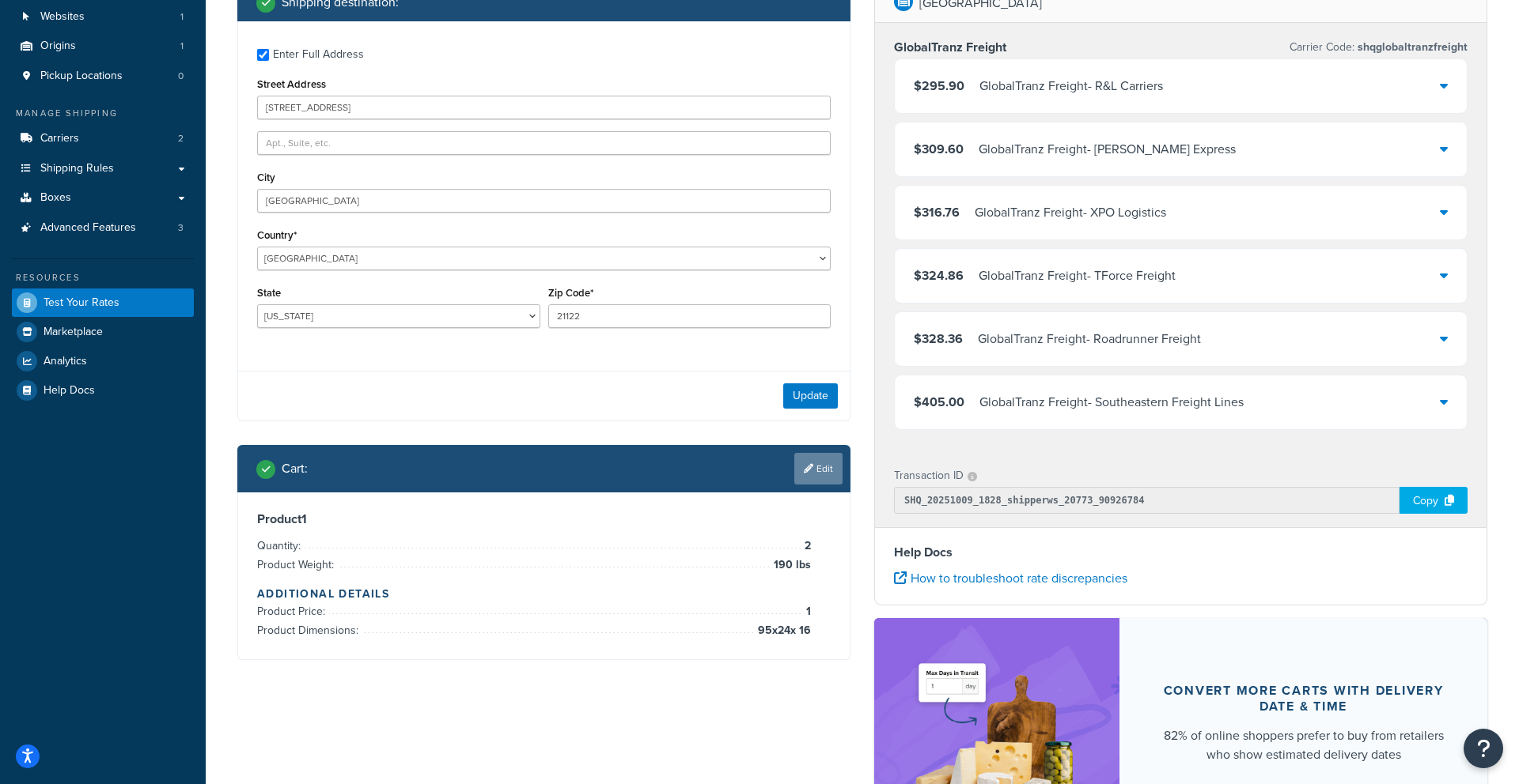
click at [819, 474] on link "Edit" at bounding box center [818, 469] width 49 height 32
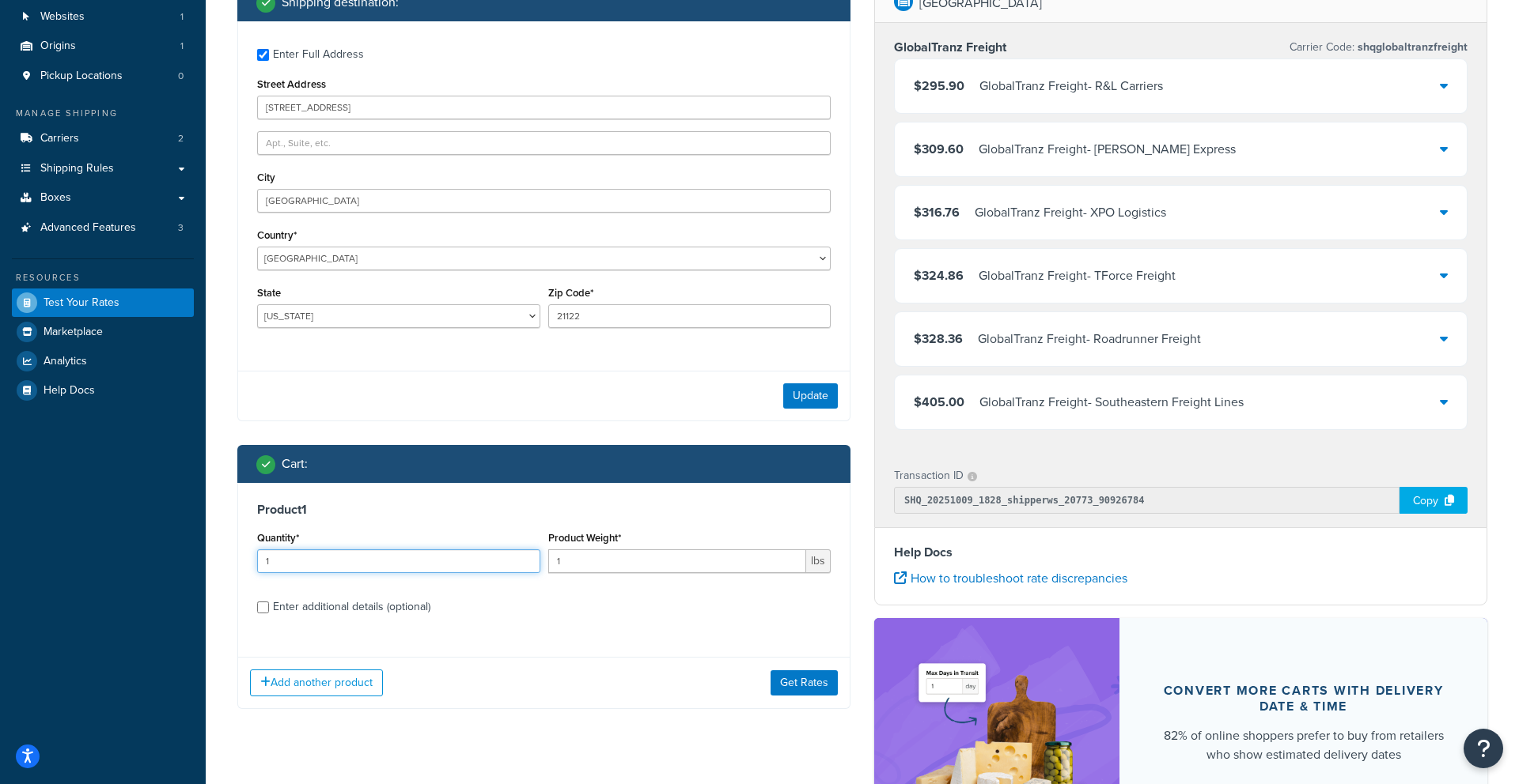
click at [471, 563] on input "1" at bounding box center [399, 561] width 283 height 24
type input "2"
click at [621, 563] on input "1" at bounding box center [677, 561] width 258 height 24
type input "190"
click at [778, 688] on button "Get Rates" at bounding box center [803, 683] width 67 height 26
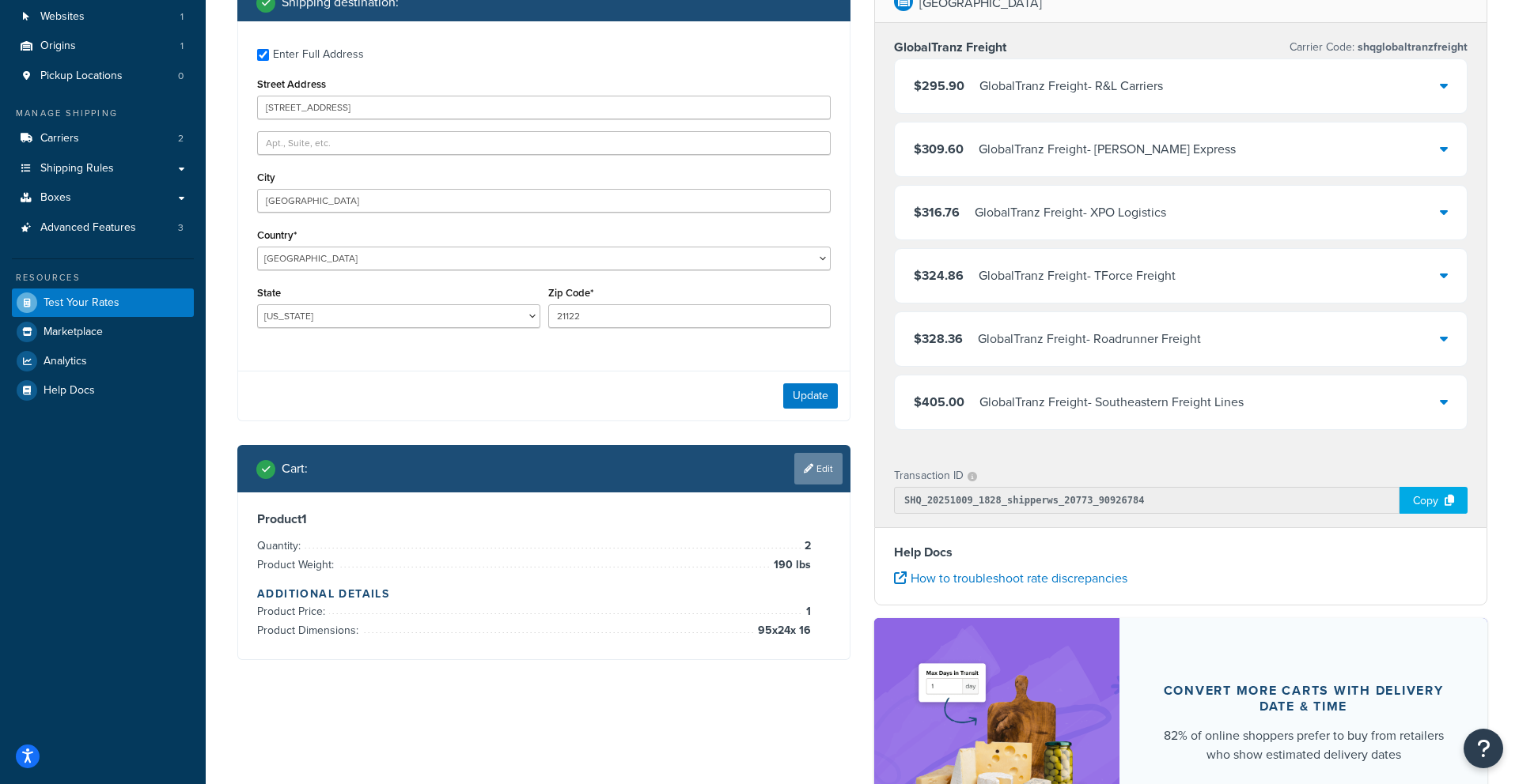
click at [837, 463] on link "Edit" at bounding box center [818, 469] width 49 height 32
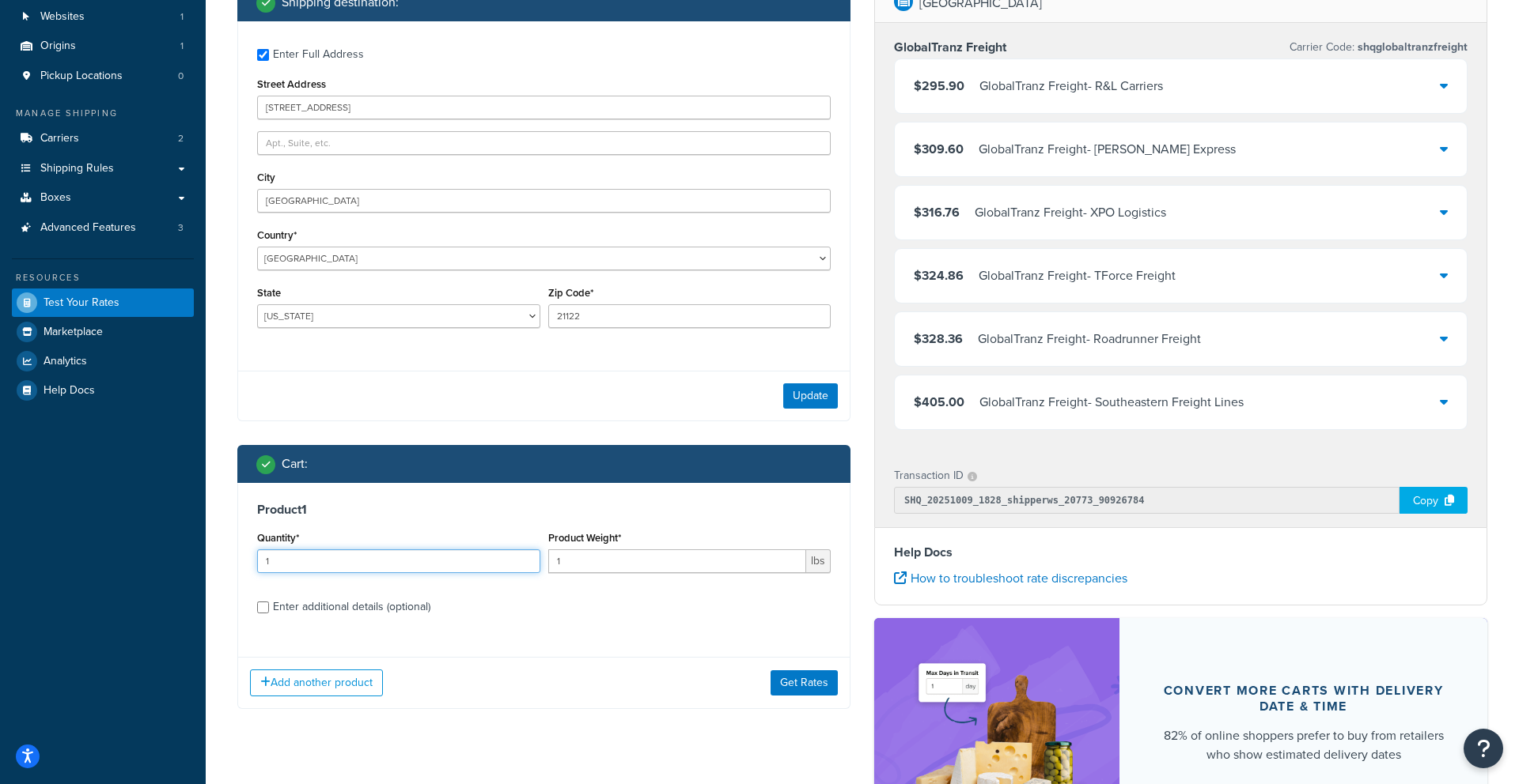
click at [314, 552] on input "1" at bounding box center [399, 561] width 283 height 24
type input "5"
click at [608, 573] on div "Product Weight* 1 lbs" at bounding box center [690, 556] width 291 height 58
type input "190"
click at [779, 691] on button "Get Rates" at bounding box center [803, 683] width 67 height 26
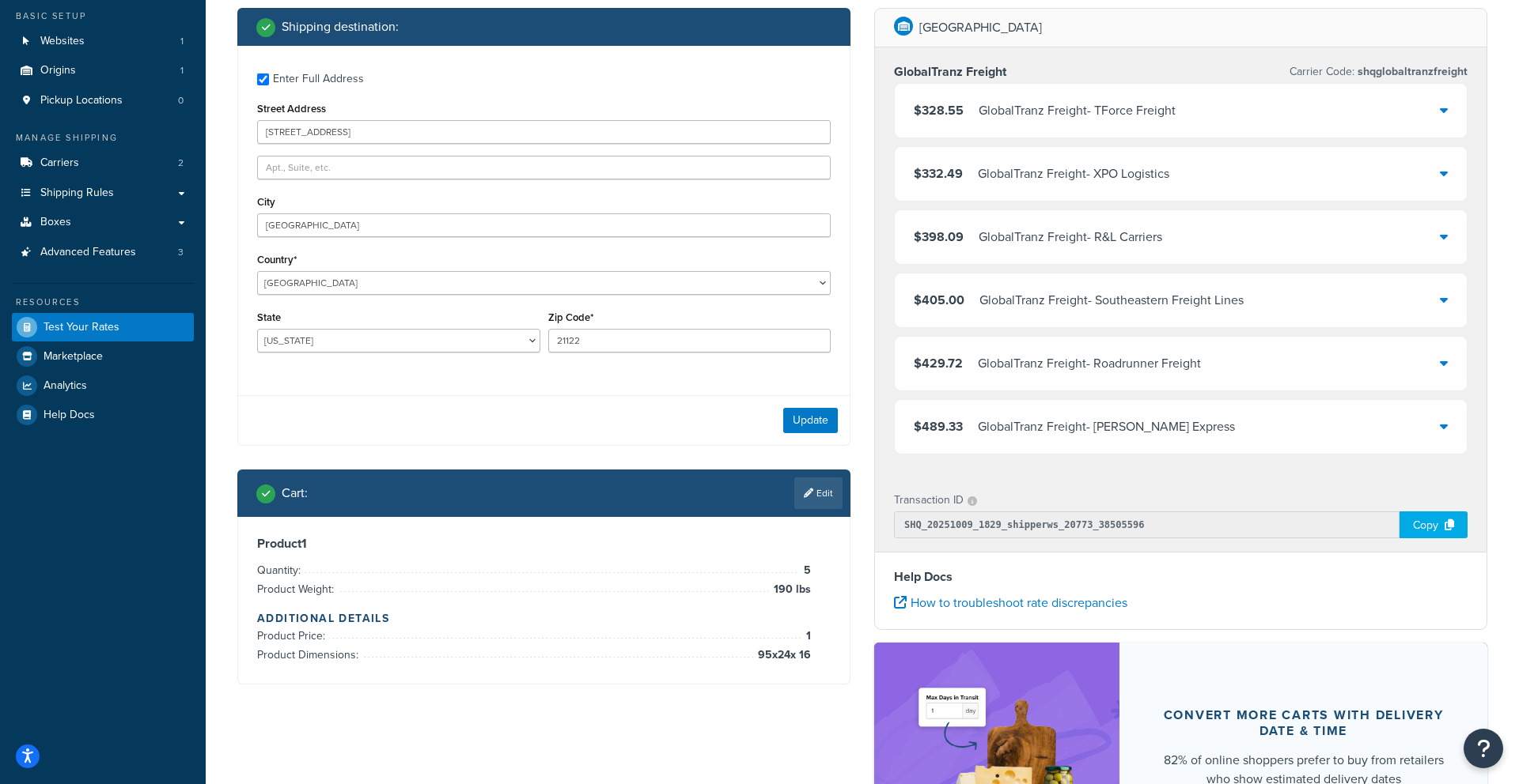
scroll to position [94, 0]
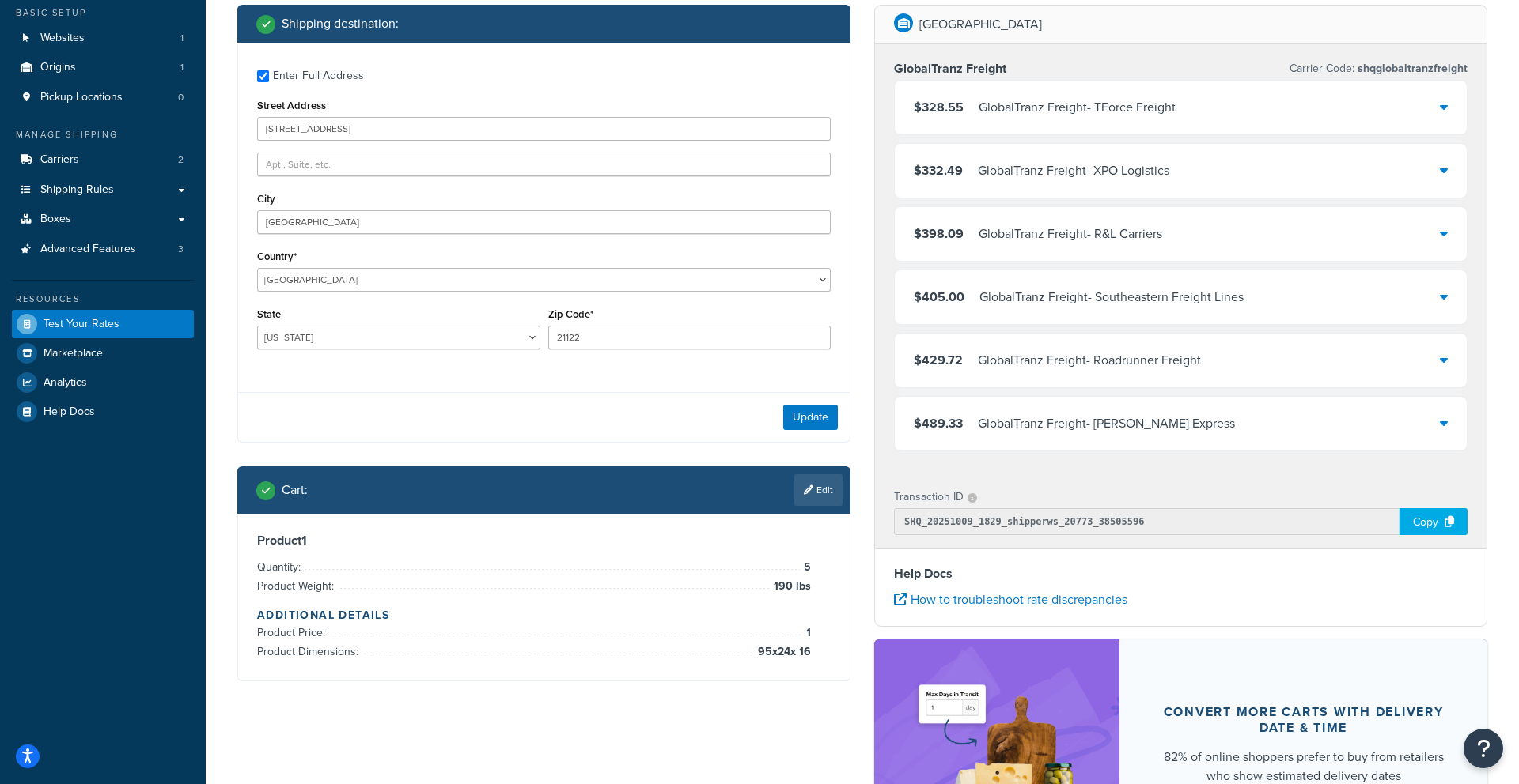
click at [821, 482] on link "Edit" at bounding box center [818, 490] width 49 height 32
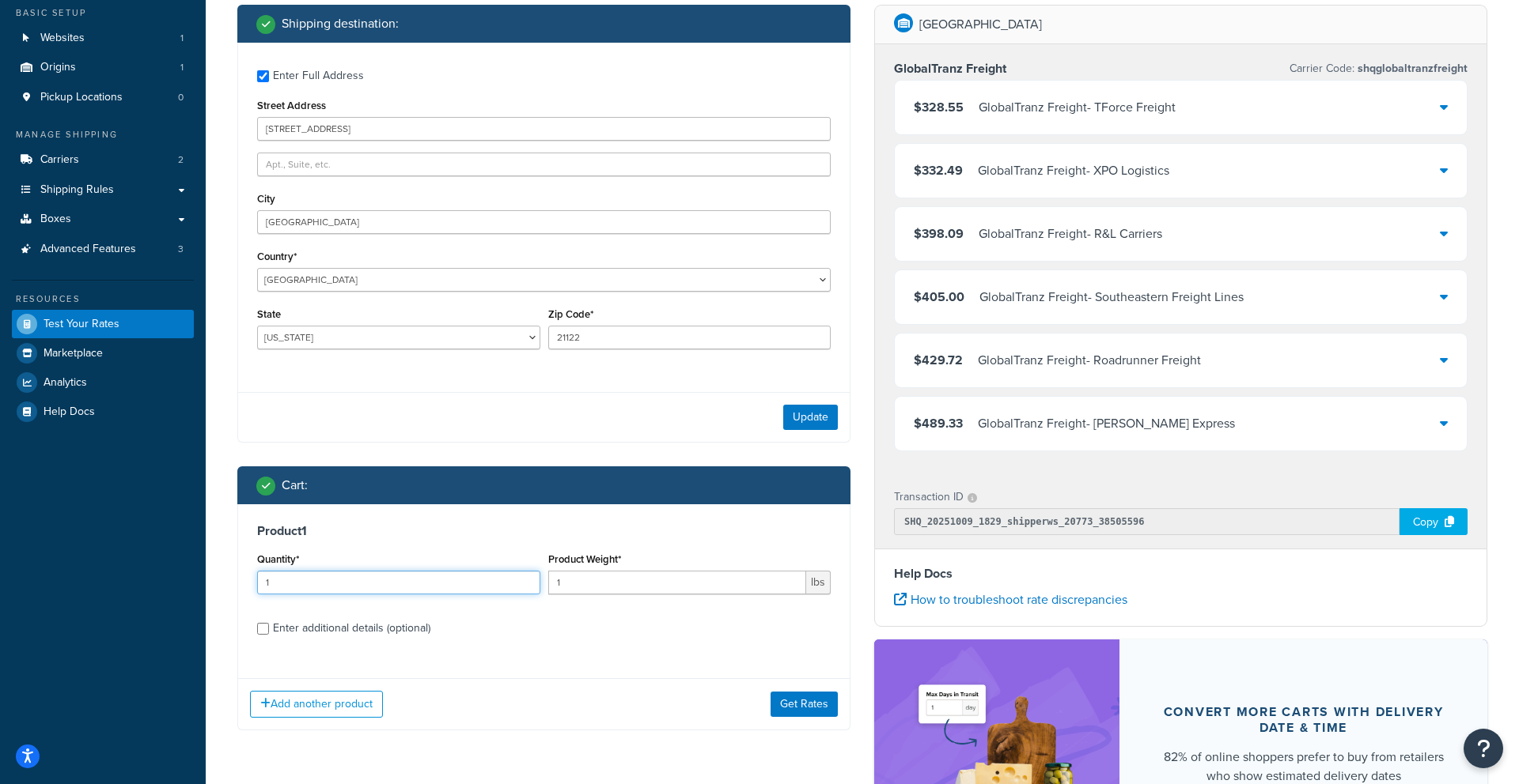
click at [501, 588] on input "1" at bounding box center [399, 583] width 283 height 24
type input "2"
click at [649, 589] on input "1" at bounding box center [677, 583] width 258 height 24
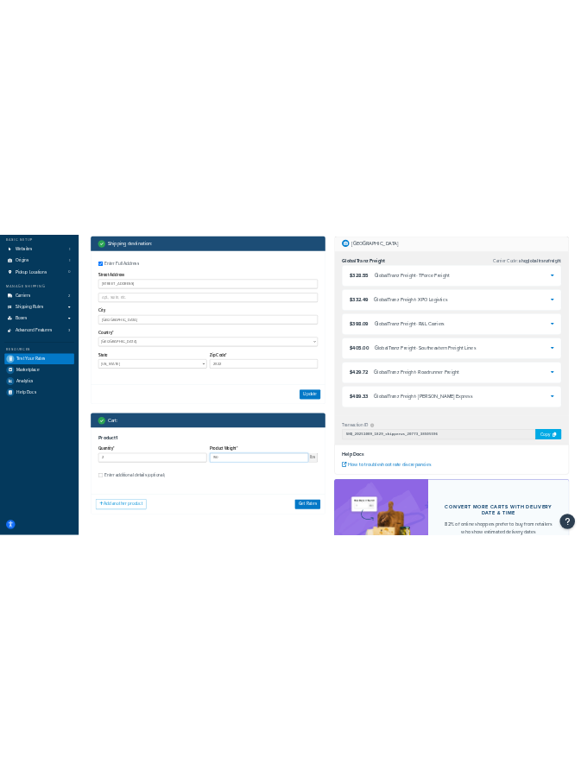
scroll to position [69, 0]
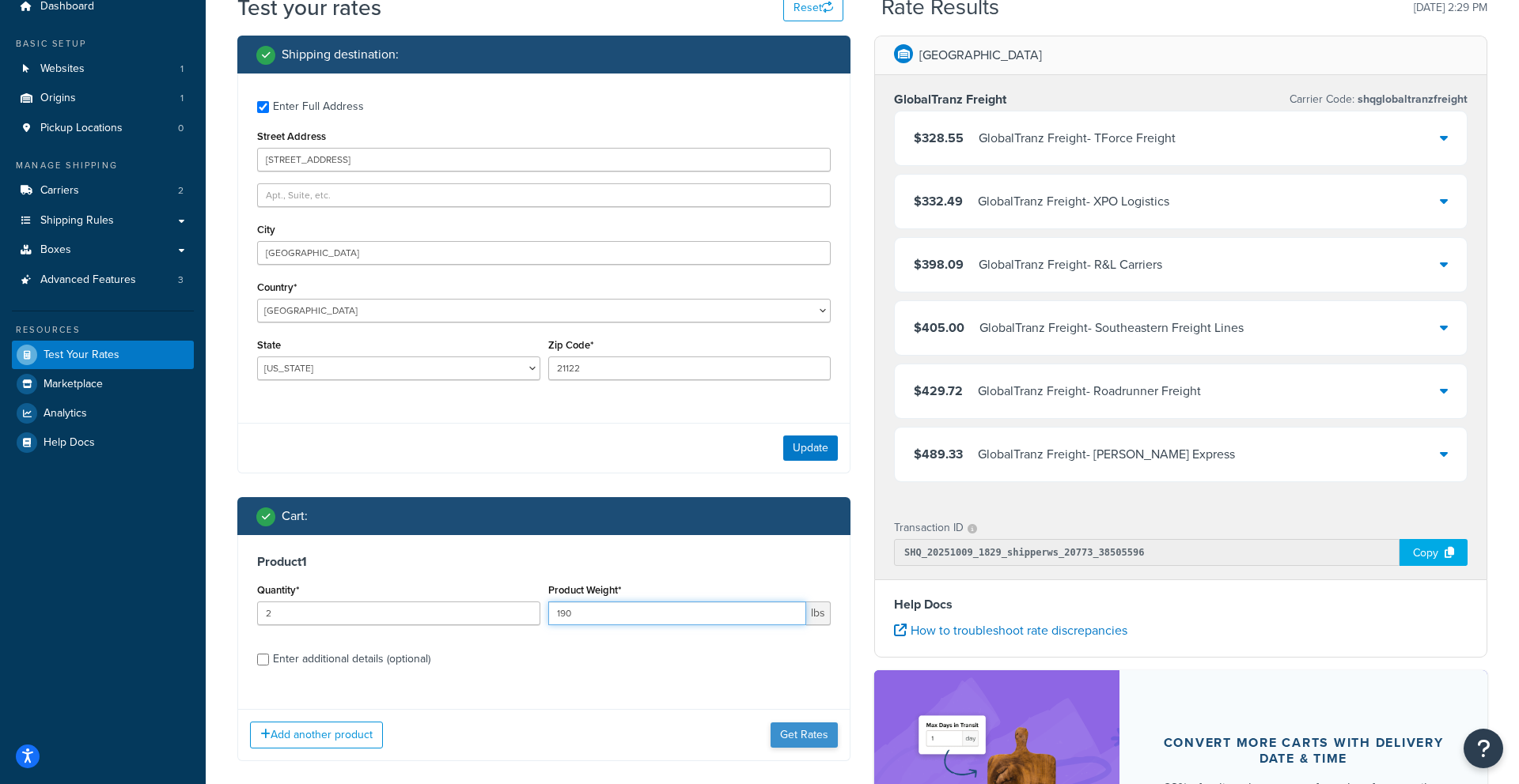
type input "190"
click at [782, 726] on button "Get Rates" at bounding box center [803, 735] width 67 height 26
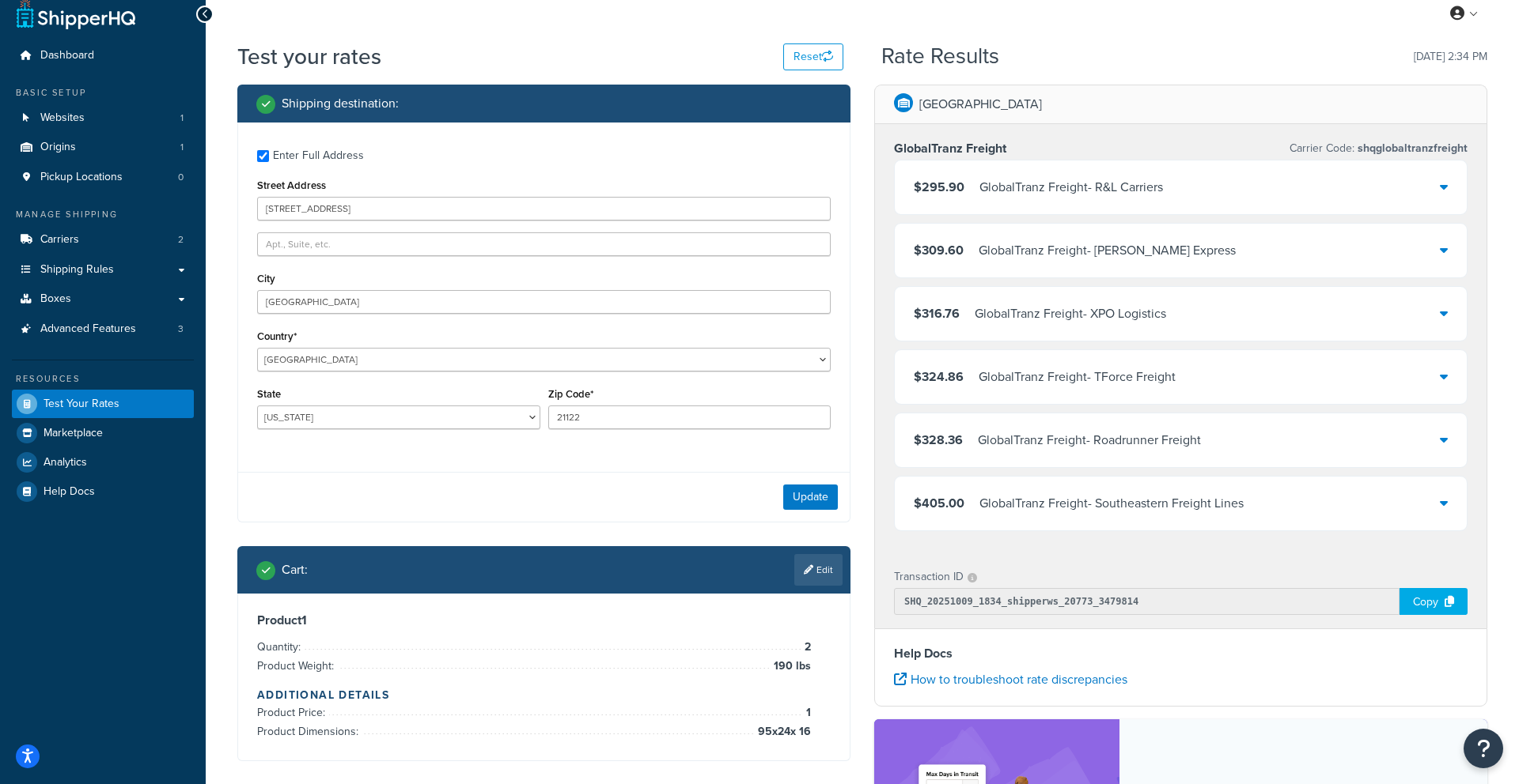
scroll to position [0, 0]
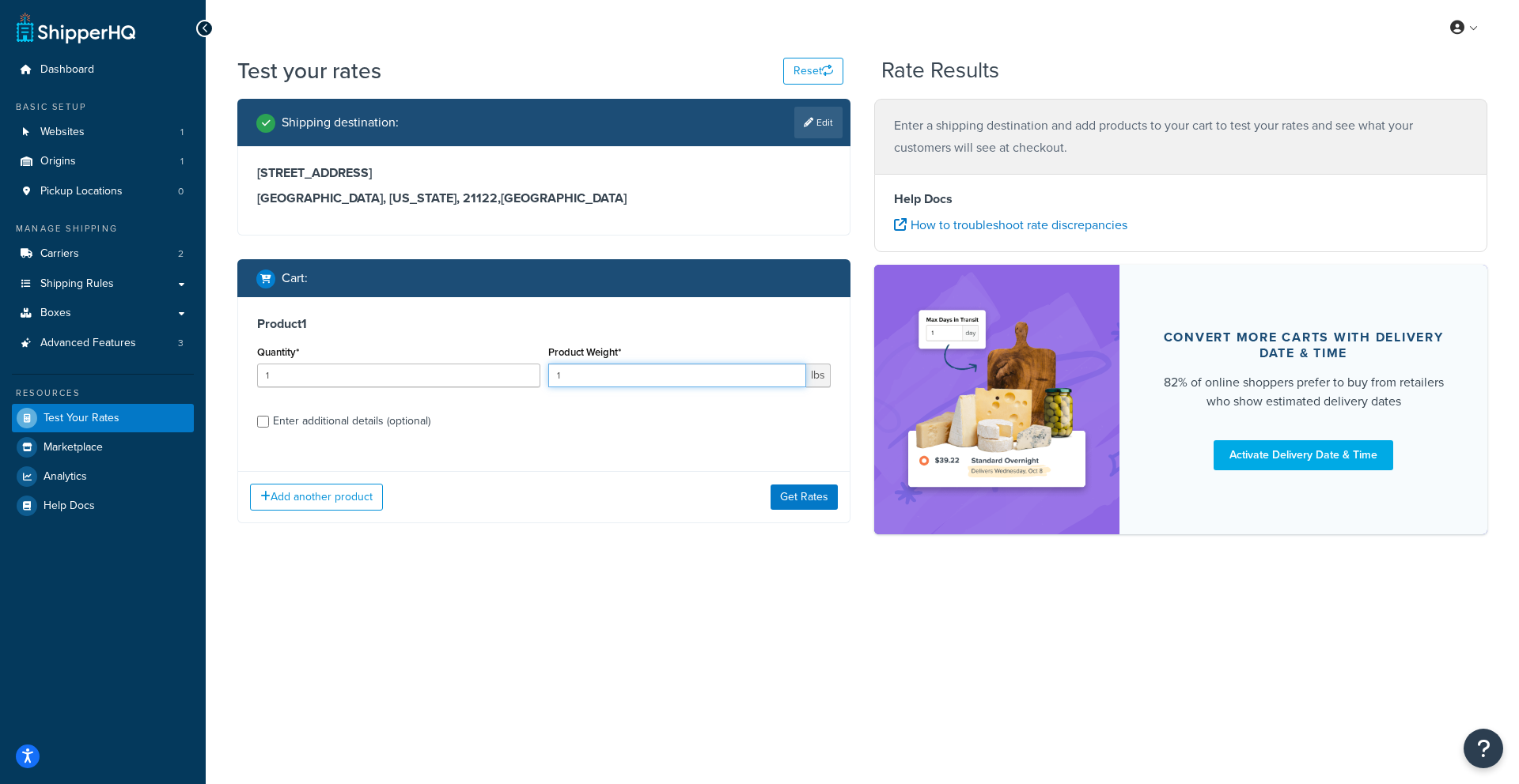
click at [586, 369] on input "1" at bounding box center [677, 376] width 258 height 24
type input "2"
type input "190"
click at [427, 369] on input "1" at bounding box center [399, 376] width 283 height 24
type input "2"
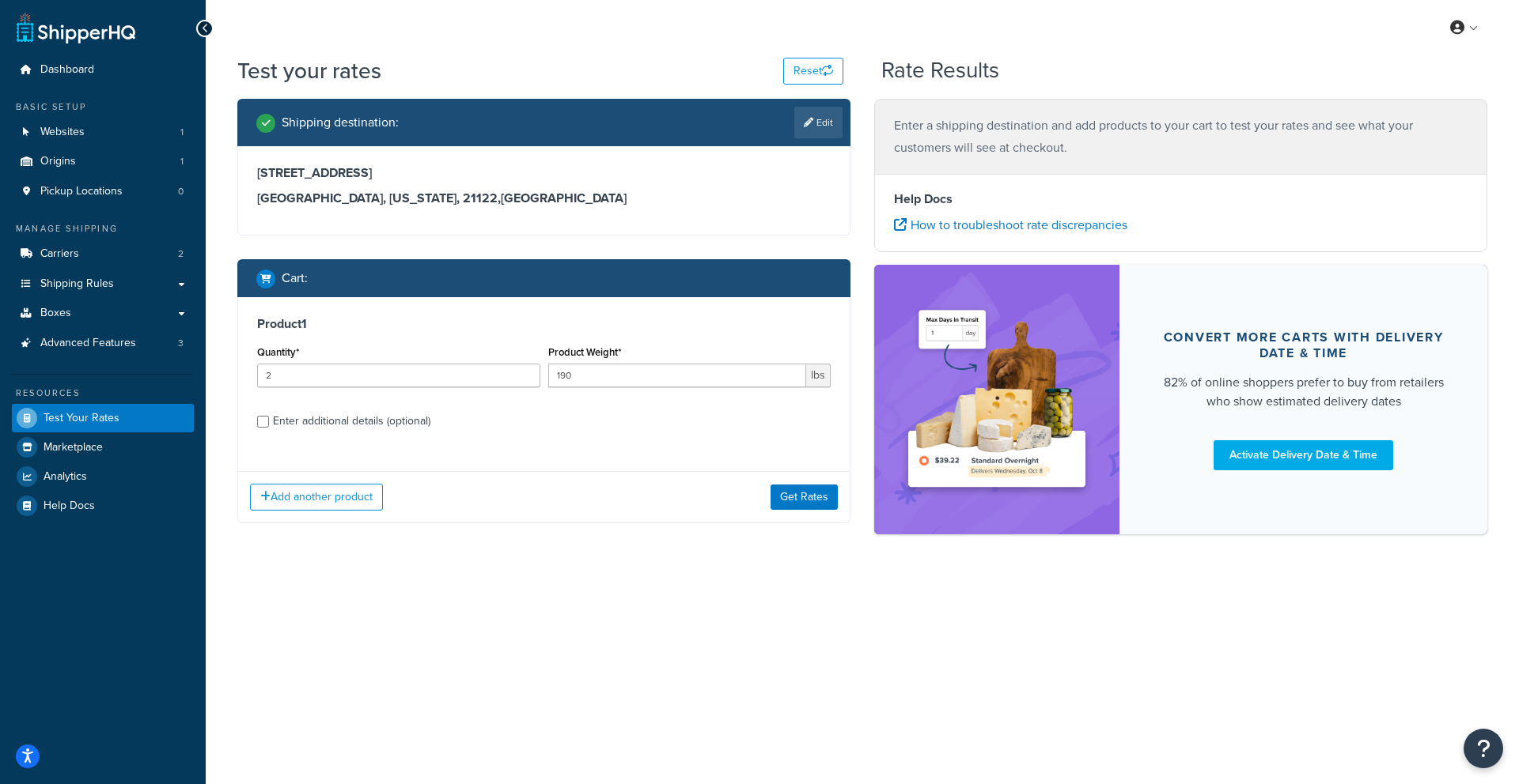
click at [375, 415] on div "Enter additional details (optional)" at bounding box center [352, 421] width 158 height 22
click at [269, 416] on input "Enter additional details (optional)" at bounding box center [263, 421] width 12 height 12
checkbox input "true"
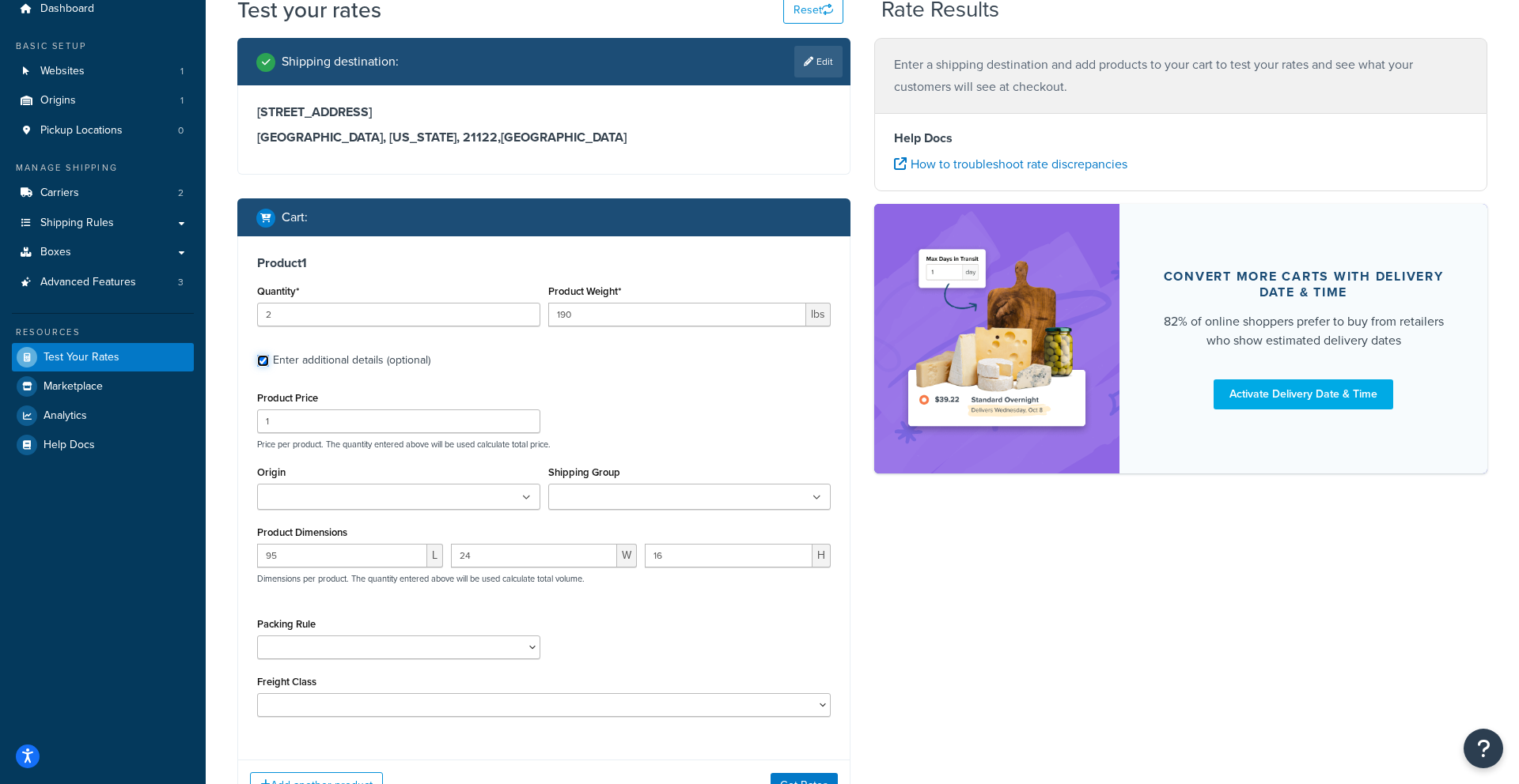
scroll to position [61, 0]
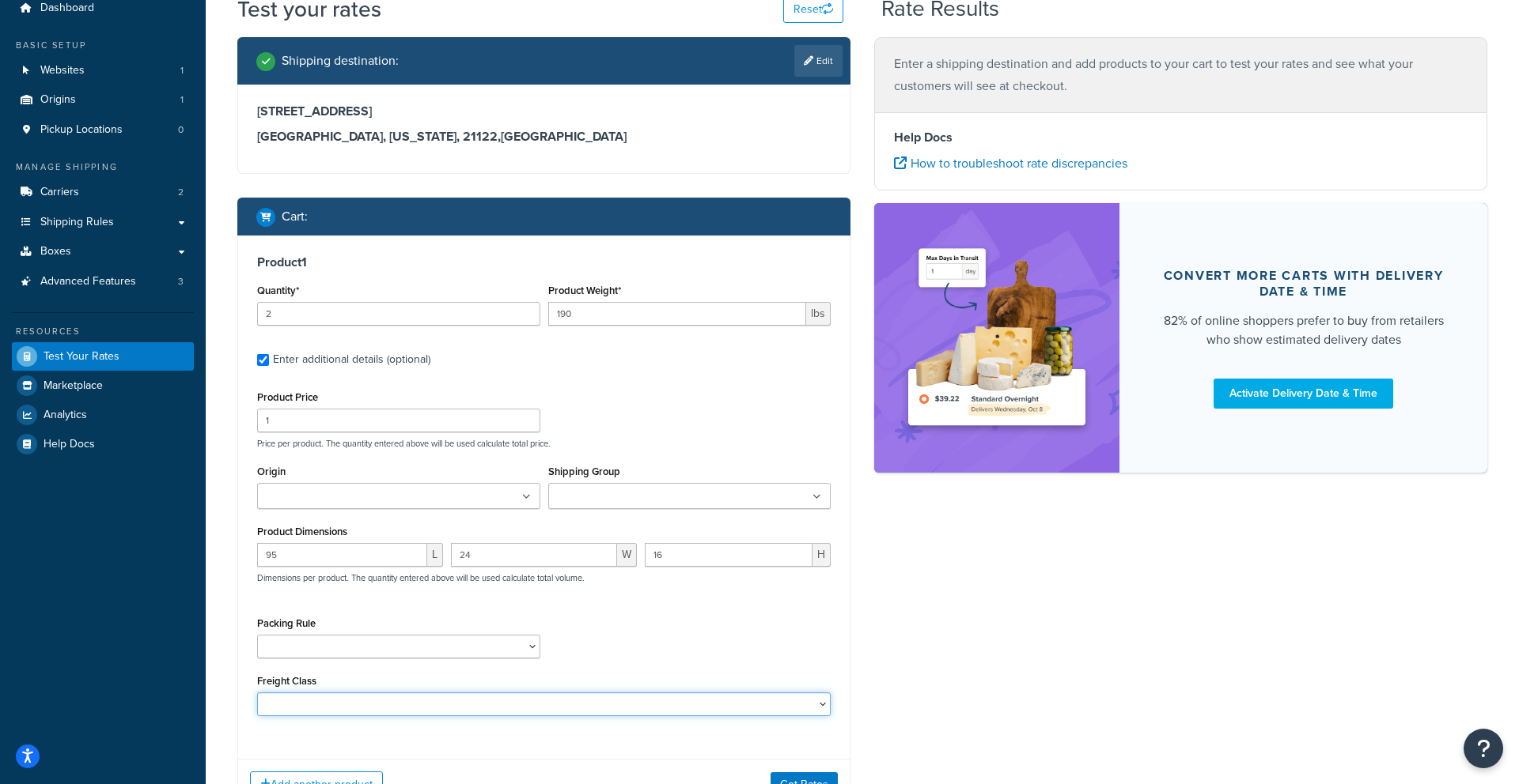
click at [509, 705] on select "50 55 60 65 70 77.5 85 92.5 100 110 125 150 175 200 250 300 400 500" at bounding box center [544, 704] width 574 height 24
select select "92.5"
click at [257, 692] on select "50 55 60 65 70 77.5 85 92.5 100 110 125 150 175 200 250 300 400 500" at bounding box center [544, 704] width 574 height 24
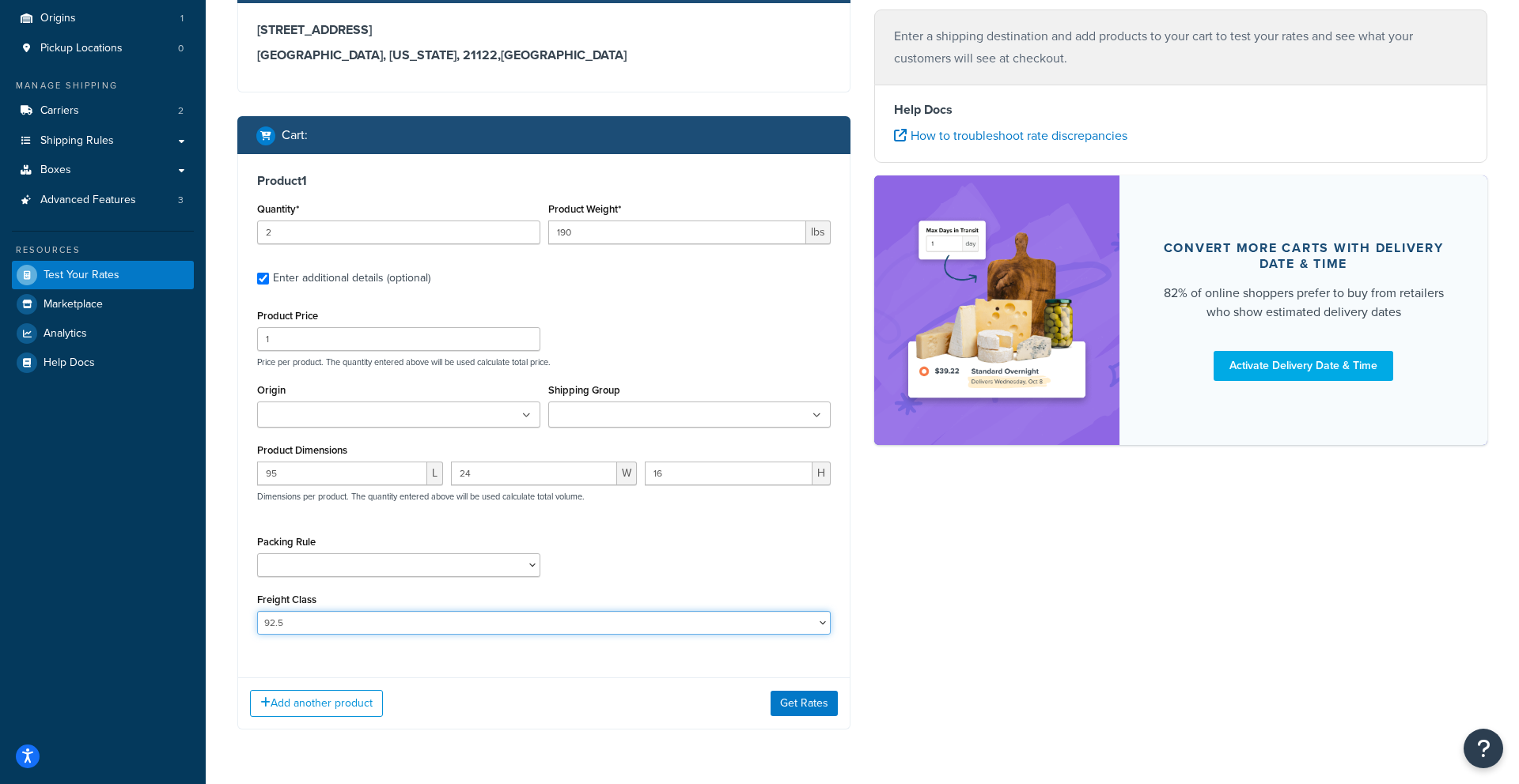
scroll to position [164, 0]
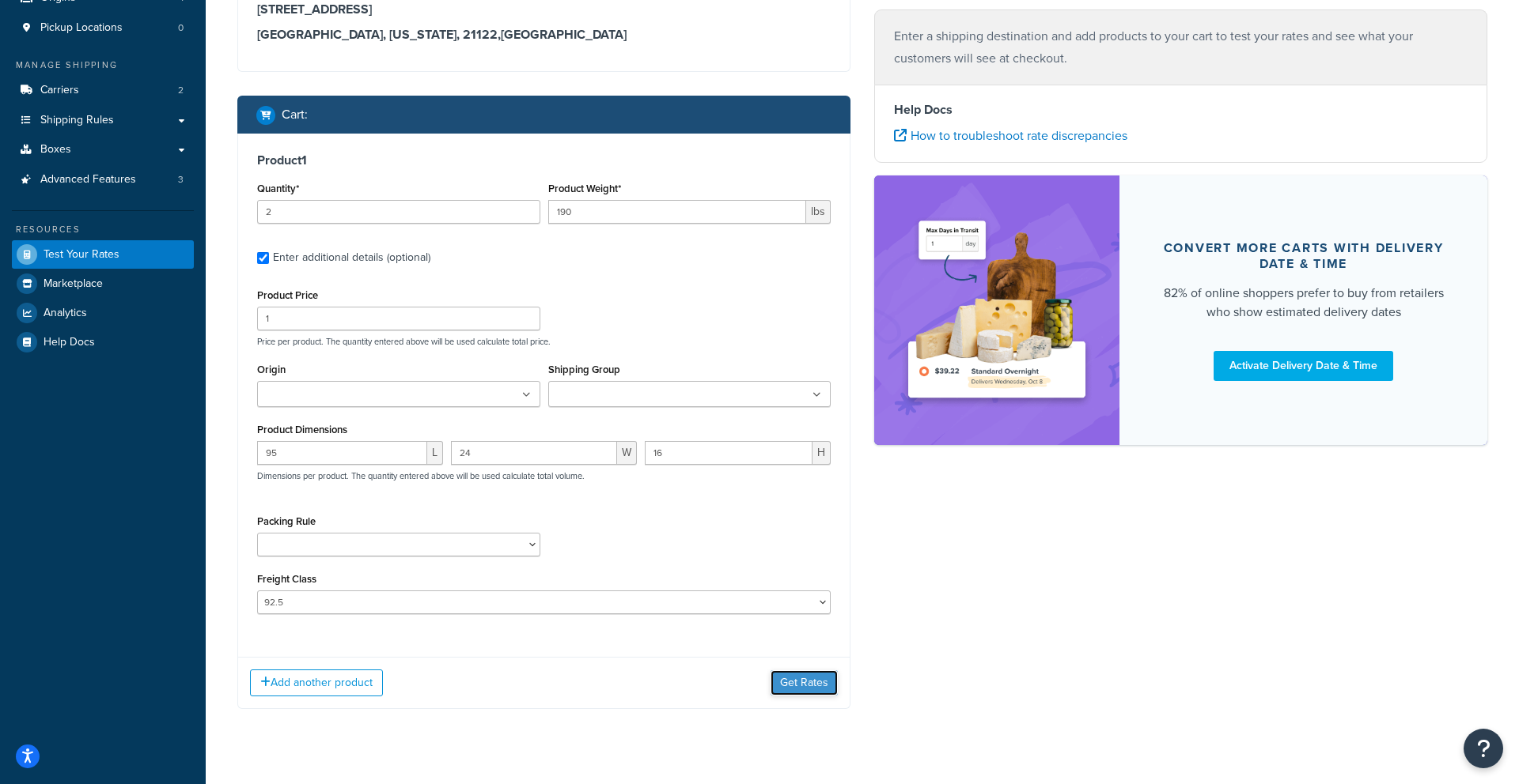
click at [808, 691] on button "Get Rates" at bounding box center [803, 683] width 67 height 26
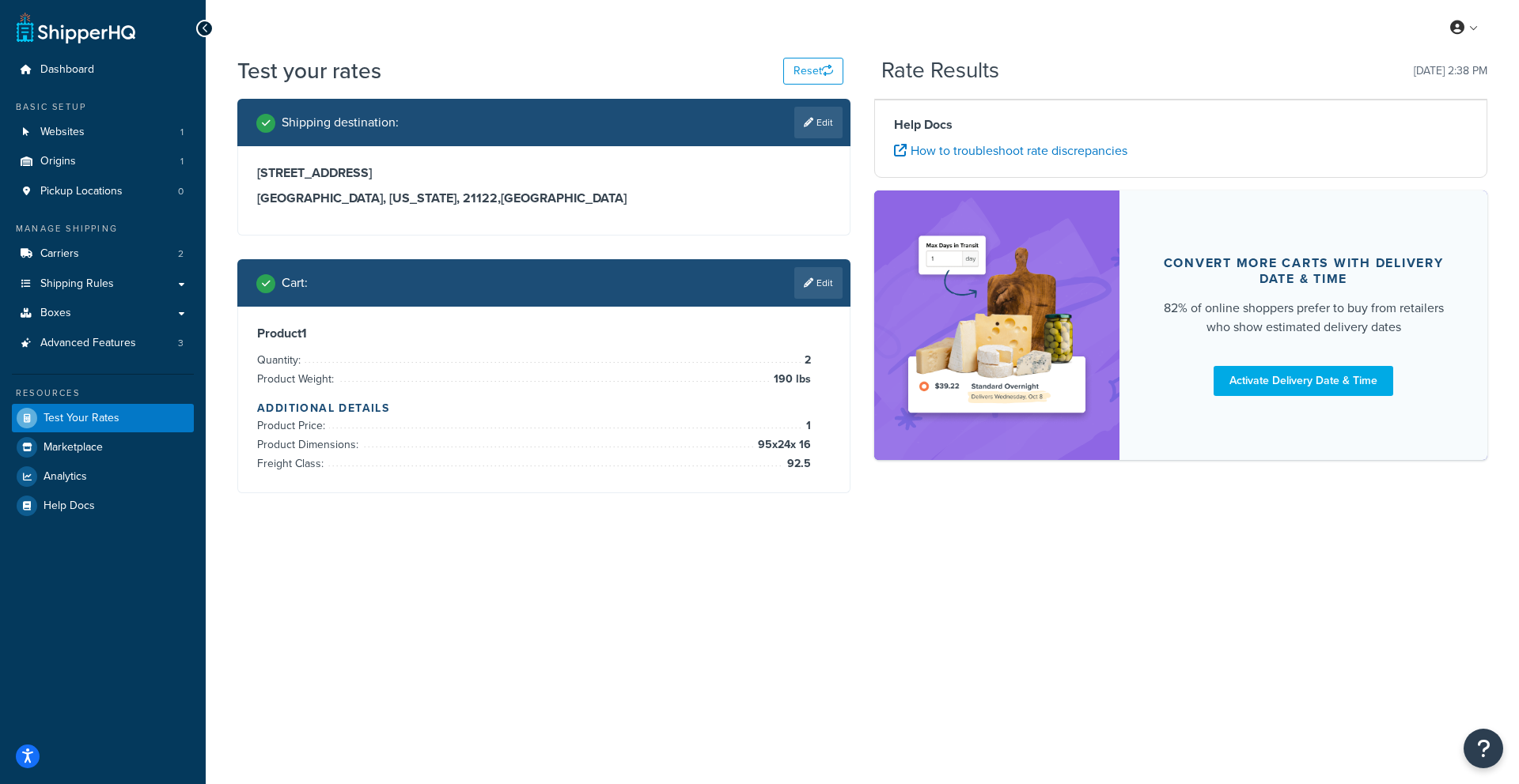
scroll to position [0, 0]
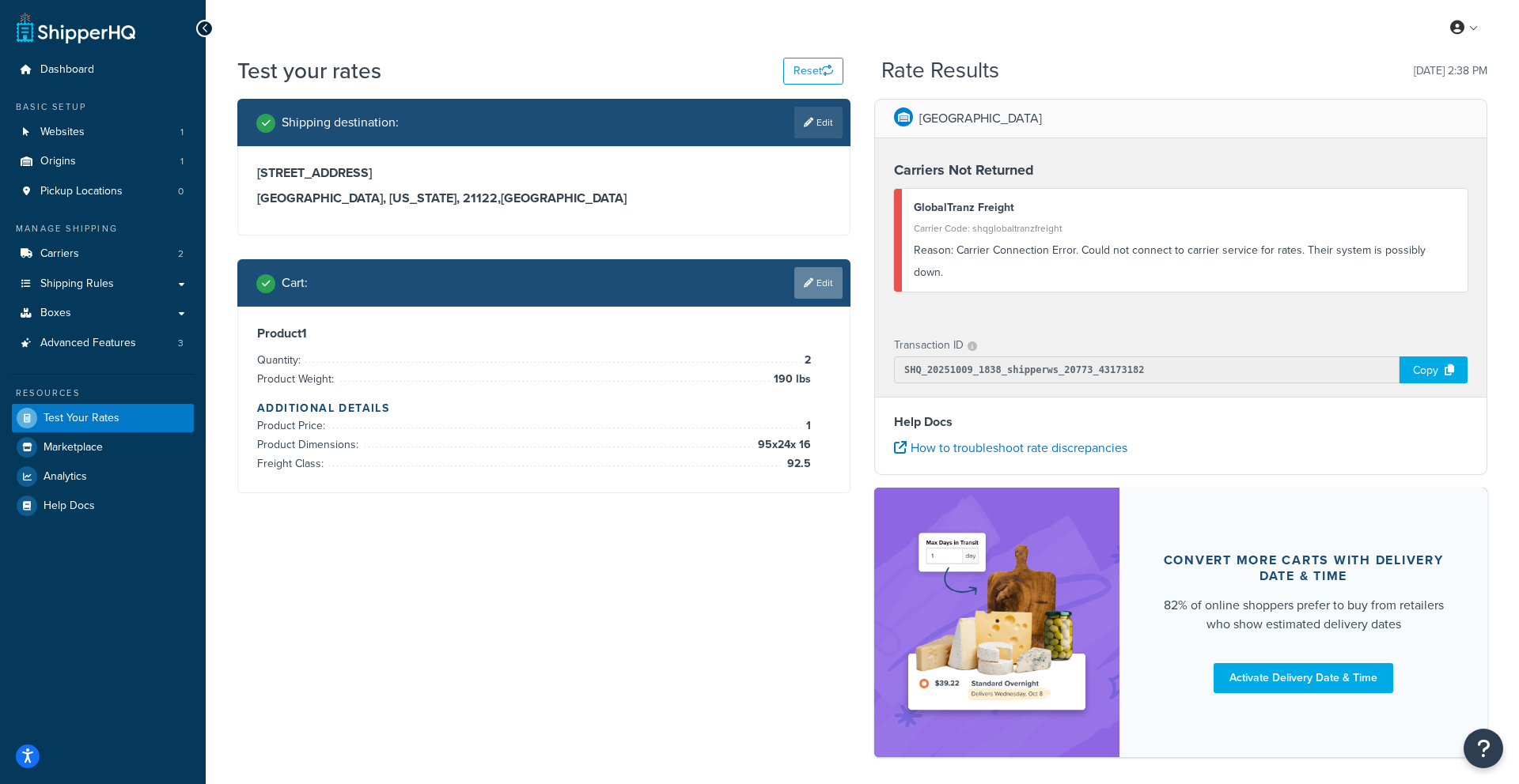
click at [807, 282] on icon at bounding box center [808, 283] width 9 height 9
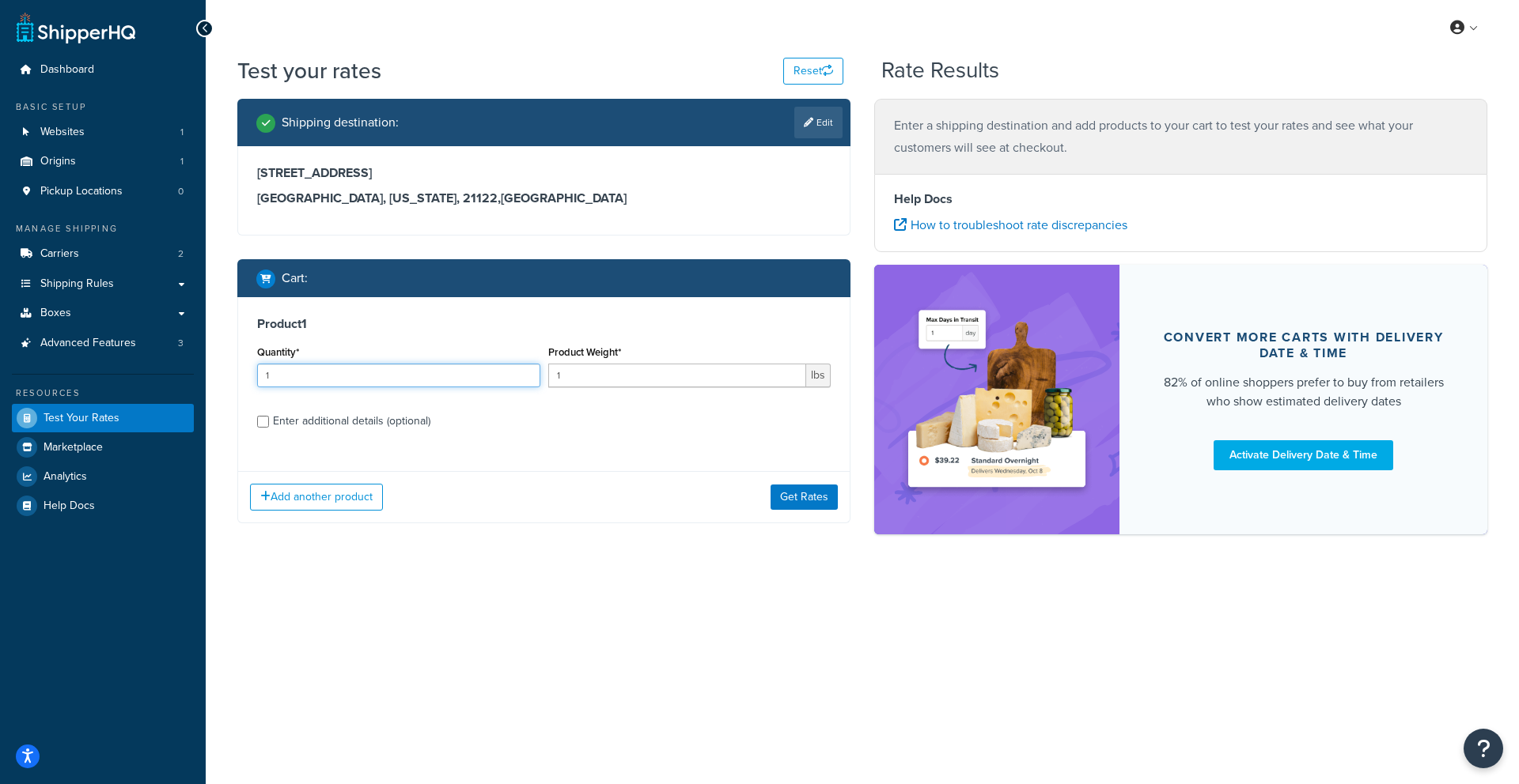
click at [462, 379] on input "1" at bounding box center [399, 376] width 283 height 24
